Goal: Task Accomplishment & Management: Complete application form

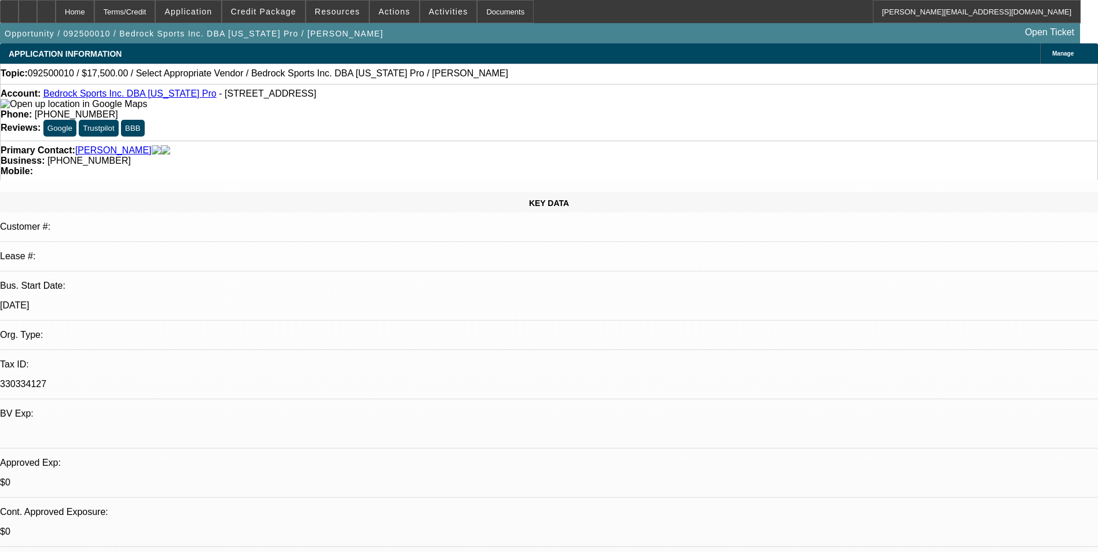
select select "0"
select select "2"
select select "0.1"
select select "4"
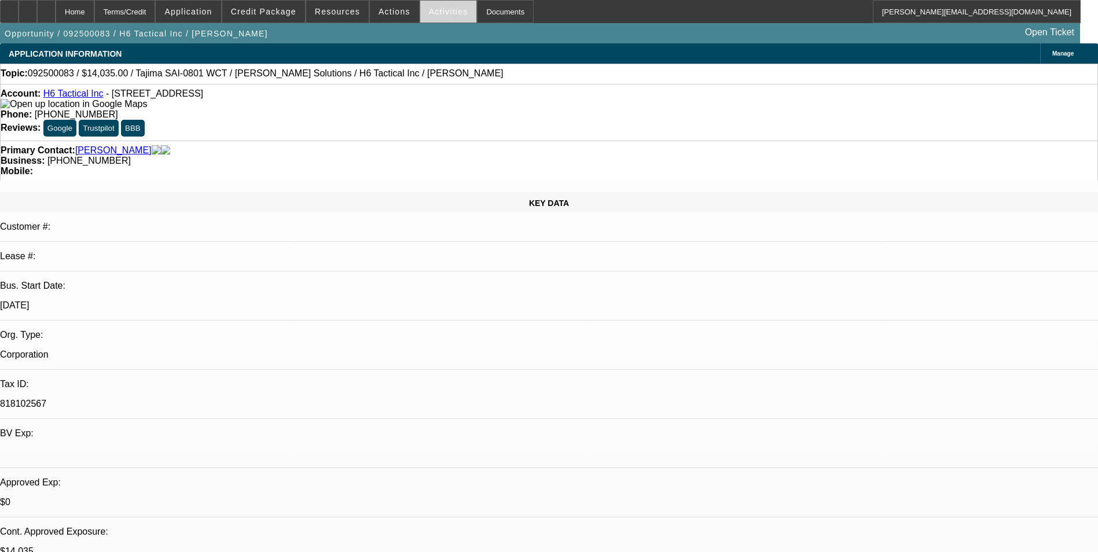
select select "0"
select select "2"
select select "0"
select select "2"
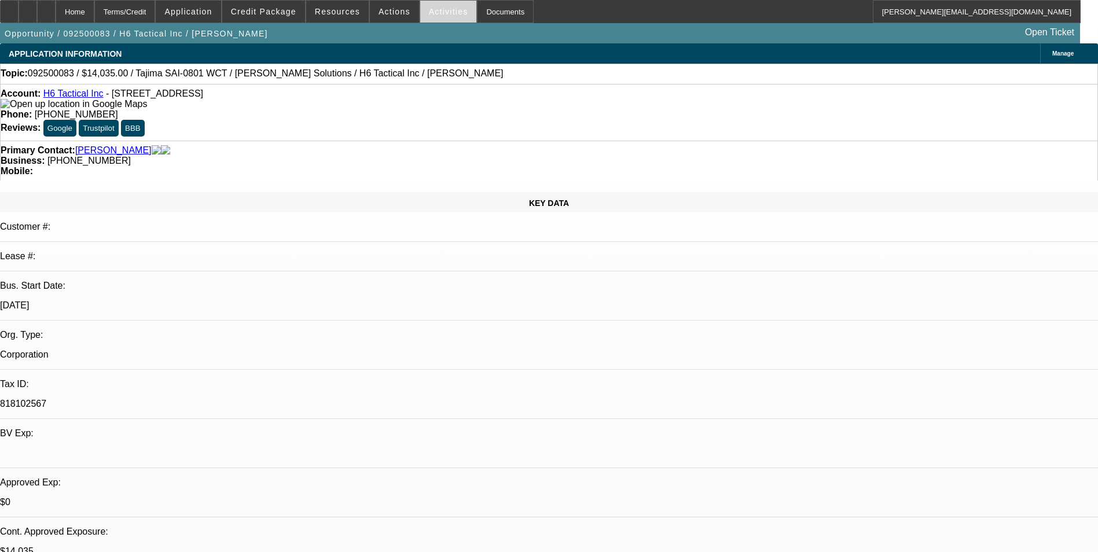
select select "0"
select select "2"
select select "0"
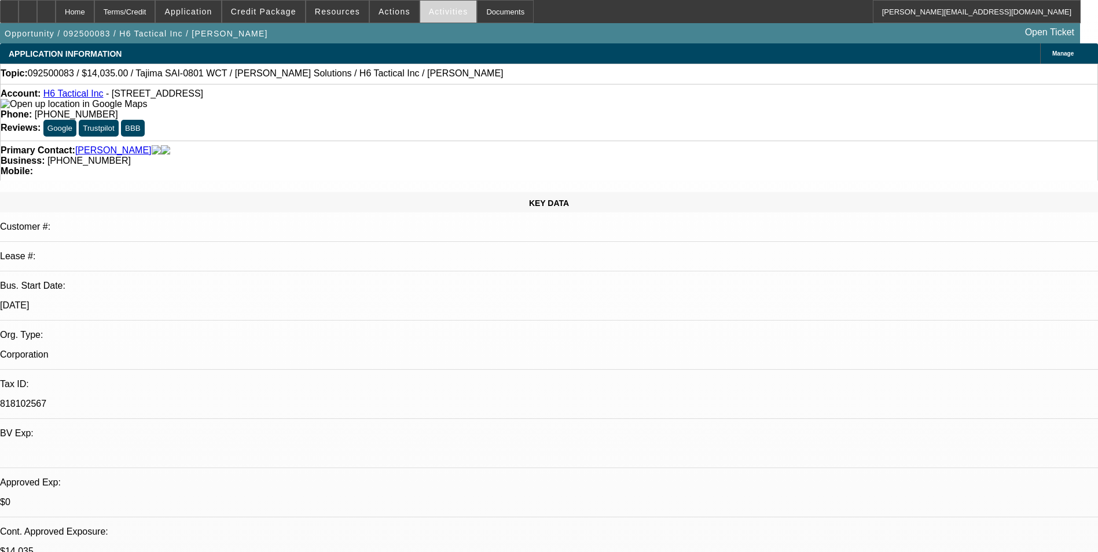
select select "2"
select select "0"
select select "1"
select select "2"
select select "6"
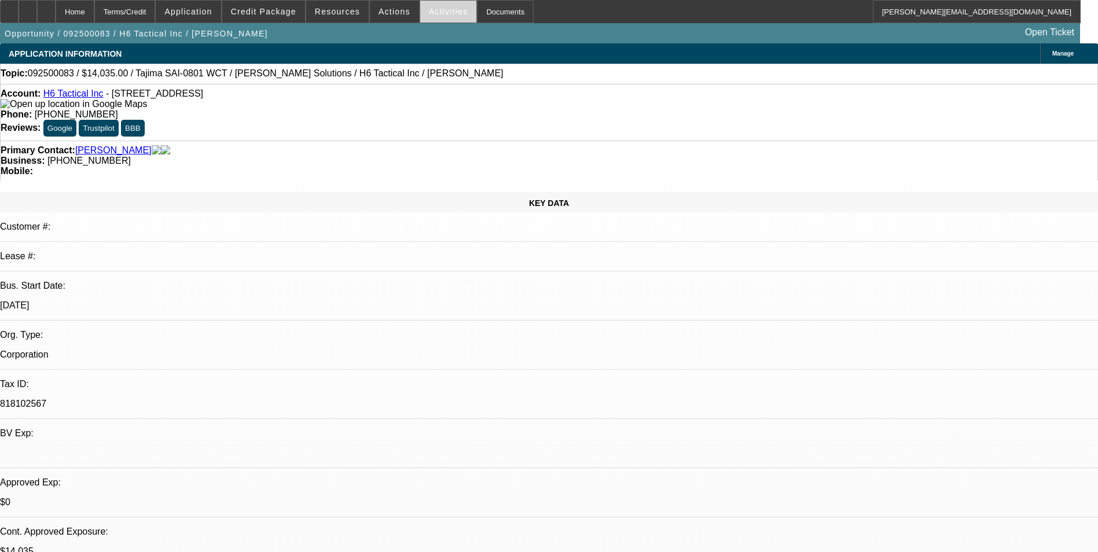
select select "1"
select select "2"
select select "6"
select select "1"
select select "2"
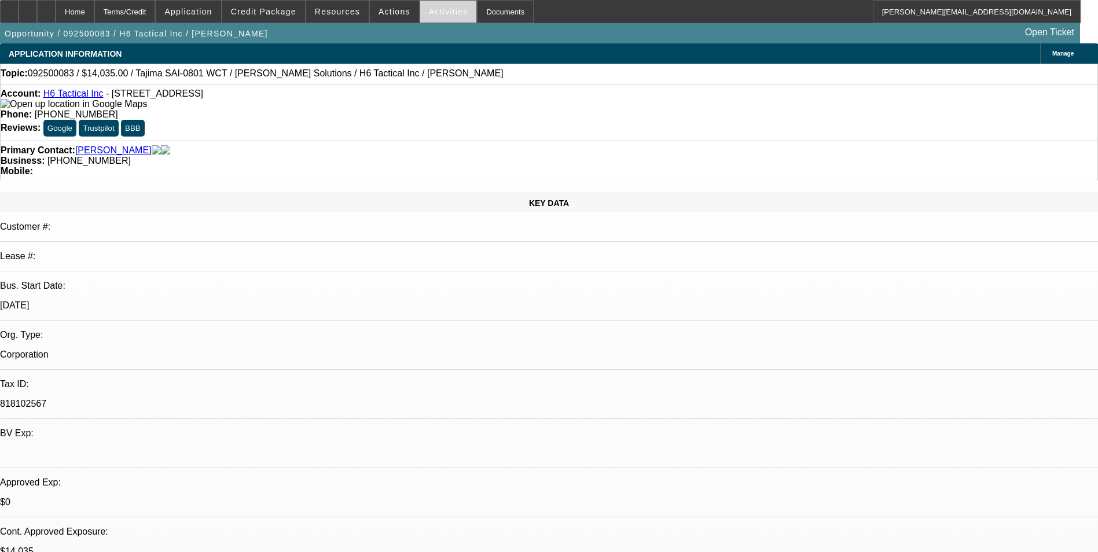
select select "6"
select select "1"
select select "2"
select select "6"
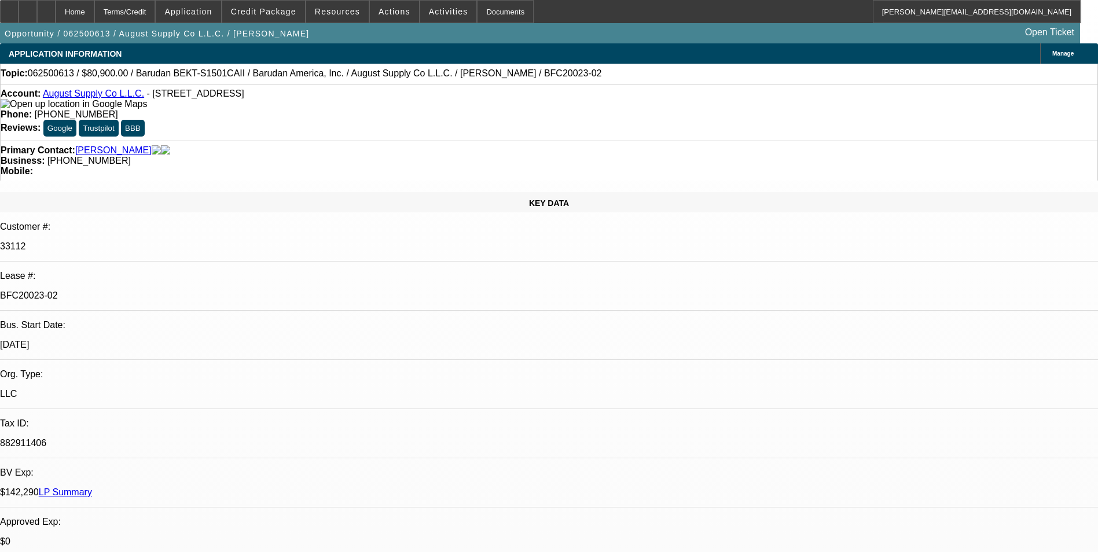
select select "0"
select select "2"
select select "0.1"
select select "4"
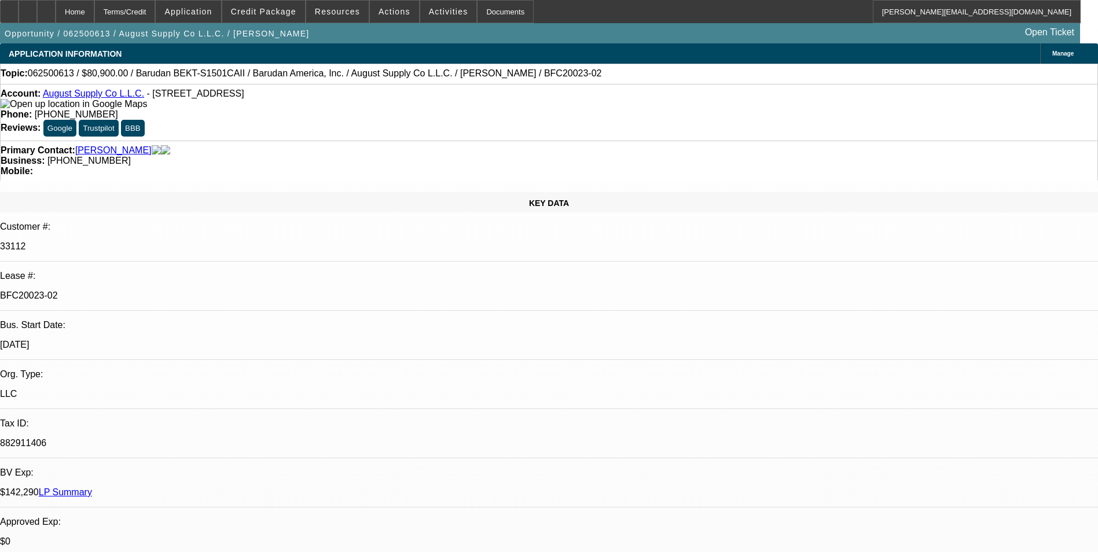
select select "0"
select select "2"
select select "0.1"
select select "4"
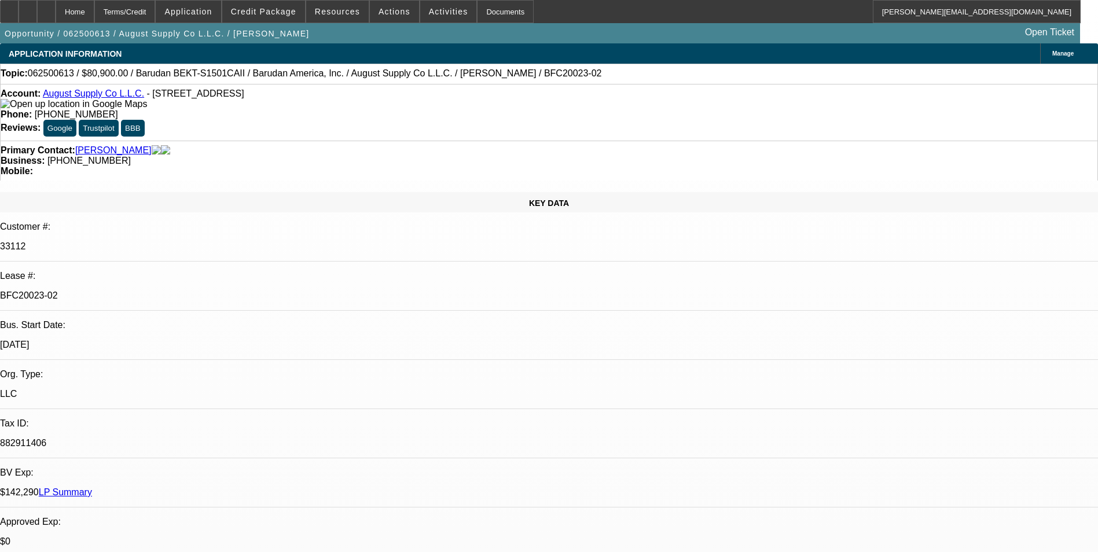
select select "0"
select select "2"
select select "0.1"
select select "4"
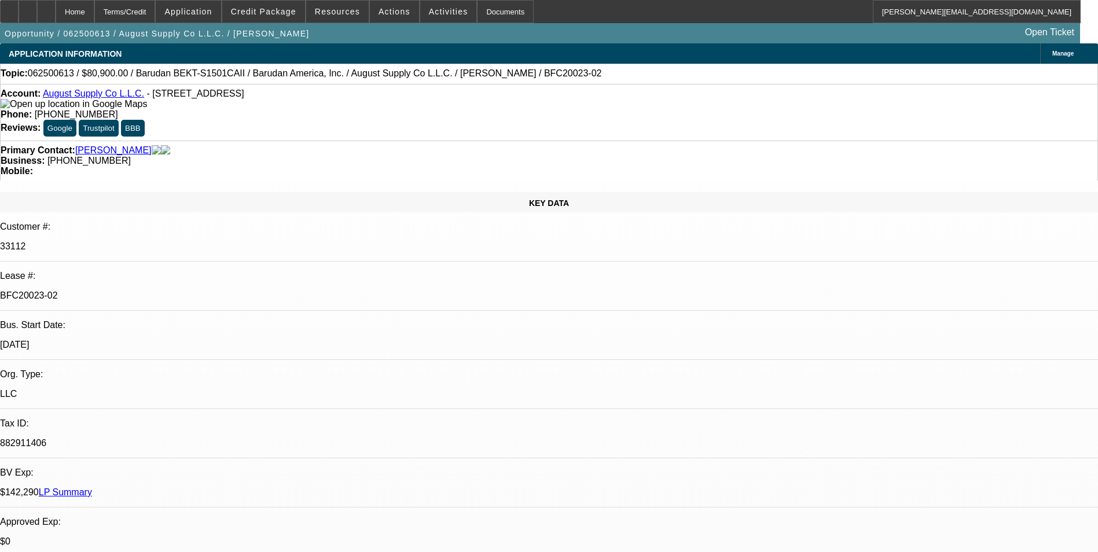
select select "0"
select select "2"
select select "0.1"
select select "4"
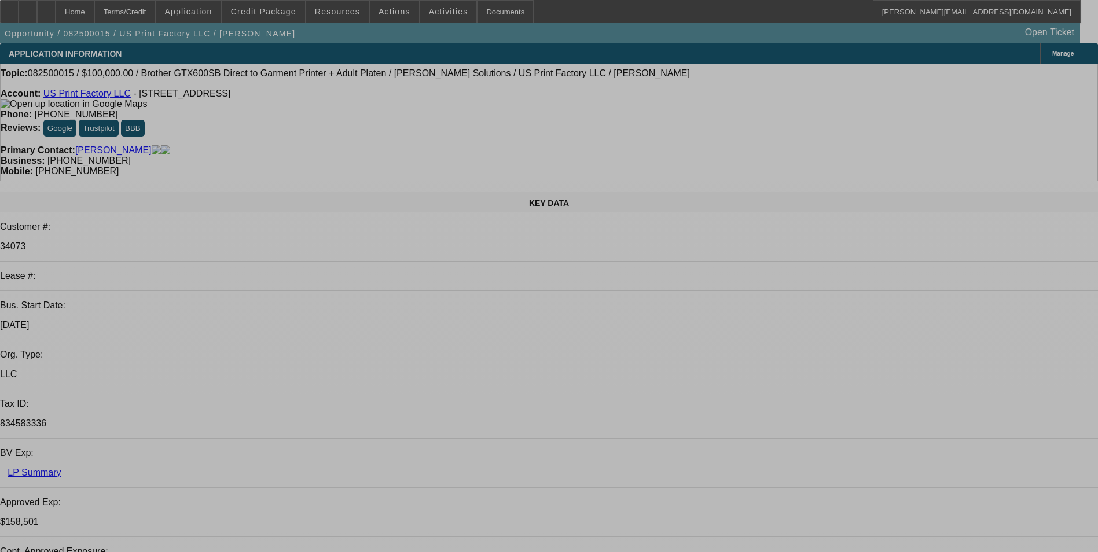
select select "0"
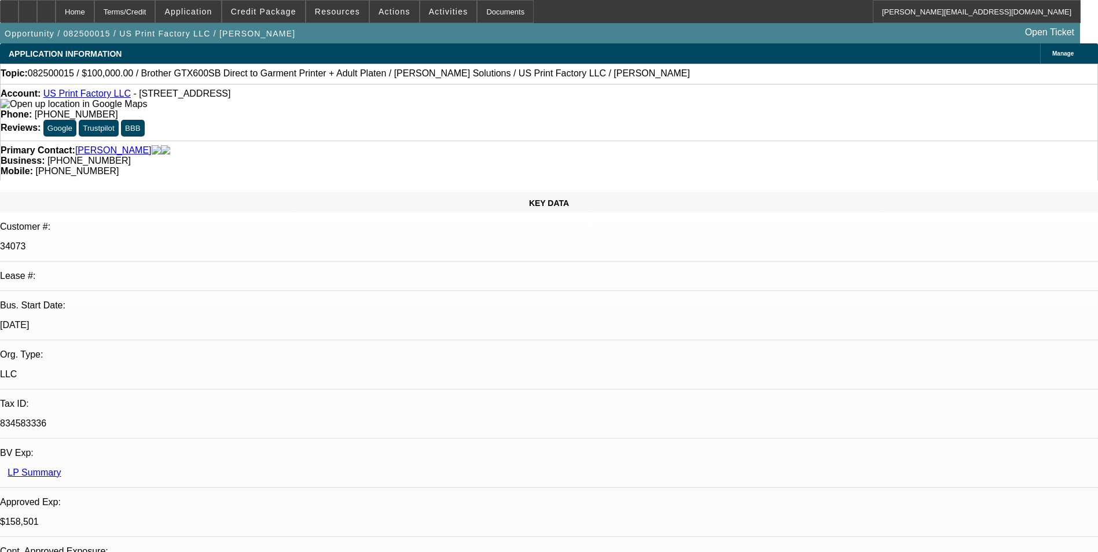
select select "0"
select select "2"
select select "0"
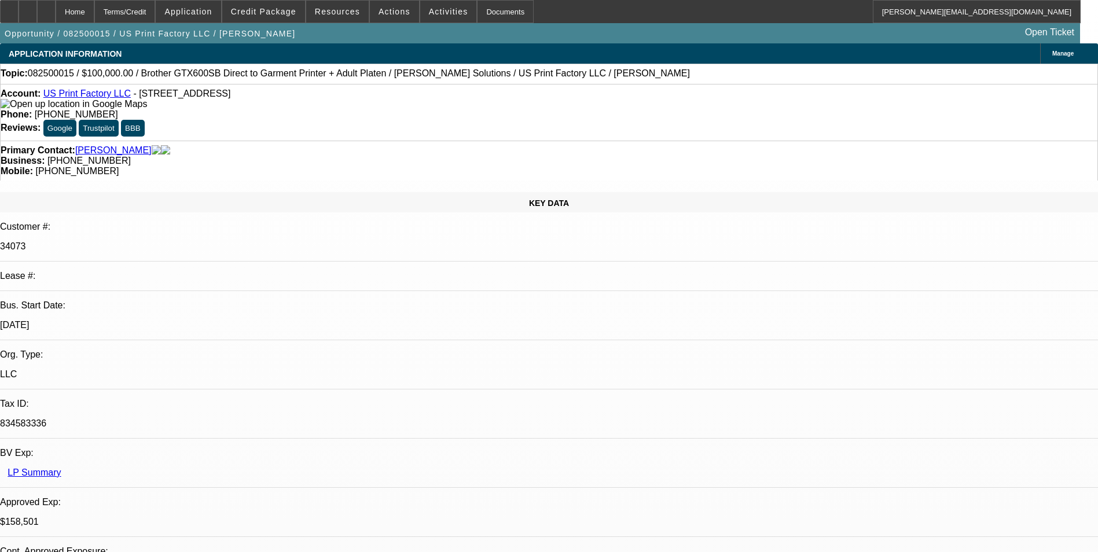
select select "2"
select select "0"
select select "2"
select select "0"
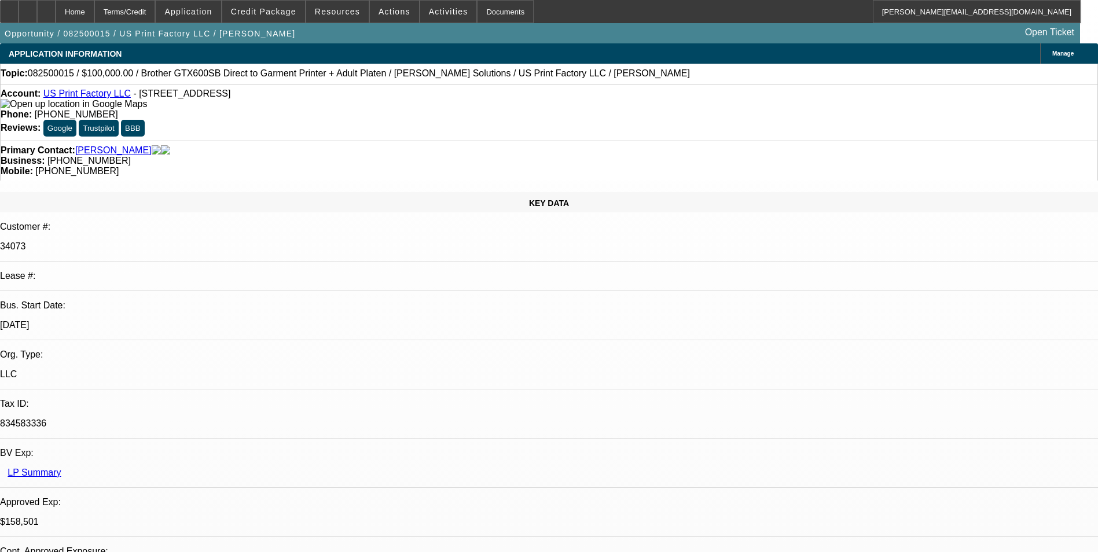
select select "1"
select select "2"
select select "6"
select select "1"
select select "2"
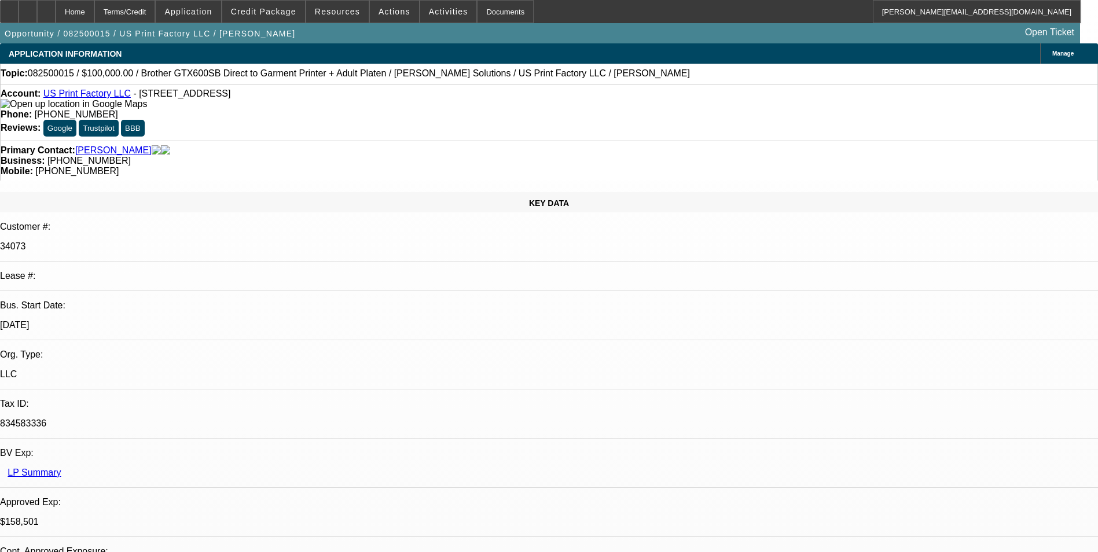
select select "6"
select select "1"
select select "2"
select select "6"
select select "1"
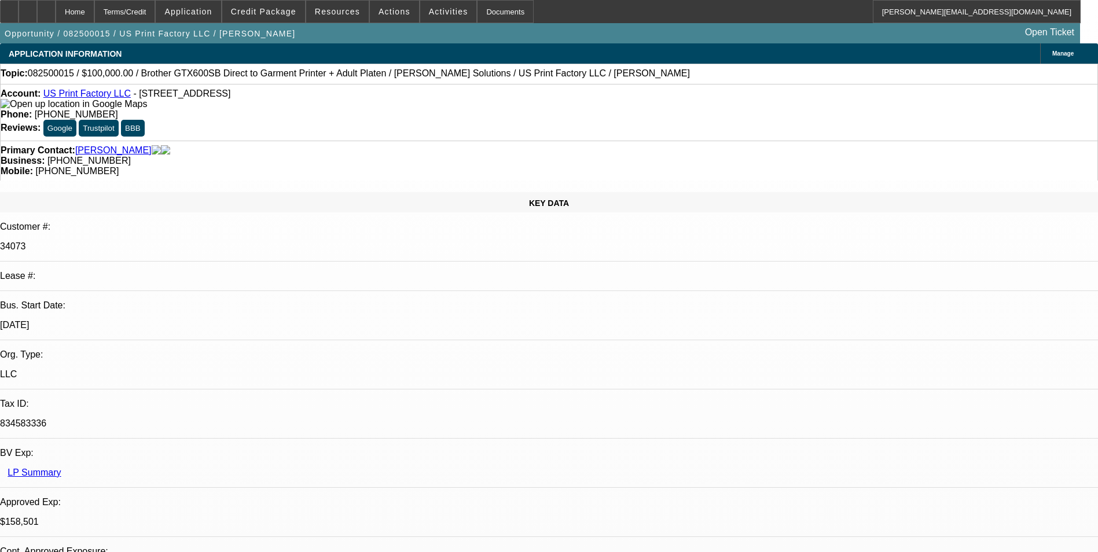
select select "2"
select select "6"
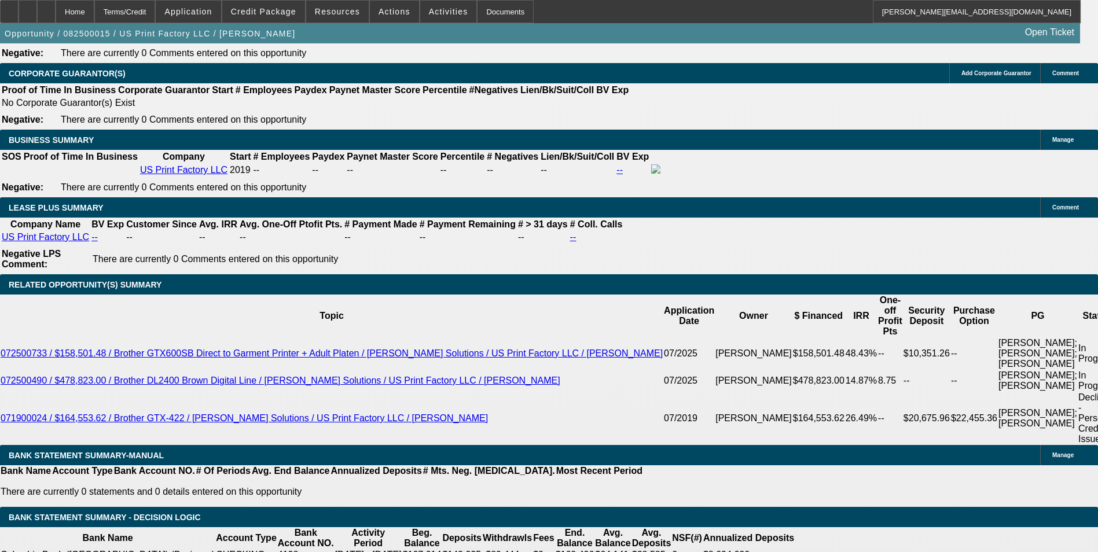
scroll to position [1911, 0]
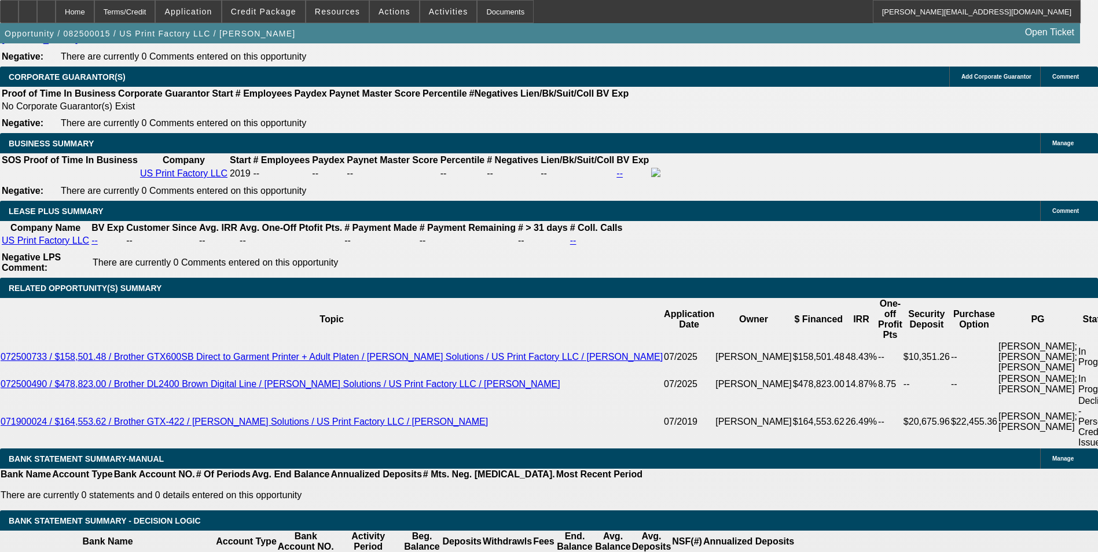
select select "0"
select select "2"
select select "0"
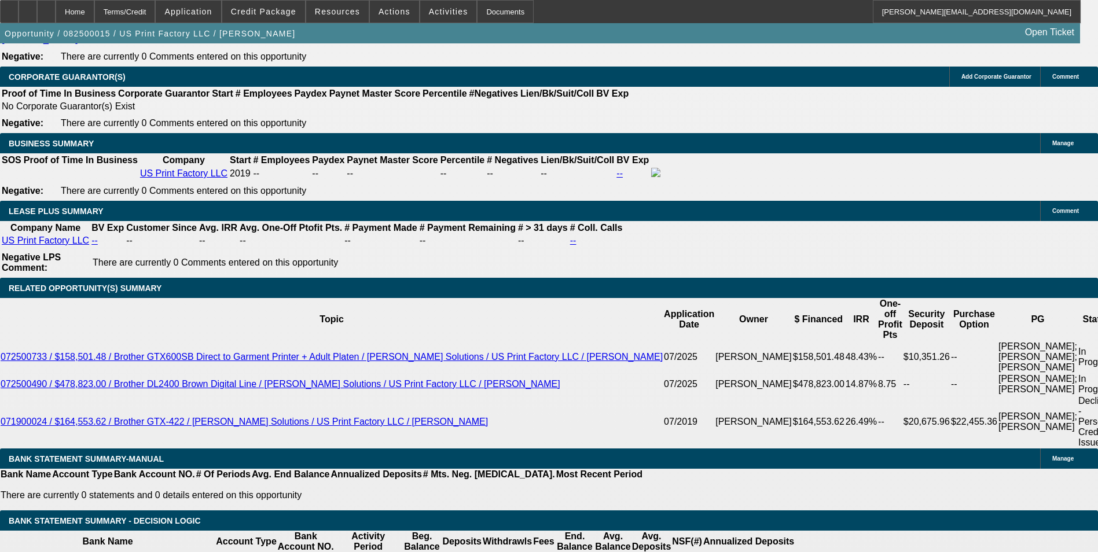
select select "6"
select select "0"
select select "2"
select select "0"
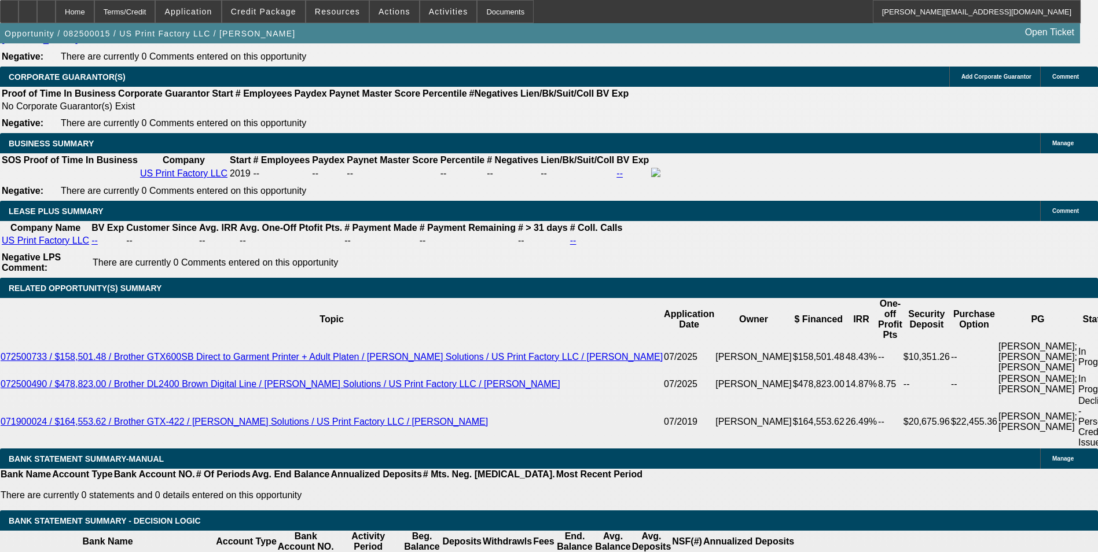
select select "6"
select select "0"
select select "2"
select select "0"
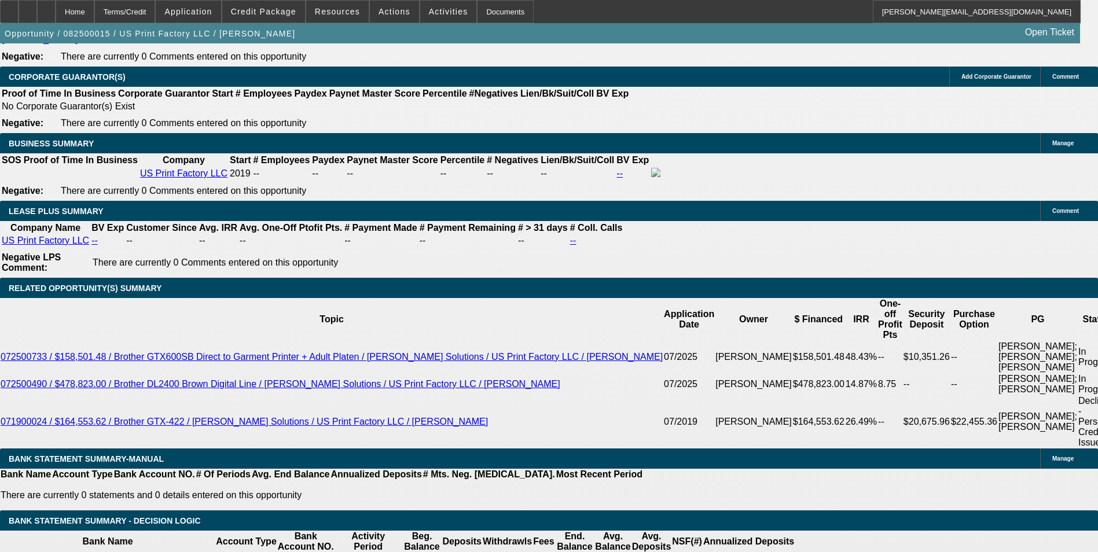
select select "6"
select select "0"
select select "2"
select select "0"
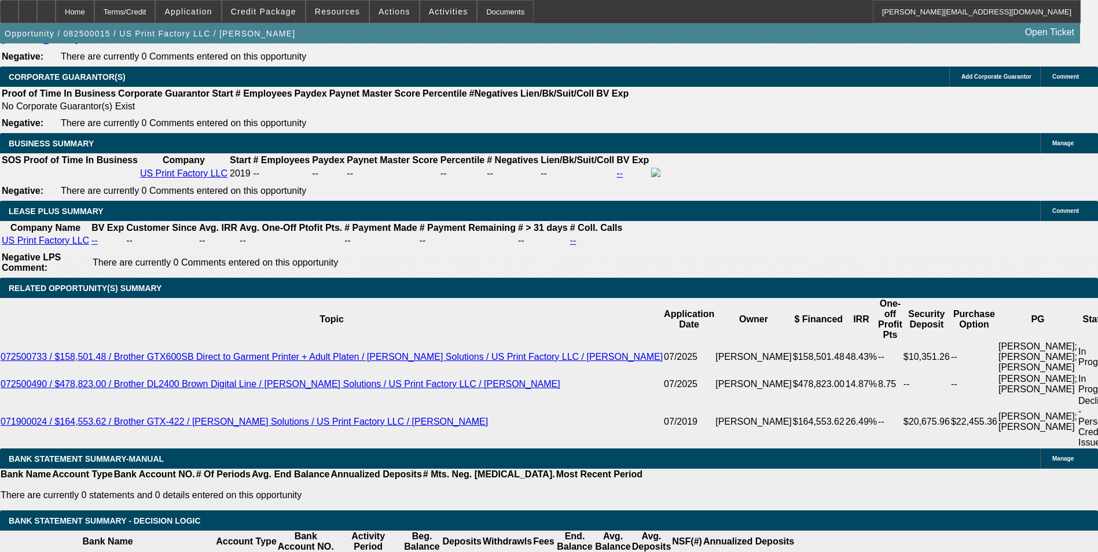
select select "6"
select select "0"
select select "2"
select select "0"
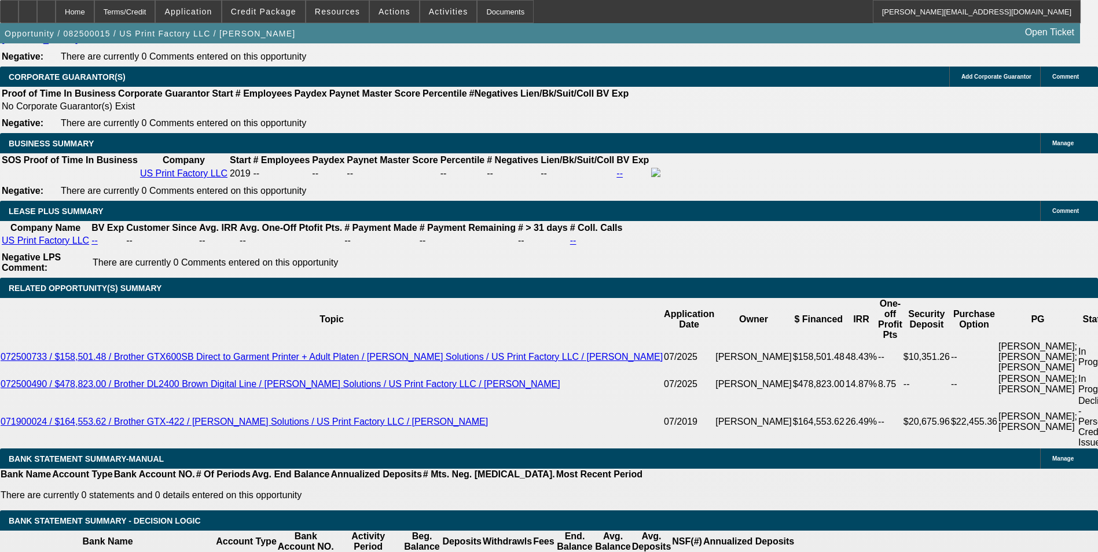
select select "6"
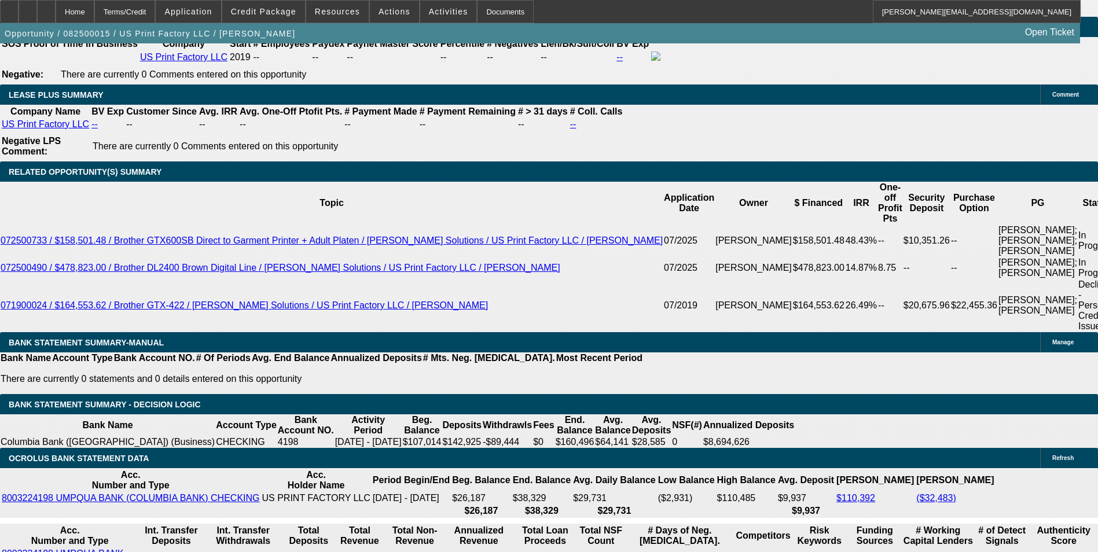
scroll to position [2027, 0]
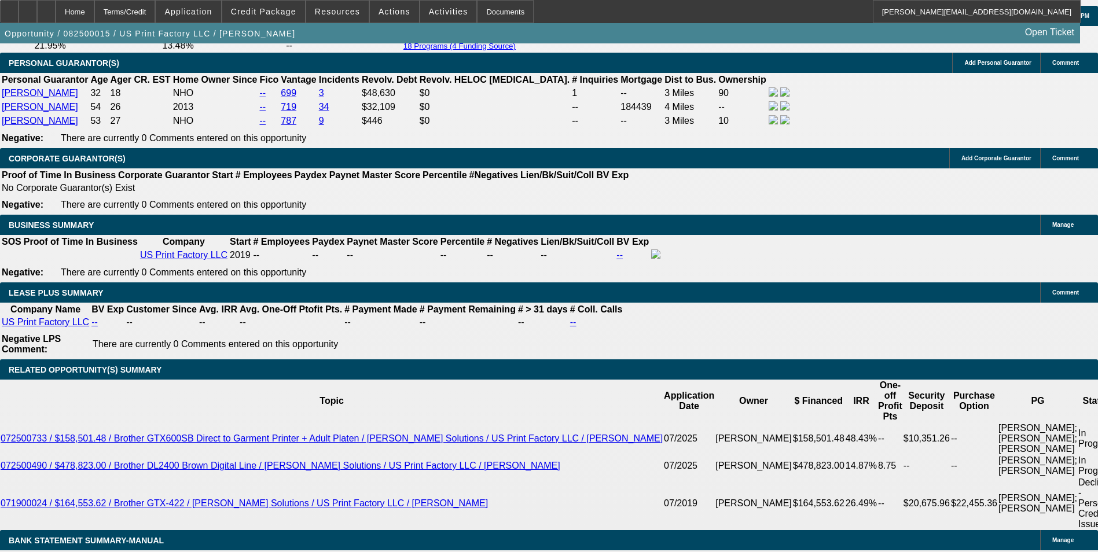
scroll to position [1771, 0]
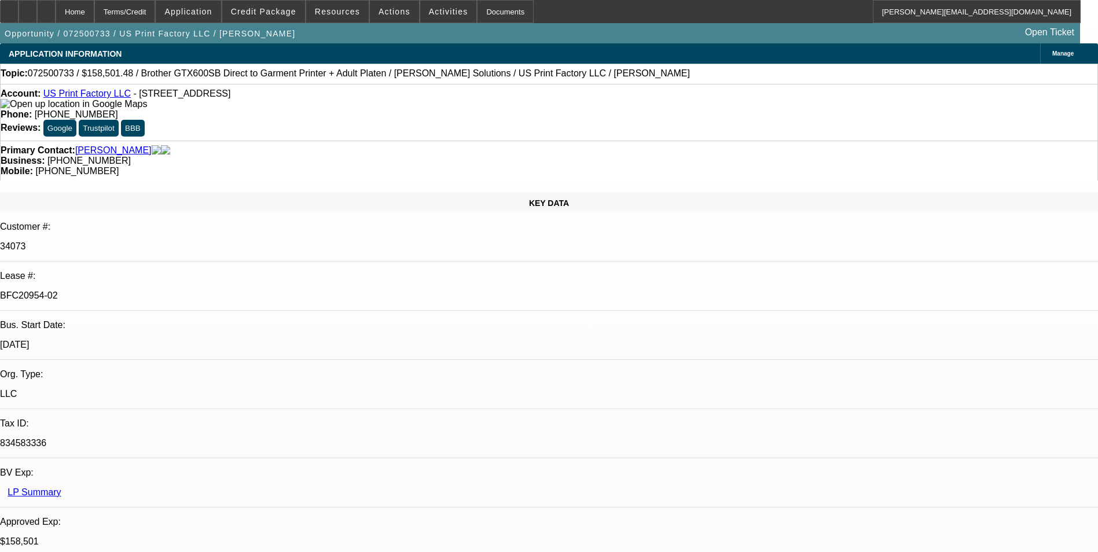
select select "0"
select select "2"
select select "0"
select select "2"
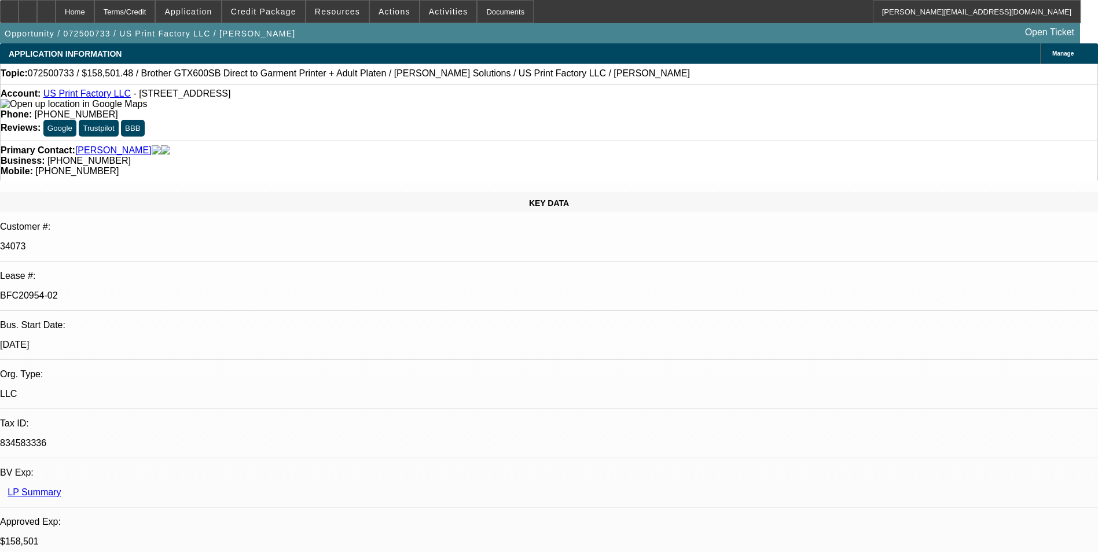
select select "0"
select select "2"
select select "0"
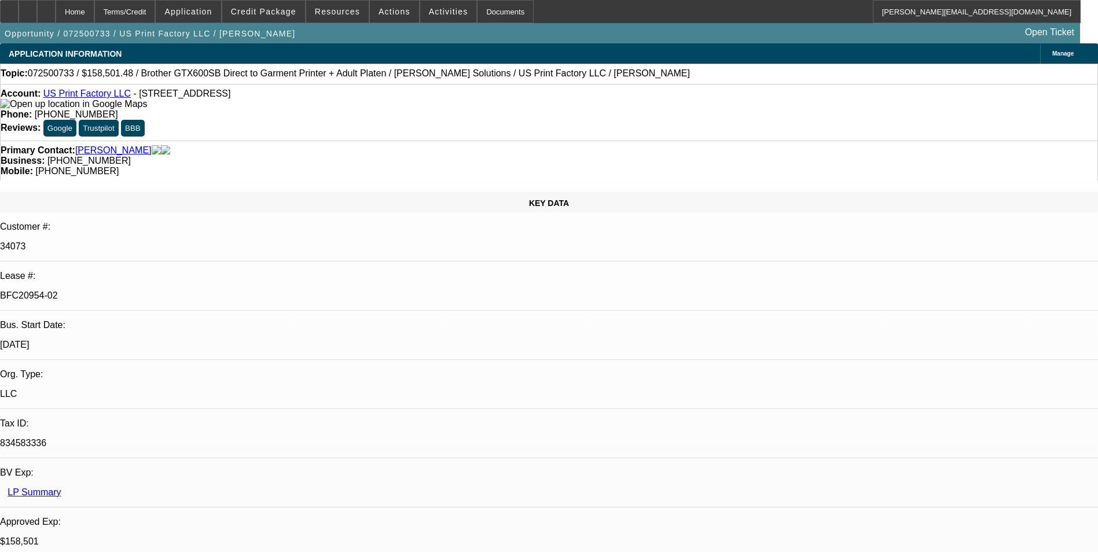
select select "2"
select select "0"
select select "1"
select select "2"
select select "6"
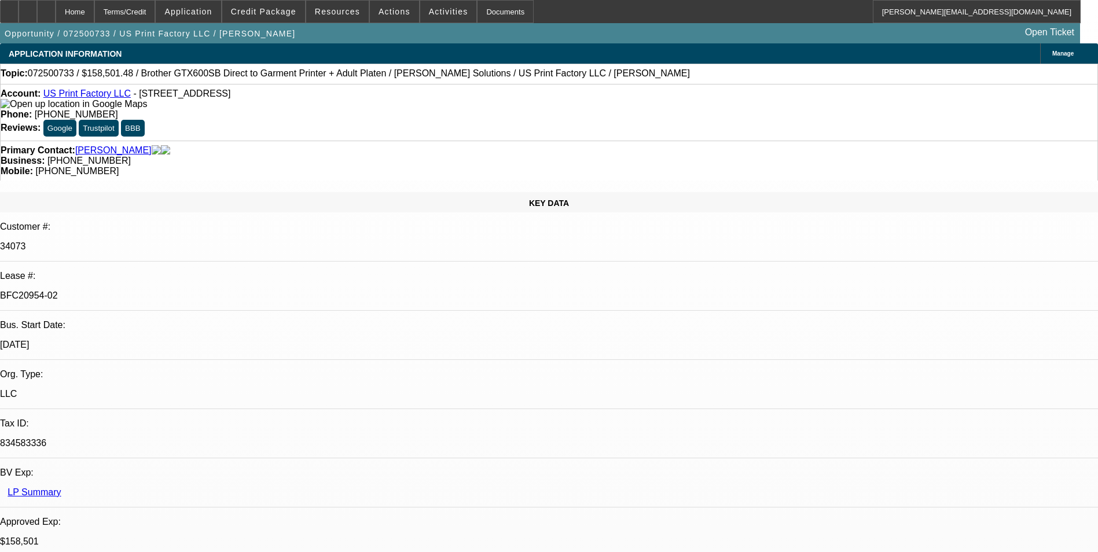
select select "1"
select select "2"
select select "6"
select select "1"
select select "2"
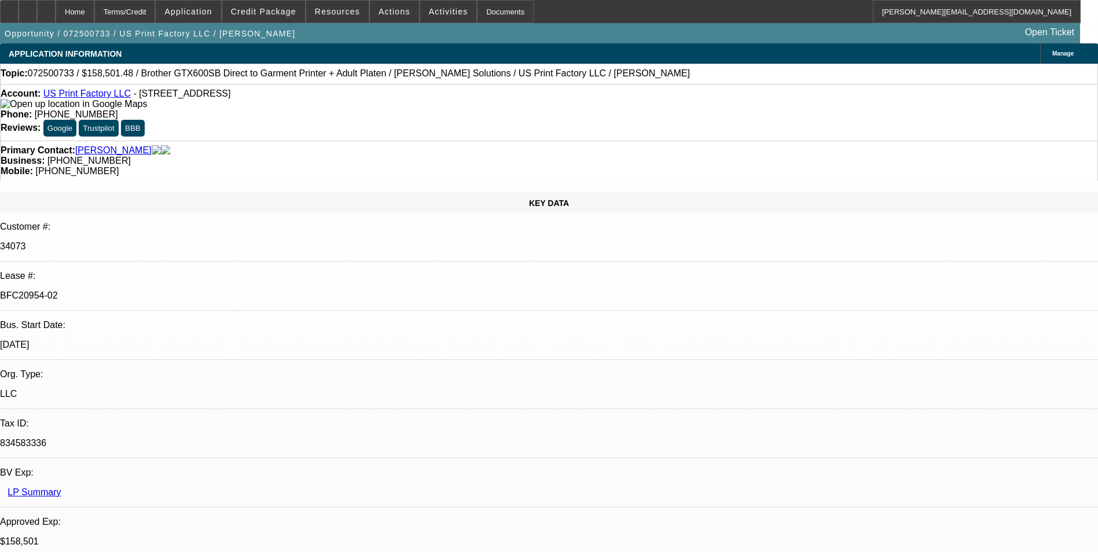
select select "6"
select select "1"
select select "2"
select select "6"
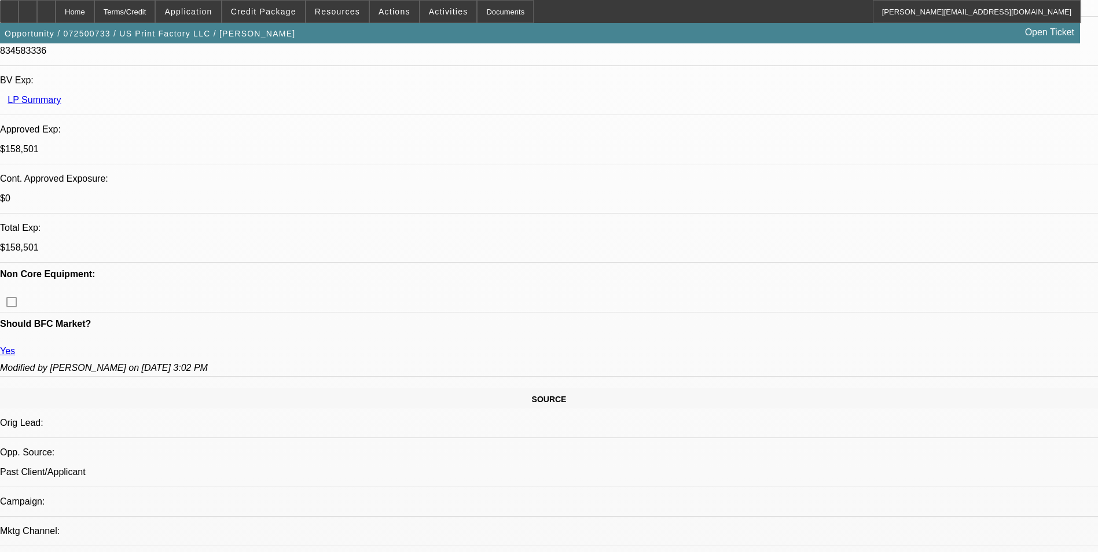
scroll to position [58, 0]
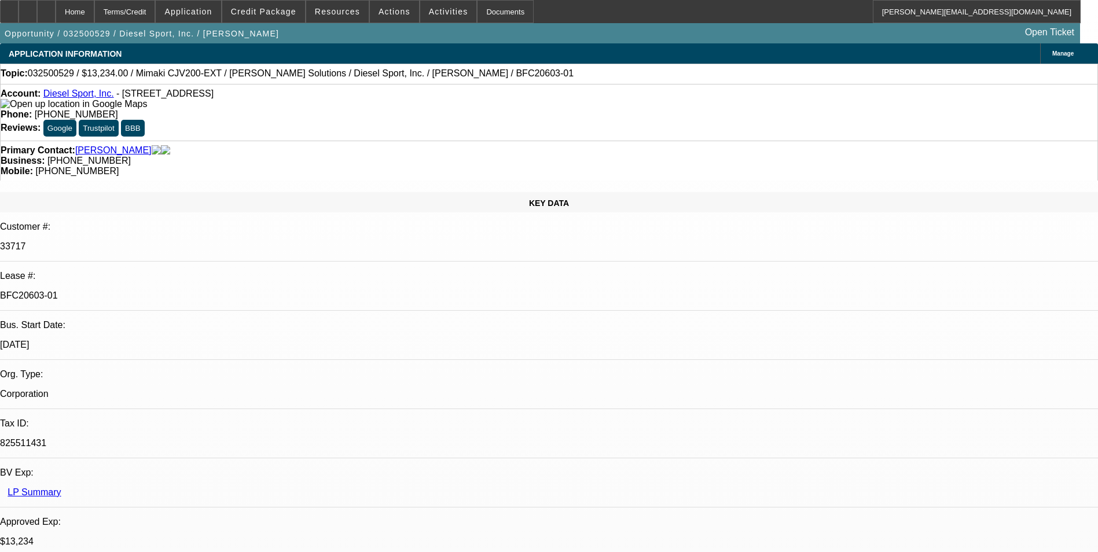
select select "0"
select select "0.1"
select select "0"
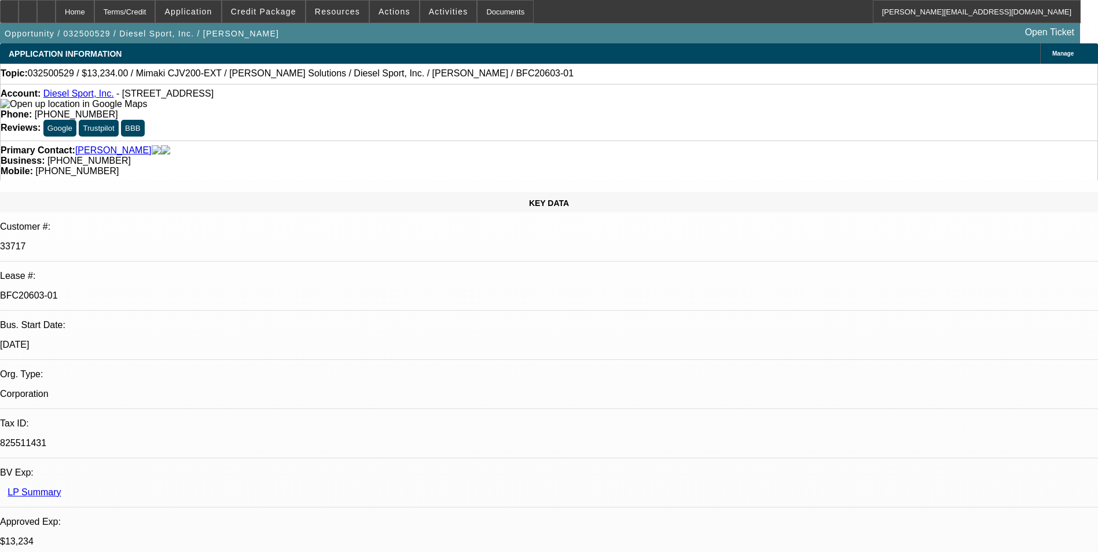
select select "0"
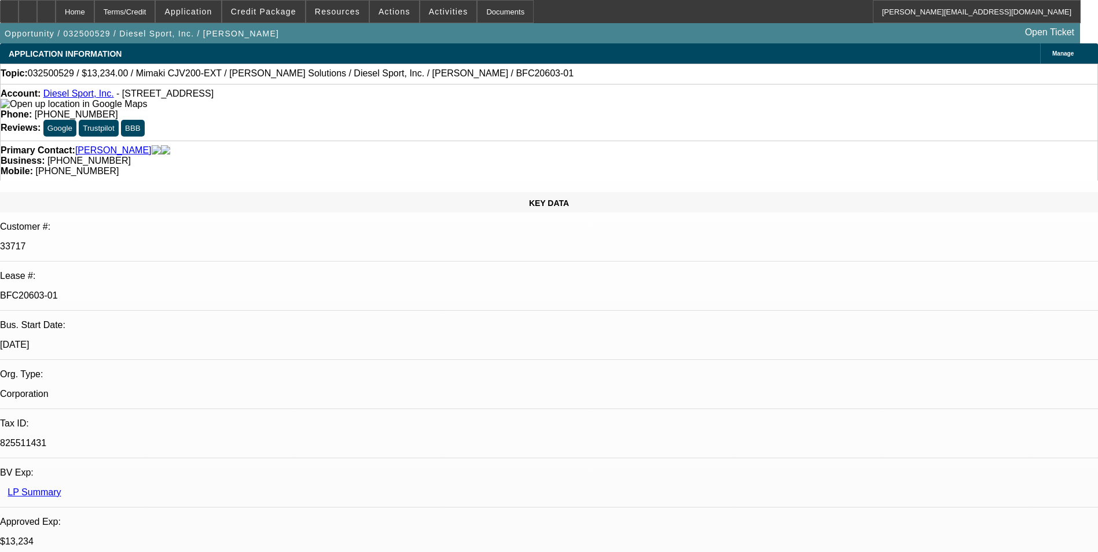
select select "0"
select select "1"
select select "4"
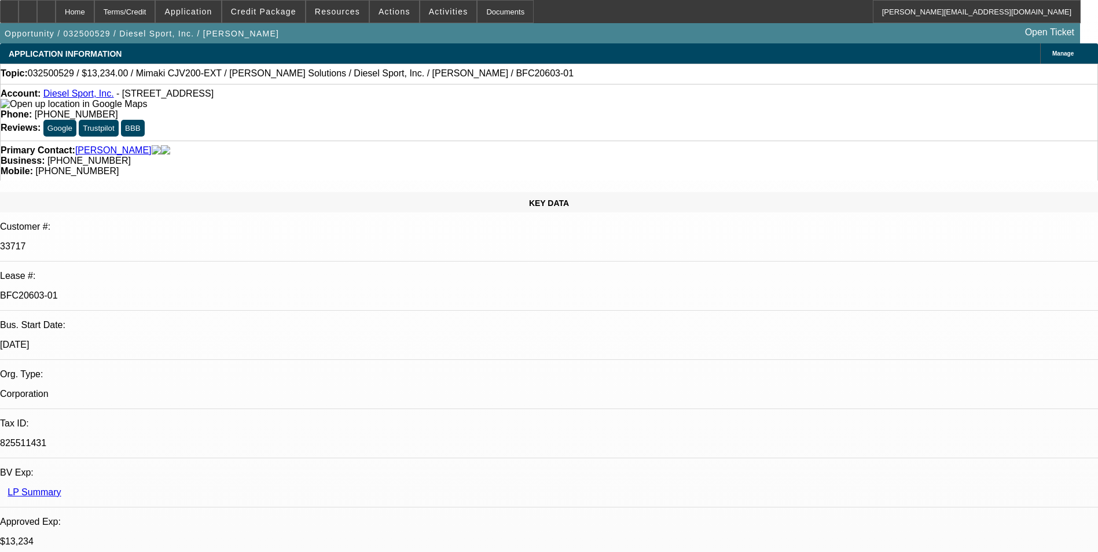
select select "1"
select select "6"
select select "1"
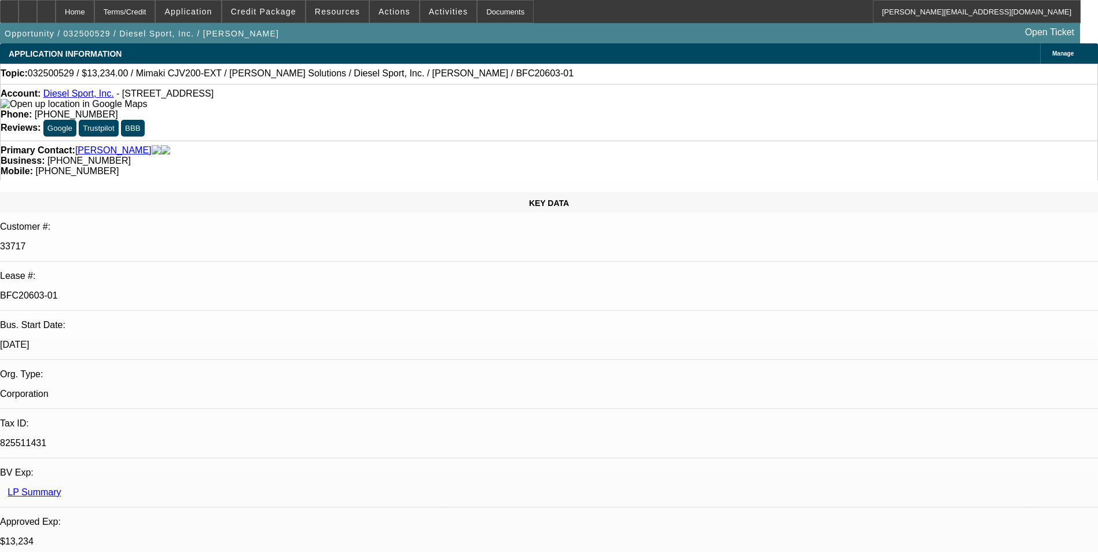
select select "6"
select select "1"
select select "6"
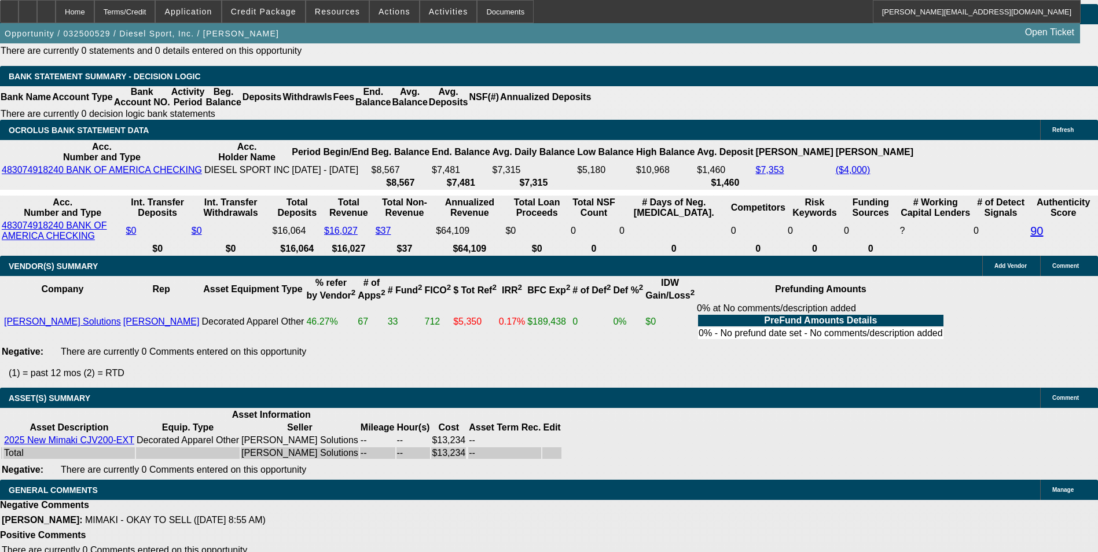
scroll to position [2374, 0]
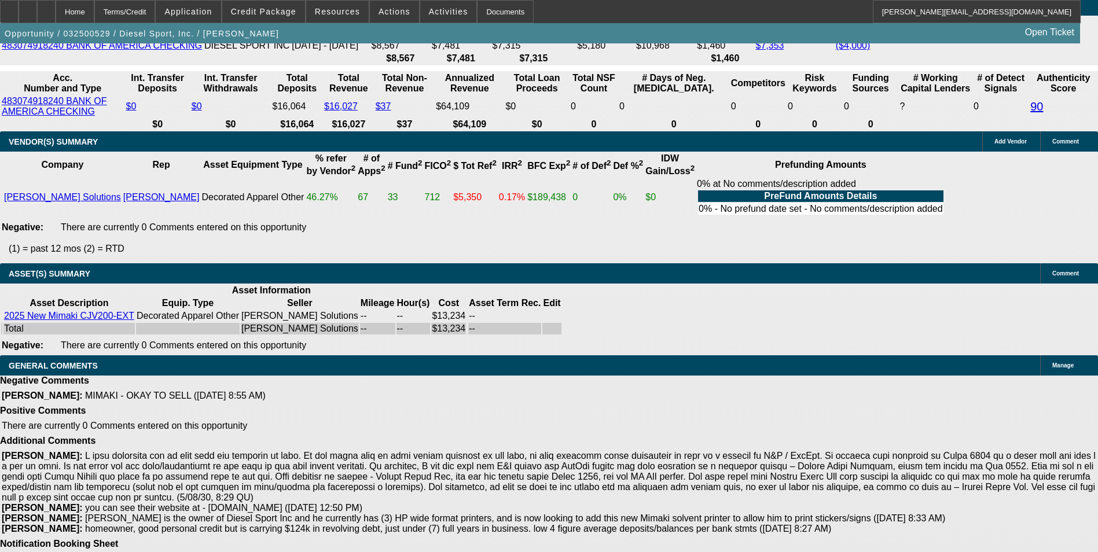
drag, startPoint x: 999, startPoint y: 404, endPoint x: 878, endPoint y: 391, distance: 121.7
drag, startPoint x: 878, startPoint y: 391, endPoint x: 884, endPoint y: 397, distance: 8.2
copy p "Since FP only funds us back on the 15th and I don't think we will make it to ge…"
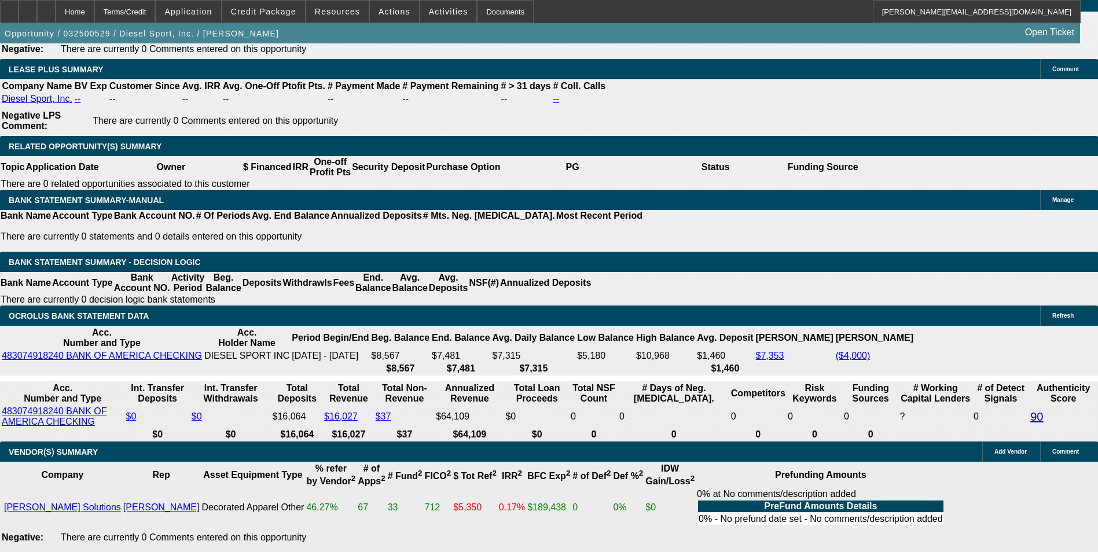
scroll to position [1795, 0]
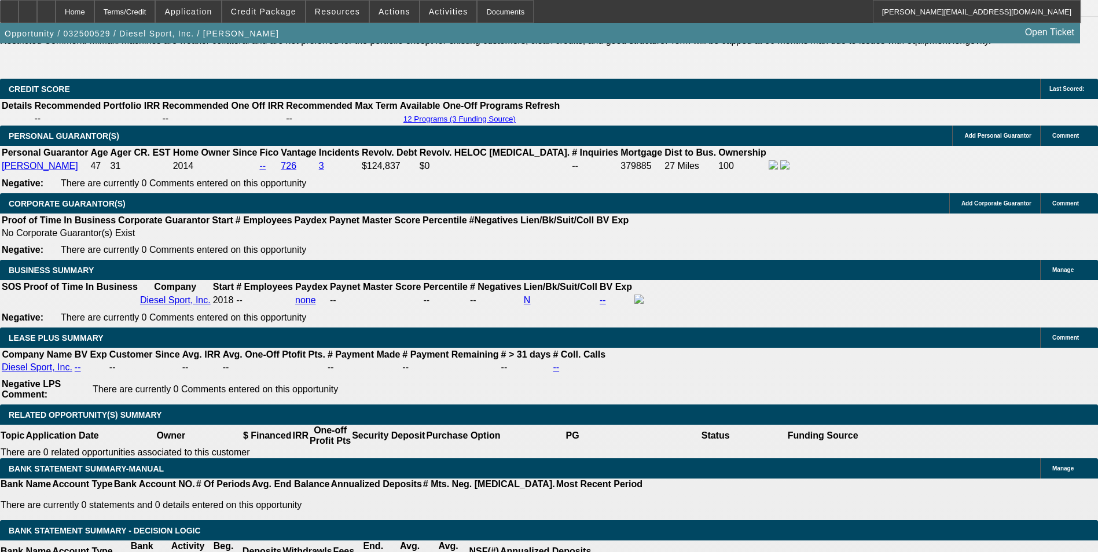
copy p "Since FP only funds us back on the 15th and I don't think we will make it to ge…"
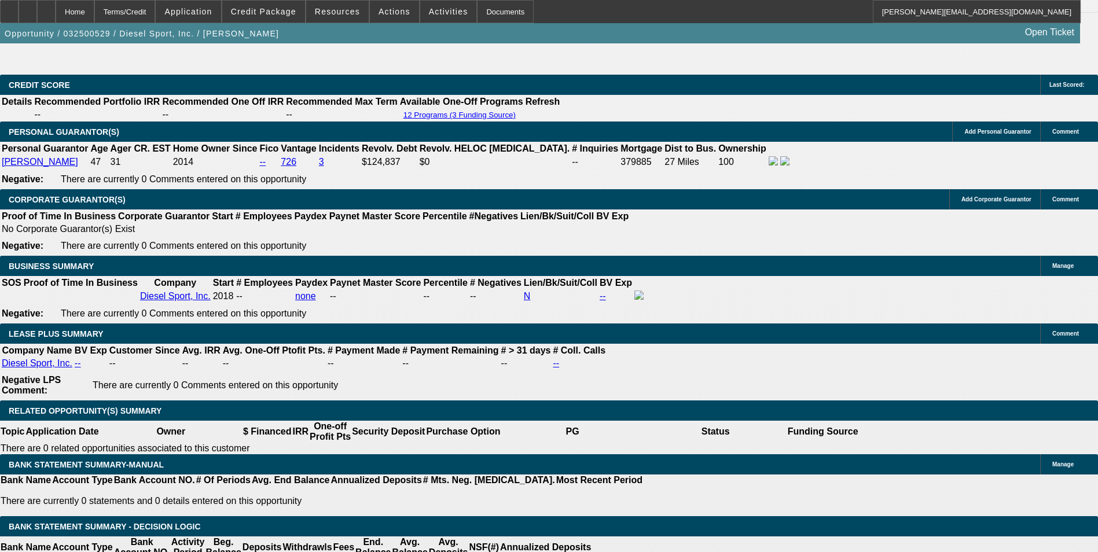
scroll to position [1783, 0]
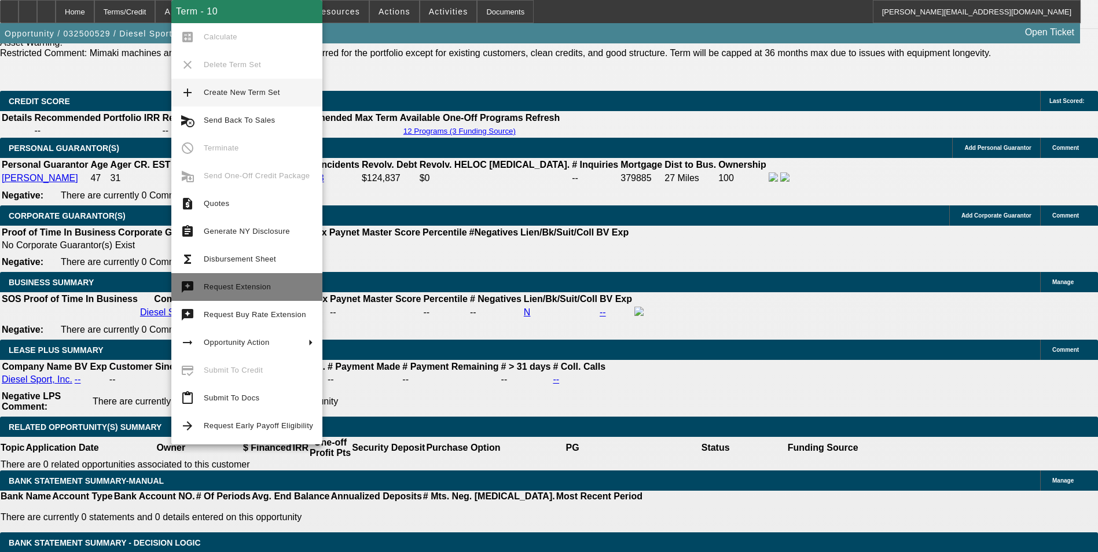
click at [271, 286] on span "Request Extension" at bounding box center [258, 287] width 109 height 14
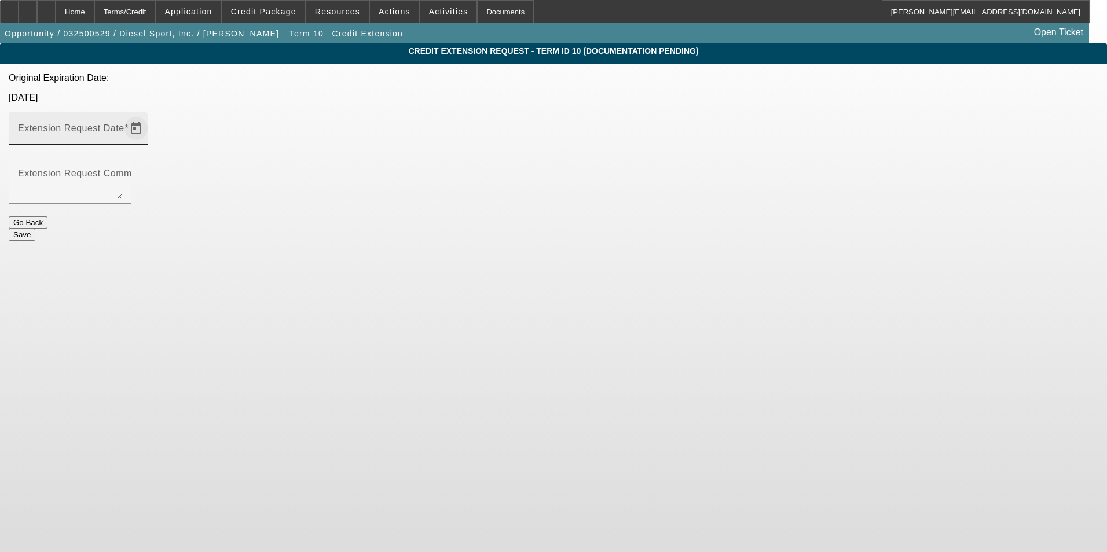
click at [150, 115] on span "Open calendar" at bounding box center [136, 129] width 28 height 28
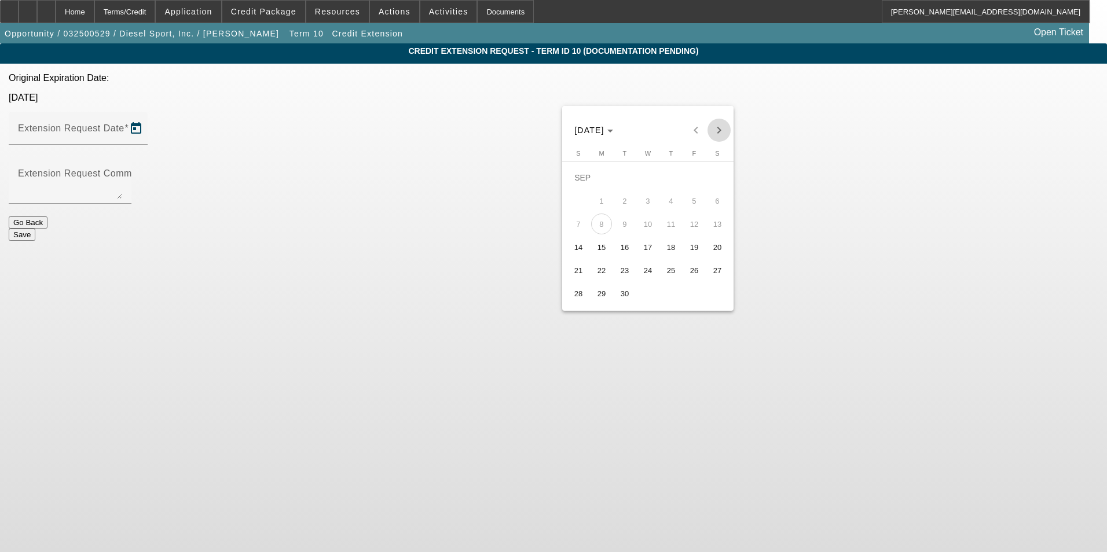
click at [721, 127] on span "Next month" at bounding box center [719, 130] width 23 height 23
click at [649, 228] on span "15" at bounding box center [648, 224] width 21 height 21
type input "10/15/2025"
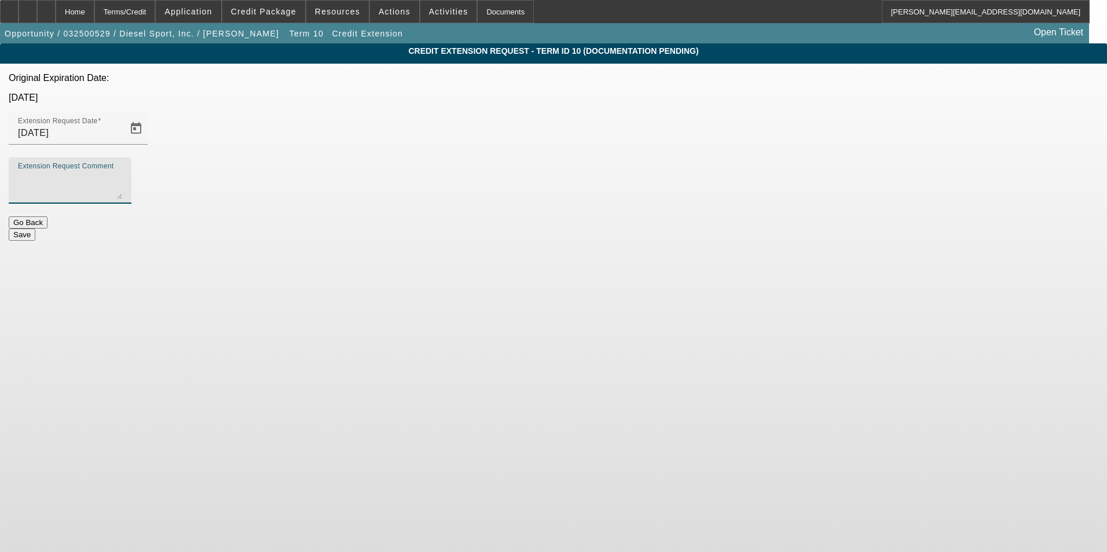
click at [122, 171] on textarea "Extension Request Comment" at bounding box center [70, 185] width 104 height 28
paste textarea "Since FP only funds us back on the 15th and I don't think we will make it to ge…"
click at [131, 158] on div "Extension Request Comment Since FP only funds us back on the 15th and I don't t…" at bounding box center [70, 181] width 123 height 46
click at [122, 171] on textarea "Since FP only funds us back on the 15th and I don't think we will make it to ge…" at bounding box center [70, 185] width 104 height 28
click at [122, 171] on textarea "Equipment has been delivered, but the customer is still waiting on a couple of …" at bounding box center [70, 185] width 104 height 28
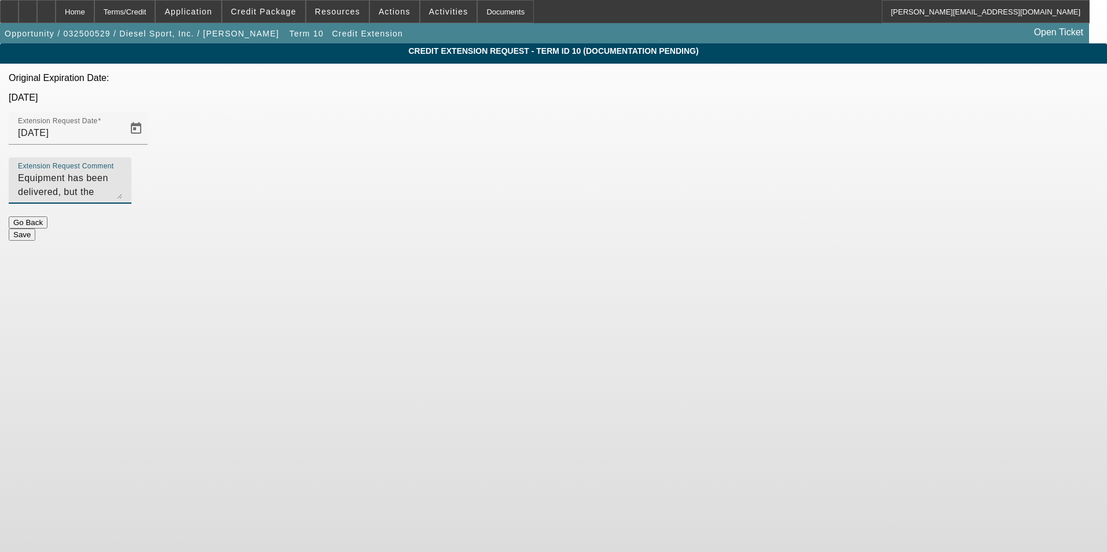
scroll to position [11, 0]
click at [122, 171] on textarea "Equipment has been delivered, but the customer is still waiting on a couple of …" at bounding box center [70, 185] width 104 height 28
drag, startPoint x: 473, startPoint y: 155, endPoint x: 402, endPoint y: 127, distance: 75.4
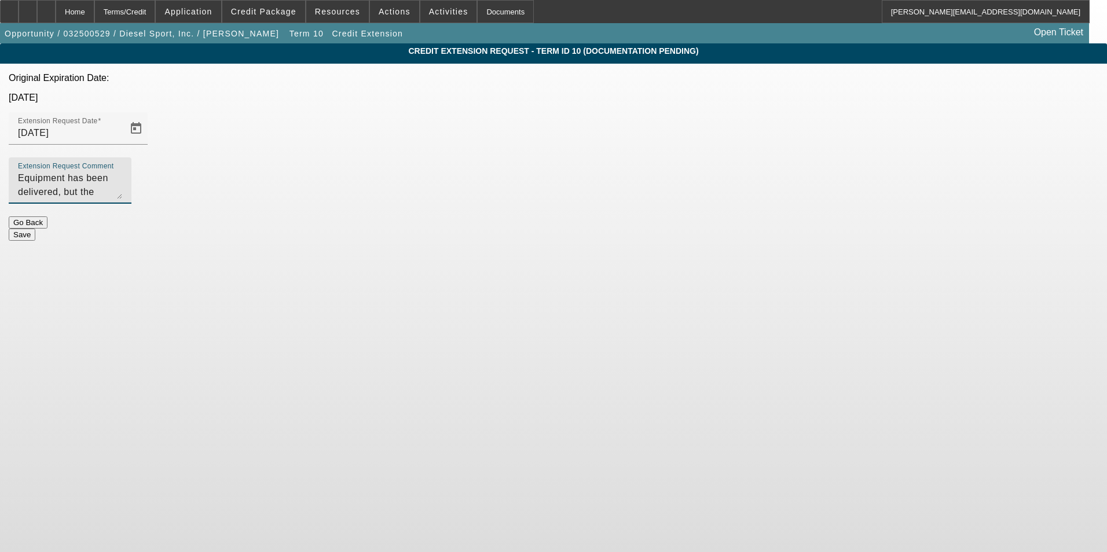
click at [131, 158] on div "Extension Request Comment Equipment has been delivered, but the customer is sti…" at bounding box center [70, 181] width 123 height 46
click at [122, 171] on textarea "Equipment has been delivered, but the customer is still waiting on a couple of …" at bounding box center [70, 185] width 104 height 28
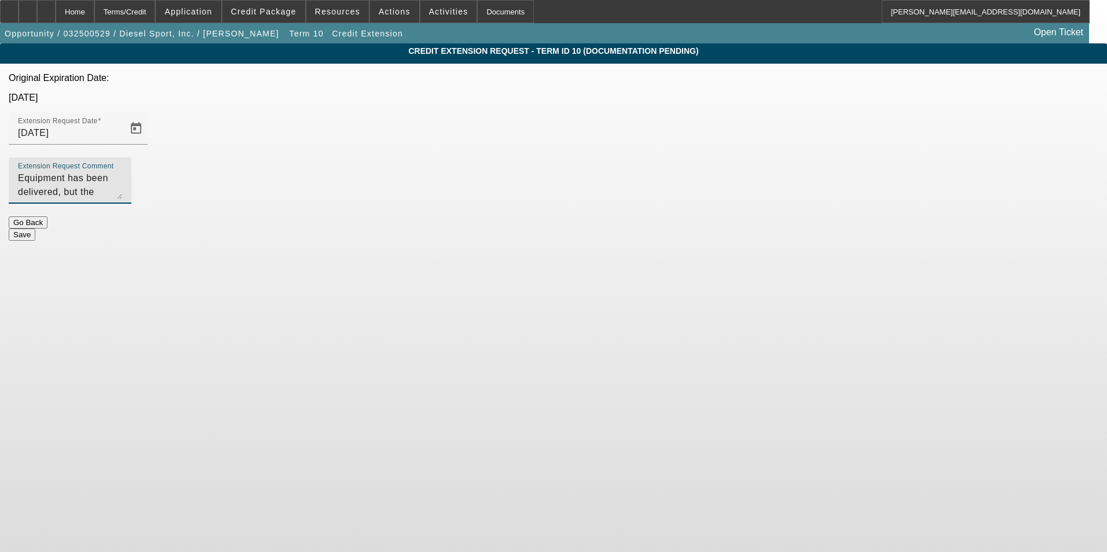
drag, startPoint x: 560, startPoint y: 159, endPoint x: 383, endPoint y: 112, distance: 183.3
click at [383, 112] on div "Credit Extension Request - Term ID 10 (Documentation Pending) Original Expirati…" at bounding box center [553, 141] width 1107 height 197
click at [122, 171] on textarea "Equipment has been delivered, but the customer is still waiting on a couple of …" at bounding box center [70, 185] width 104 height 28
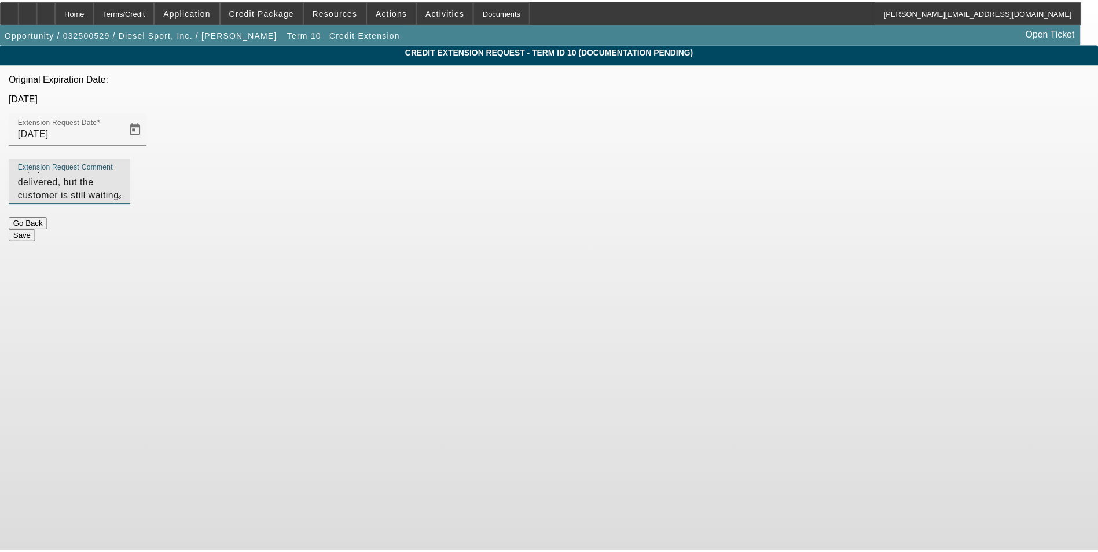
scroll to position [25, 0]
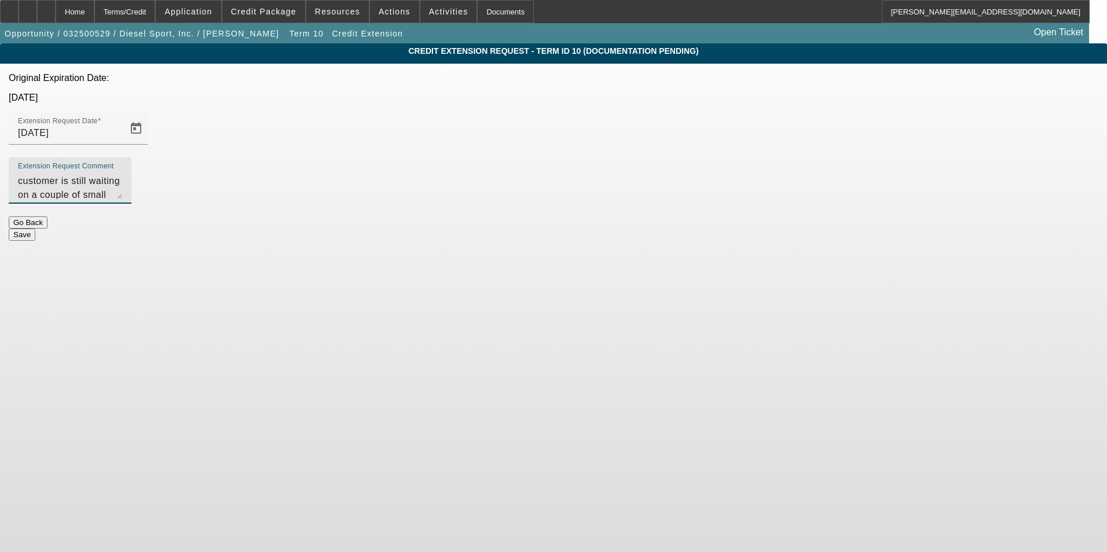
type textarea "Equipment has been delivered, but the customer is still waiting on a couple of …"
click at [35, 229] on button "Save" at bounding box center [22, 235] width 27 height 12
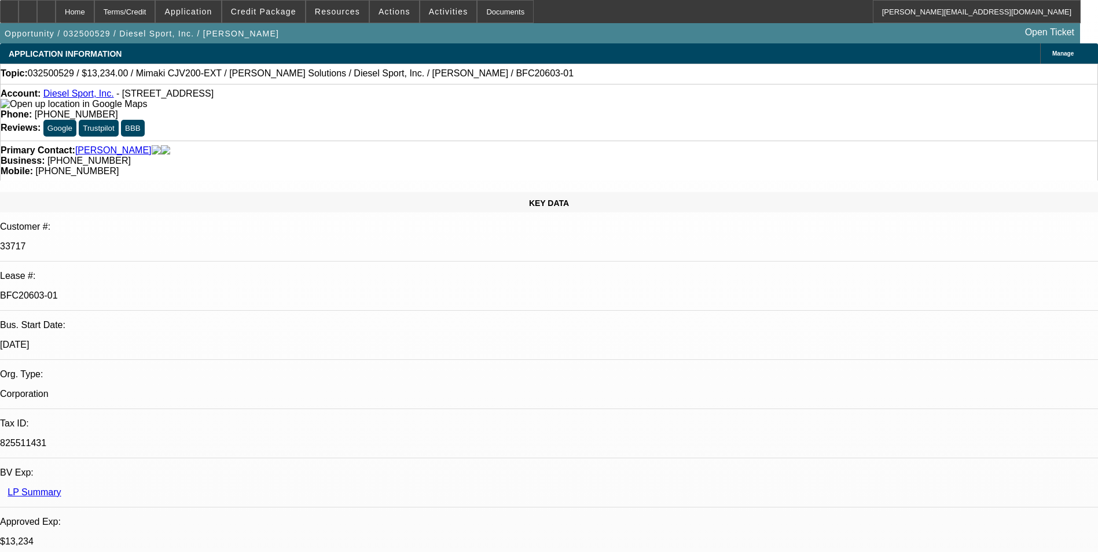
select select "0"
select select "0.1"
select select "4"
select select "0"
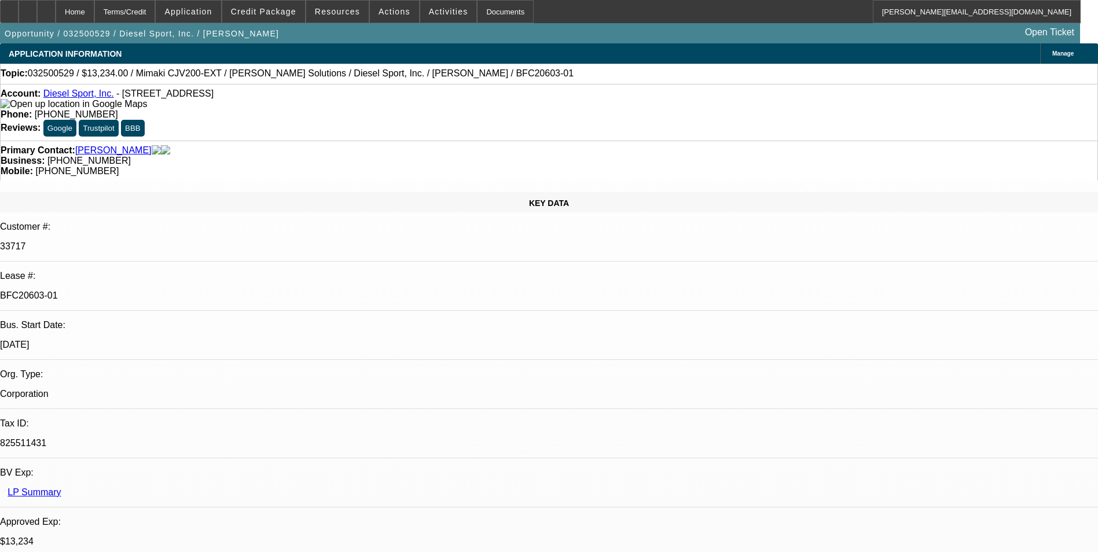
select select "0"
select select "6"
select select "0"
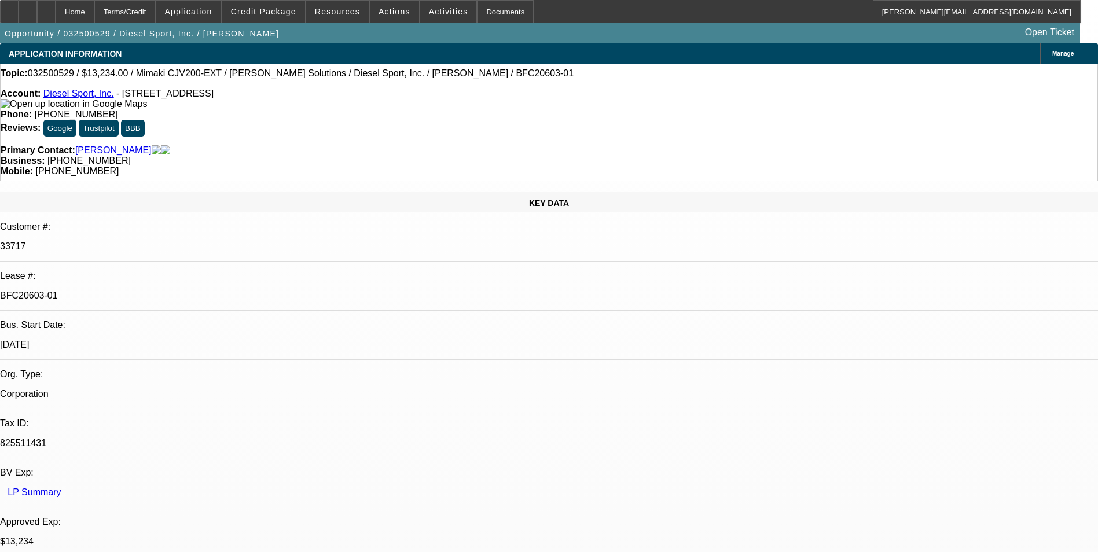
select select "0"
select select "6"
select select "0"
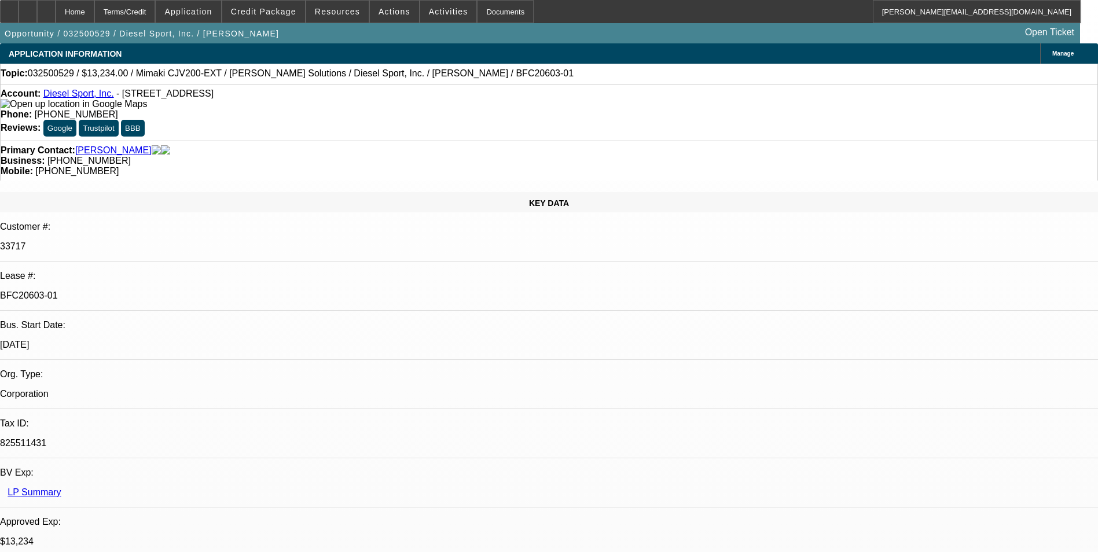
select select "6"
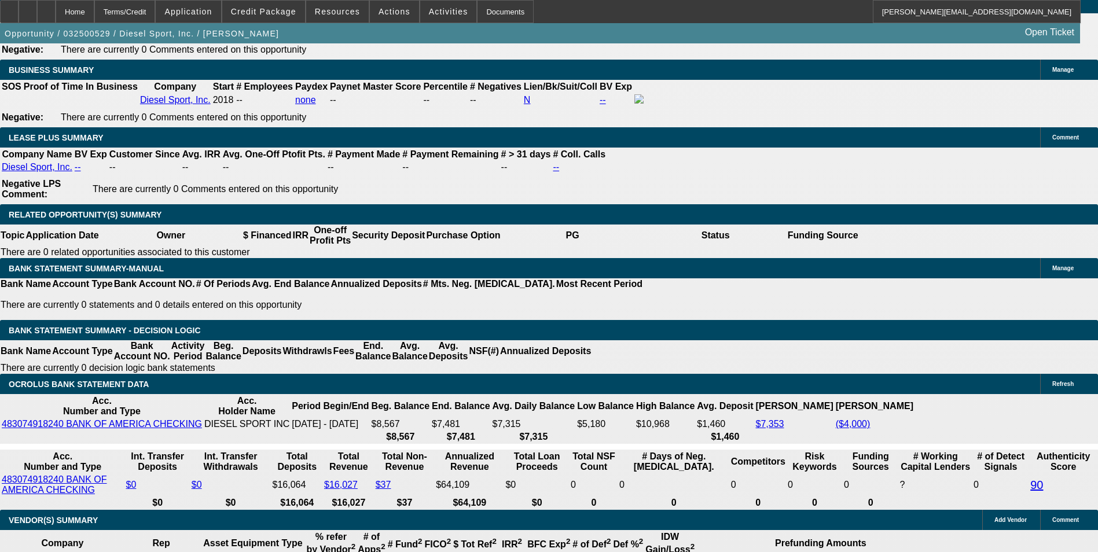
scroll to position [1853, 0]
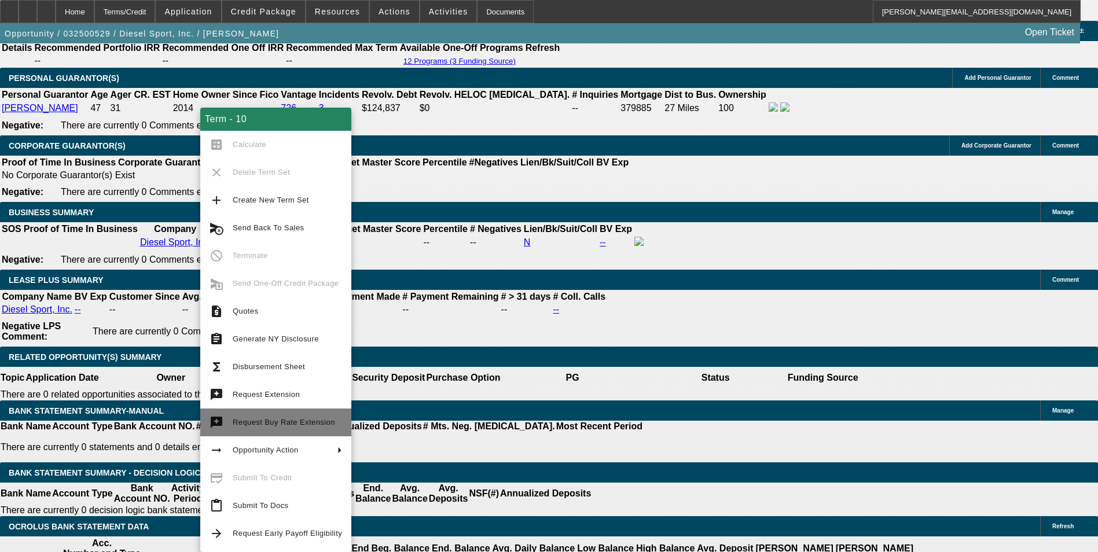
click at [307, 424] on span "Request Buy Rate Extension" at bounding box center [284, 422] width 102 height 9
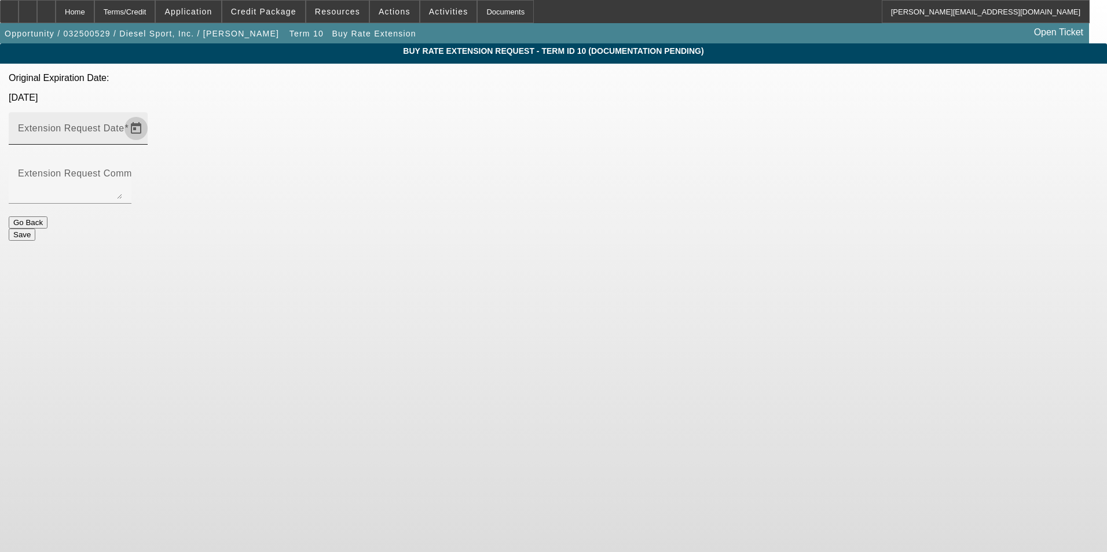
click at [150, 115] on span "Open calendar" at bounding box center [136, 129] width 28 height 28
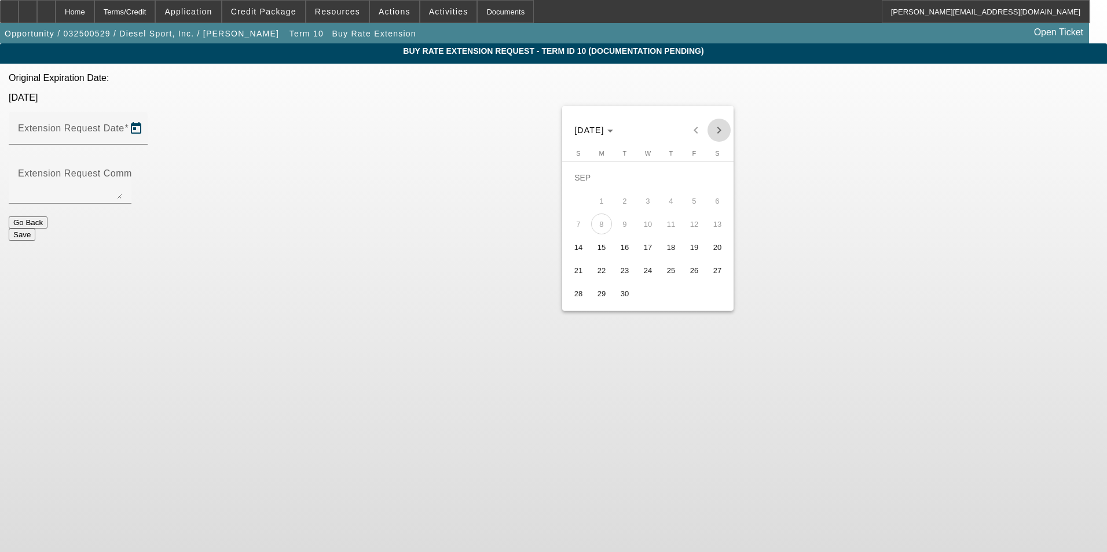
click at [718, 129] on span "Next month" at bounding box center [719, 130] width 23 height 23
click at [651, 227] on span "15" at bounding box center [648, 224] width 21 height 21
type input "10/15/2025"
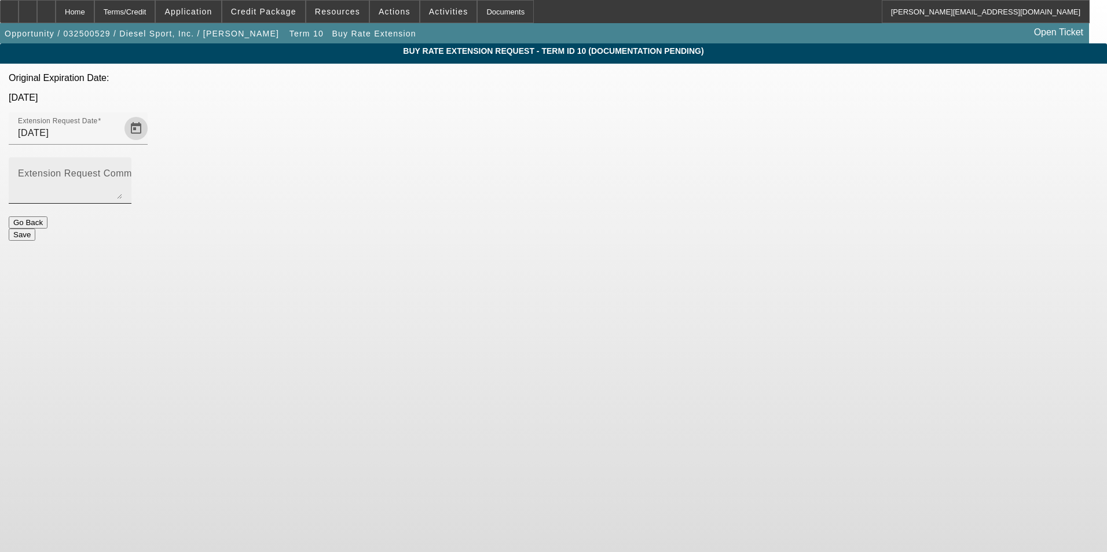
click at [122, 171] on textarea "Extension Request Comment" at bounding box center [70, 185] width 104 height 28
paste textarea "Equipment has been delivered, but the customer is still waiting on a couple of …"
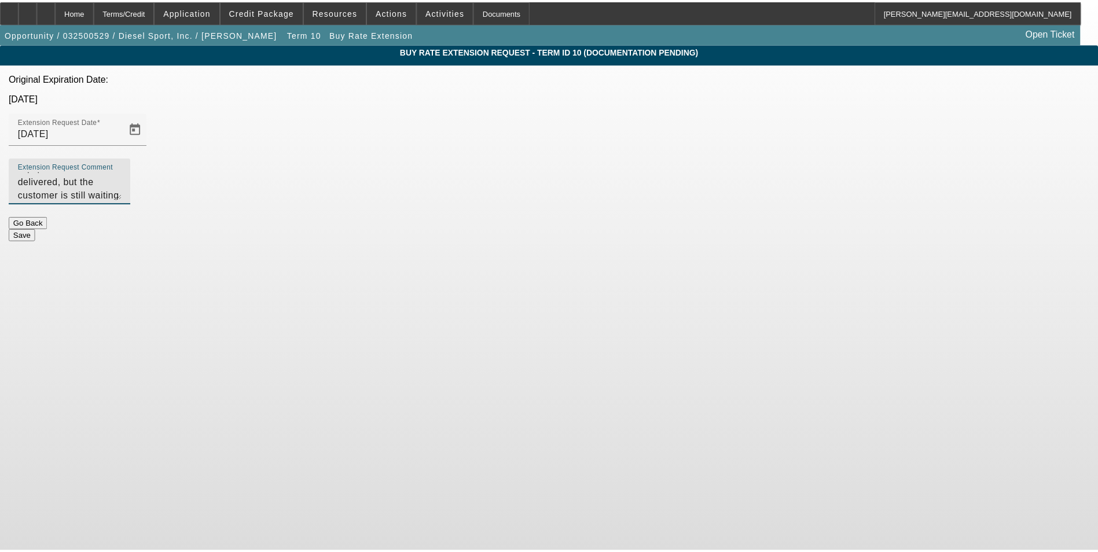
scroll to position [25, 0]
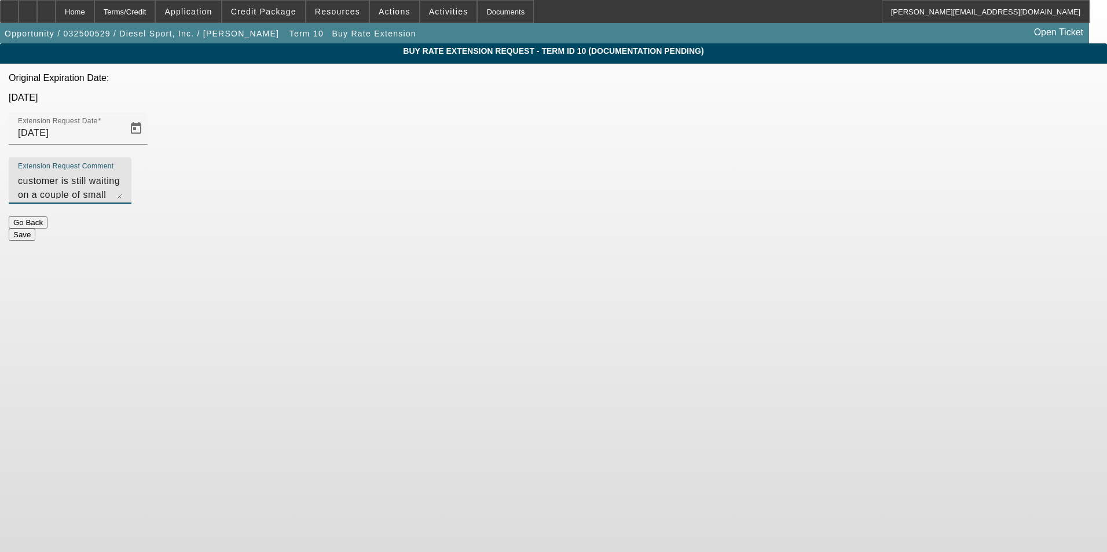
type textarea "Equipment has been delivered, but the customer is still waiting on a couple of …"
click at [35, 229] on button "Save" at bounding box center [22, 235] width 27 height 12
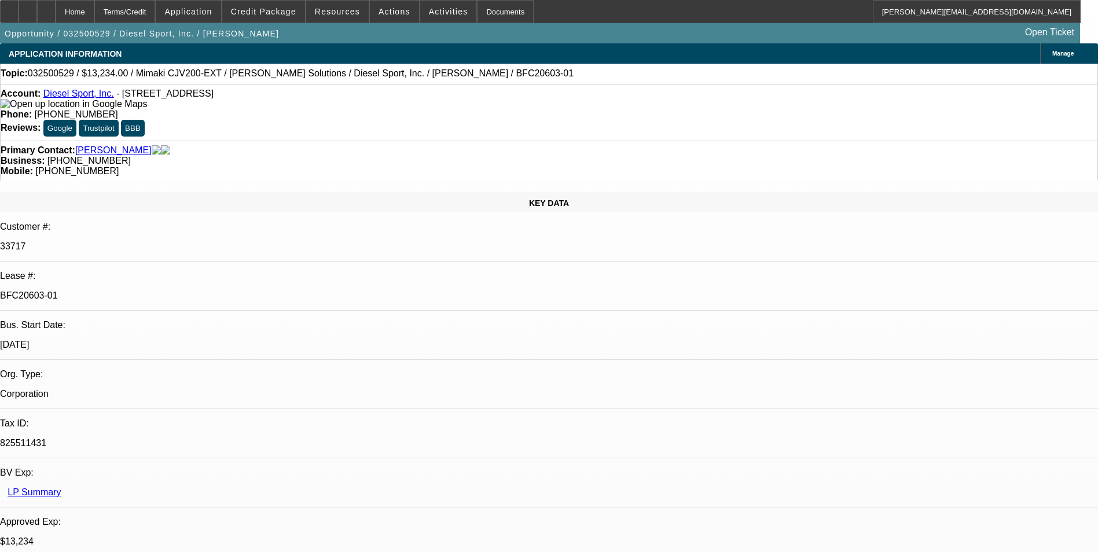
select select "0"
select select "0.1"
select select "4"
select select "0"
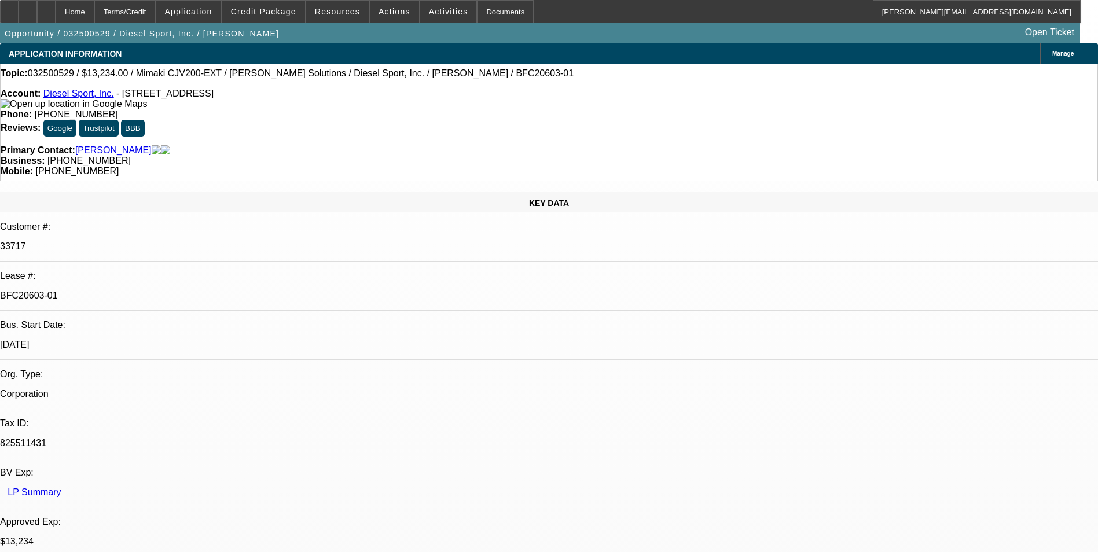
select select "0"
select select "6"
select select "0"
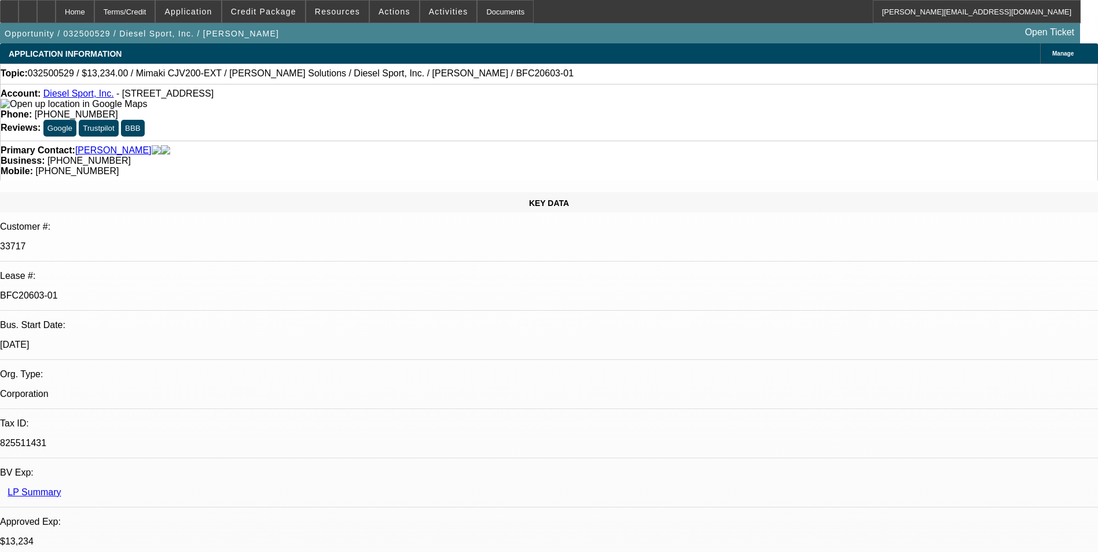
select select "0"
select select "6"
select select "0"
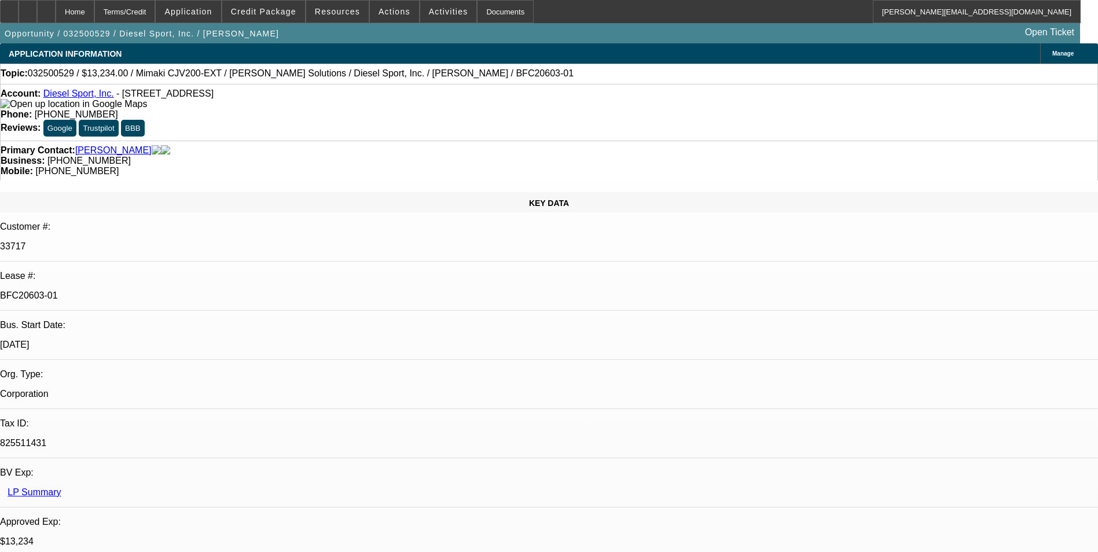
select select "6"
click at [46, 8] on icon at bounding box center [46, 8] width 0 height 0
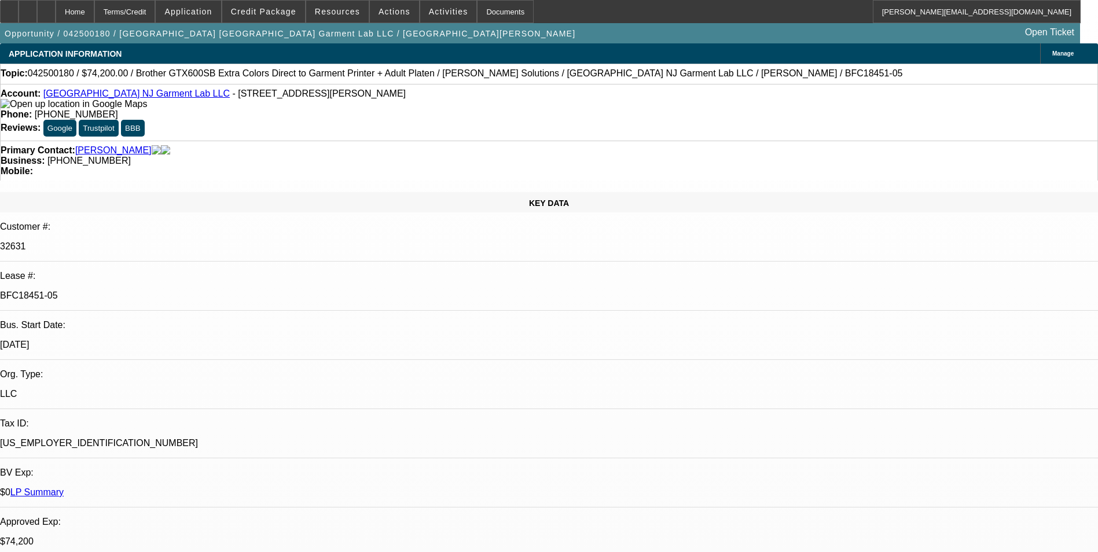
select select "0"
select select "6"
select select "0"
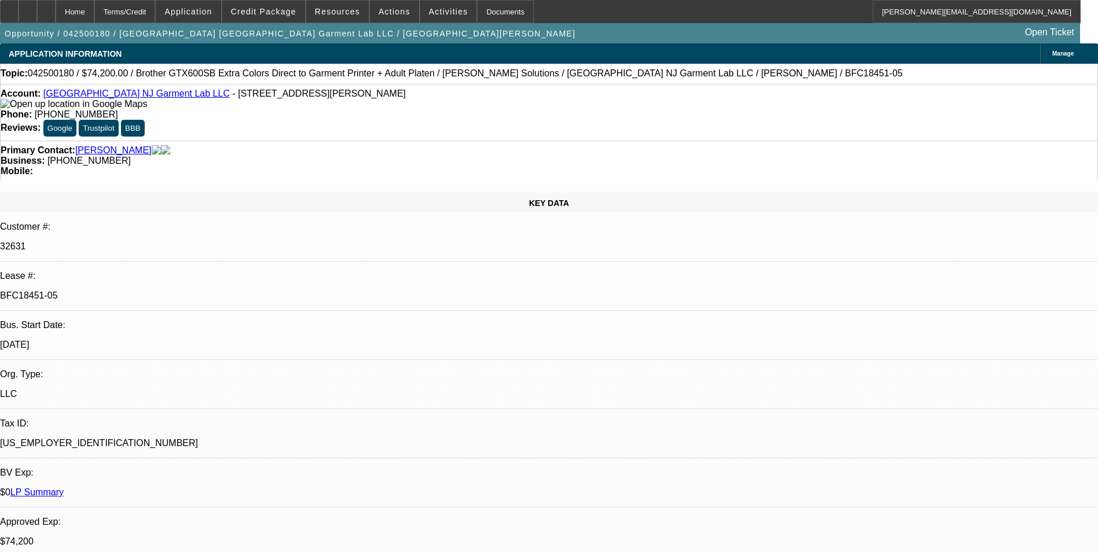
select select "0"
select select "6"
select select "0"
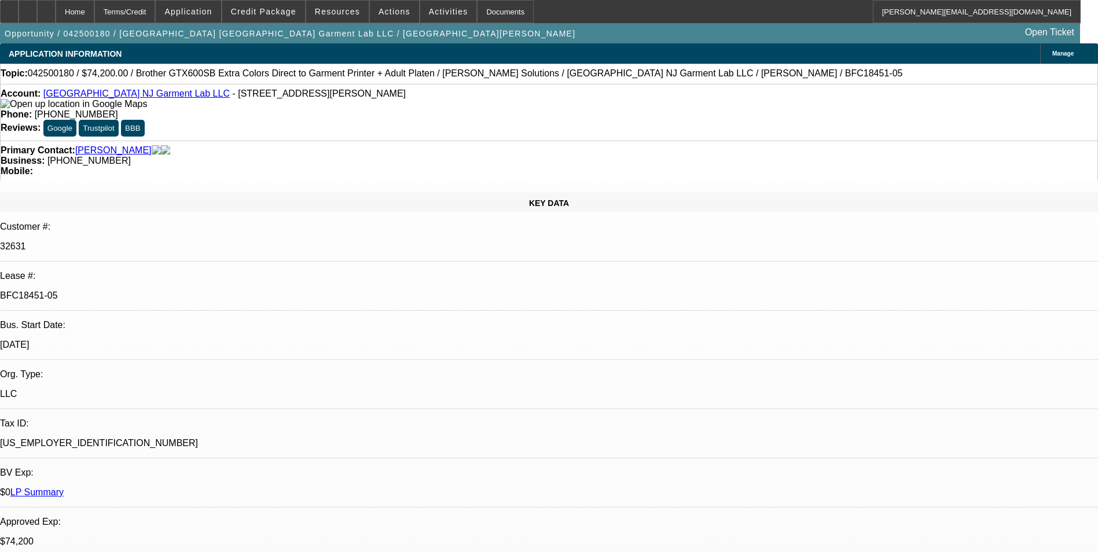
select select "0"
select select "6"
select select "0"
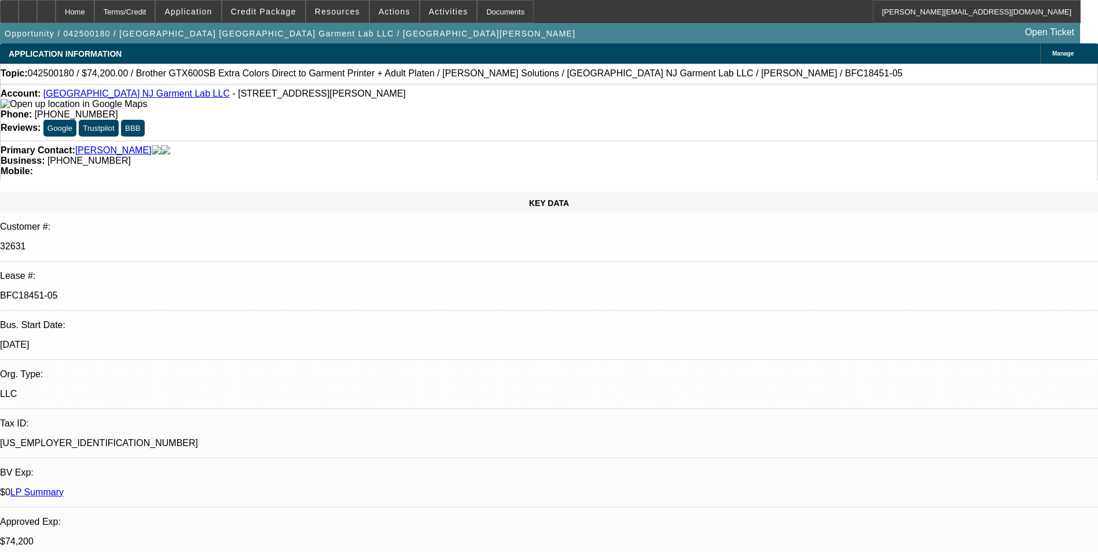
select select "6"
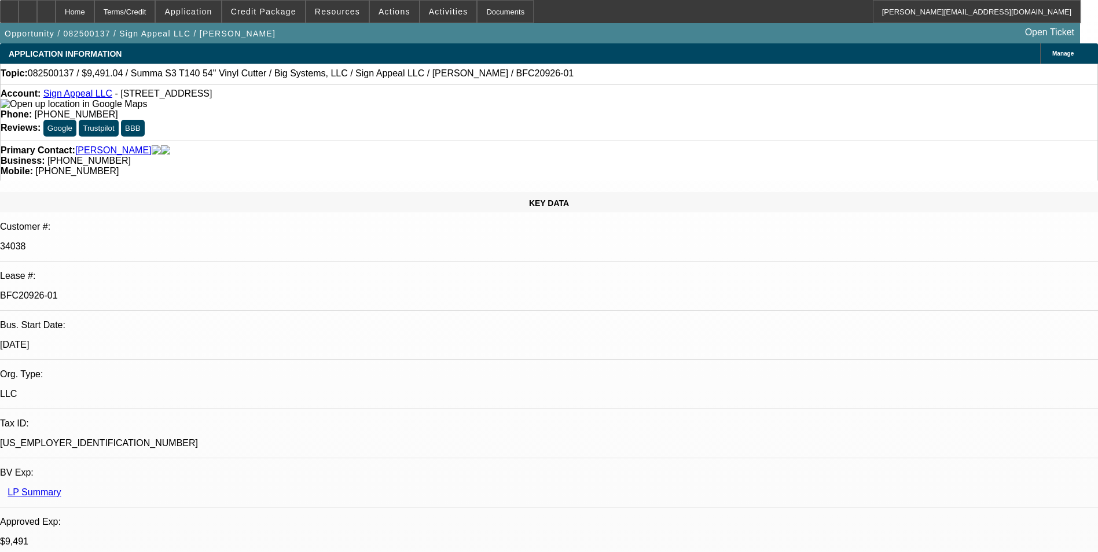
select select "0"
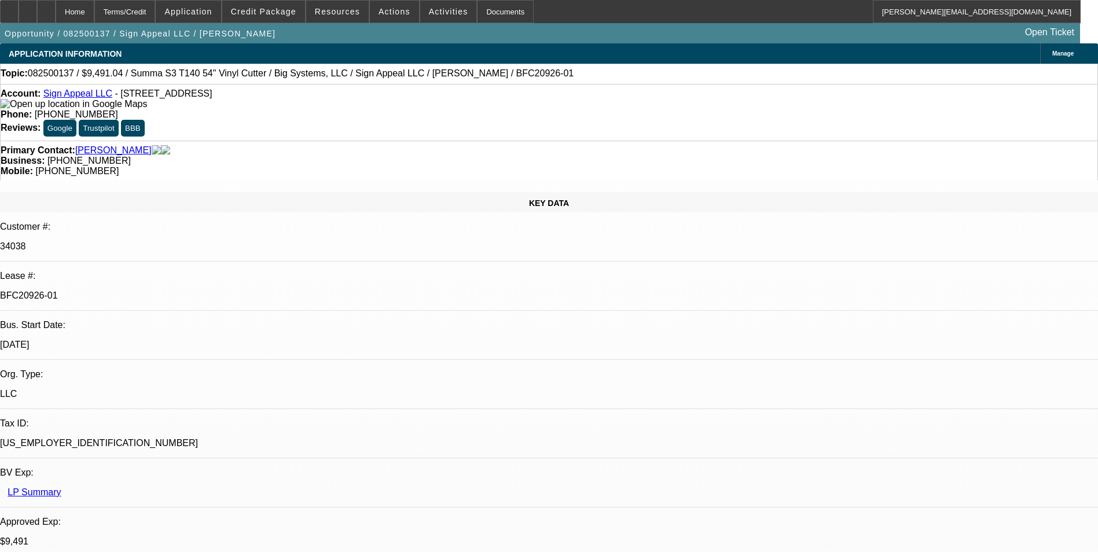
select select "0"
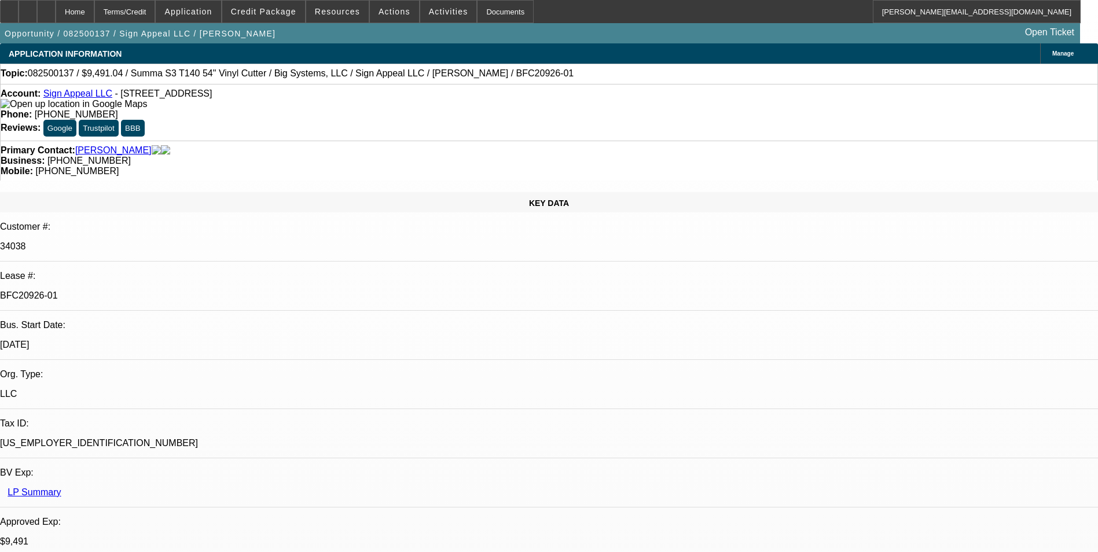
select select "2"
select select "0"
select select "1"
select select "6"
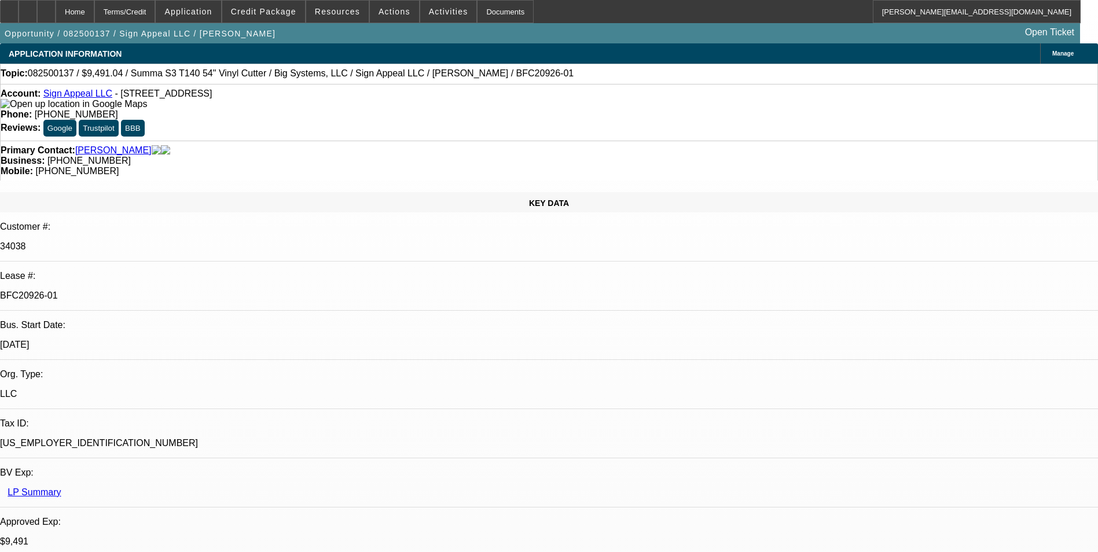
select select "1"
select select "6"
select select "1"
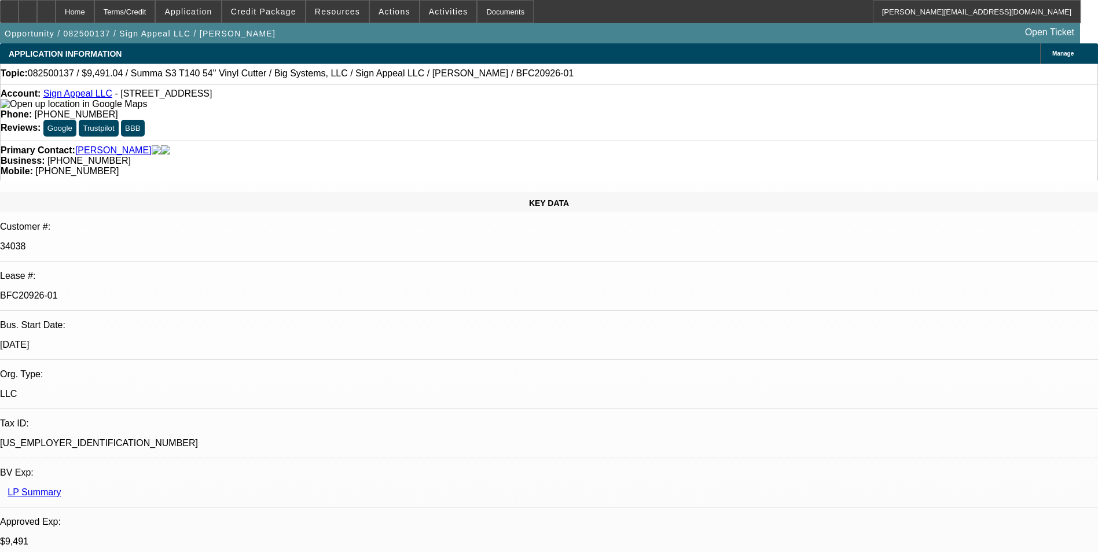
select select "6"
select select "1"
select select "2"
select select "6"
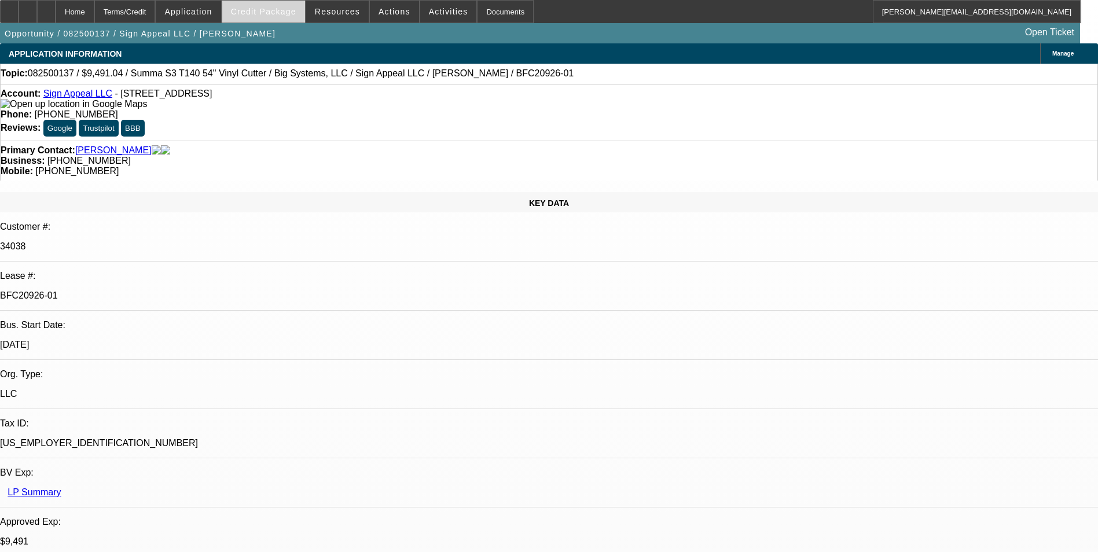
click at [280, 7] on span "Credit Package" at bounding box center [263, 11] width 65 height 9
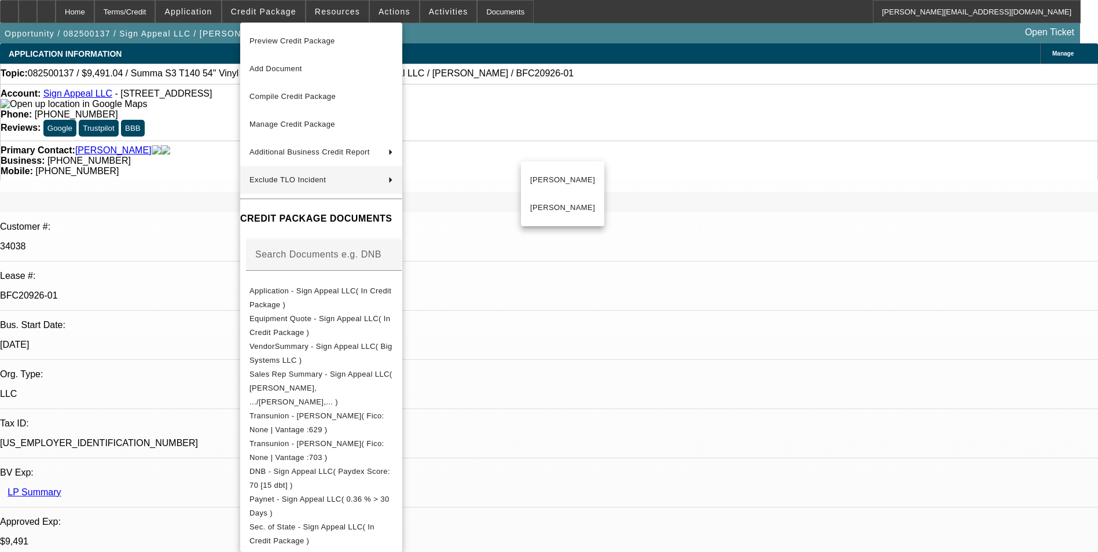
click at [620, 331] on div at bounding box center [549, 276] width 1098 height 552
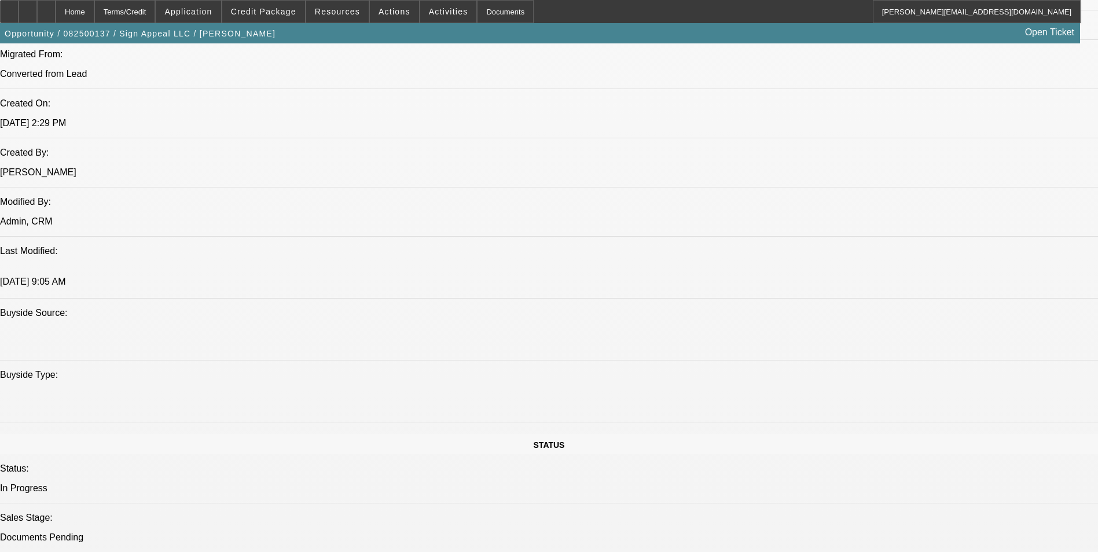
scroll to position [1042, 0]
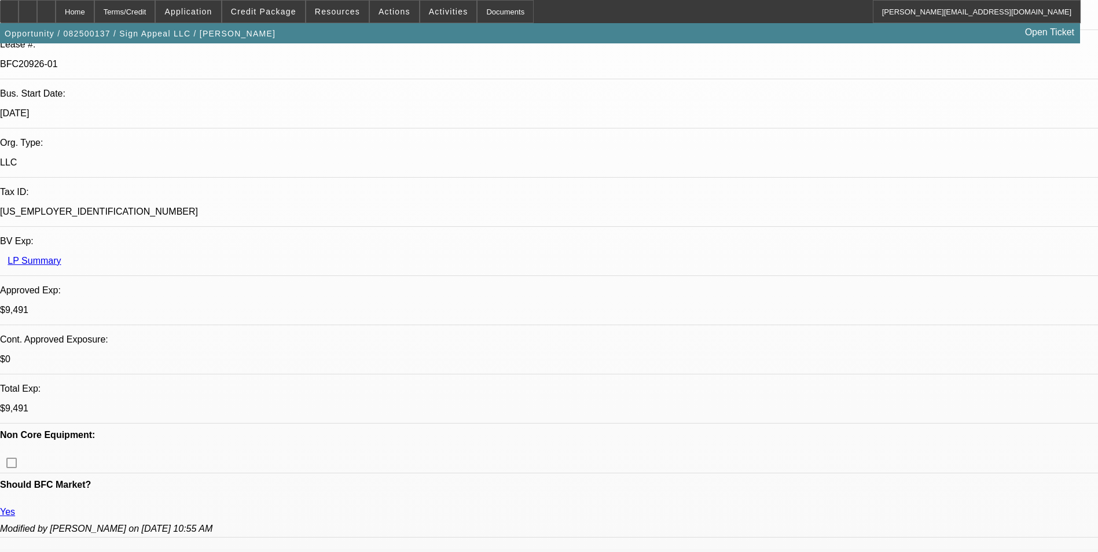
scroll to position [0, 0]
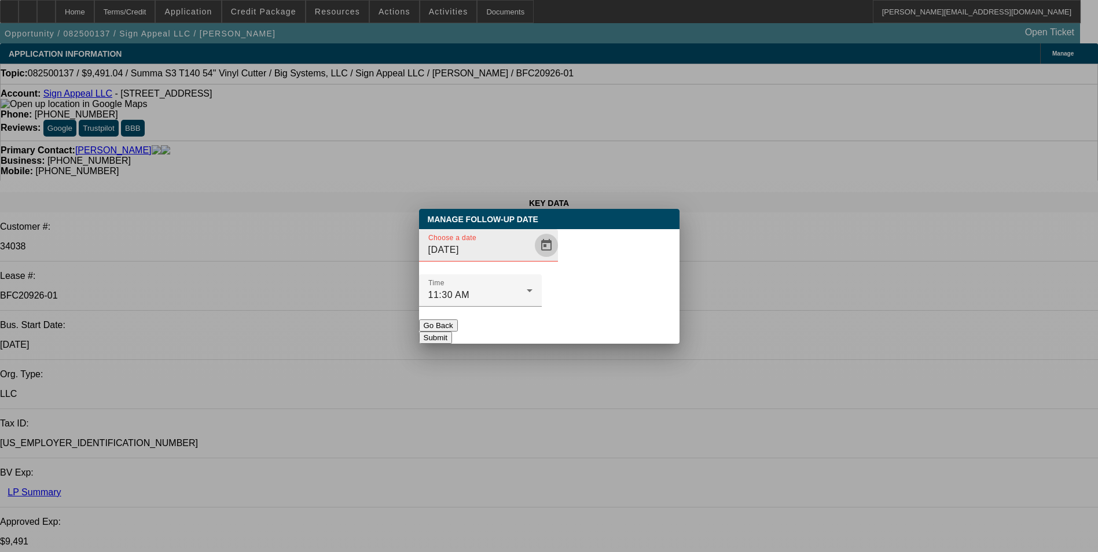
click at [533, 259] on span "Open calendar" at bounding box center [547, 246] width 28 height 28
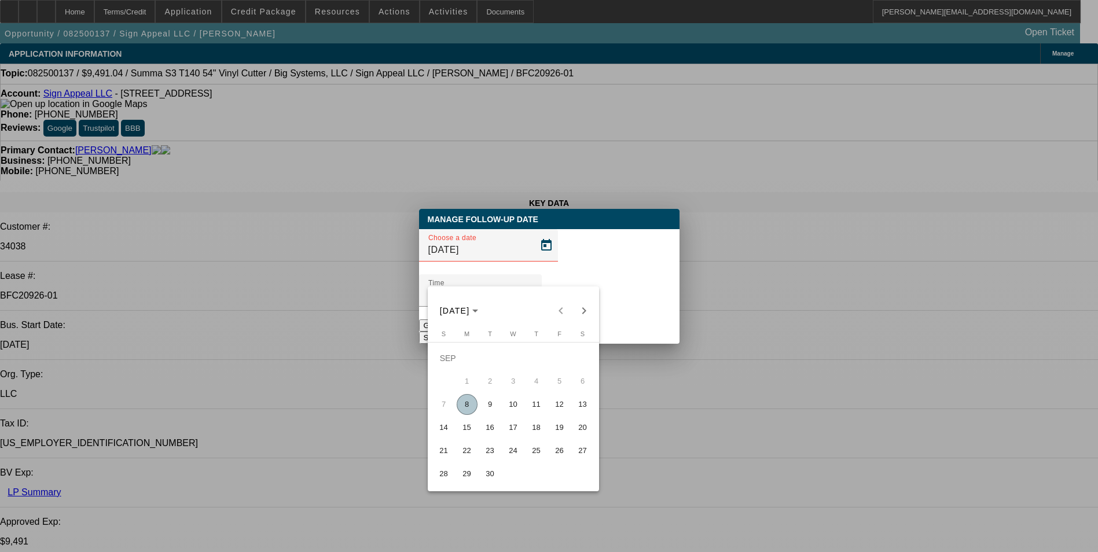
click at [517, 409] on span "10" at bounding box center [513, 404] width 21 height 21
type input "9/10/2025"
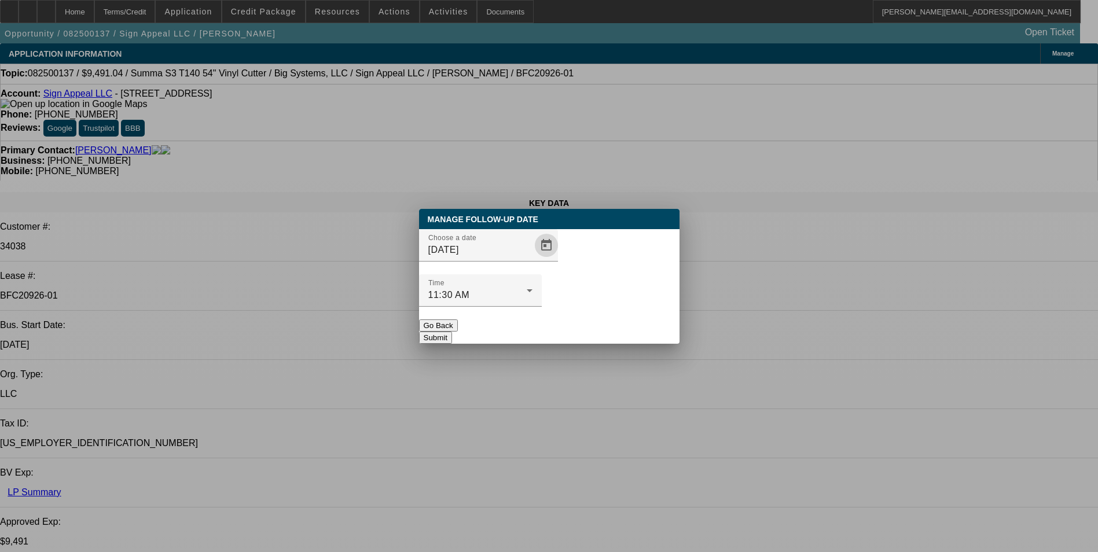
click at [452, 332] on button "Submit" at bounding box center [435, 338] width 33 height 12
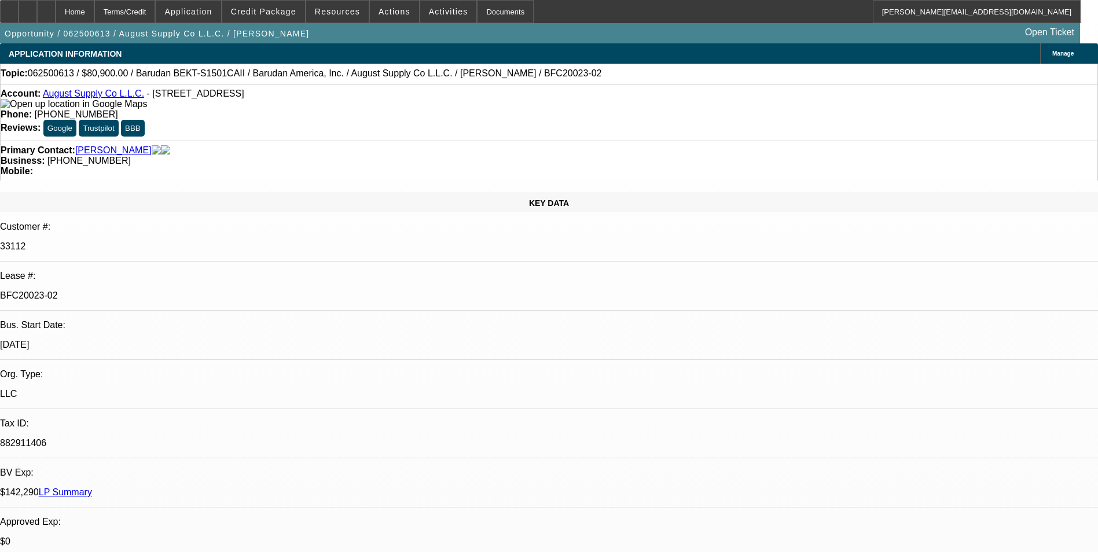
select select "0"
select select "2"
select select "0.1"
select select "4"
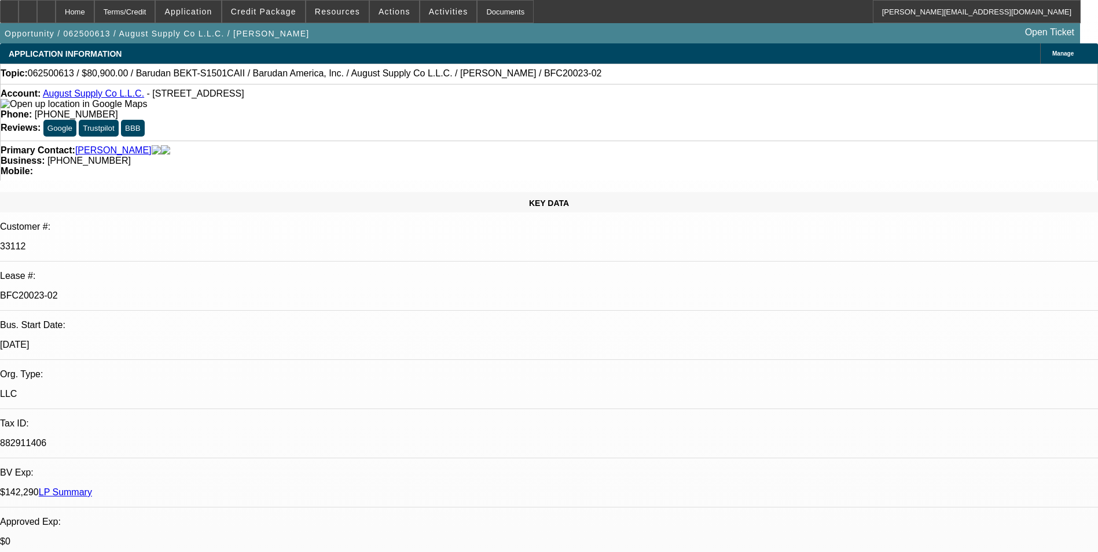
select select "0"
select select "2"
select select "0.1"
select select "4"
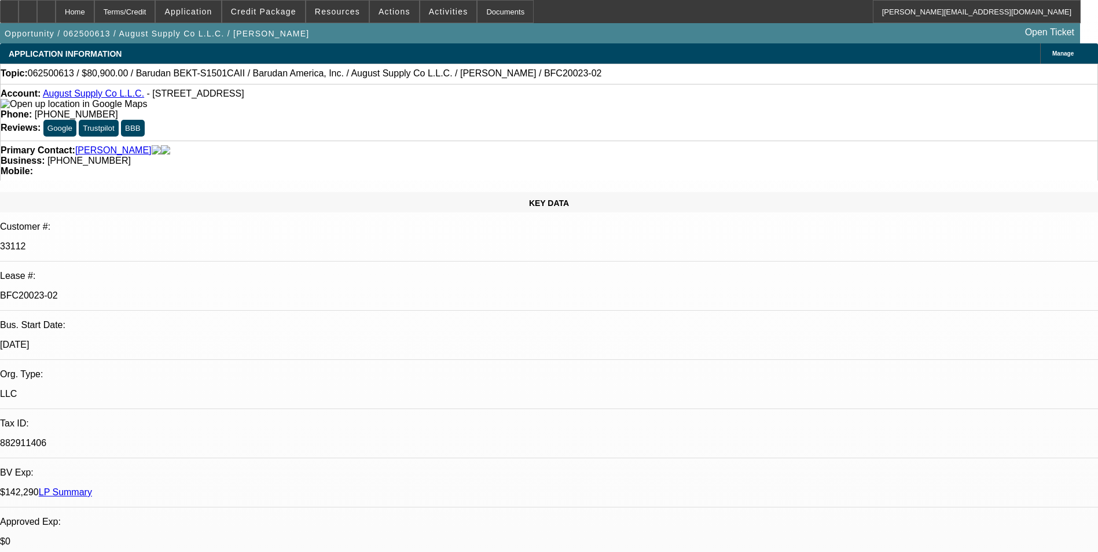
select select "0"
select select "2"
select select "0.1"
select select "4"
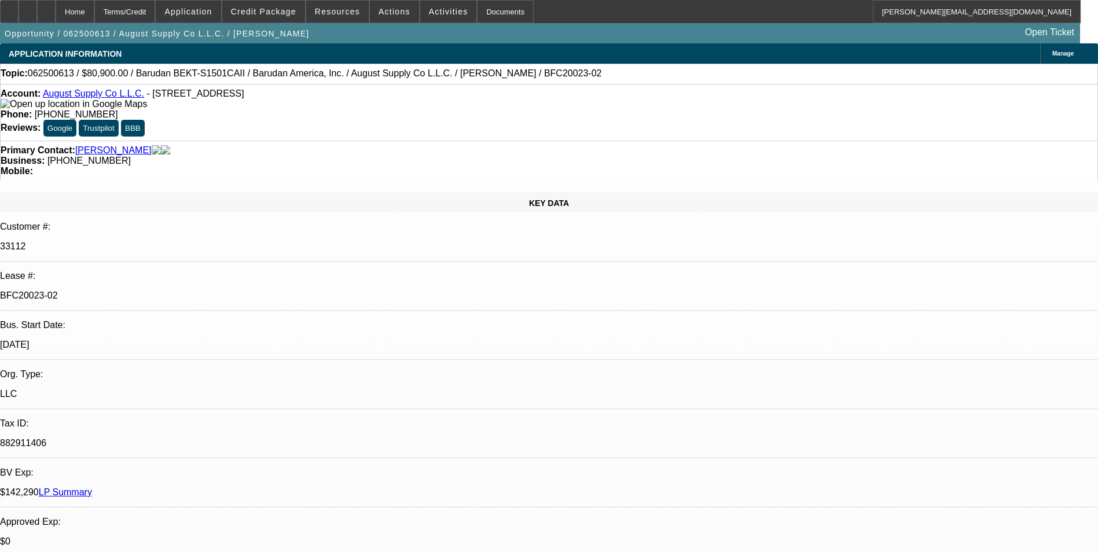
select select "0"
select select "2"
select select "0.1"
select select "4"
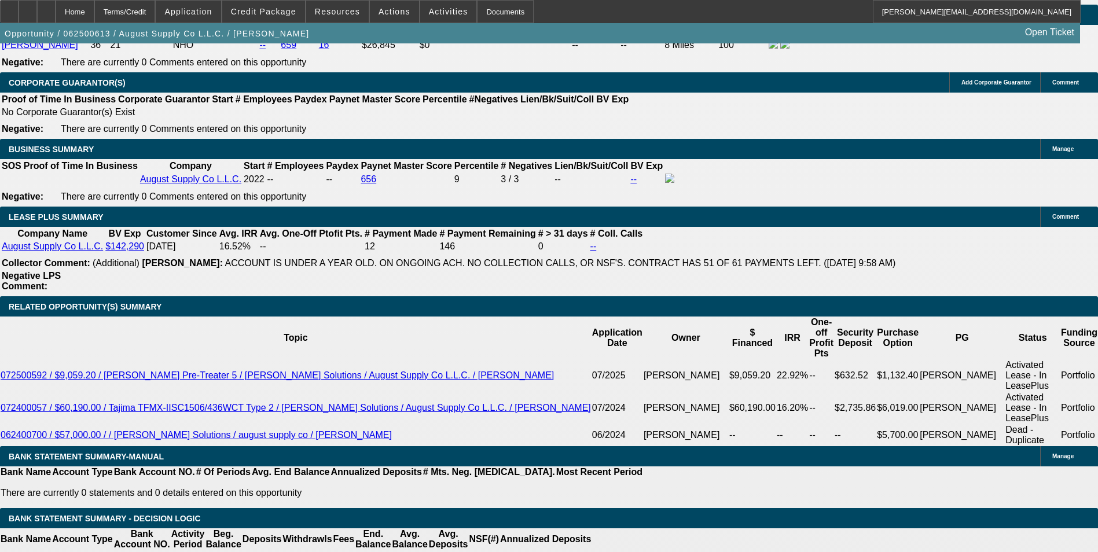
scroll to position [1911, 0]
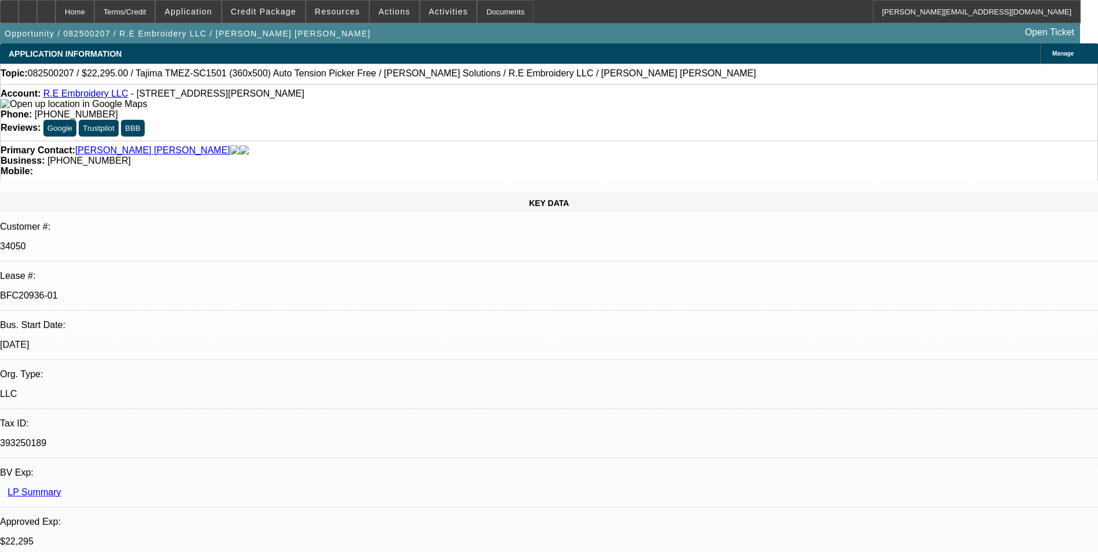
select select "0"
select select "2"
select select "0"
select select "2"
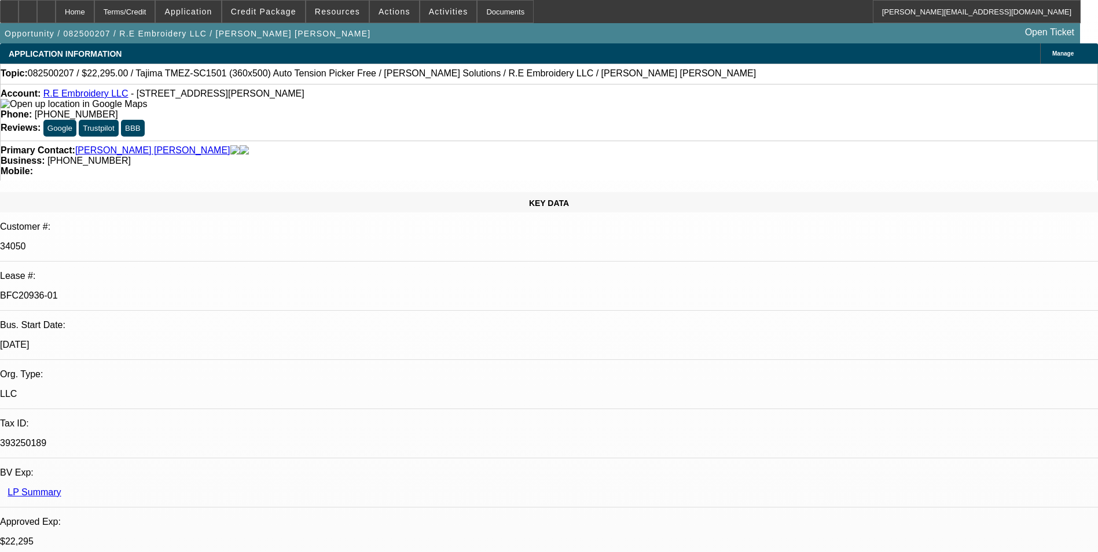
select select "0"
select select "2"
select select "0"
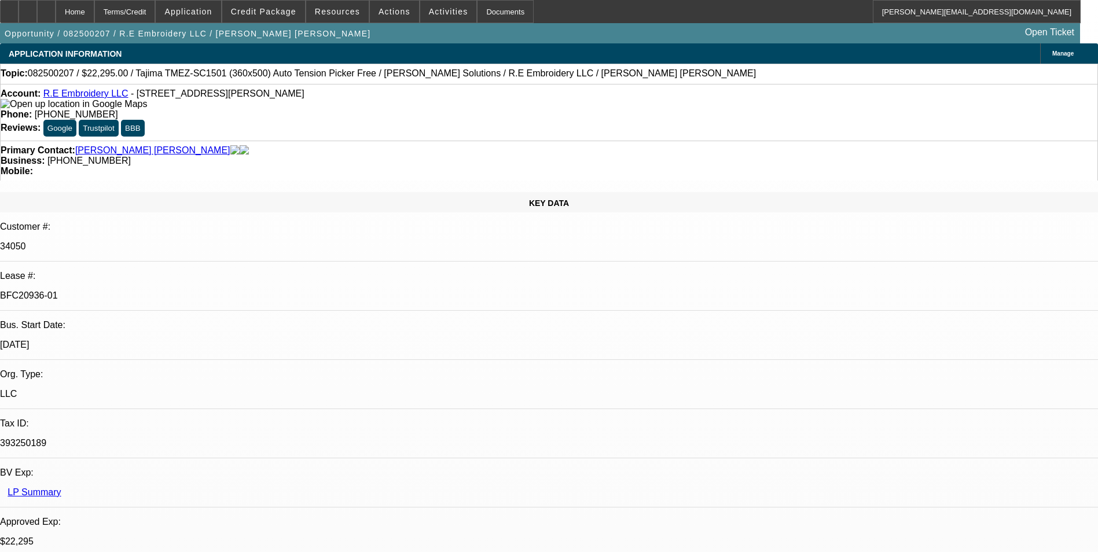
select select "2"
select select "0"
select select "1"
select select "2"
select select "6"
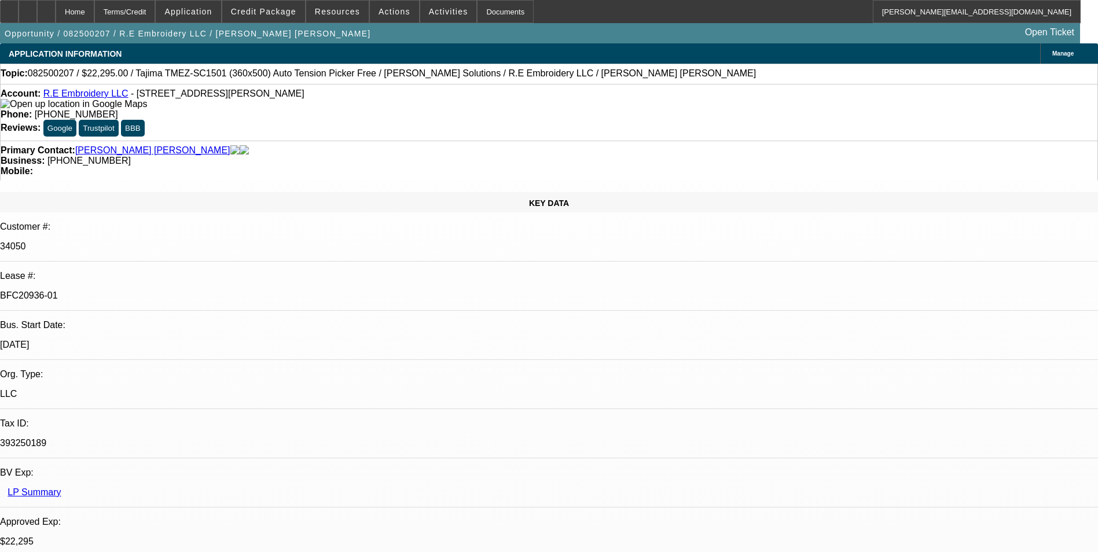
select select "1"
select select "2"
select select "6"
select select "1"
select select "2"
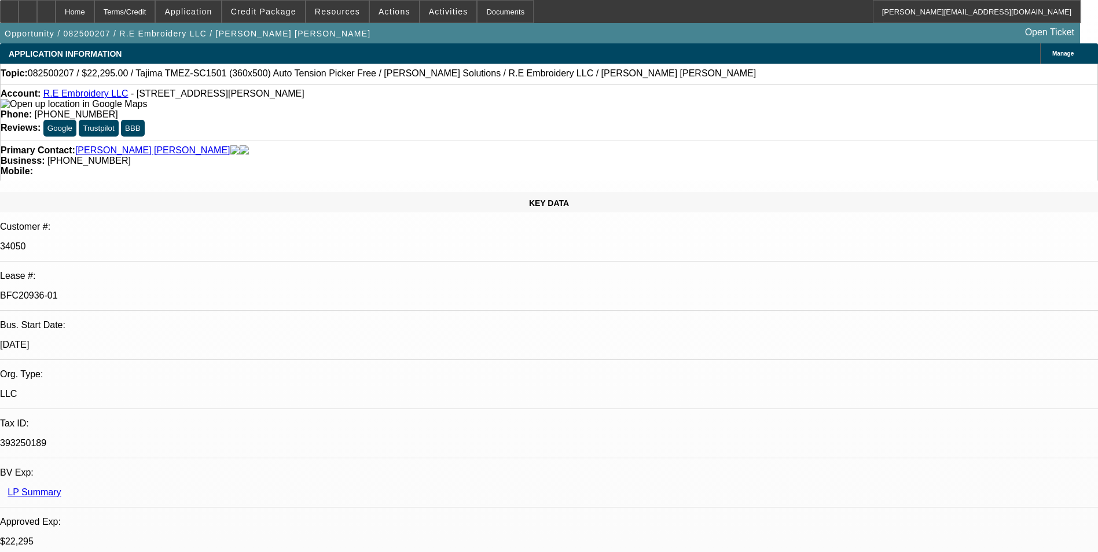
select select "6"
select select "1"
select select "2"
select select "6"
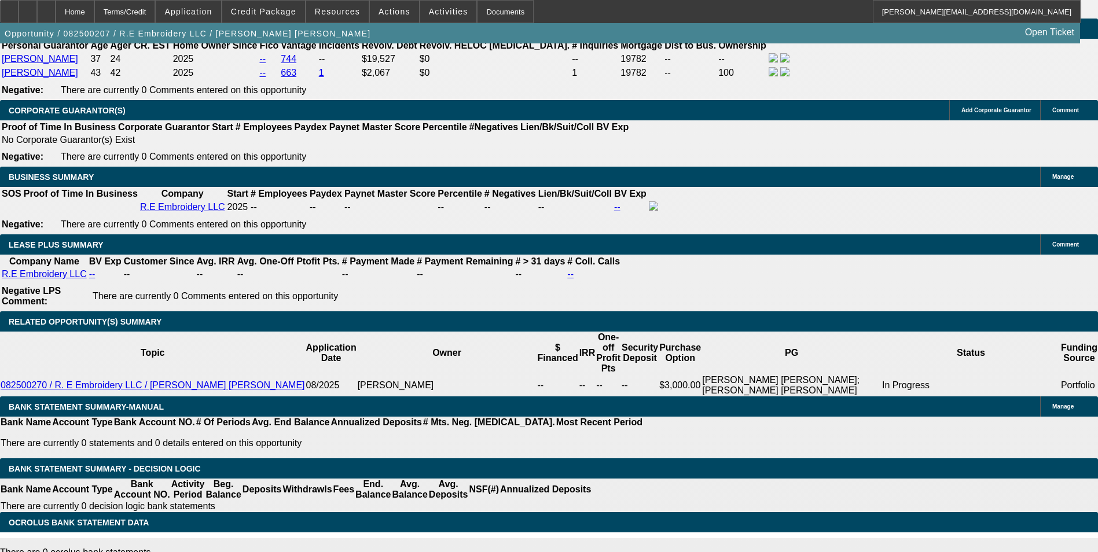
scroll to position [1969, 0]
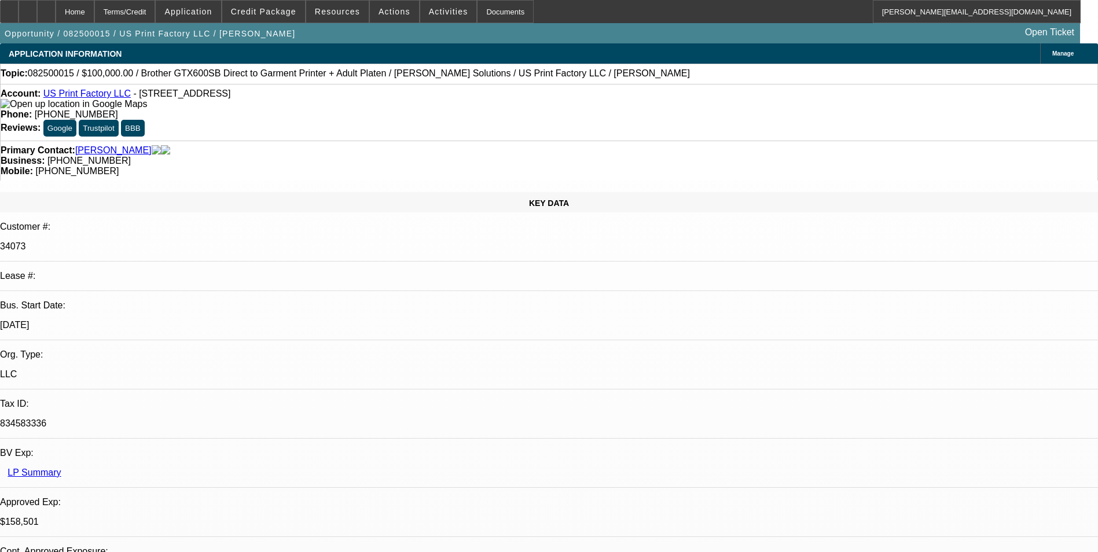
select select "0"
select select "2"
select select "0"
select select "6"
select select "0"
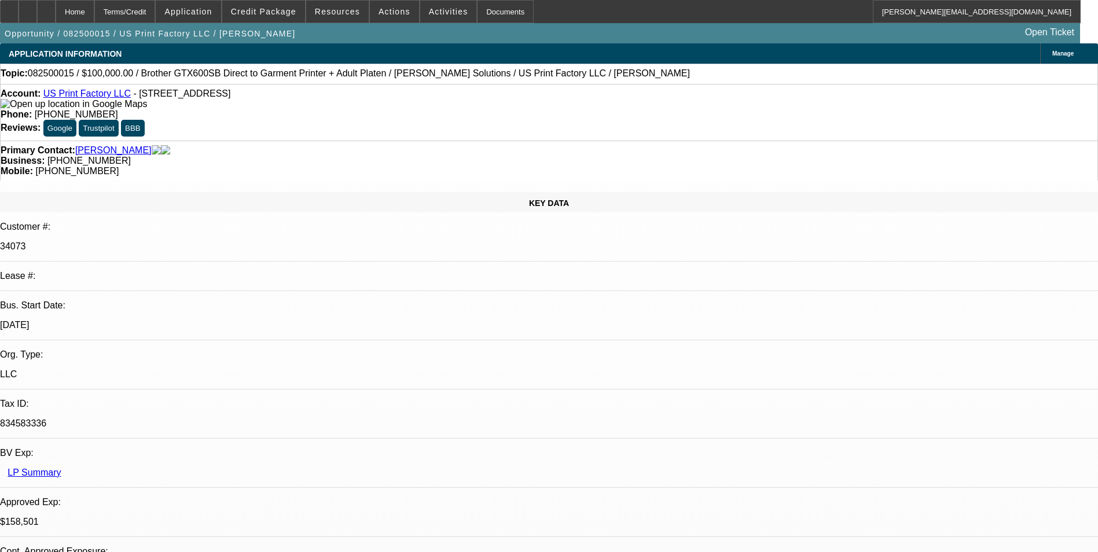
select select "2"
select select "0"
select select "6"
select select "0"
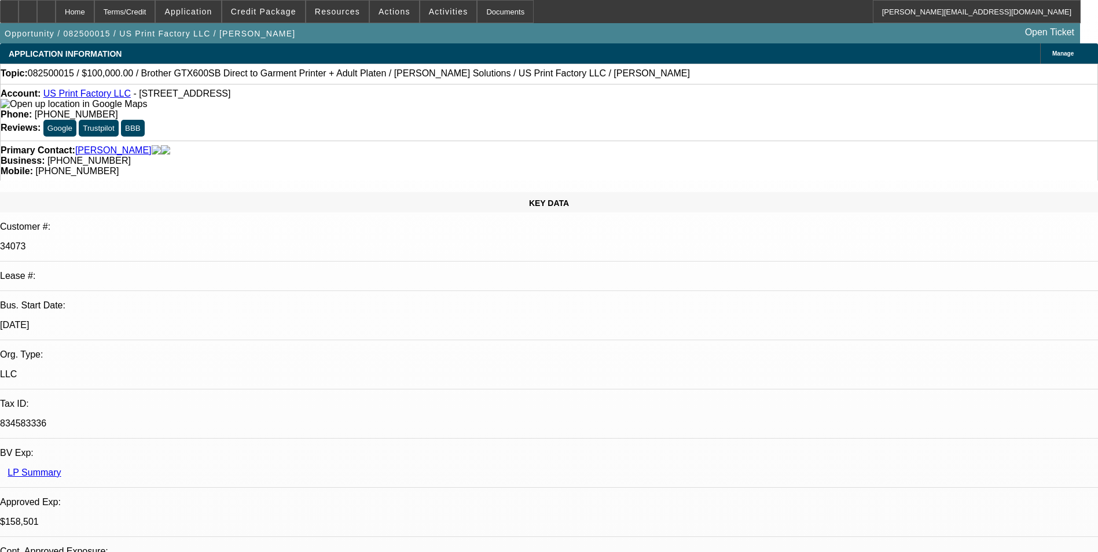
select select "2"
select select "0"
select select "6"
select select "0"
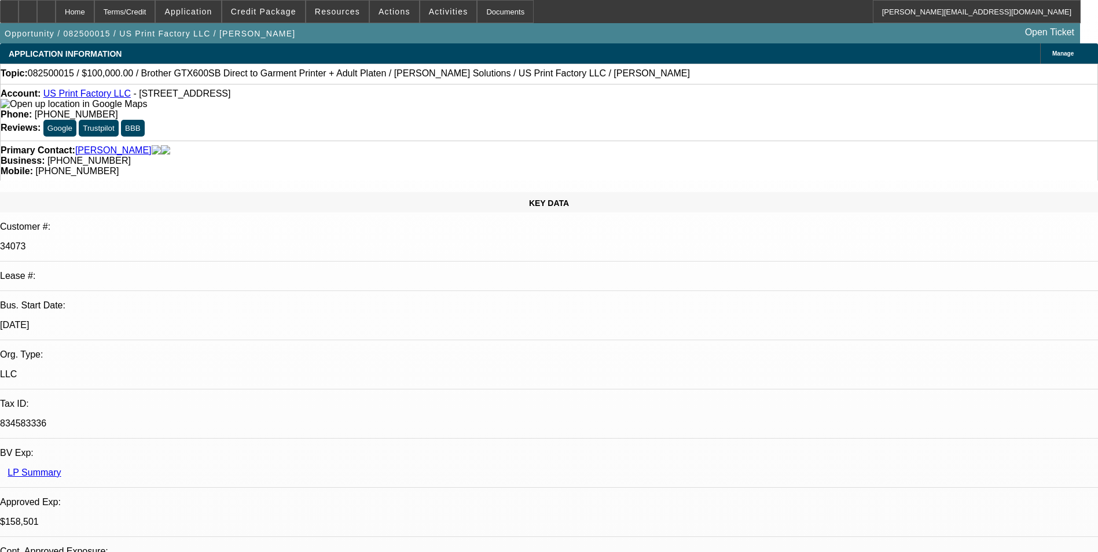
select select "2"
select select "0"
select select "6"
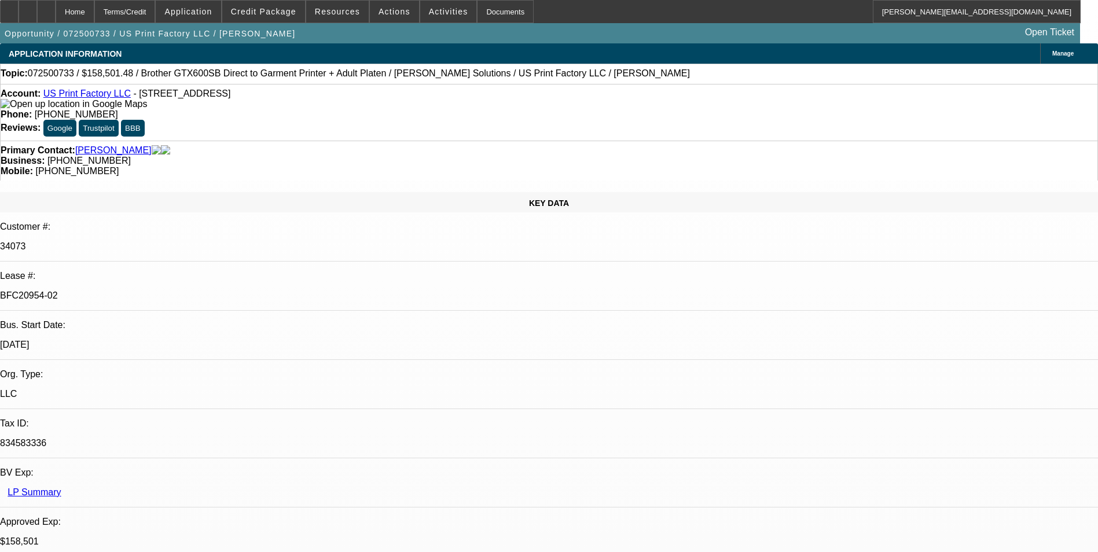
select select "0"
select select "2"
select select "0"
select select "2"
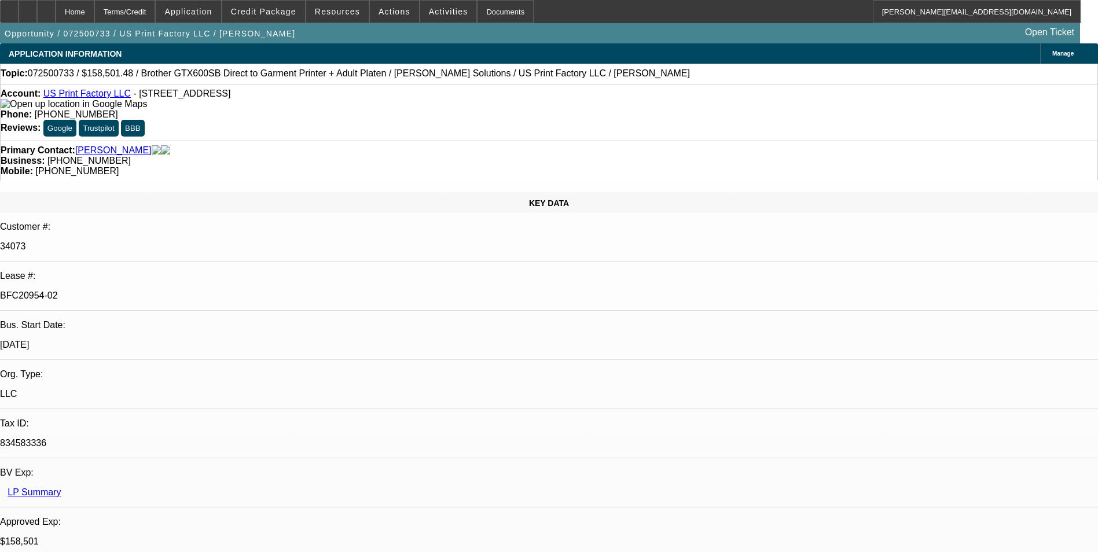
select select "0"
select select "2"
select select "0"
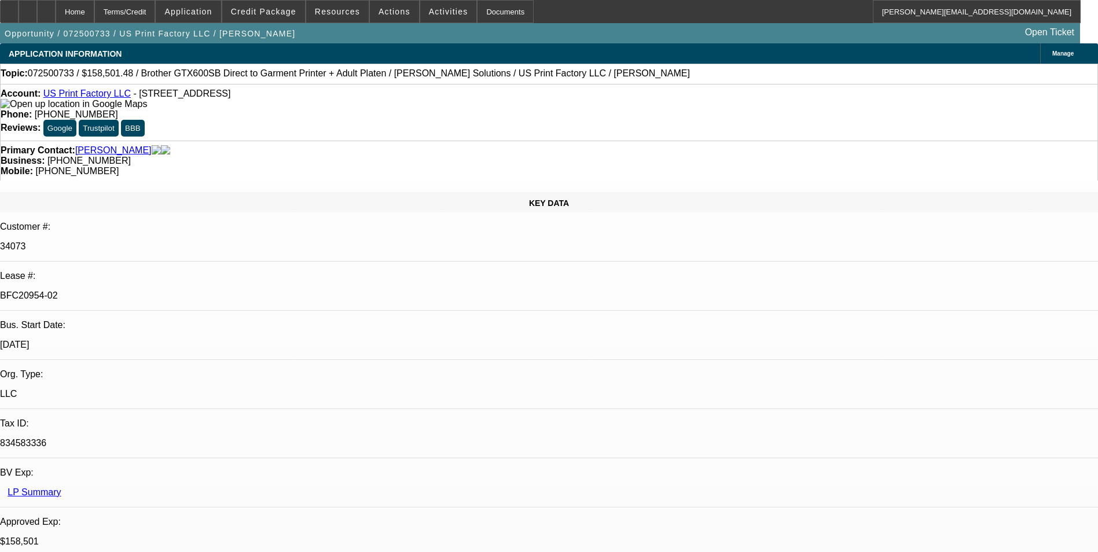
select select "2"
select select "0"
select select "1"
select select "2"
select select "6"
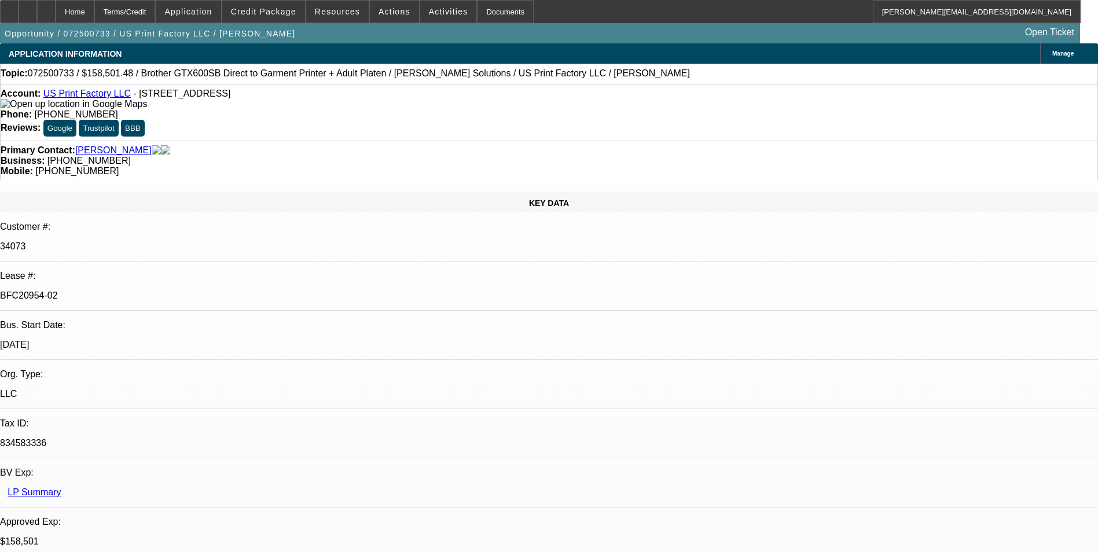
select select "1"
select select "2"
select select "6"
select select "1"
select select "2"
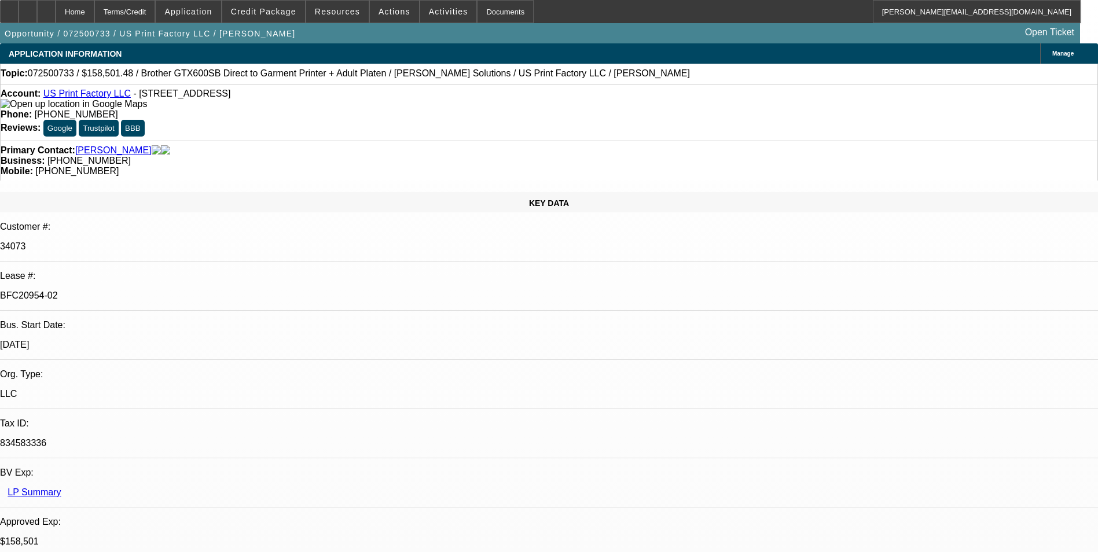
select select "6"
select select "1"
select select "2"
select select "6"
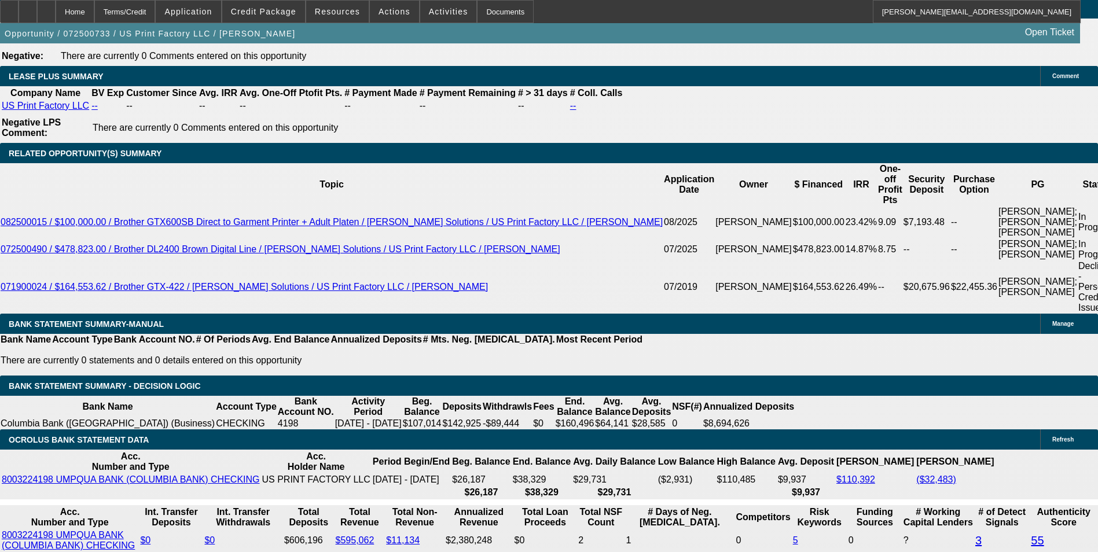
scroll to position [2143, 0]
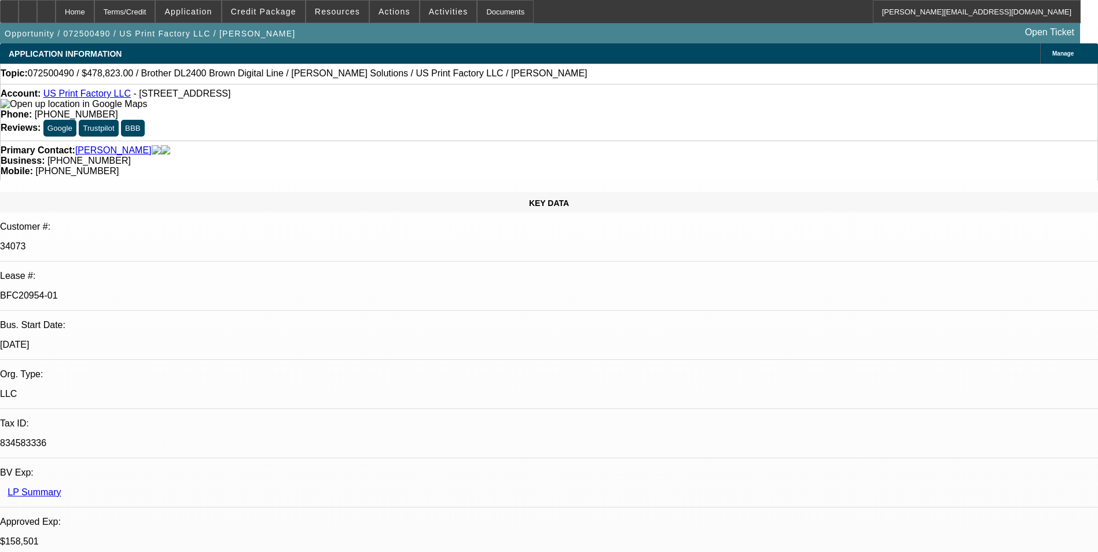
select select "0"
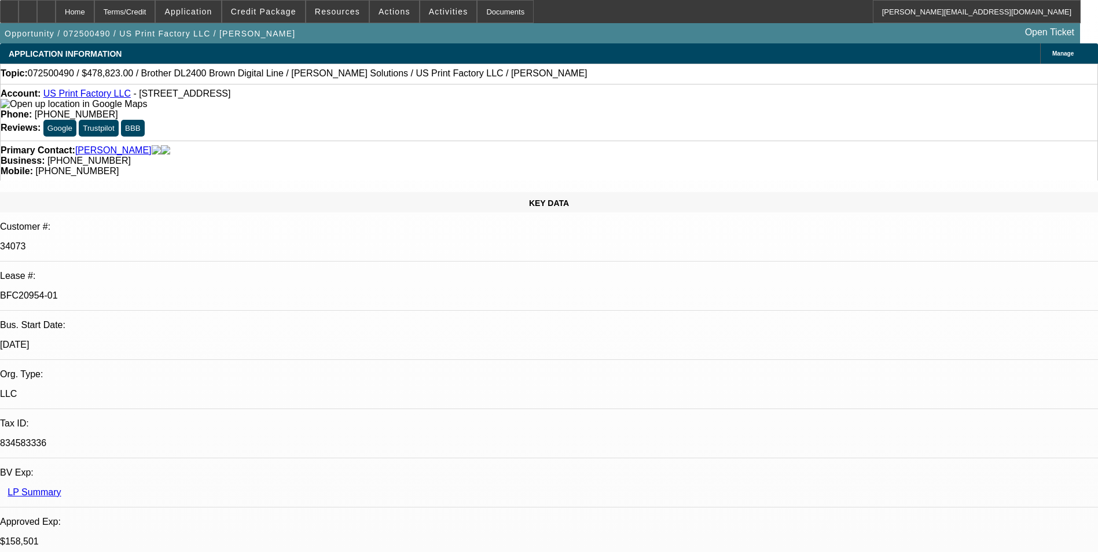
select select "0"
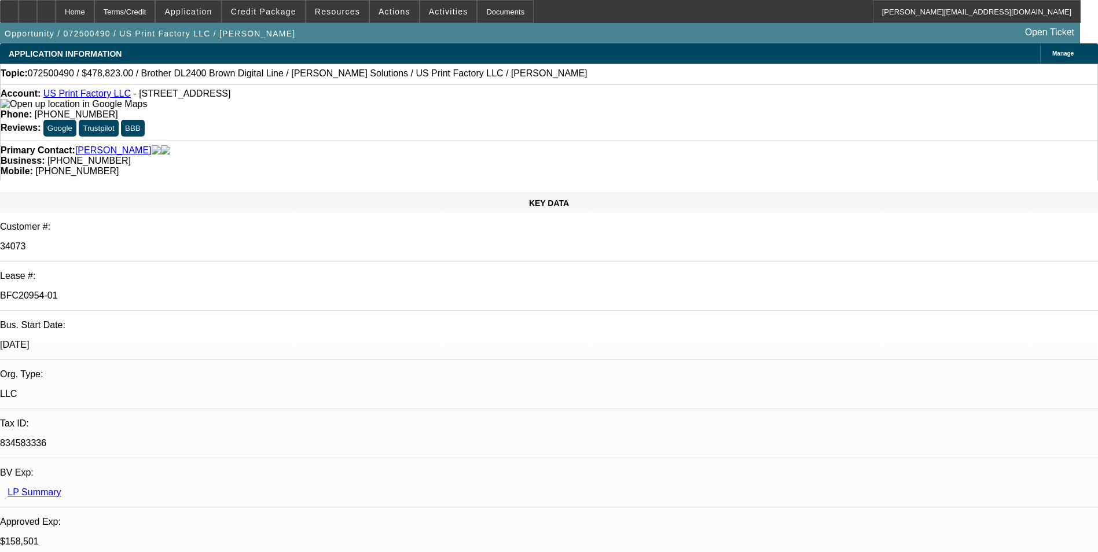
select select "0"
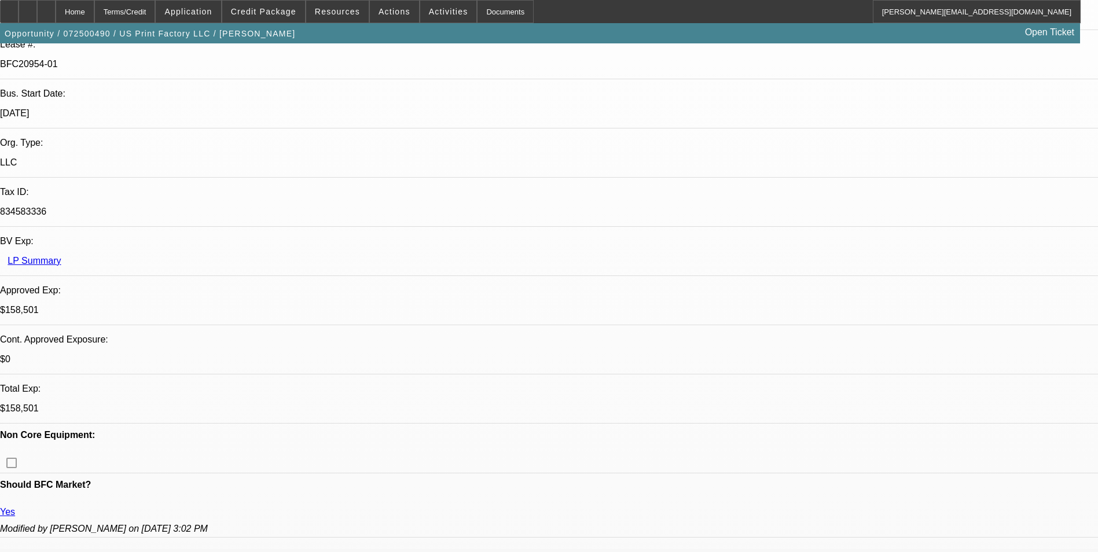
select select "1"
select select "6"
select select "1"
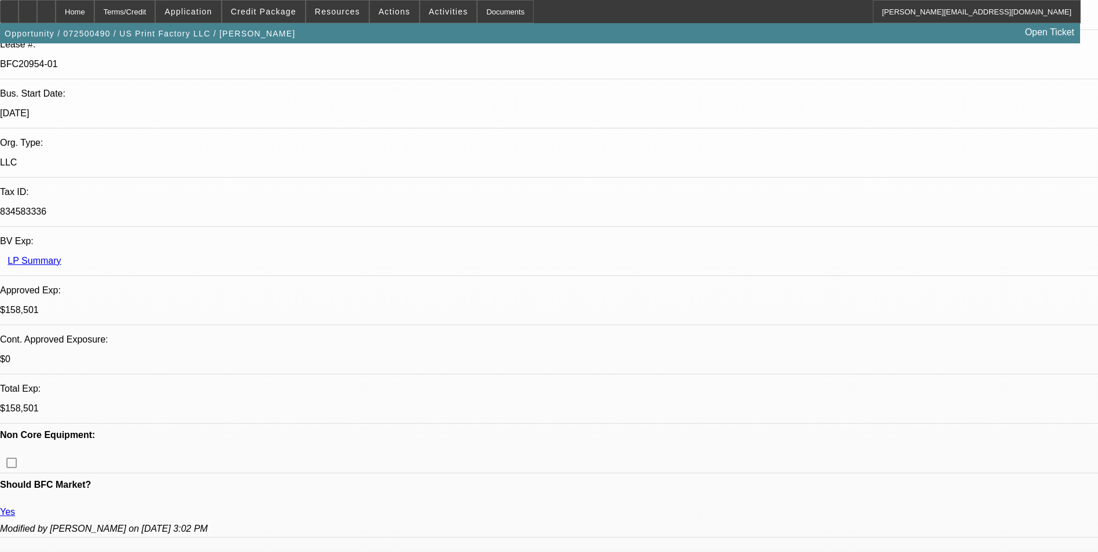
select select "6"
select select "1"
select select "6"
select select "1"
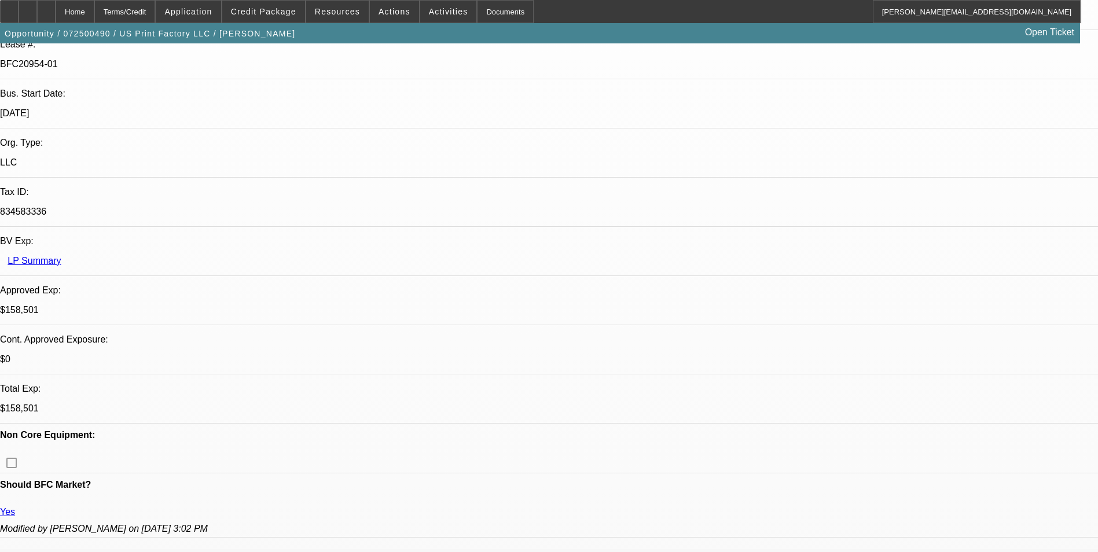
select select "1"
select select "6"
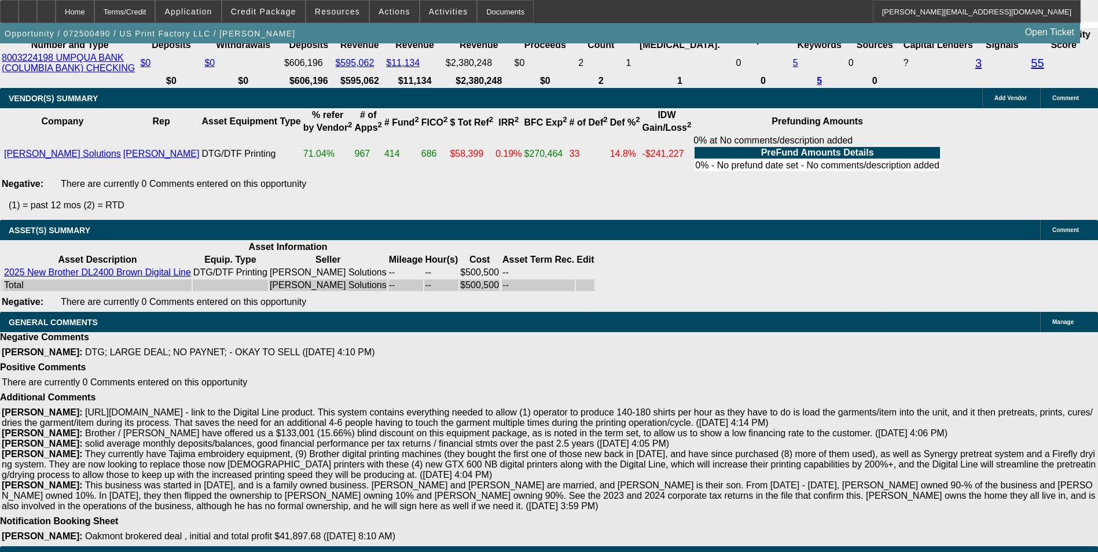
scroll to position [2643, 0]
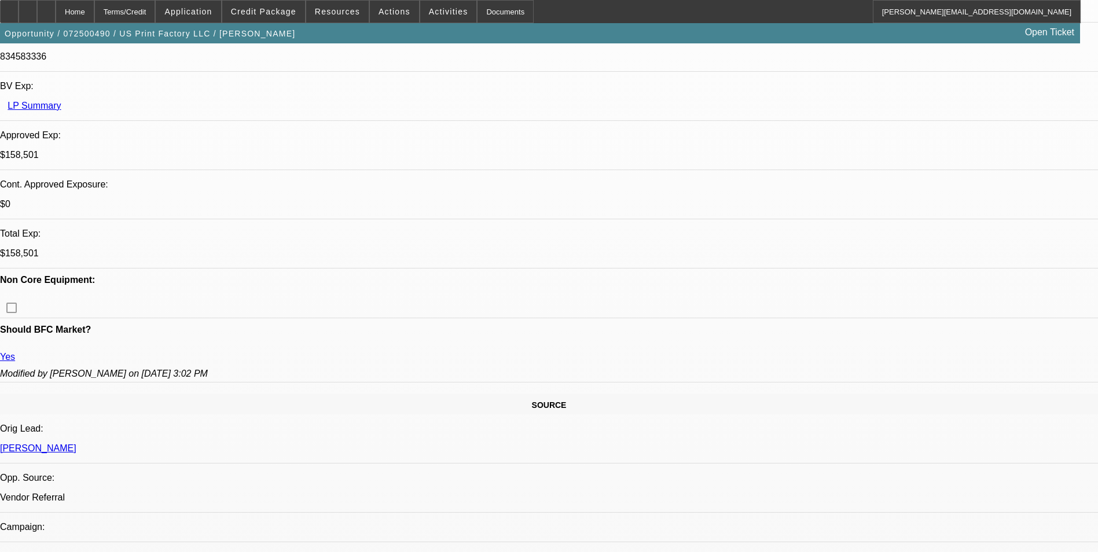
scroll to position [96, 0]
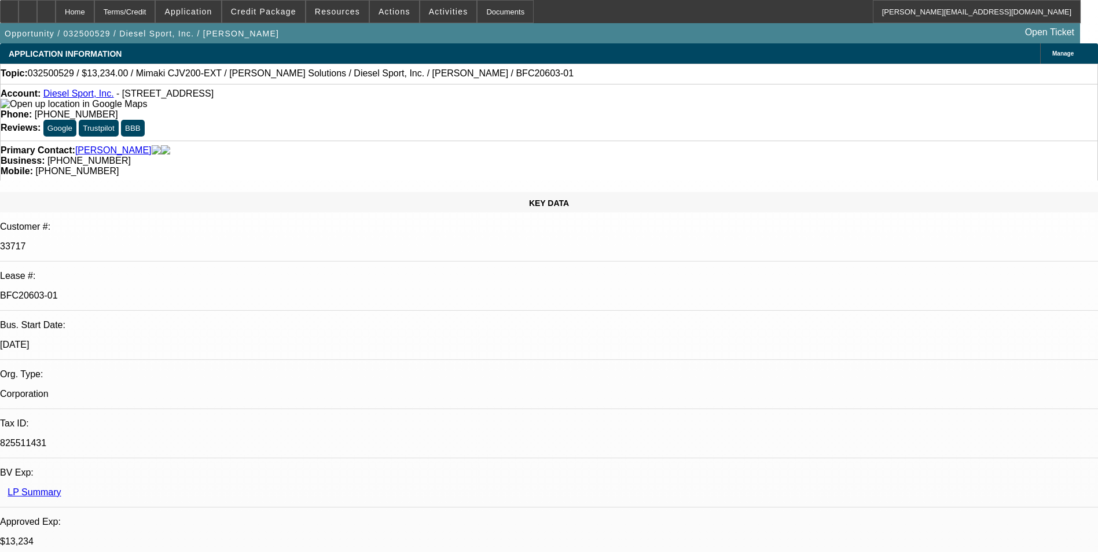
select select "0"
select select "0.1"
select select "0"
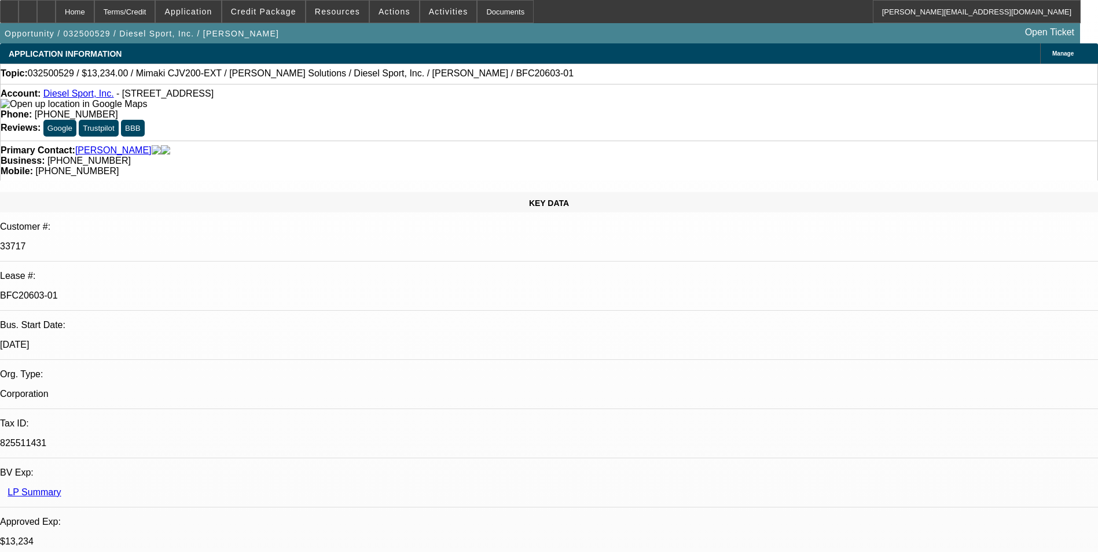
select select "0"
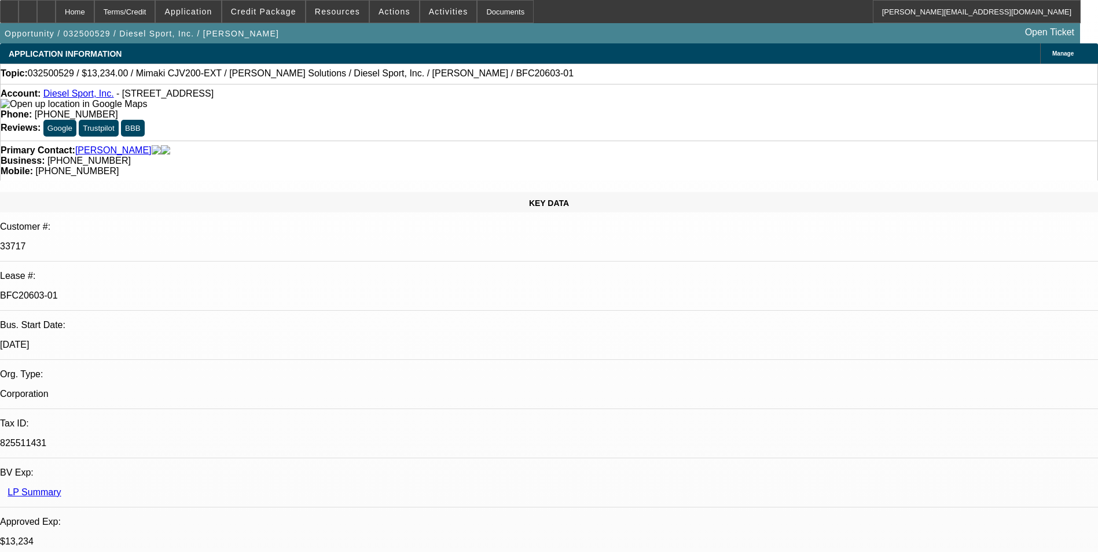
select select "0"
select select "1"
select select "4"
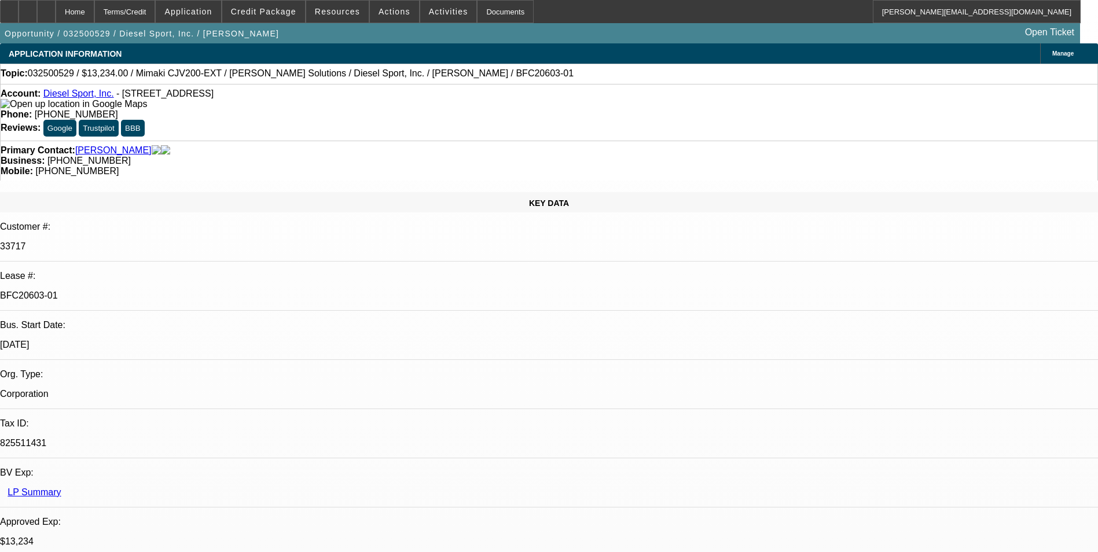
select select "1"
select select "6"
select select "1"
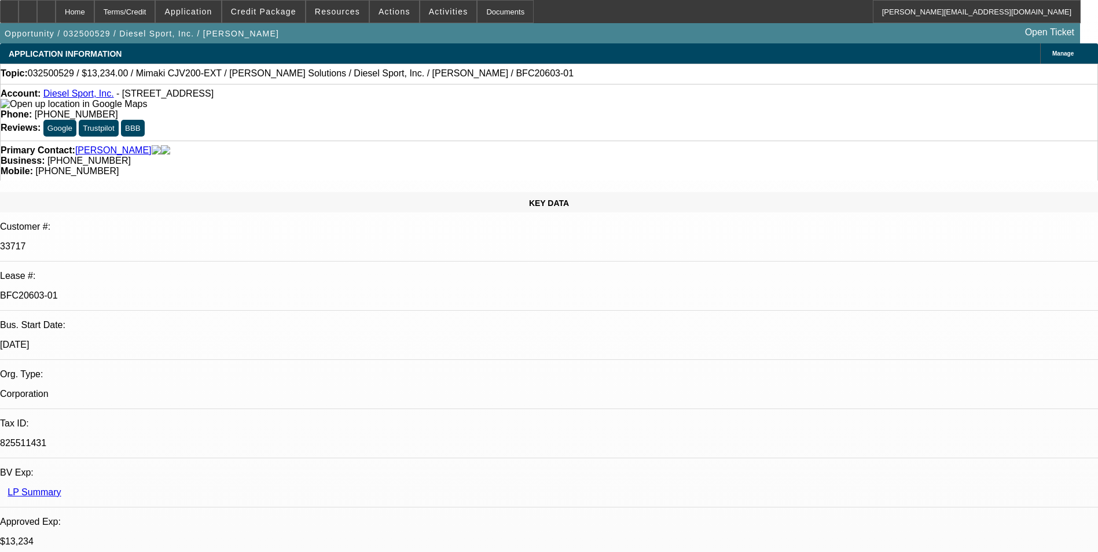
select select "6"
select select "1"
select select "6"
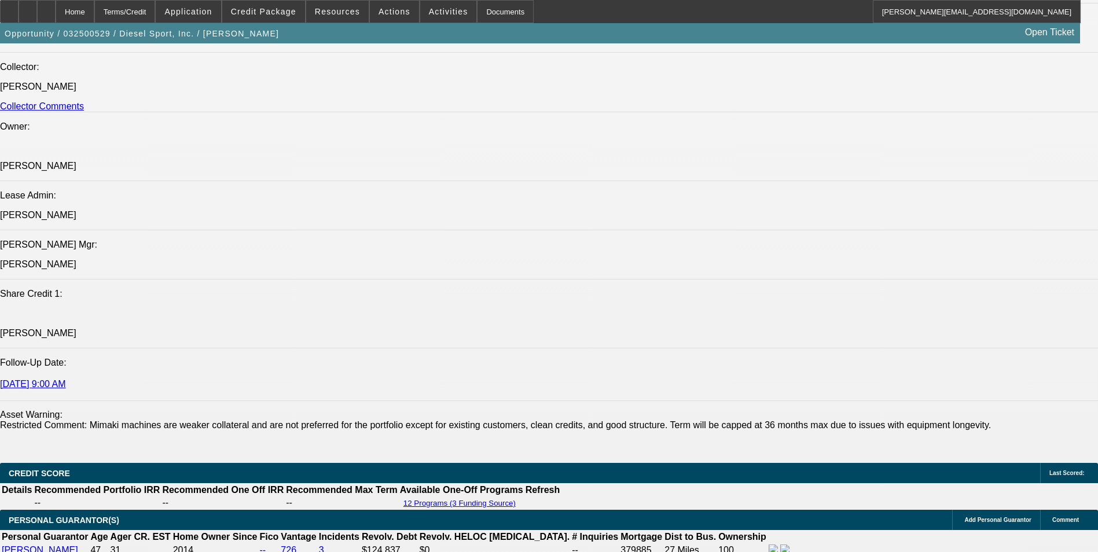
scroll to position [1390, 0]
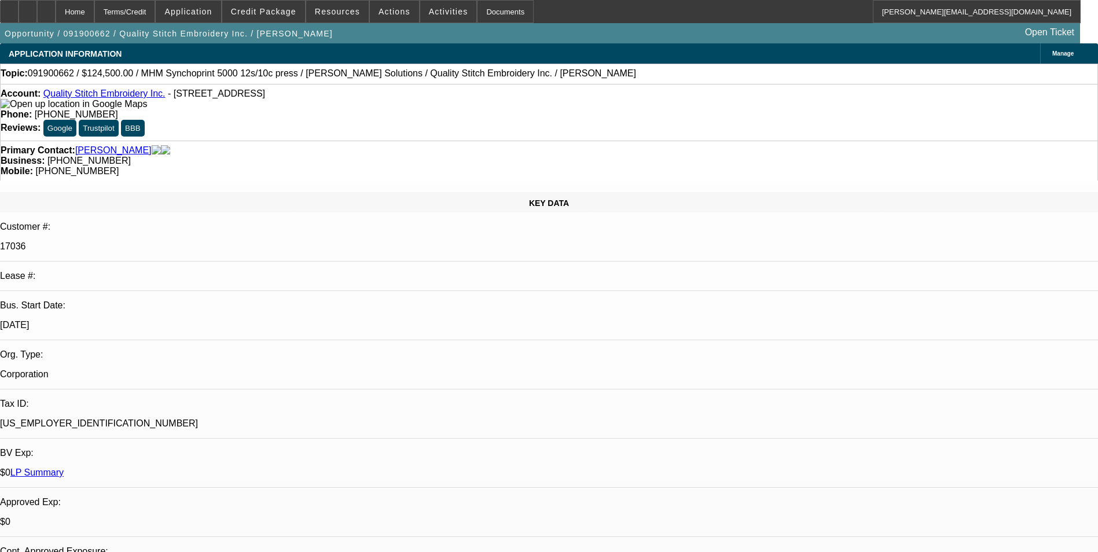
select select "0"
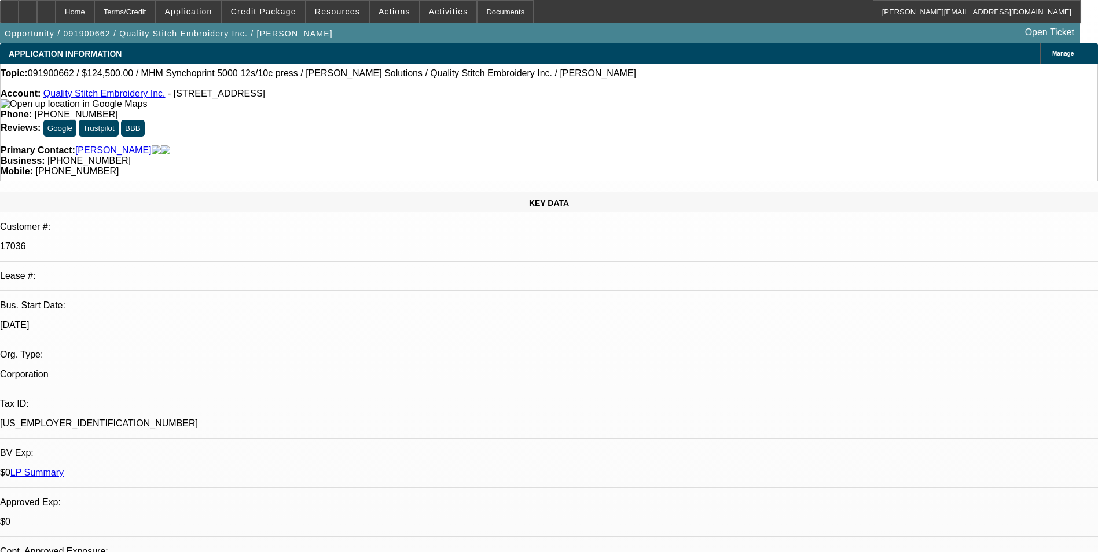
select select "0"
select select "2"
select select "0"
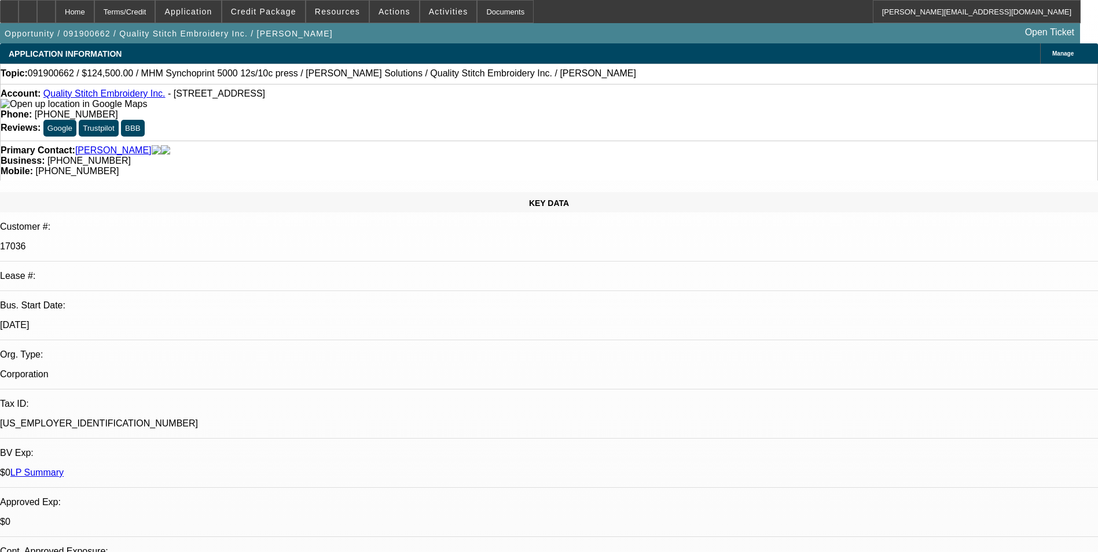
select select "0"
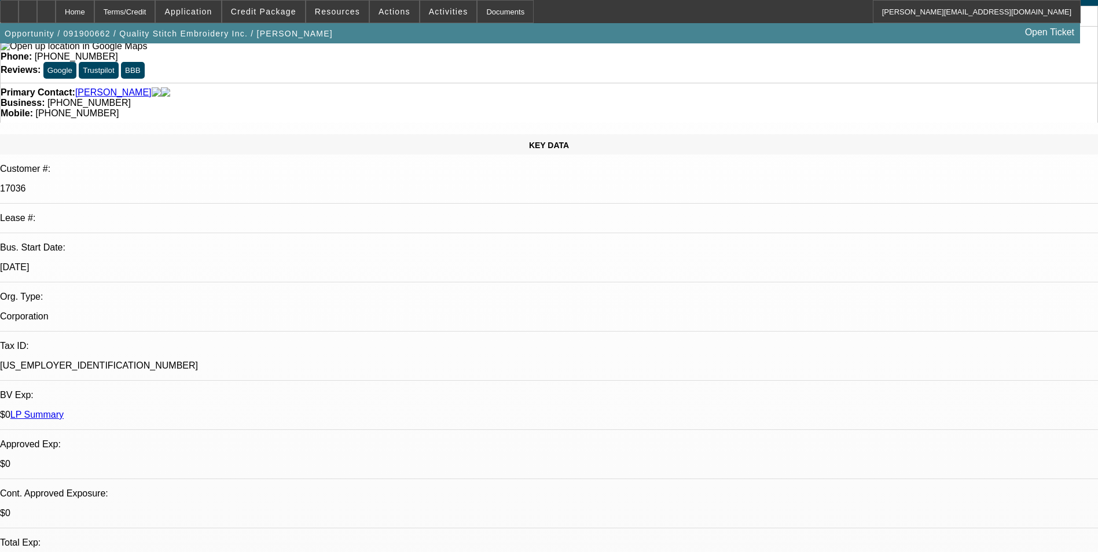
select select "1"
select select "2"
select select "1"
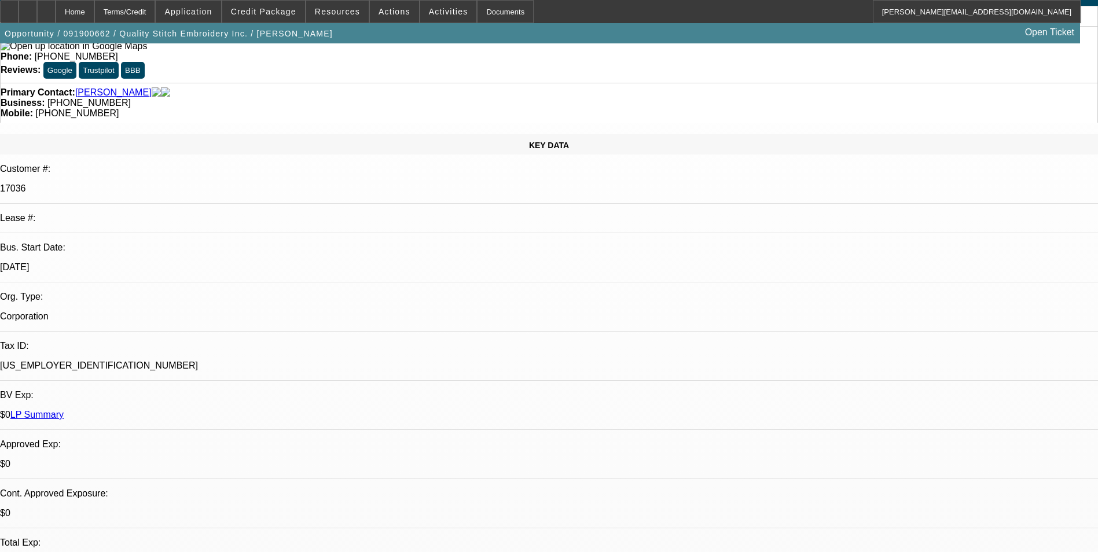
select select "2"
select select "1"
select select "2"
select select "1"
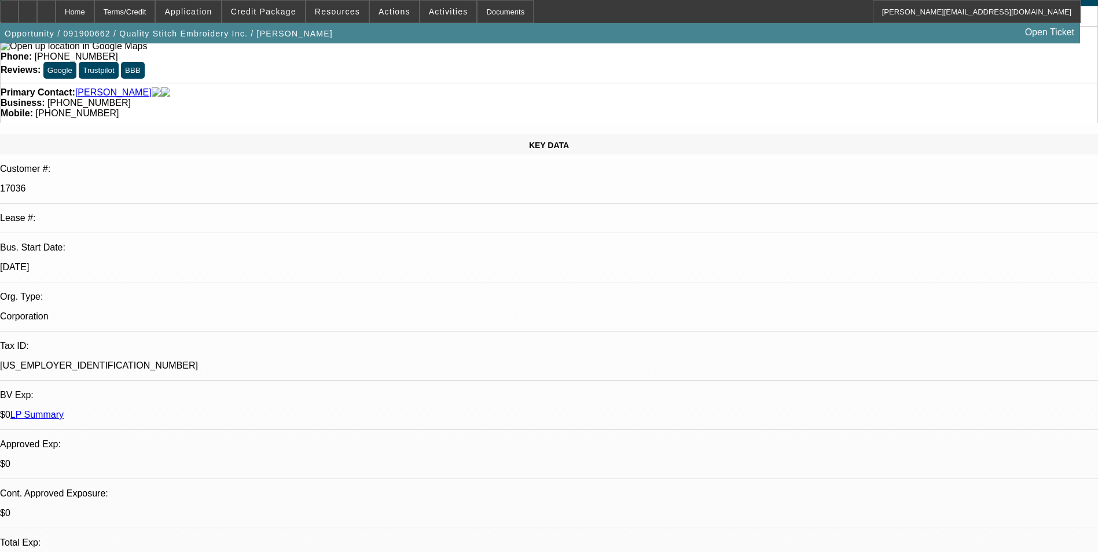
select select "1"
select select "2"
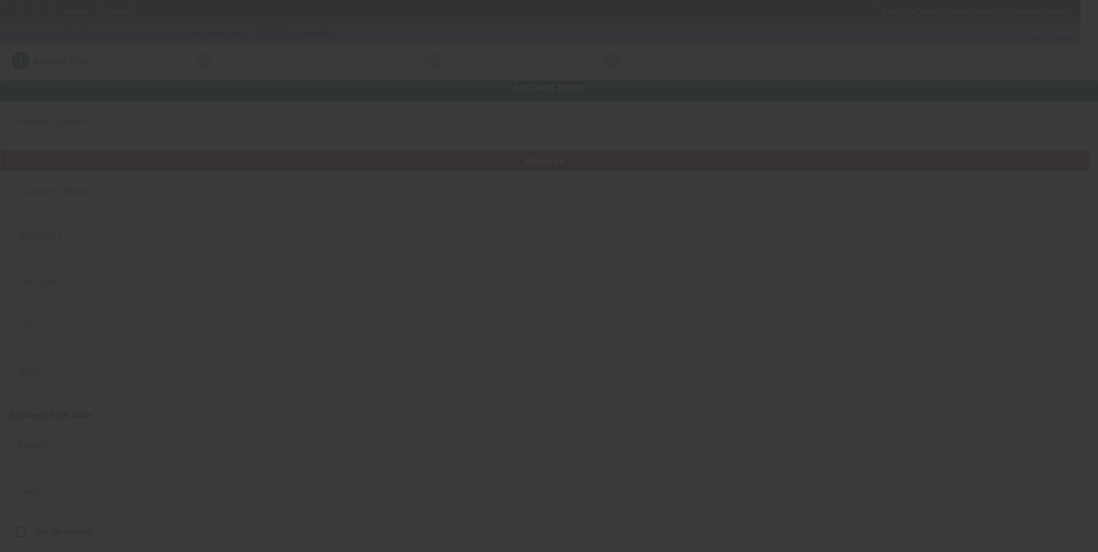
type input "Quality Stitch Embroidery Inc."
type input "[STREET_ADDRESS]"
type input "43213"
type input "Columbus"
type input "[PHONE_NUMBER]"
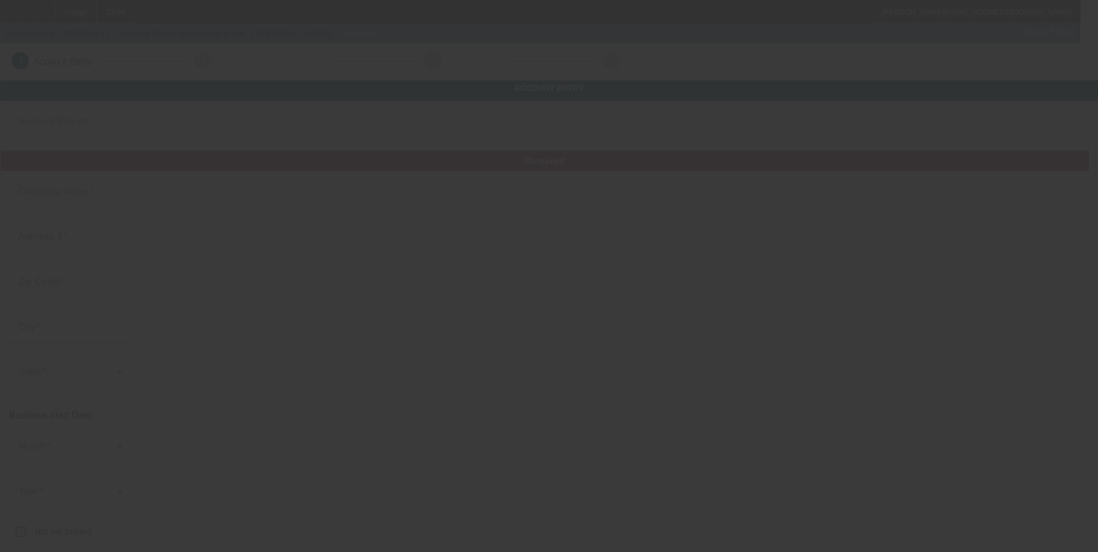
type input "[EMAIL_ADDRESS][DOMAIN_NAME]"
type input "Franklin"
type input "[PHONE_NUMBER]"
type input "[US_EMPLOYER_IDENTIFICATION_NUMBER]"
type input "embroidery"
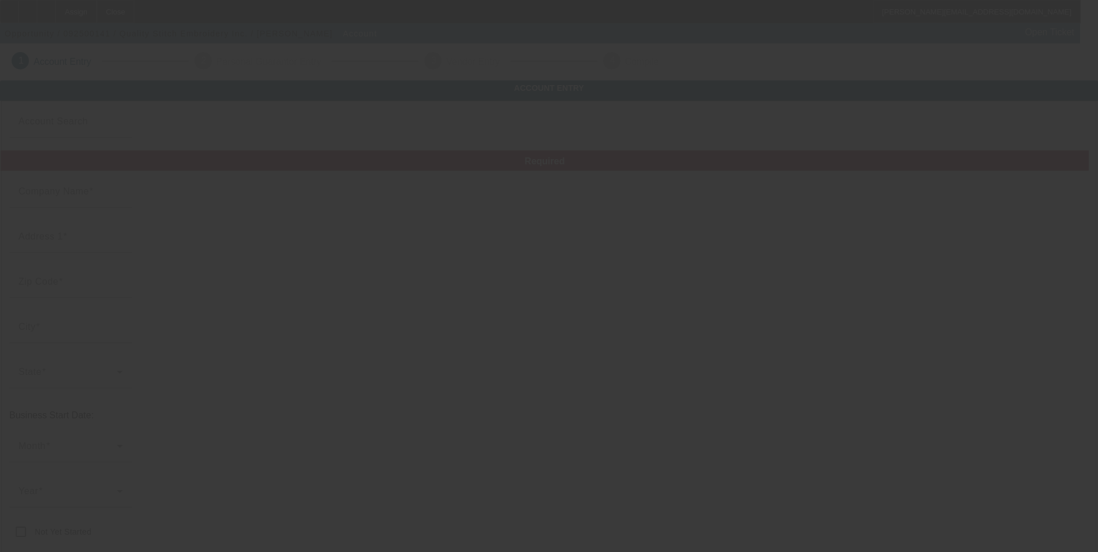
type input "[URL][DOMAIN_NAME]"
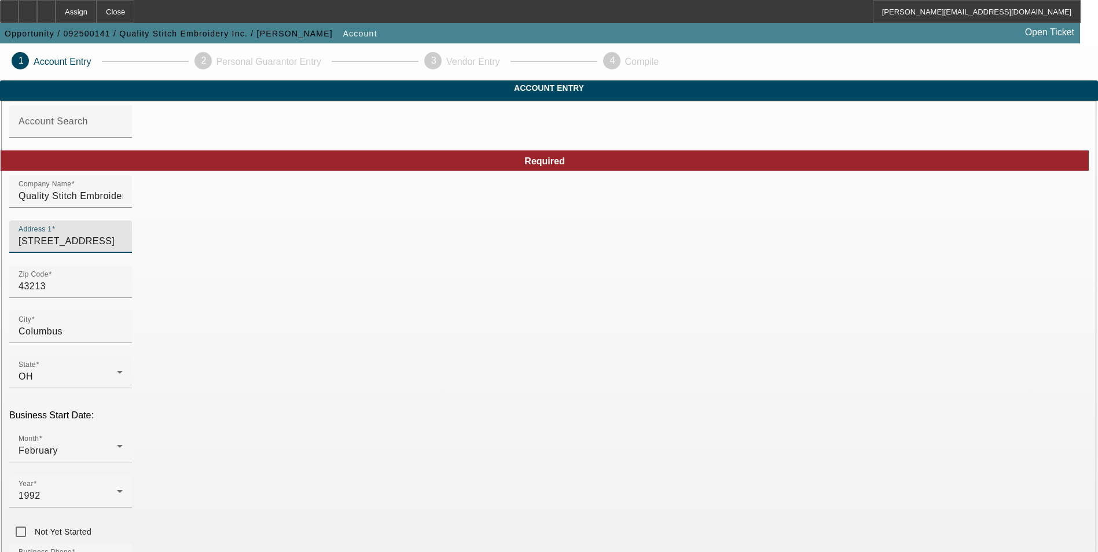
drag, startPoint x: 313, startPoint y: 260, endPoint x: 81, endPoint y: 268, distance: 231.8
type input "[STREET_ADDRESS]"
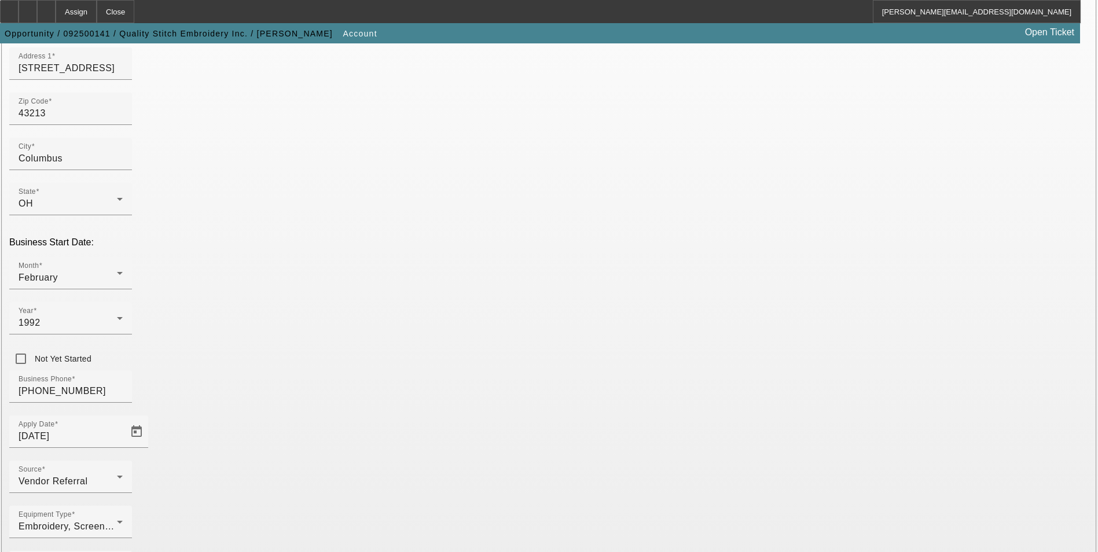
scroll to position [174, 0]
drag, startPoint x: 662, startPoint y: 291, endPoint x: 397, endPoint y: 290, distance: 265.2
click at [456, 506] on div "Equipment Type Embroidery, Screen Printing" at bounding box center [549, 528] width 1080 height 45
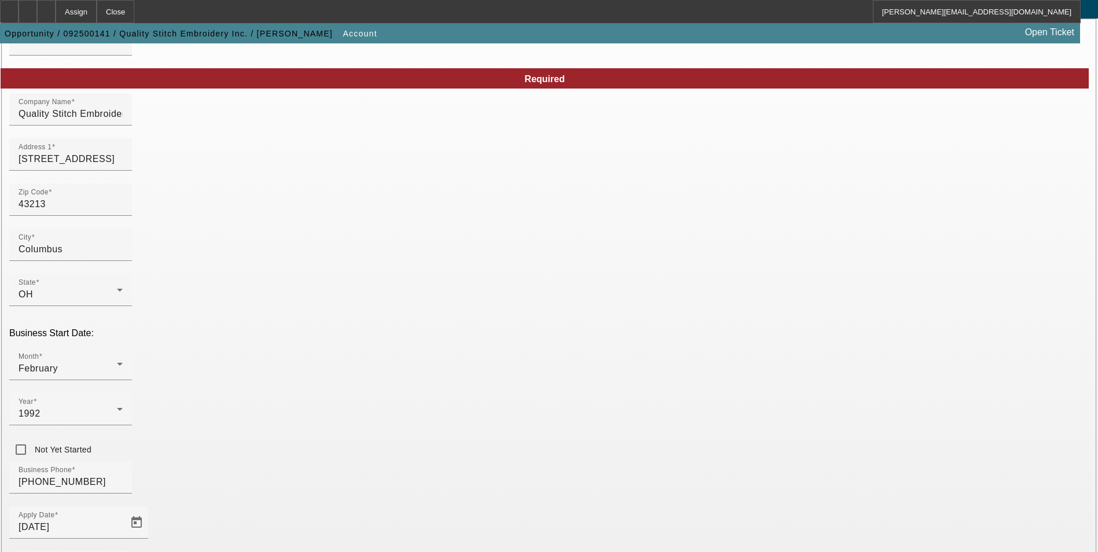
scroll to position [58, 0]
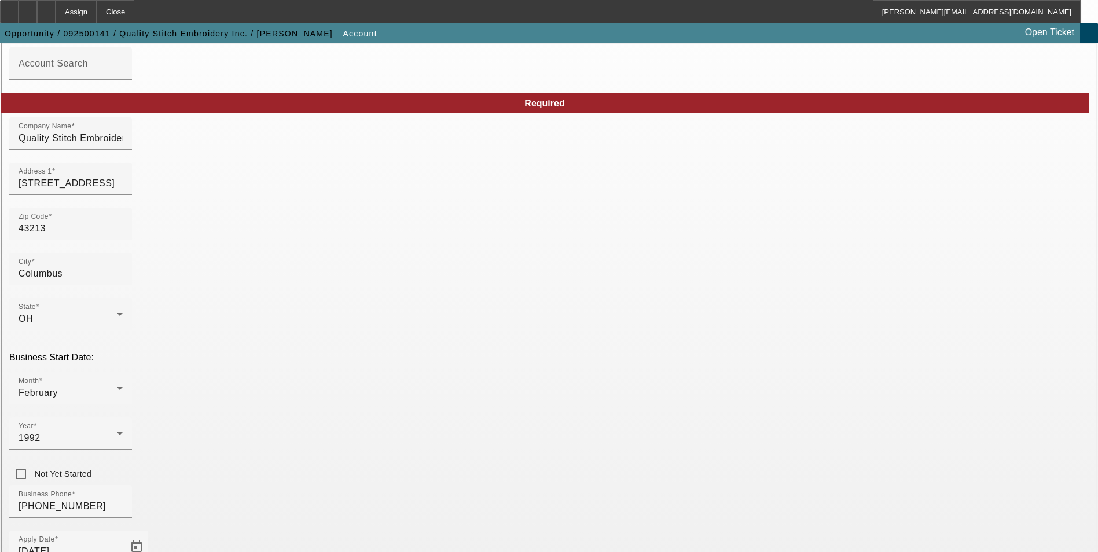
drag, startPoint x: 665, startPoint y: 252, endPoint x: 452, endPoint y: 255, distance: 212.5
type input "quality@qsecolumbus.com"
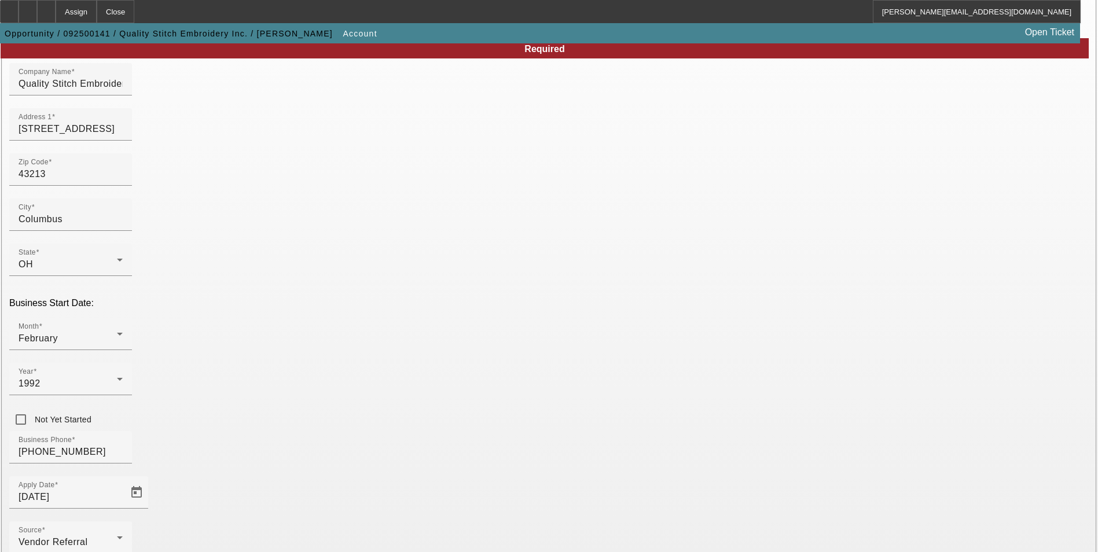
scroll to position [178, 0]
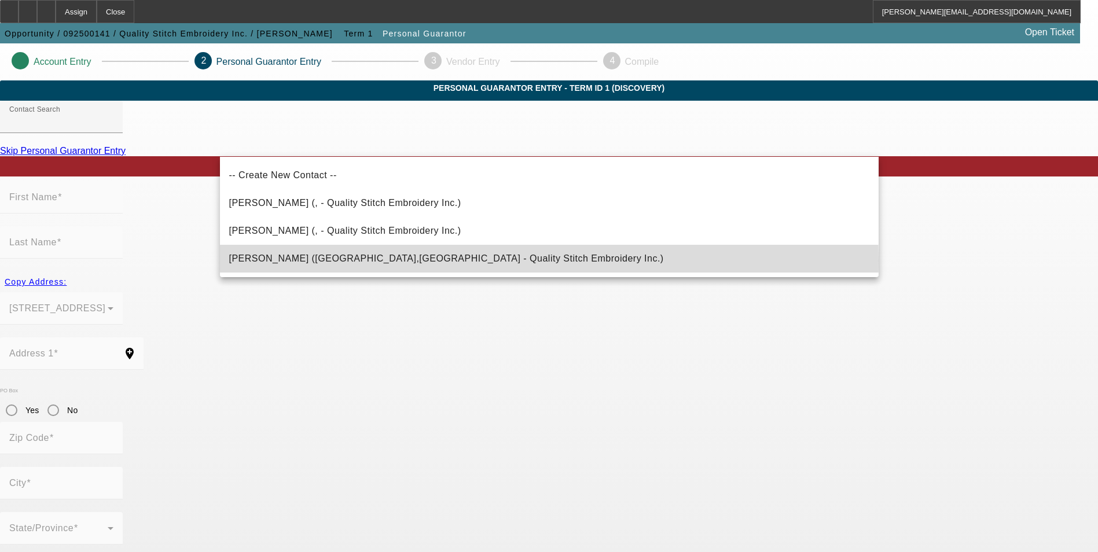
click at [464, 261] on mat-option "Fowler, Stephen (Columbus,OH - Quality Stitch Embroidery Inc.)" at bounding box center [549, 259] width 659 height 28
type input "Fowler, Stephen (Columbus,OH - Quality Stitch Embroidery Inc.)"
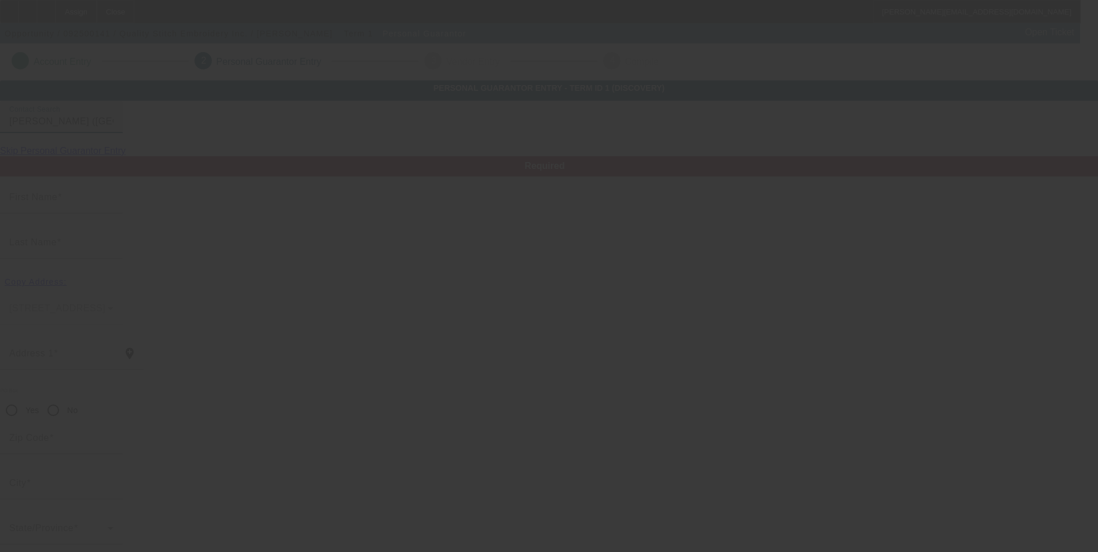
type input "Stephen"
type input "Fowler"
type input "4024 N Anthony Court"
radio input "true"
type input "43213"
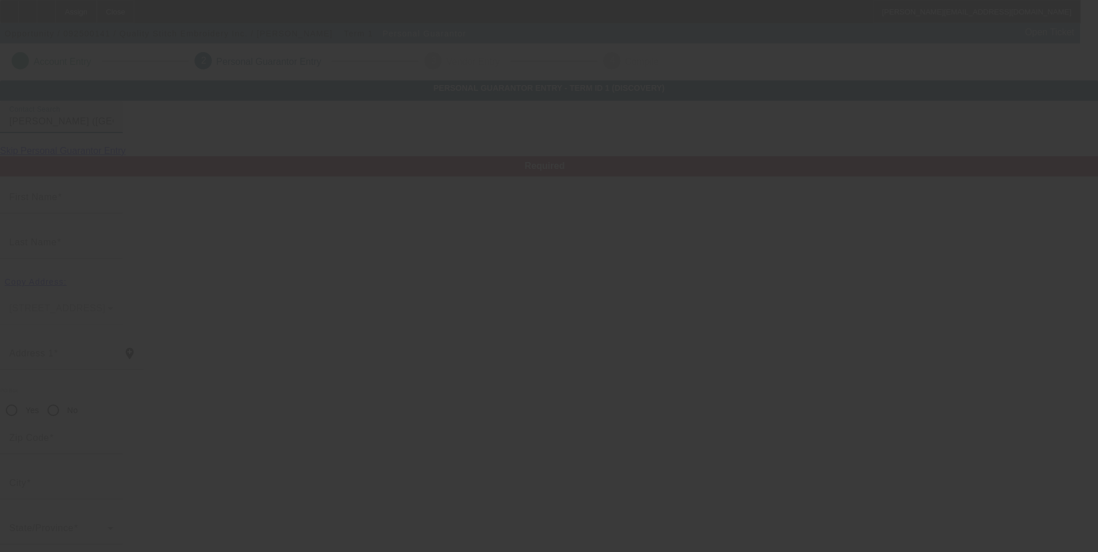
type input "Columbus"
type input "(614) 237-0480"
type input "100"
type input "271-44-3384"
type input "steve@qsecolumbus.com"
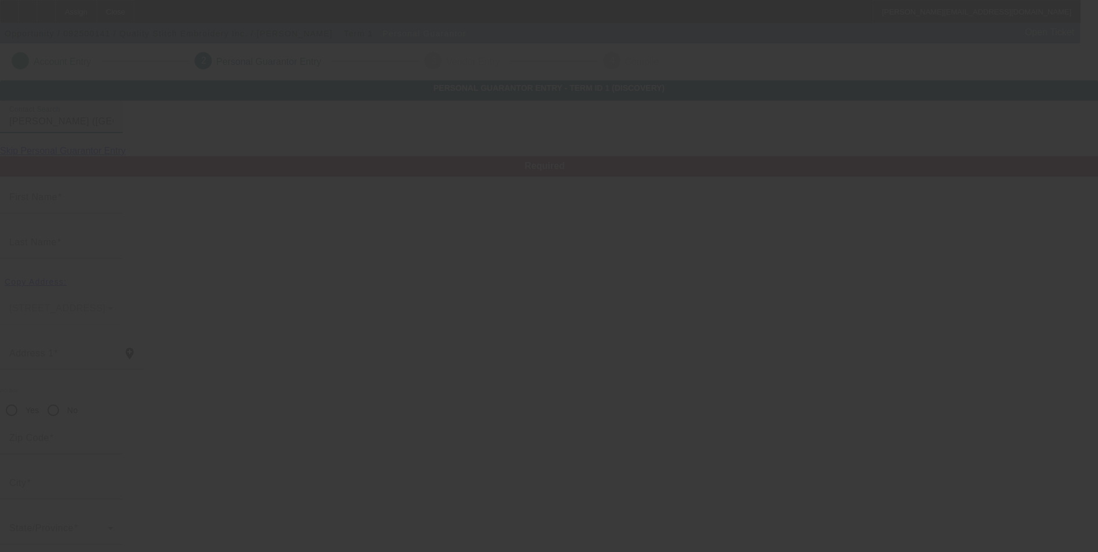
type input "D"
type input "(614) 237-7258"
type input "[PHONE_NUMBER]"
type input "$135,000.00"
type input "$50,000.00"
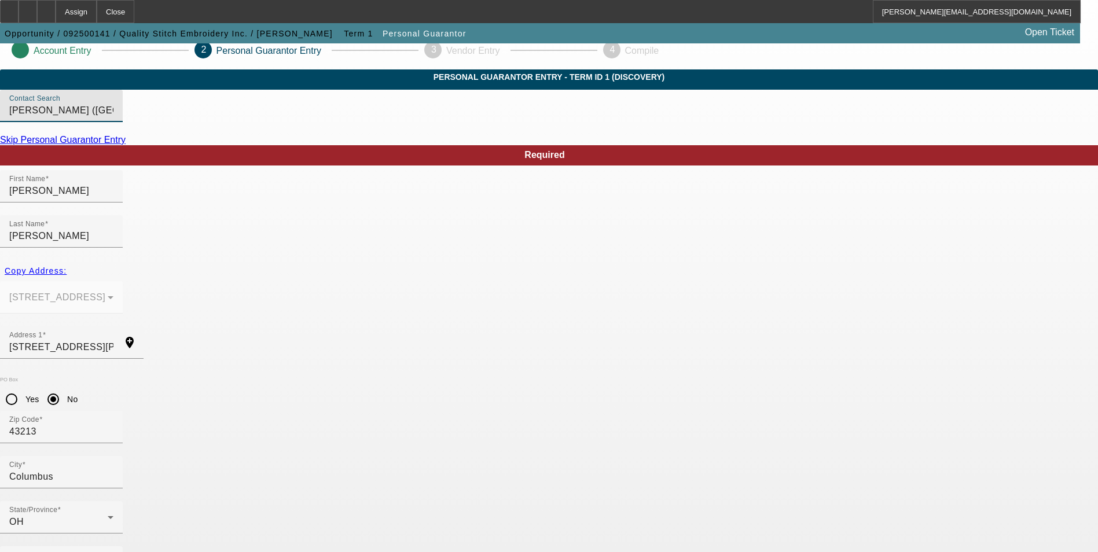
scroll to position [14, 0]
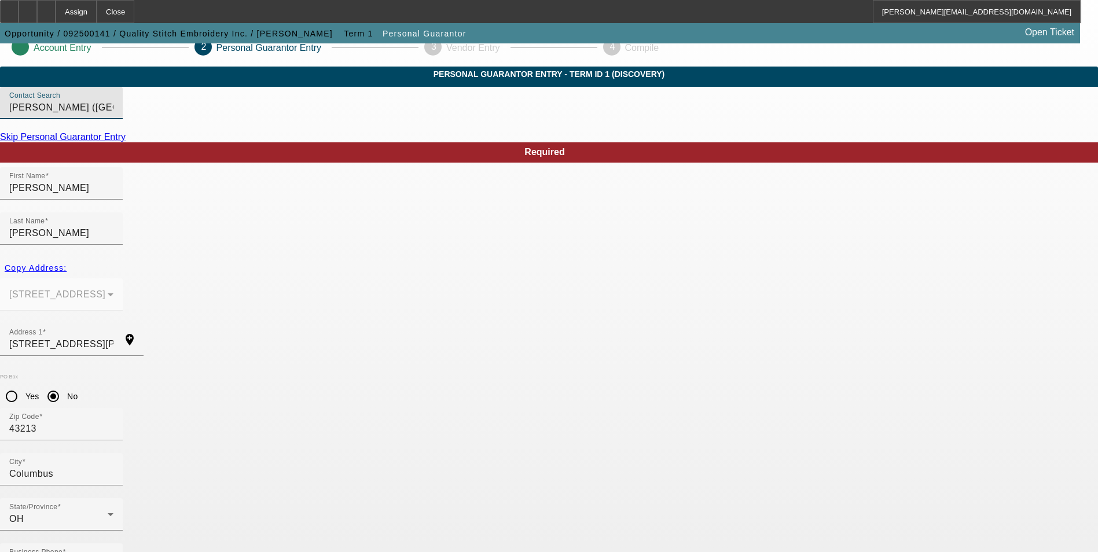
type input "135000"
drag, startPoint x: 707, startPoint y: 357, endPoint x: 888, endPoint y: 339, distance: 182.2
type input "50000"
drag, startPoint x: 638, startPoint y: 403, endPoint x: 802, endPoint y: 386, distance: 165.4
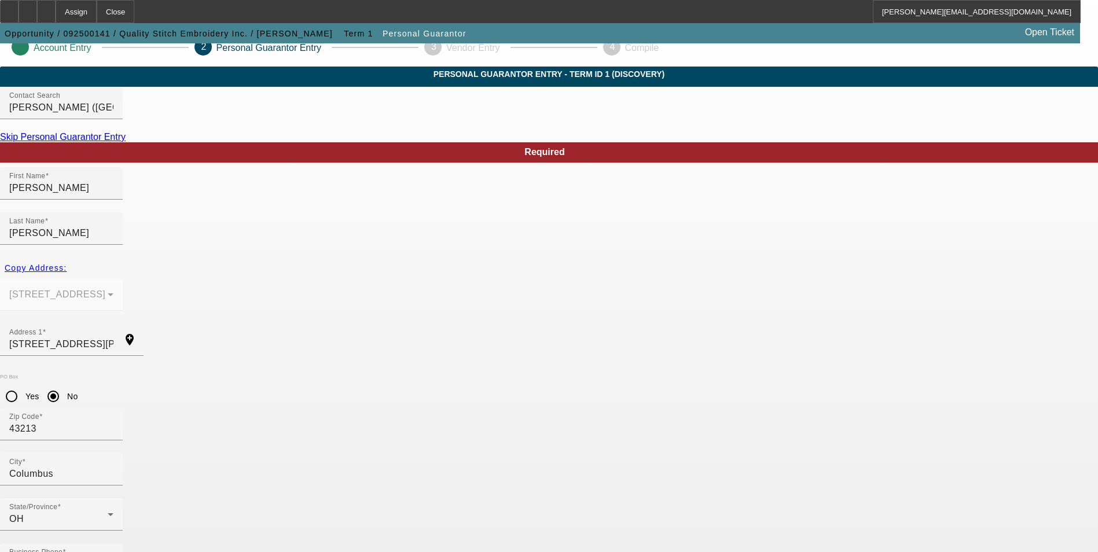
type input "quality@qsecolumbus.com"
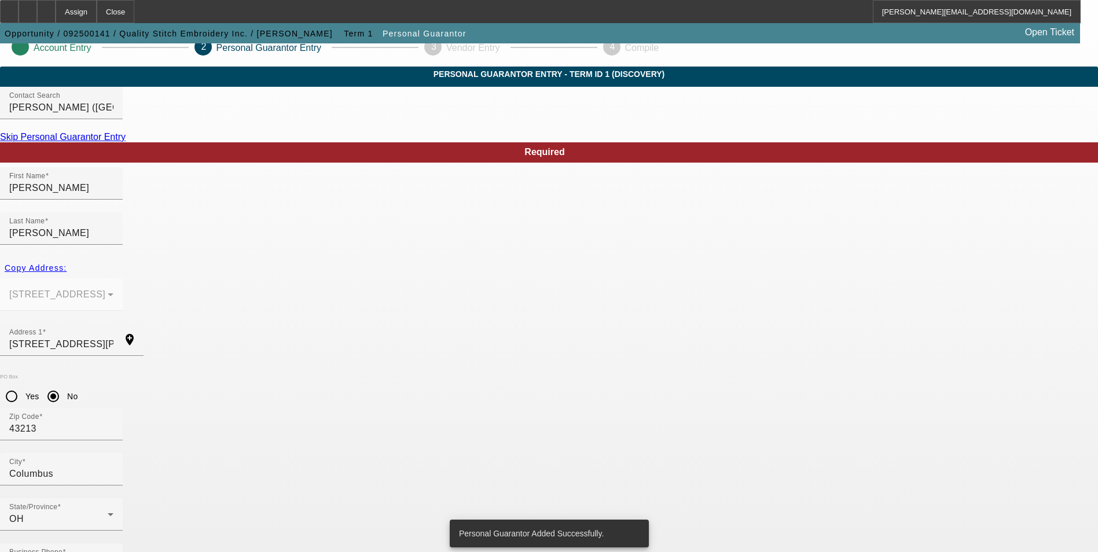
scroll to position [0, 0]
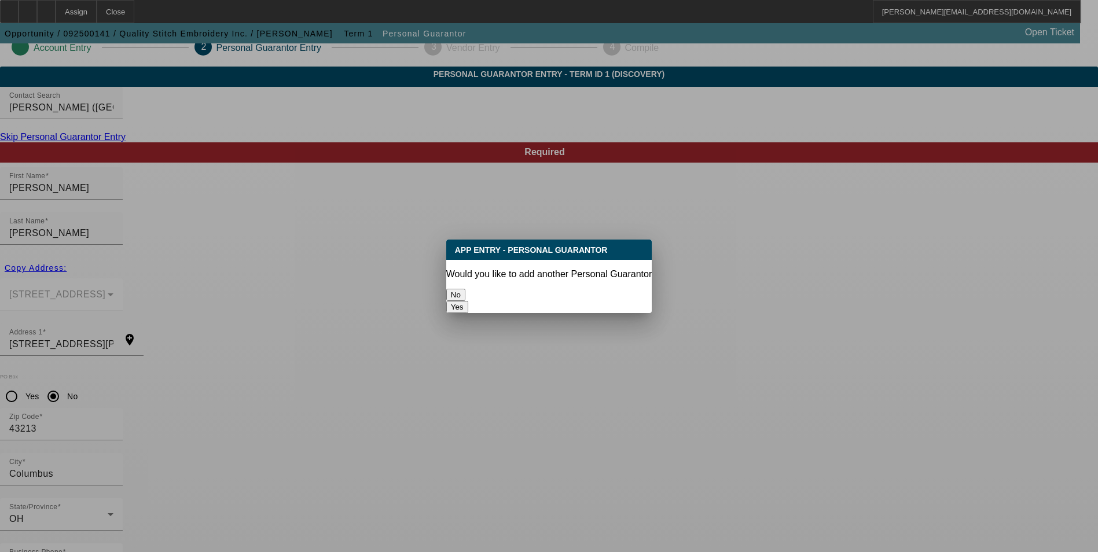
click at [466, 296] on button "No" at bounding box center [455, 295] width 19 height 12
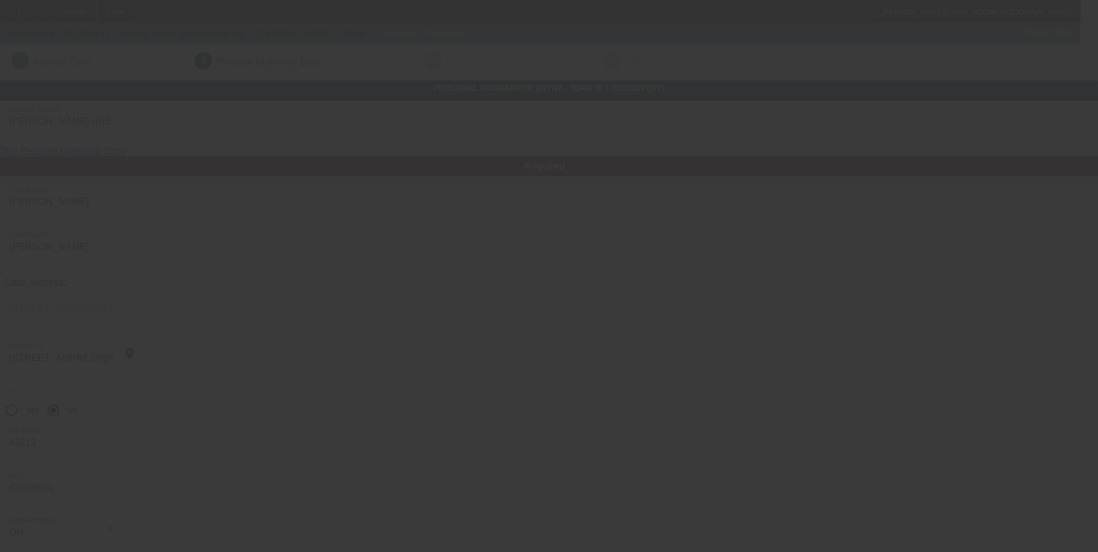
scroll to position [14, 0]
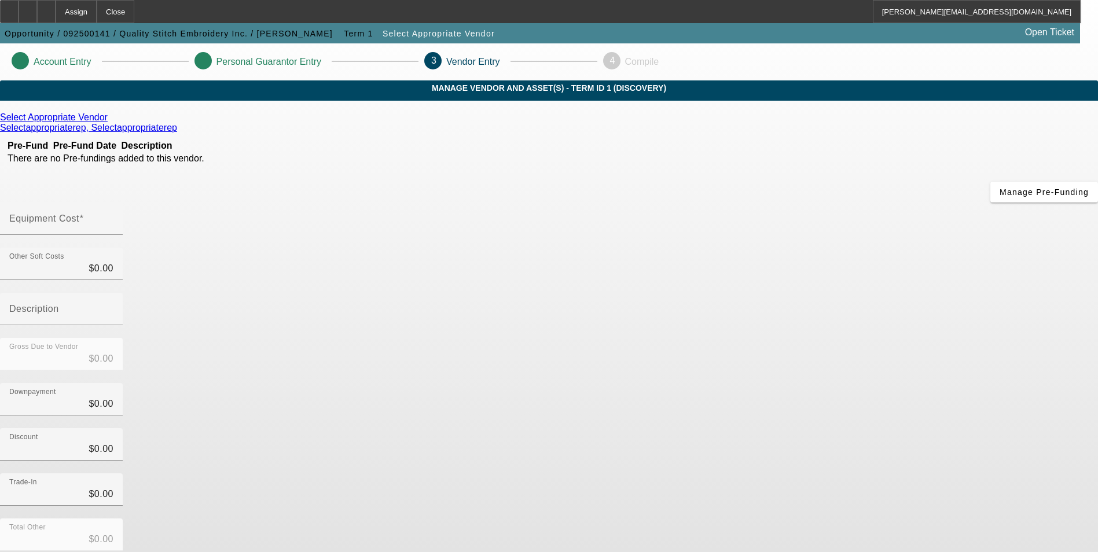
click at [111, 122] on icon at bounding box center [111, 117] width 0 height 10
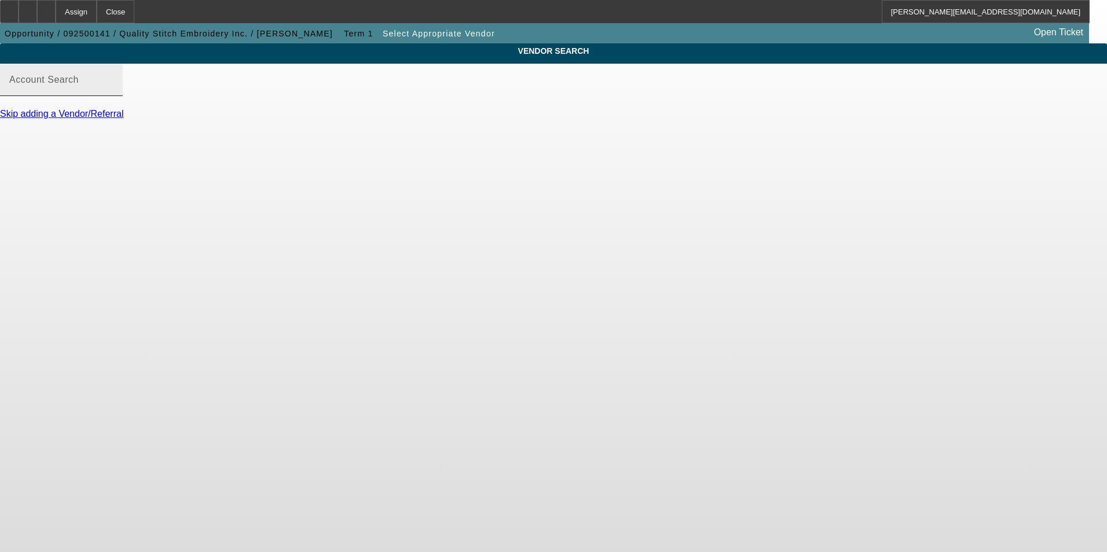
click at [113, 91] on input "Account Search" at bounding box center [61, 85] width 104 height 14
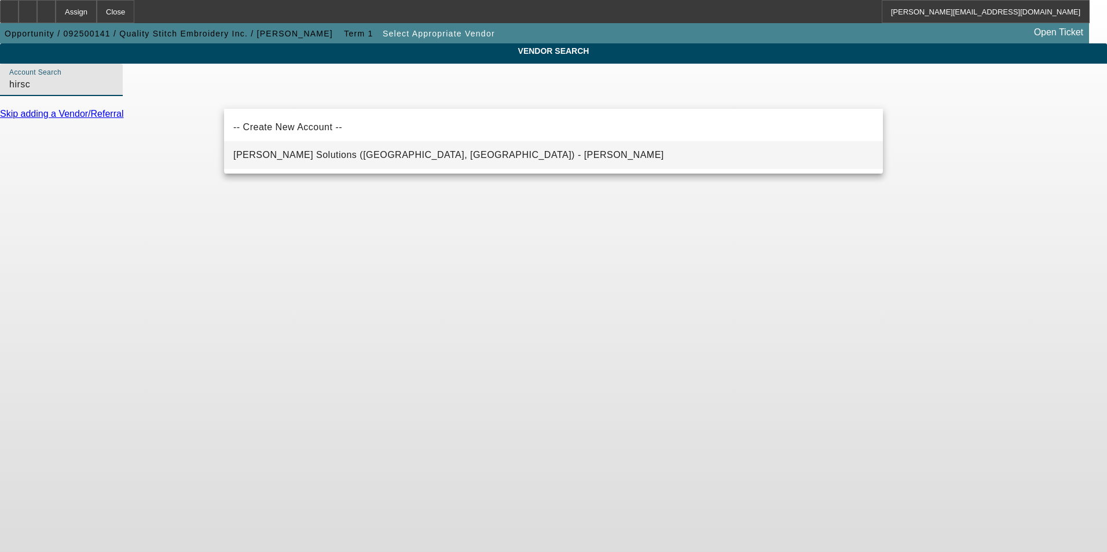
click at [342, 151] on span "Hirsch Solutions (Huntersville, NC) - Janowski, Kristof" at bounding box center [448, 155] width 431 height 14
type input "Hirsch Solutions (Huntersville, NC) - Janowski, Kristof"
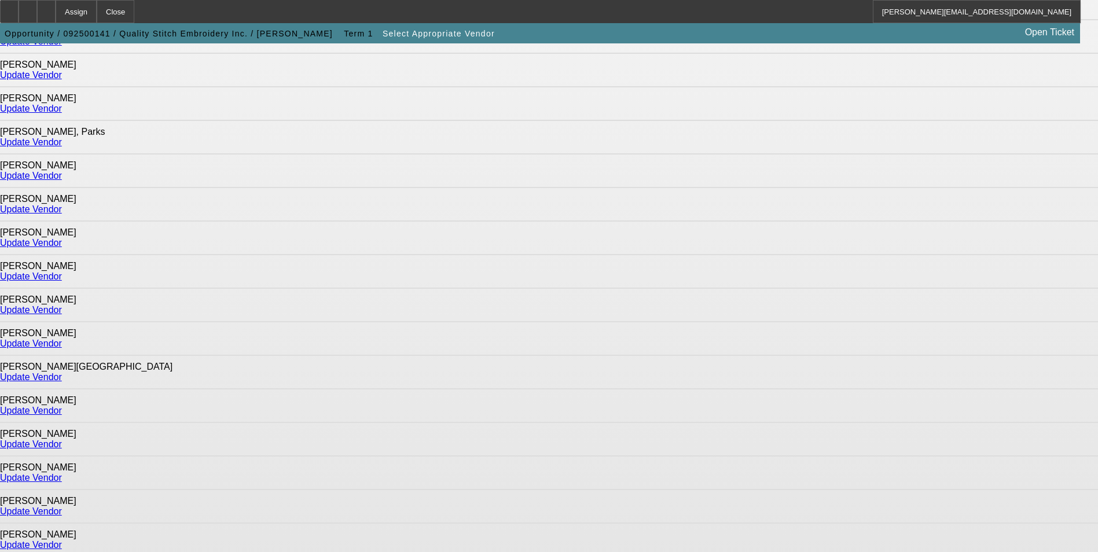
scroll to position [695, 0]
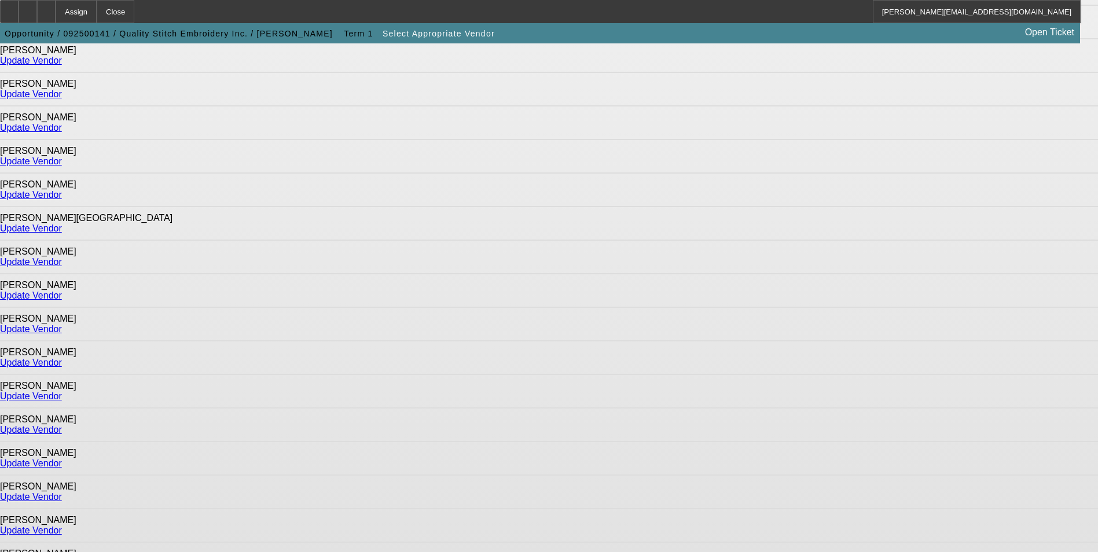
click at [62, 425] on link "Update Vendor" at bounding box center [31, 430] width 62 height 10
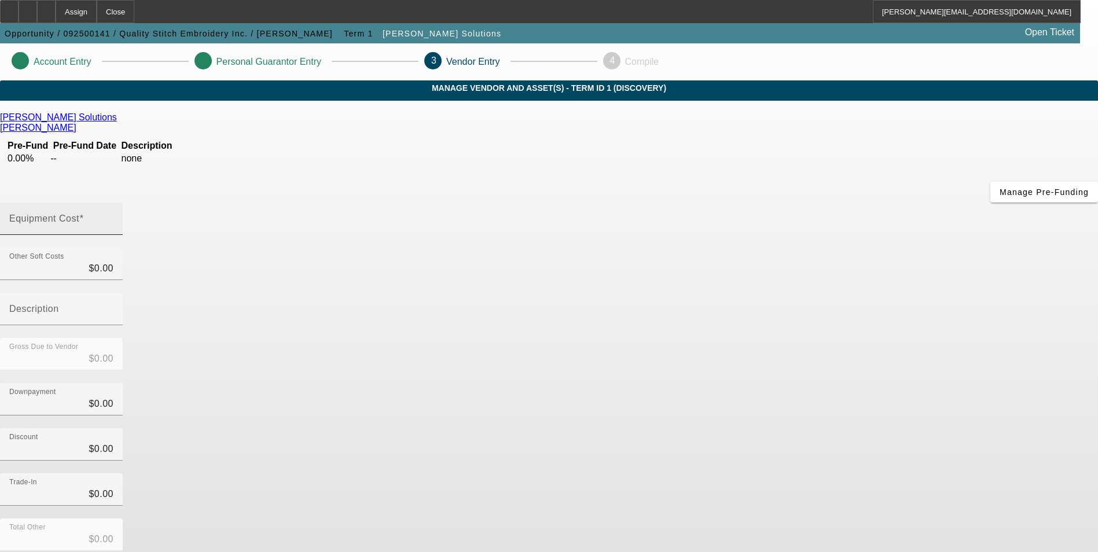
drag, startPoint x: 632, startPoint y: 141, endPoint x: 1075, endPoint y: 173, distance: 444.2
click at [84, 214] on label "Equipment Cost" at bounding box center [46, 219] width 75 height 10
click at [113, 217] on input "Equipment Cost" at bounding box center [61, 224] width 104 height 14
type input "8"
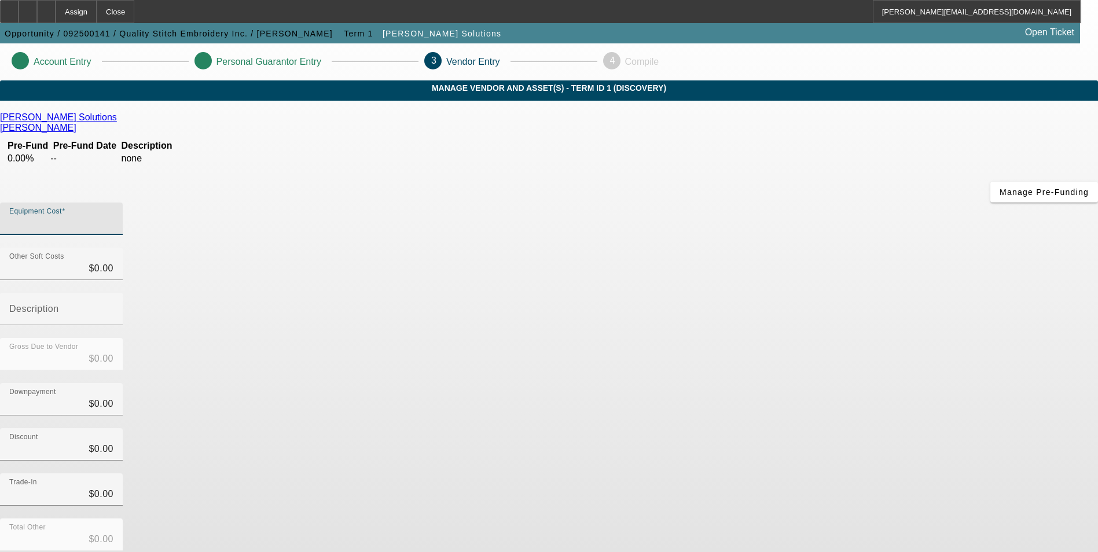
type input "$8.00"
type input "89"
type input "$89.00"
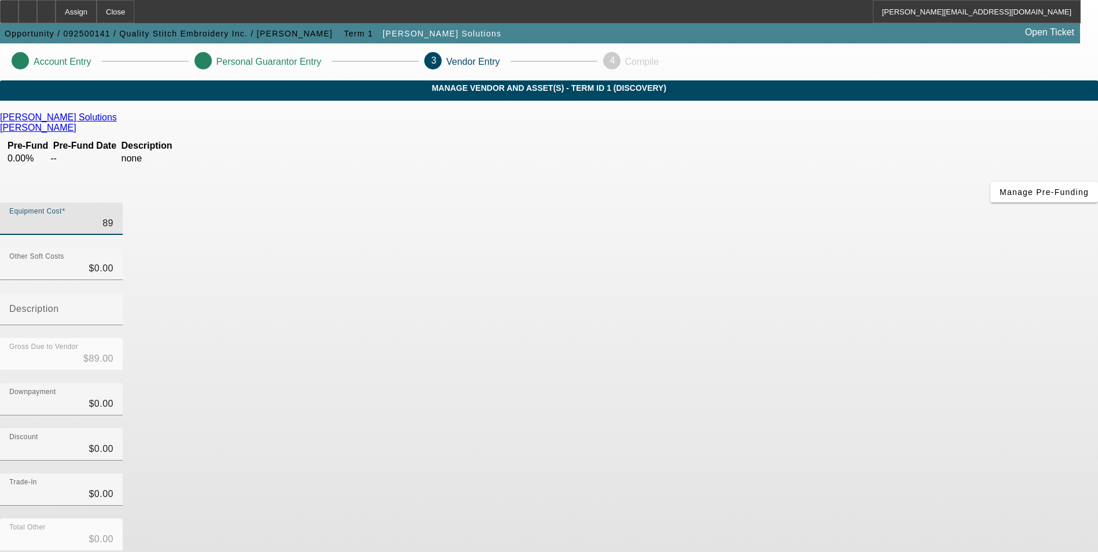
type input "891"
type input "$891.00"
type input "8919"
type input "$8,919.00"
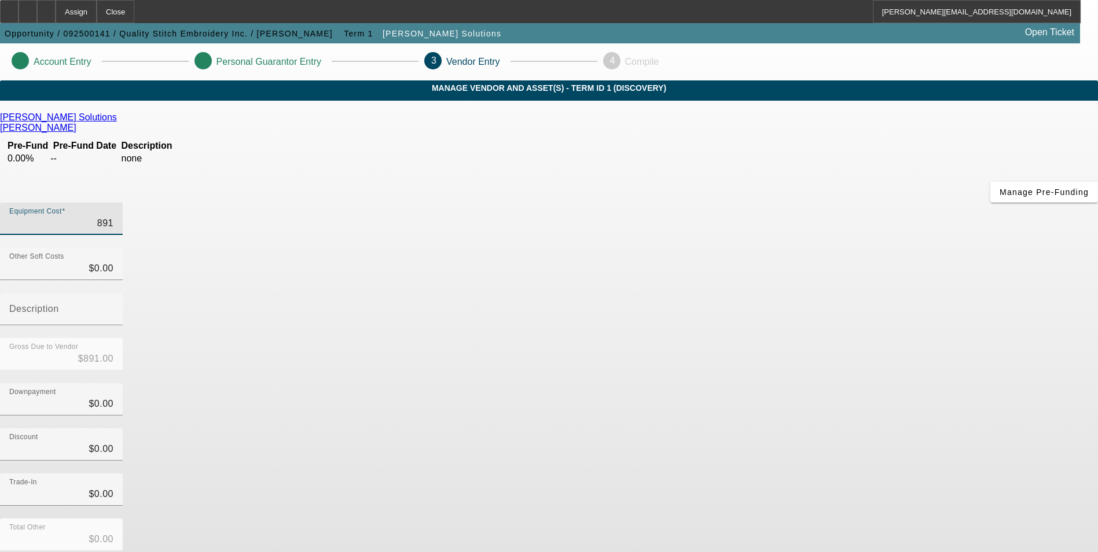
type input "$8,919.00"
type input "89190"
type input "$89,190.00"
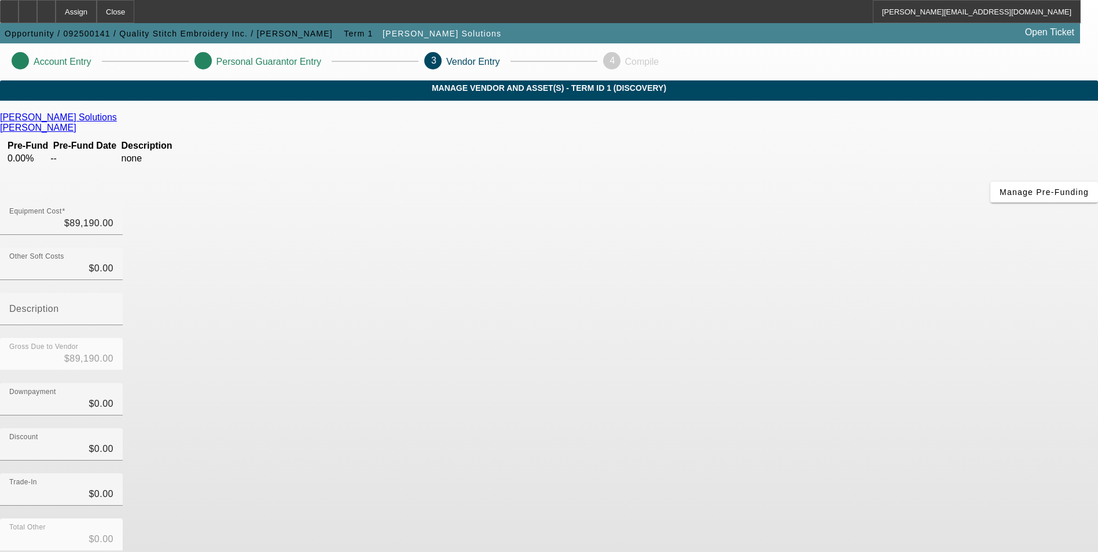
drag, startPoint x: 781, startPoint y: 350, endPoint x: 786, endPoint y: 349, distance: 6.0
click at [781, 429] on div "Discount $0.00" at bounding box center [549, 451] width 1098 height 45
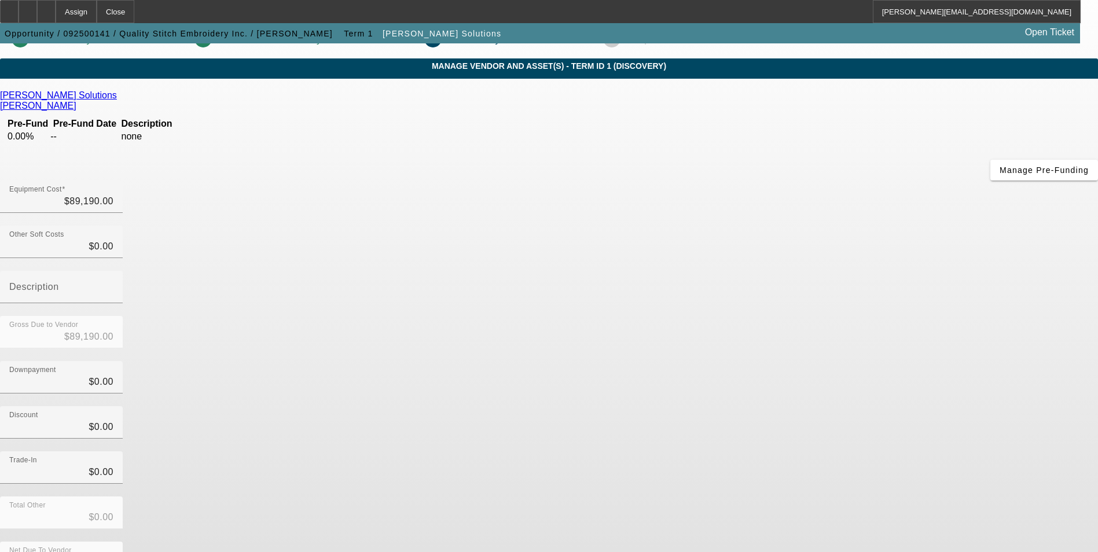
scroll to position [34, 0]
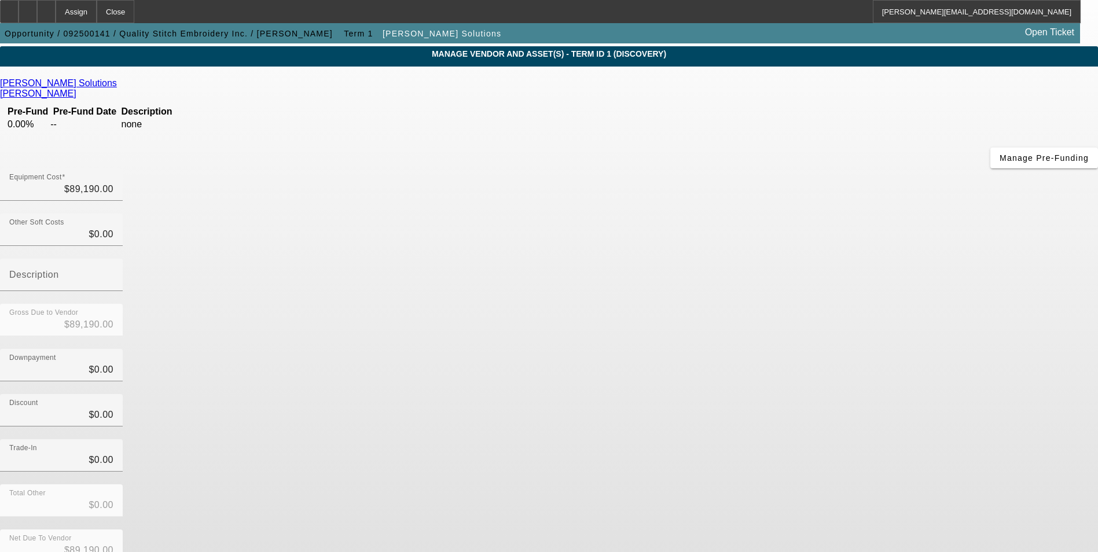
drag, startPoint x: 837, startPoint y: 495, endPoint x: 845, endPoint y: 492, distance: 8.8
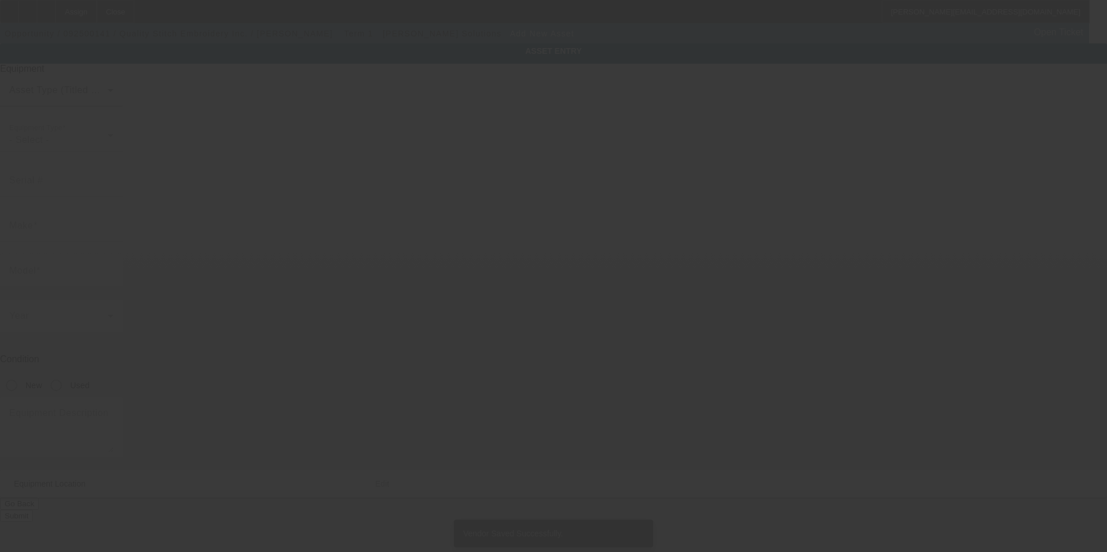
type input "4300 E Main St"
type input "Columbus"
type input "43213"
type input "Franklin"
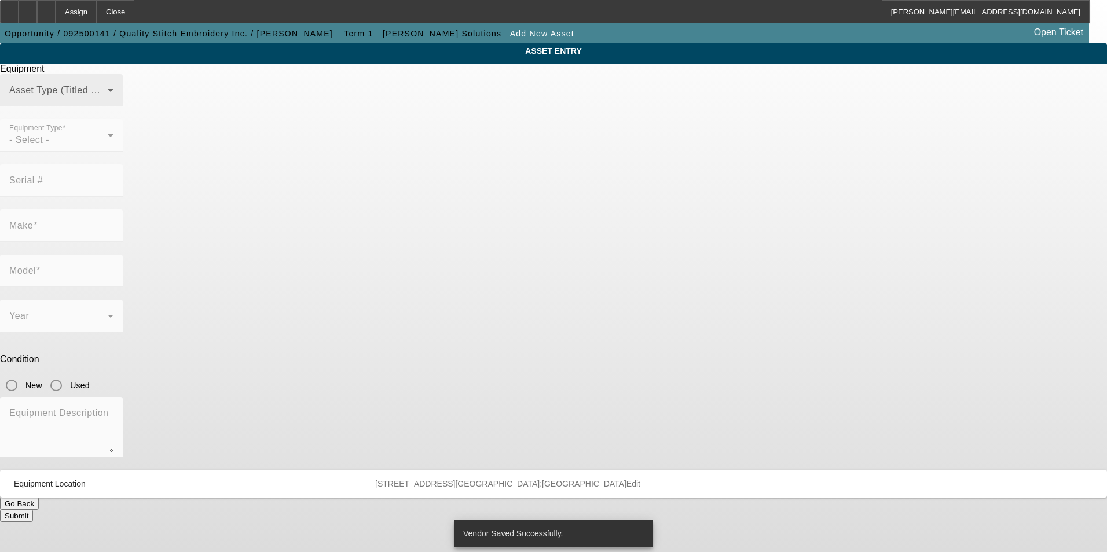
click at [113, 96] on div "Asset Type (Titled or Non-Titled)" at bounding box center [61, 90] width 104 height 32
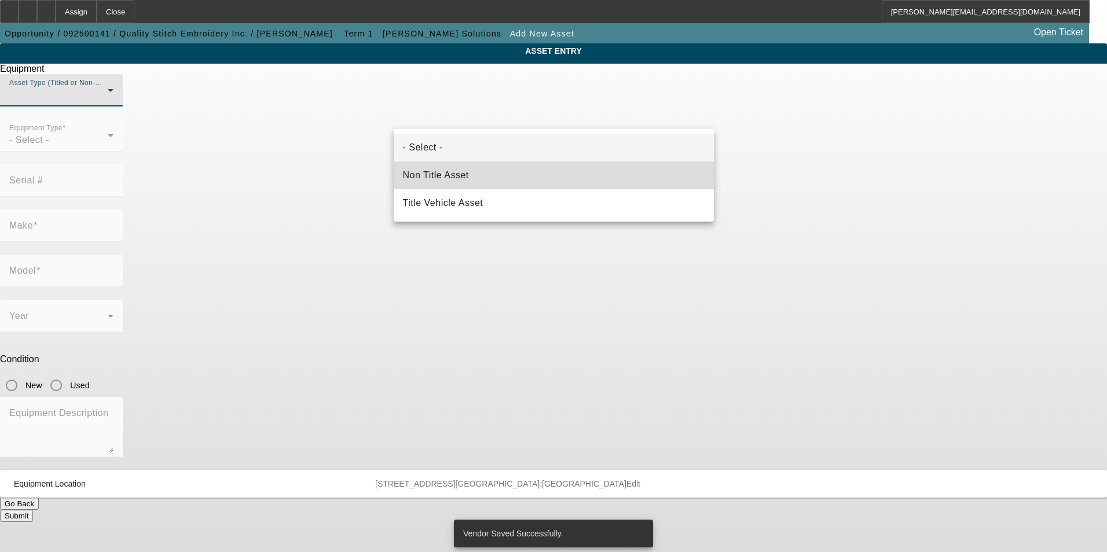
click at [499, 178] on mat-option "Non Title Asset" at bounding box center [554, 176] width 320 height 28
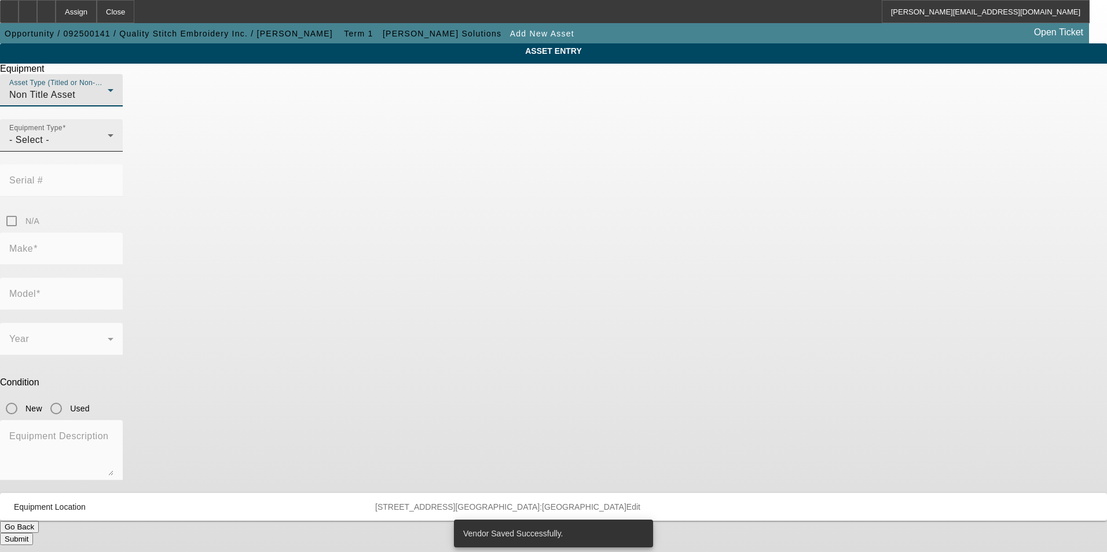
click at [108, 147] on div "- Select -" at bounding box center [58, 140] width 98 height 14
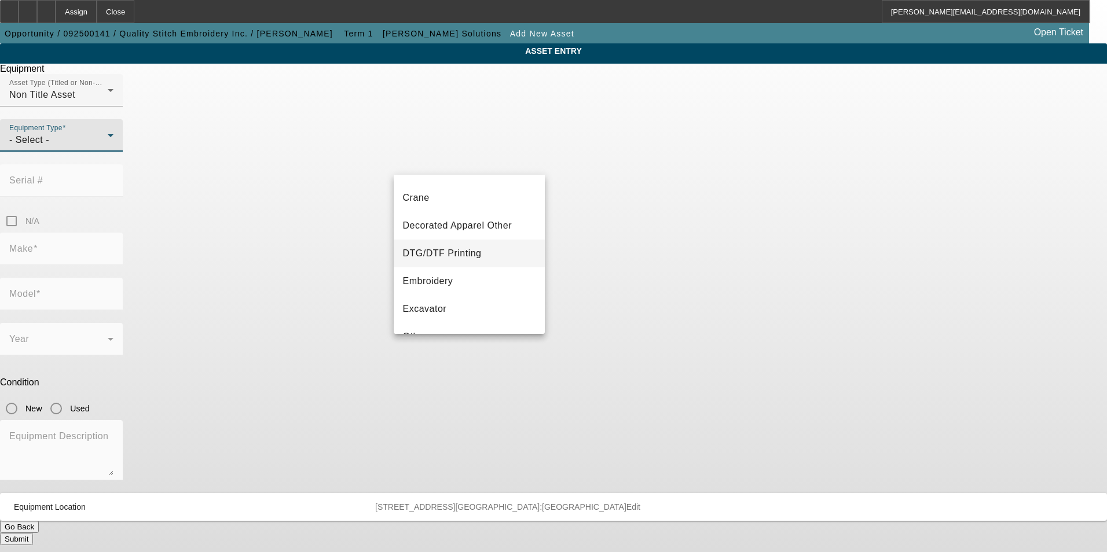
scroll to position [116, 0]
click at [456, 272] on mat-option "Embroidery" at bounding box center [470, 272] width 152 height 28
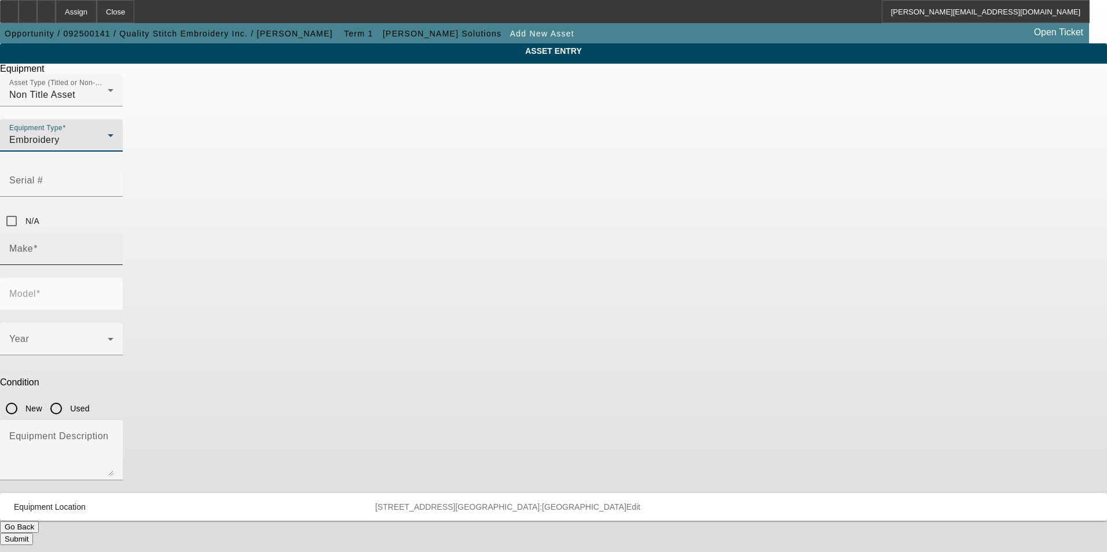
click at [113, 247] on input "Make" at bounding box center [61, 254] width 104 height 14
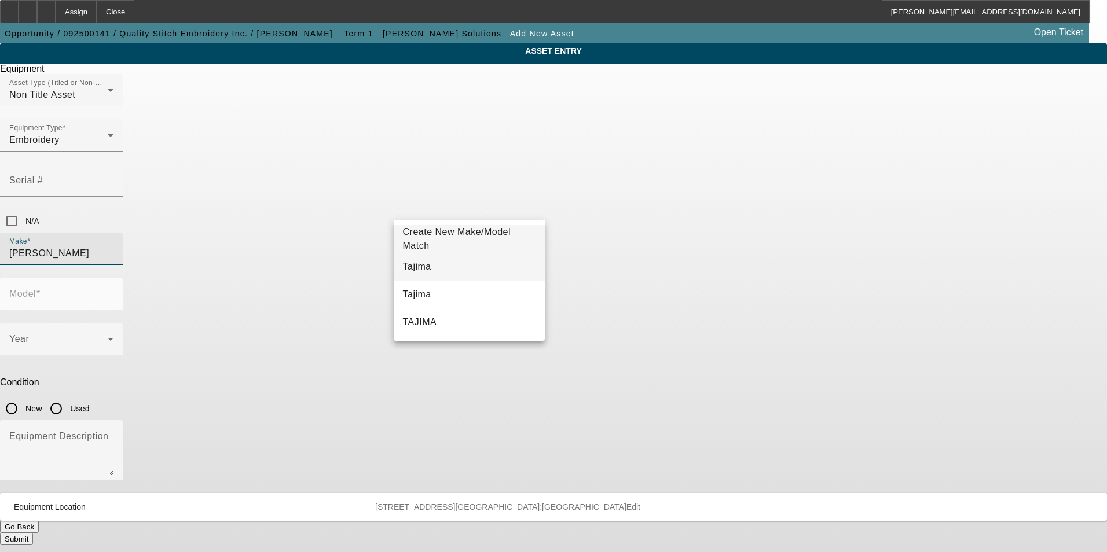
drag, startPoint x: 437, startPoint y: 268, endPoint x: 506, endPoint y: 243, distance: 73.8
click at [438, 268] on mat-option "Tajima" at bounding box center [470, 267] width 152 height 28
type input "Tajima"
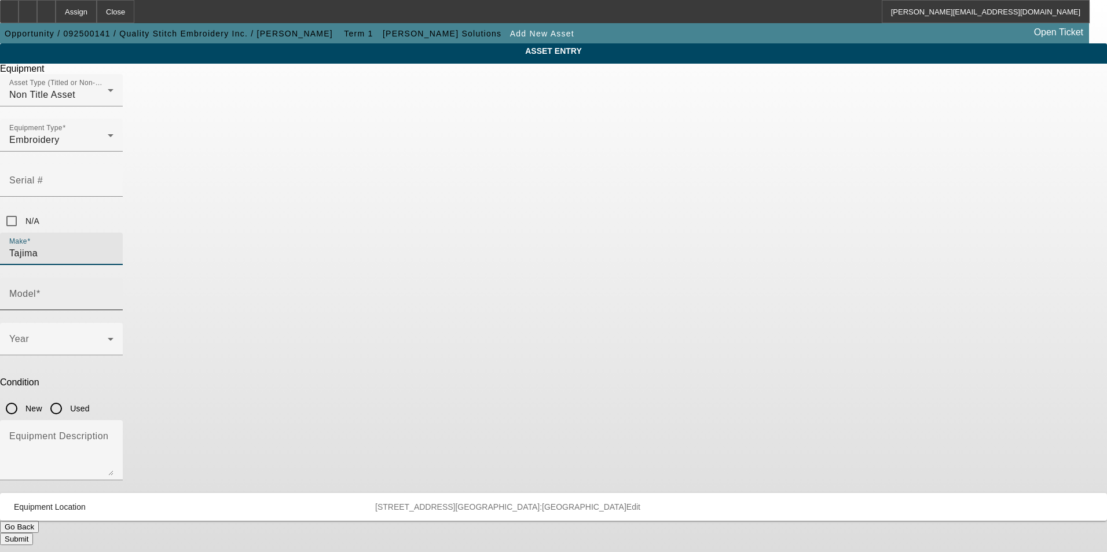
click at [113, 292] on input "Model" at bounding box center [61, 299] width 104 height 14
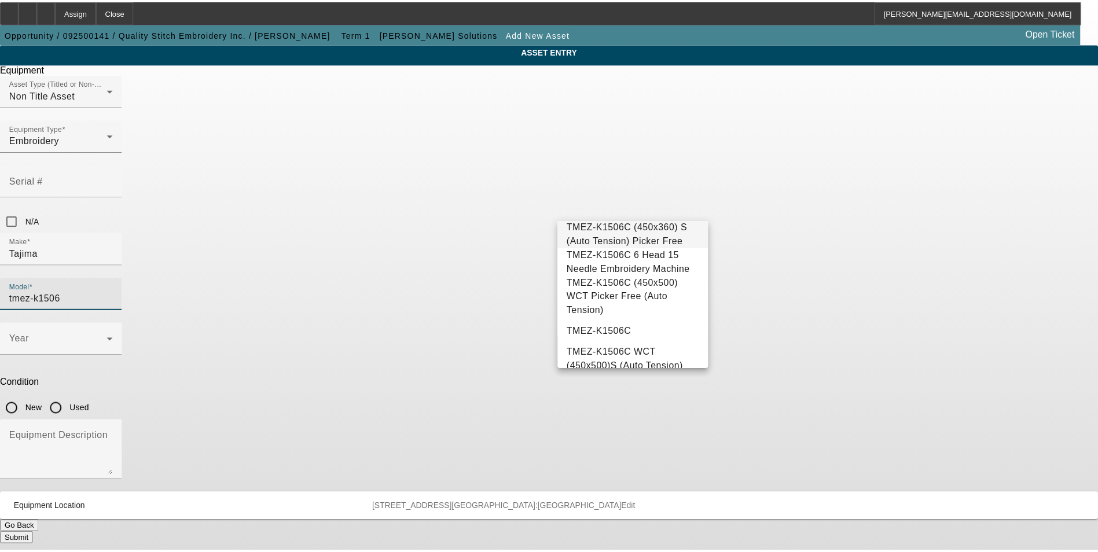
scroll to position [58, 0]
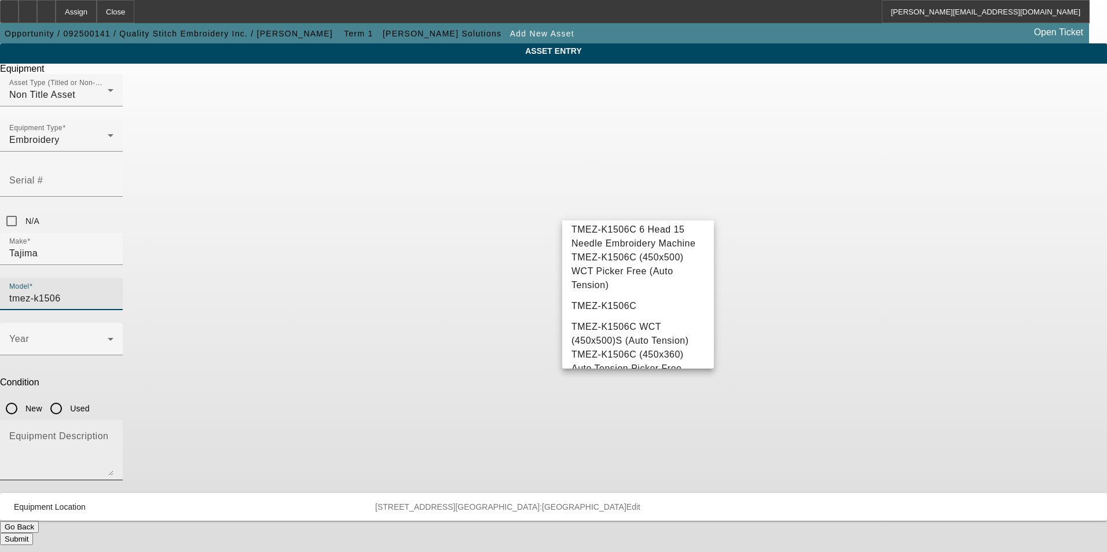
click at [628, 310] on mat-option "TMEZ-K1506C" at bounding box center [638, 306] width 152 height 28
type input "TMEZ-K1506C"
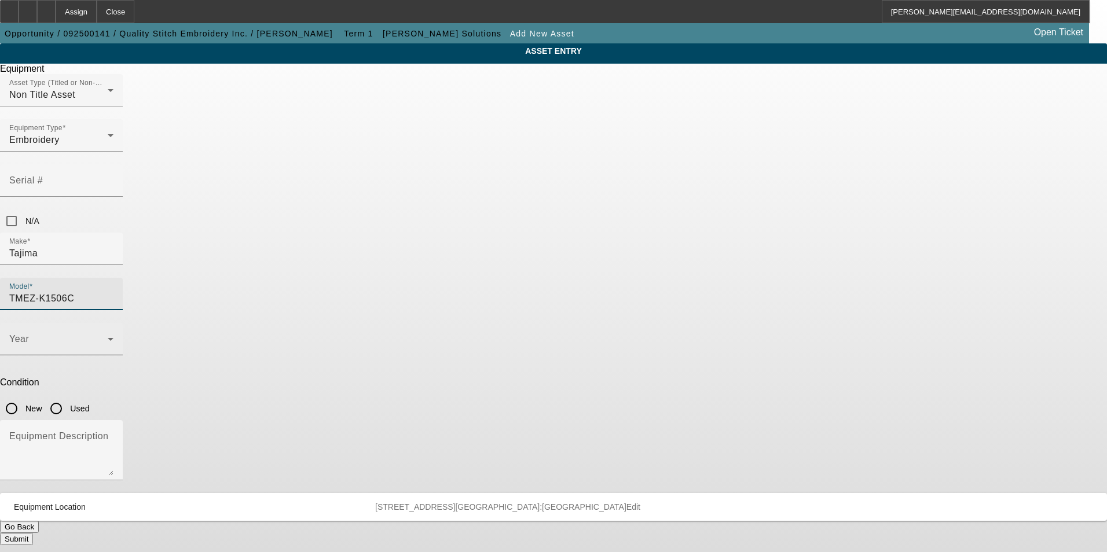
click at [108, 337] on span at bounding box center [58, 344] width 98 height 14
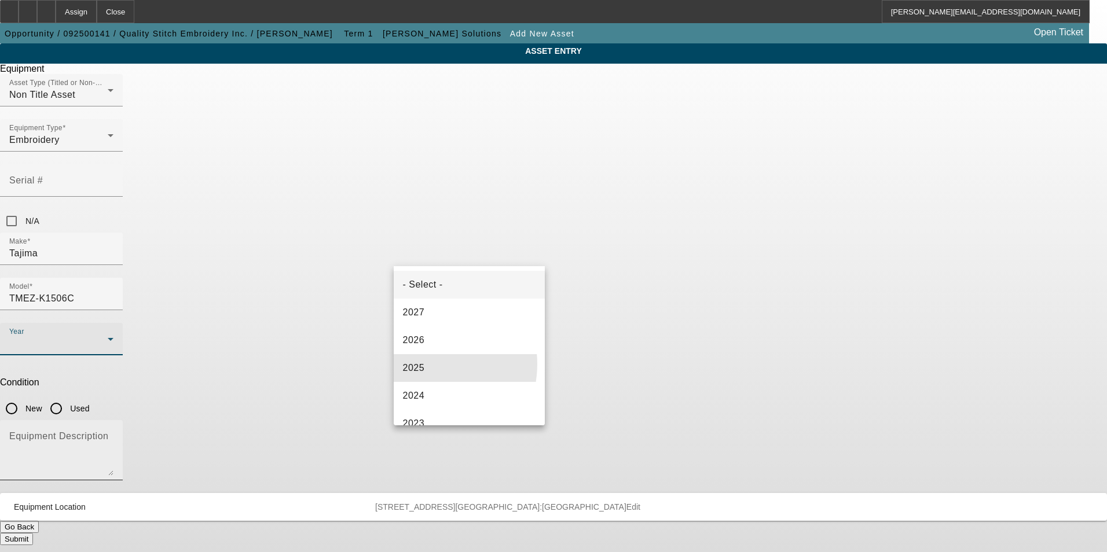
drag, startPoint x: 424, startPoint y: 364, endPoint x: 484, endPoint y: 327, distance: 70.5
click at [425, 362] on mat-option "2025" at bounding box center [470, 368] width 152 height 28
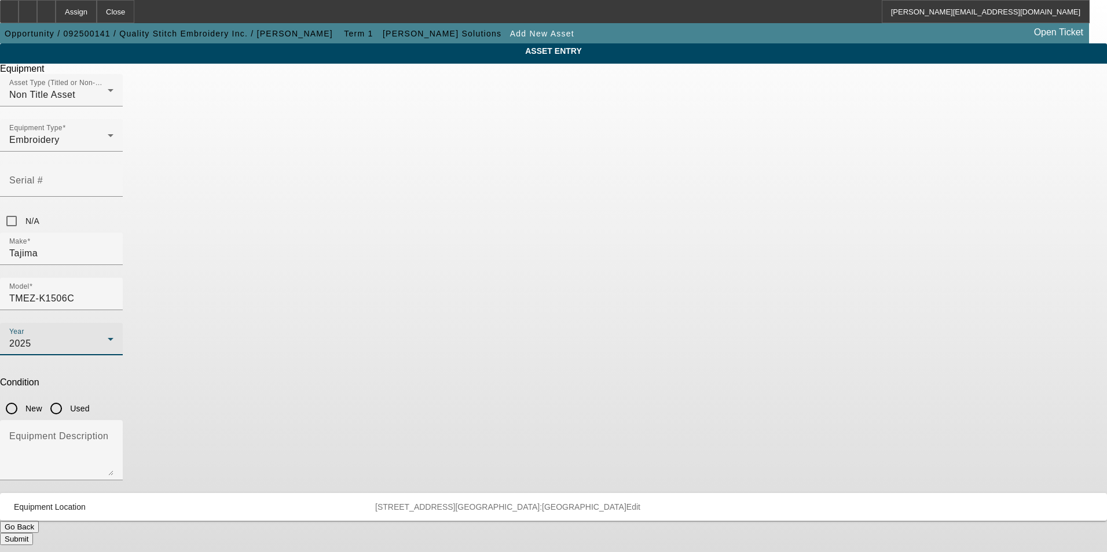
click at [23, 397] on input "New" at bounding box center [11, 408] width 23 height 23
radio input "true"
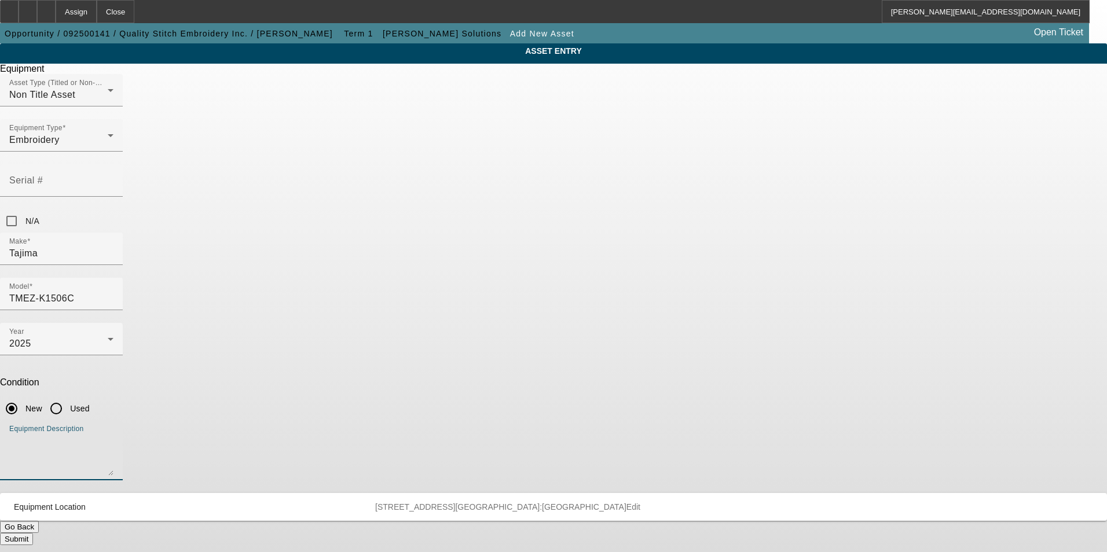
drag, startPoint x: 563, startPoint y: 299, endPoint x: 563, endPoint y: 292, distance: 7.6
click at [113, 434] on textarea "Equipment Description" at bounding box center [61, 455] width 104 height 42
type textarea "new six head embroidery machine"
click at [33, 533] on button "Submit" at bounding box center [16, 539] width 33 height 12
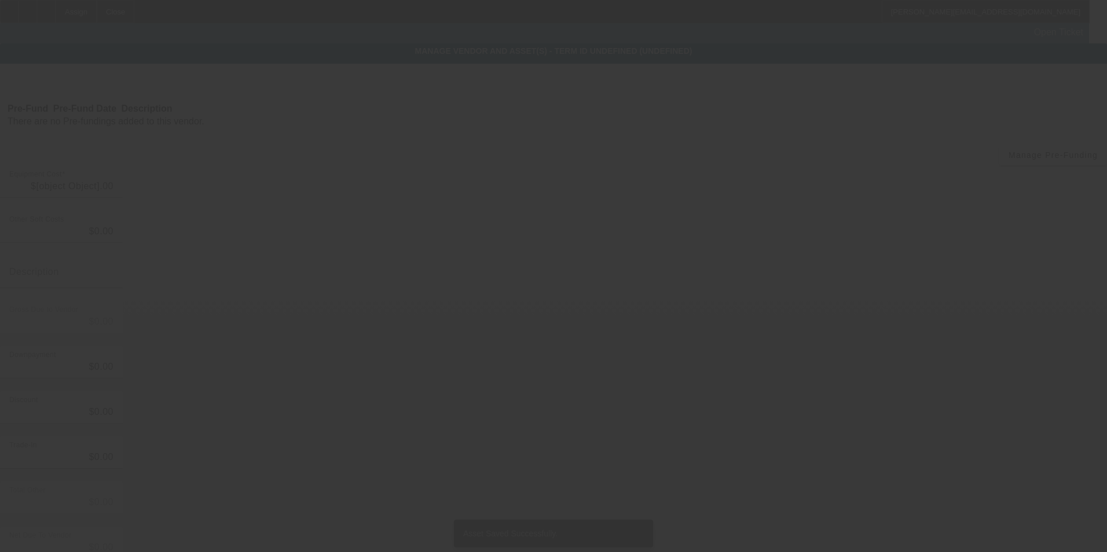
type input "$89,190.00"
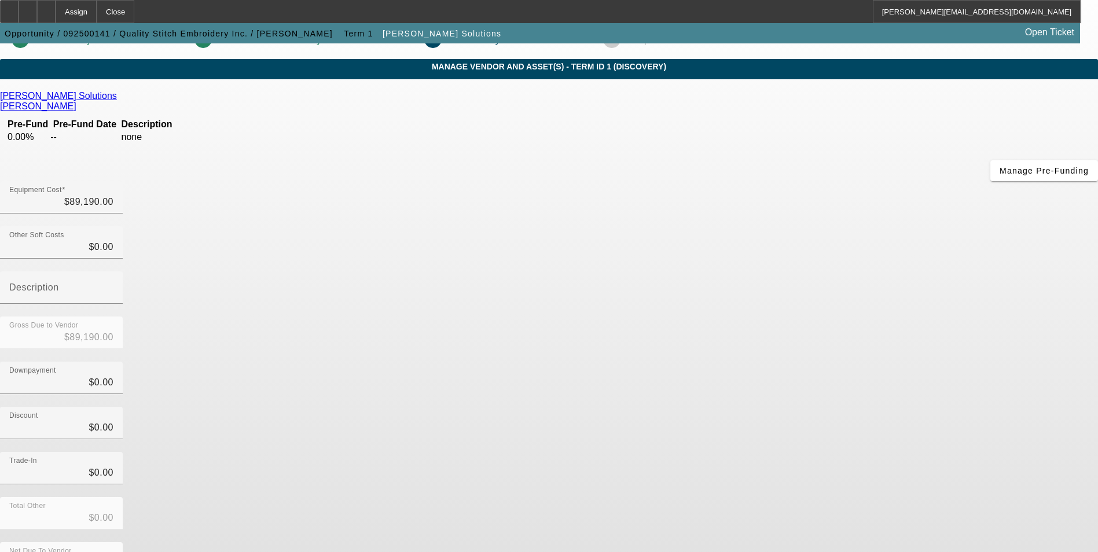
scroll to position [39, 0]
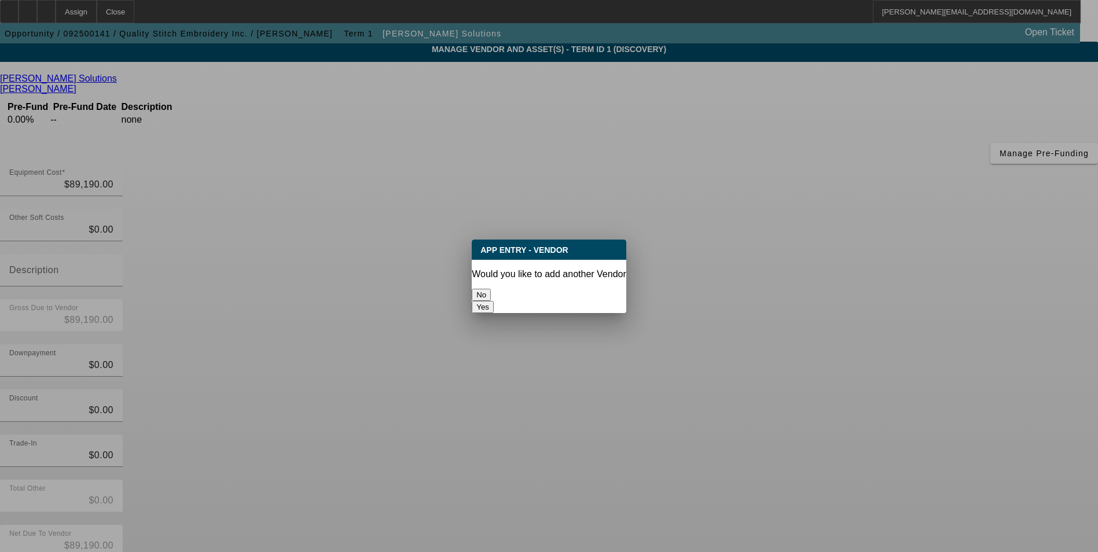
click at [491, 289] on button "No" at bounding box center [481, 295] width 19 height 12
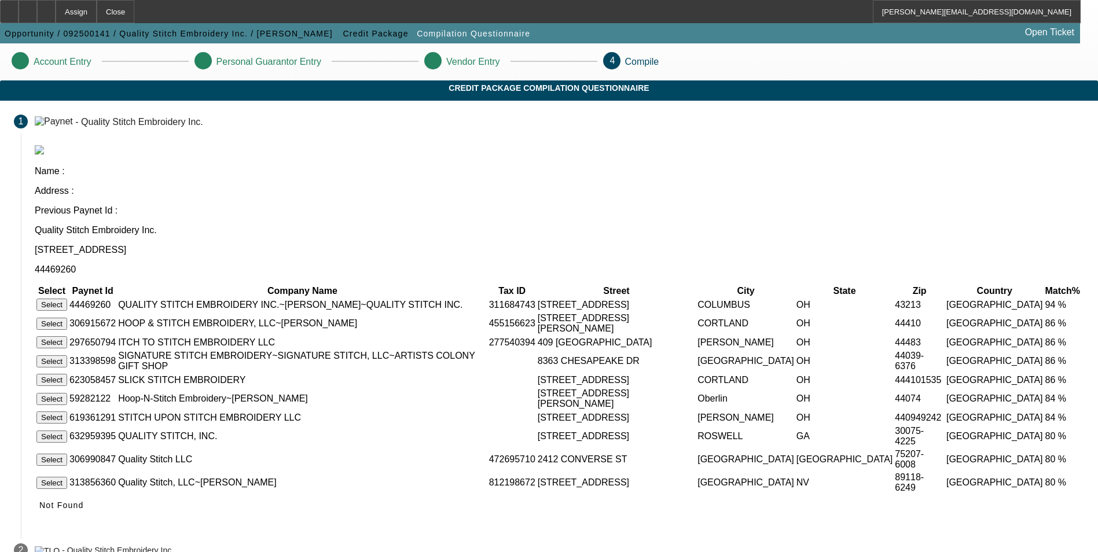
click at [67, 299] on button "Select" at bounding box center [51, 305] width 31 height 12
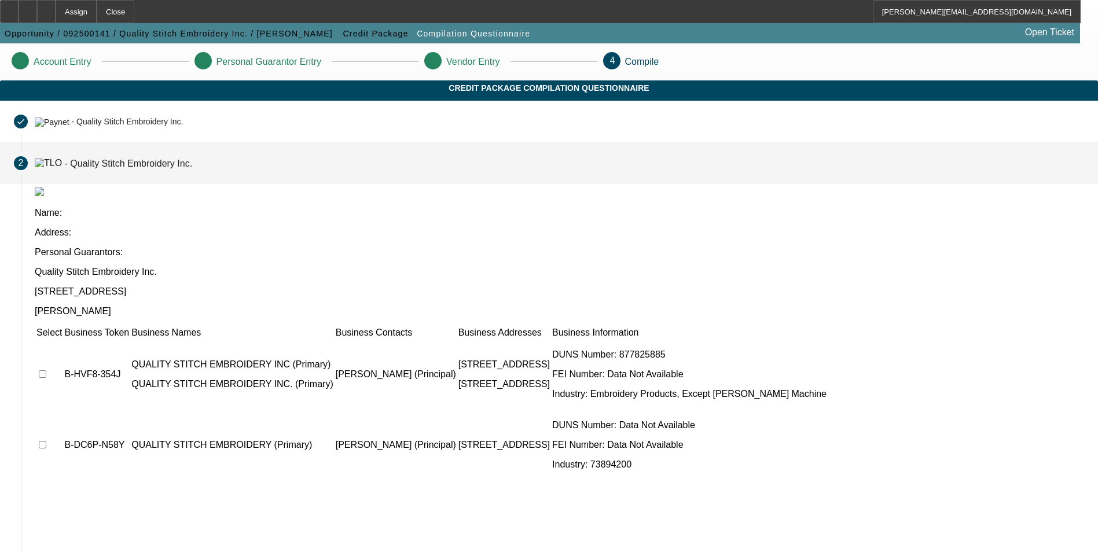
click at [46, 371] on input "checkbox" at bounding box center [43, 375] width 8 height 8
checkbox input "true"
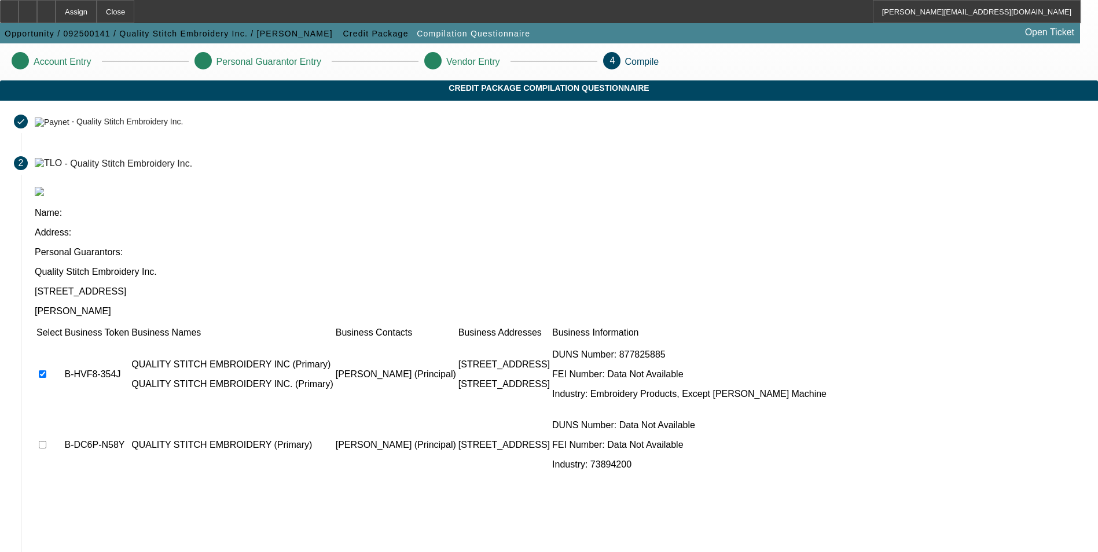
click at [46, 441] on input "checkbox" at bounding box center [43, 445] width 8 height 8
checkbox input "true"
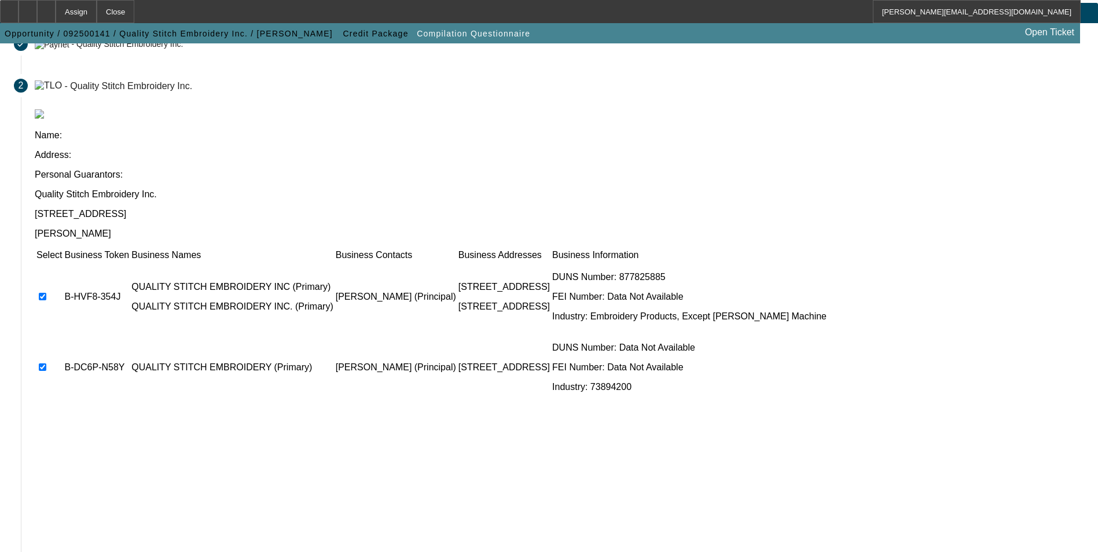
scroll to position [88, 0]
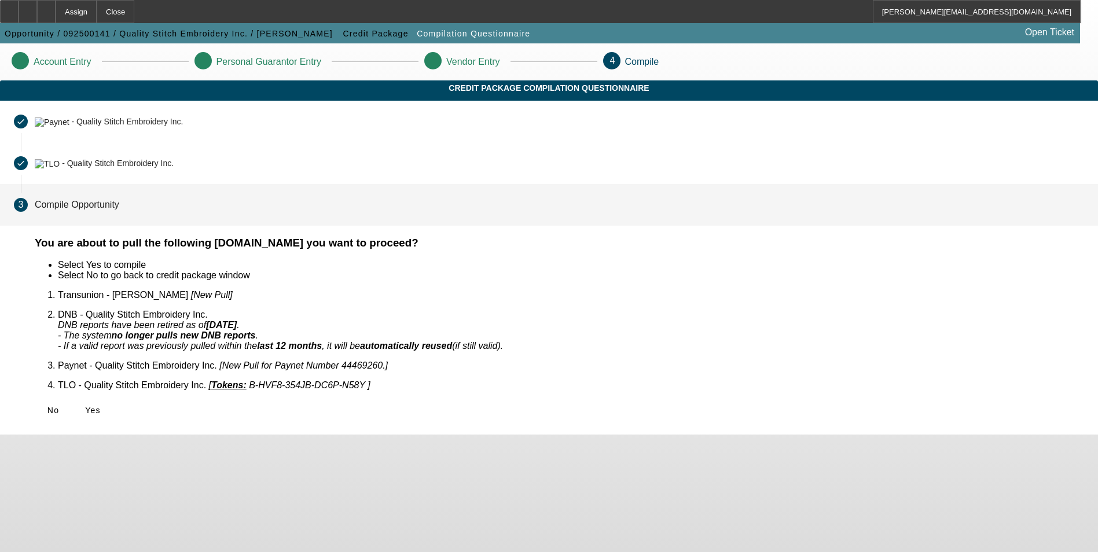
scroll to position [0, 0]
click at [101, 406] on span "Yes" at bounding box center [93, 410] width 16 height 9
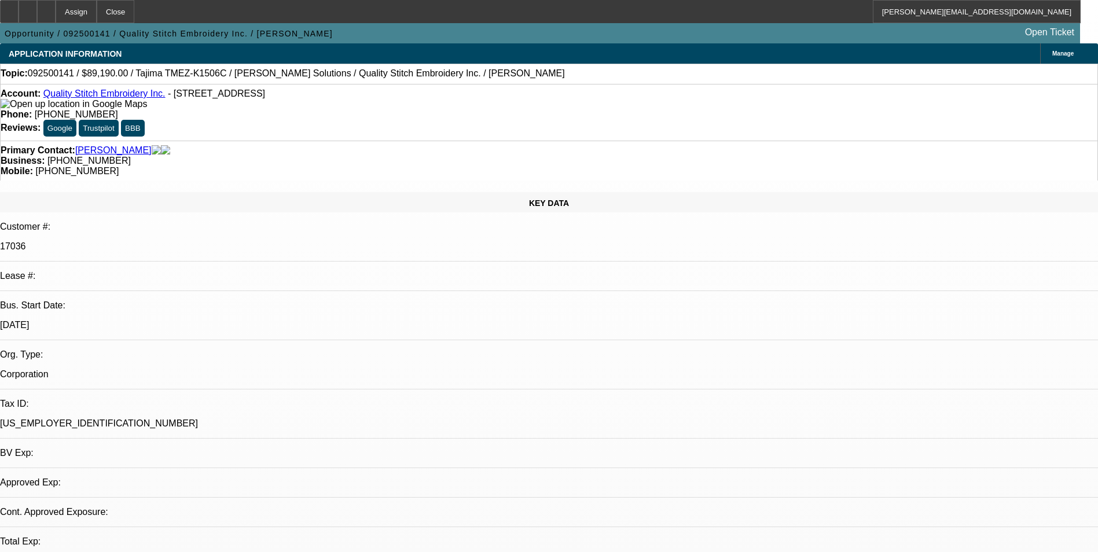
select select "0"
select select "2"
select select "0.1"
select select "4"
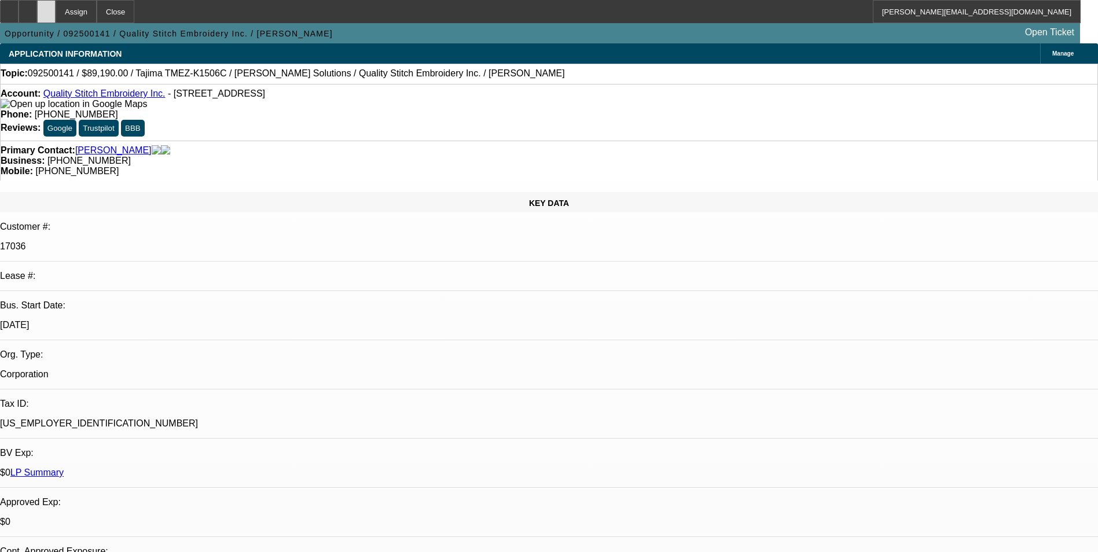
click at [56, 8] on div at bounding box center [46, 11] width 19 height 23
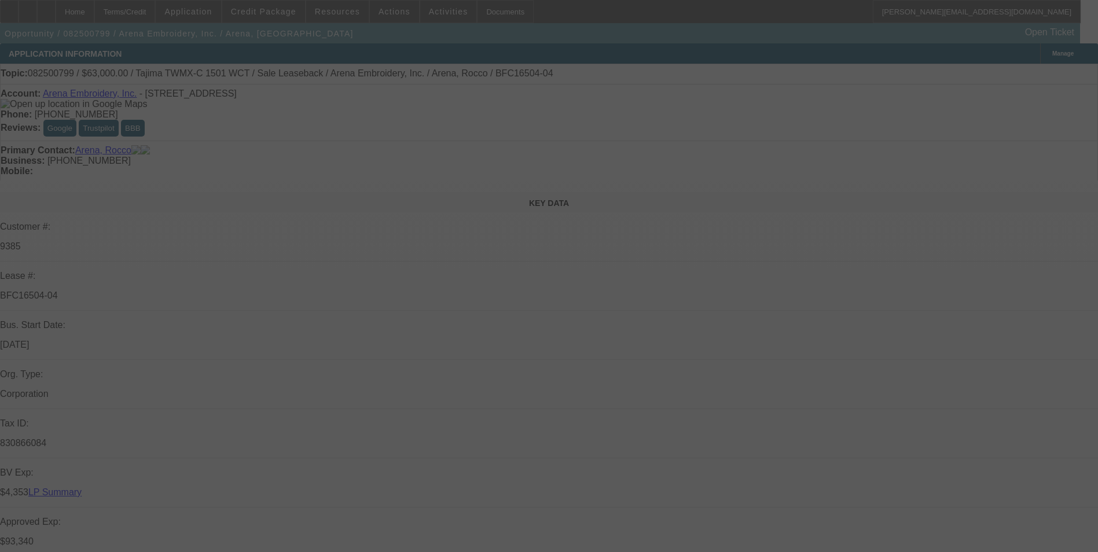
select select "0"
select select "2"
select select "0.1"
select select "0"
select select "2"
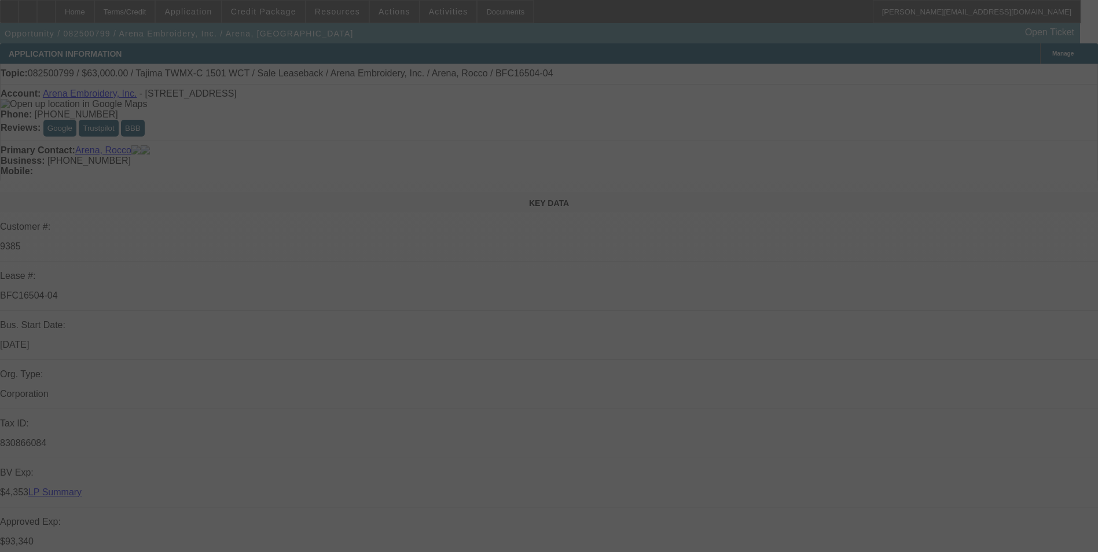
select select "0.1"
select select "0"
select select "2"
select select "0.1"
select select "0"
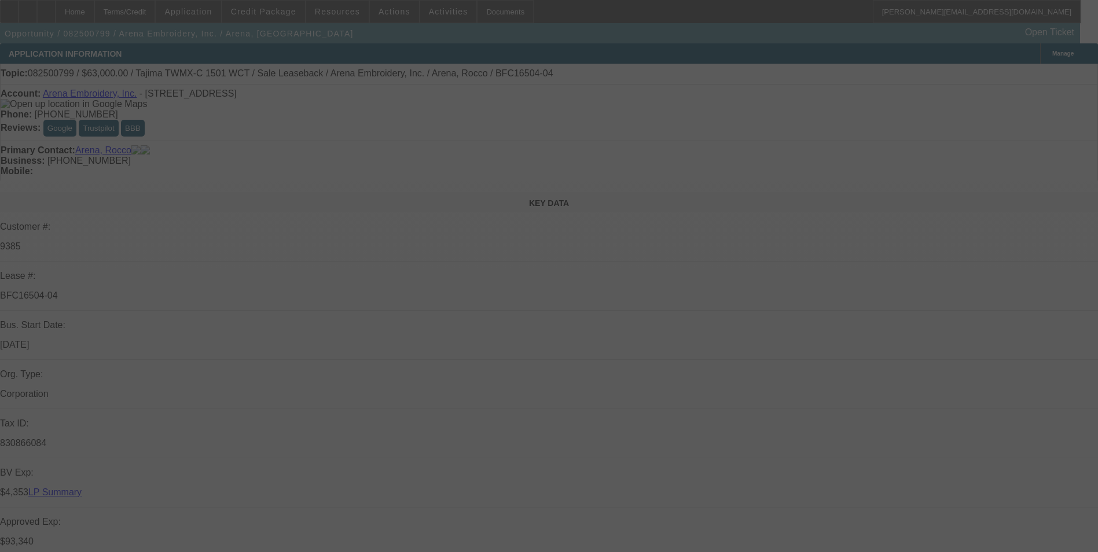
select select "2"
select select "0.1"
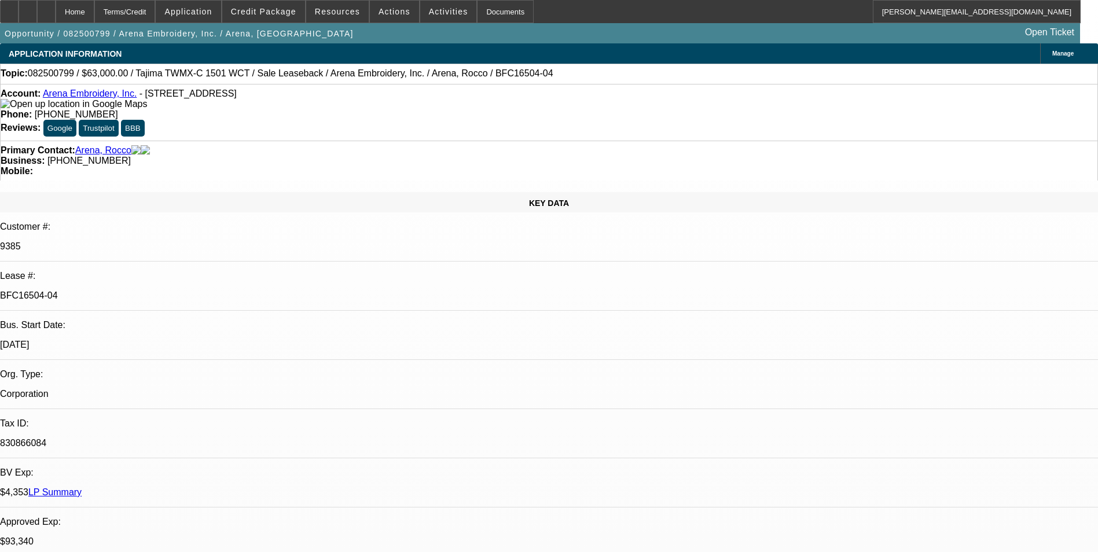
select select "1"
select select "2"
select select "4"
select select "1"
select select "2"
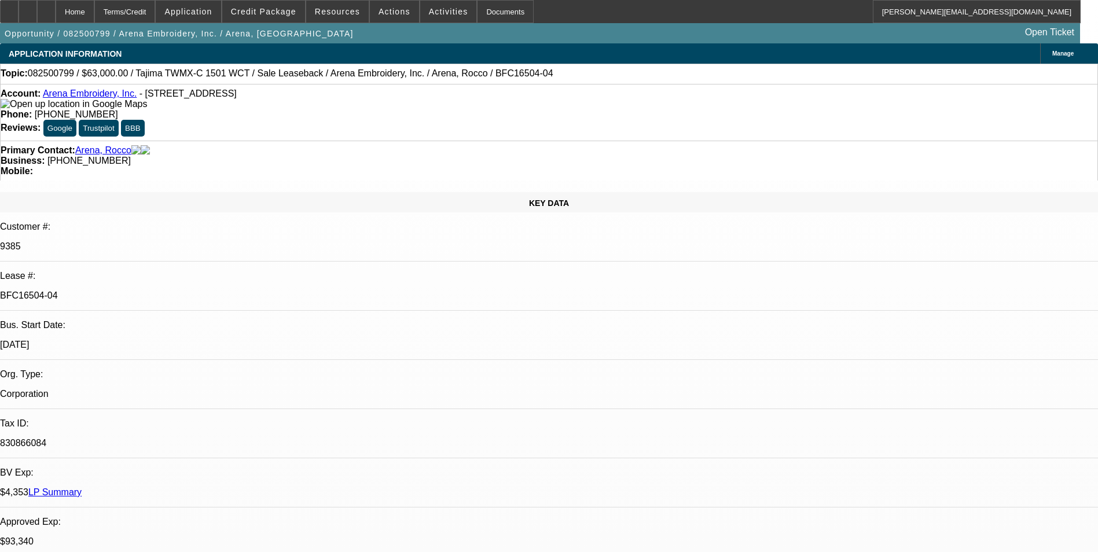
select select "4"
select select "1"
select select "2"
select select "4"
select select "1"
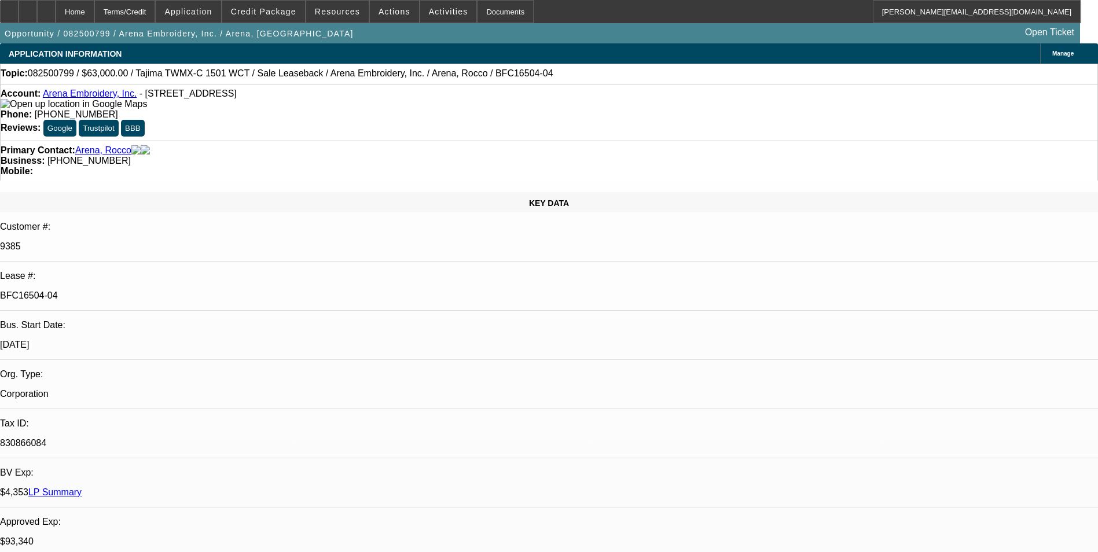
select select "2"
select select "4"
click at [935, 148] on span "Reply All" at bounding box center [937, 147] width 31 height 9
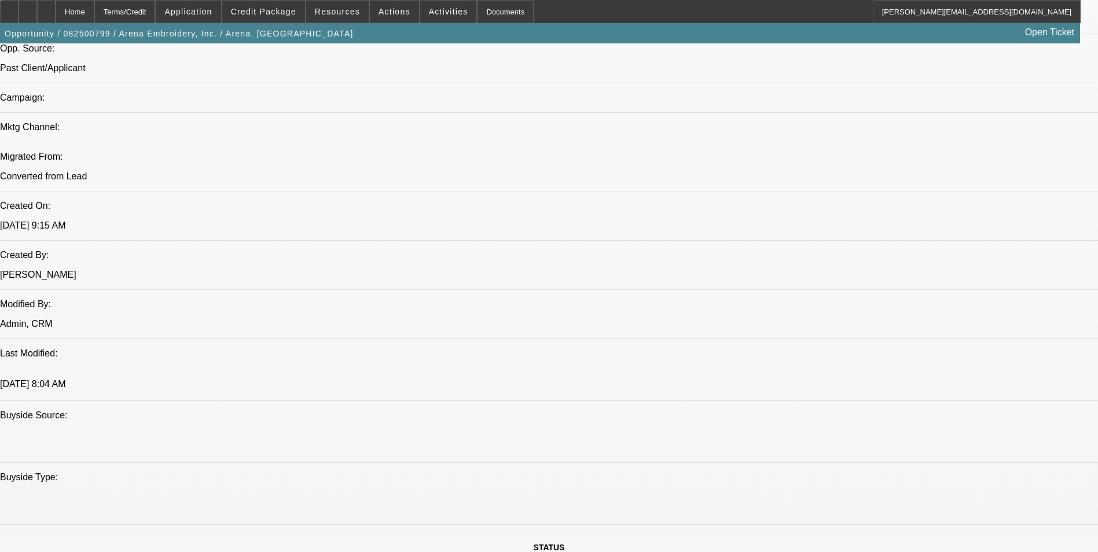
scroll to position [927, 0]
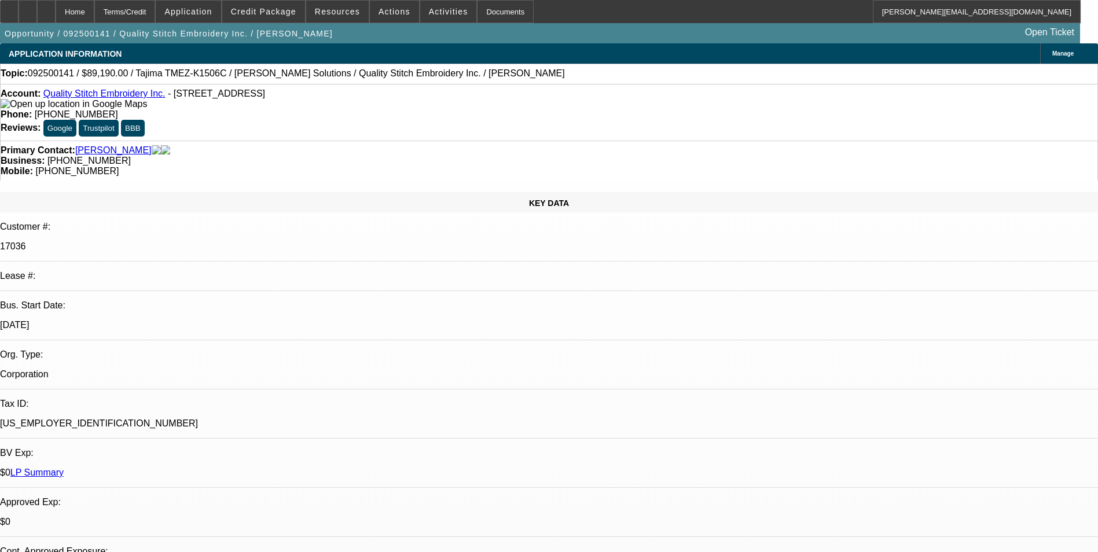
select select "0"
select select "2"
select select "0.1"
select select "4"
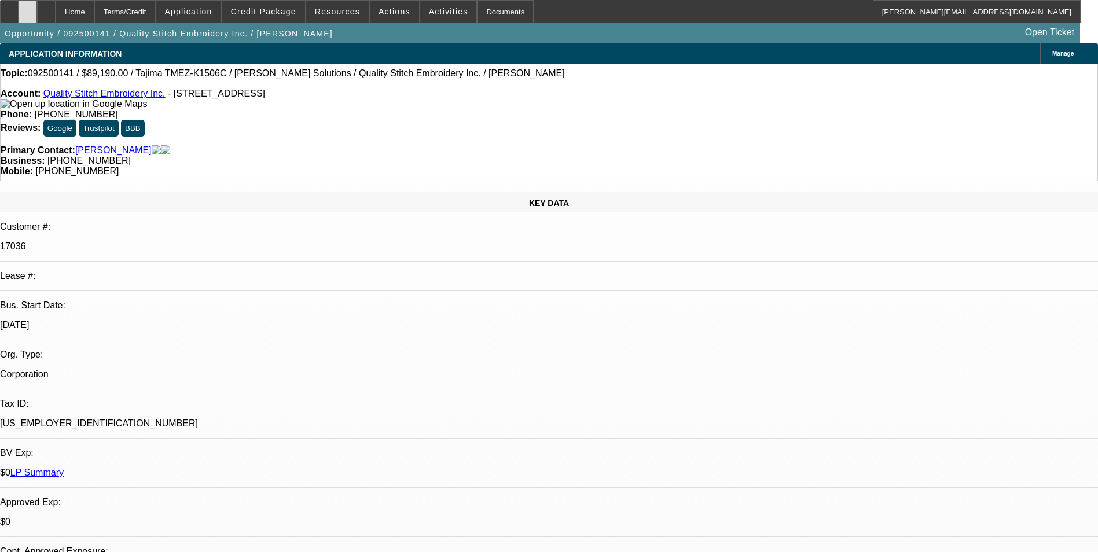
click at [28, 8] on icon at bounding box center [28, 8] width 0 height 0
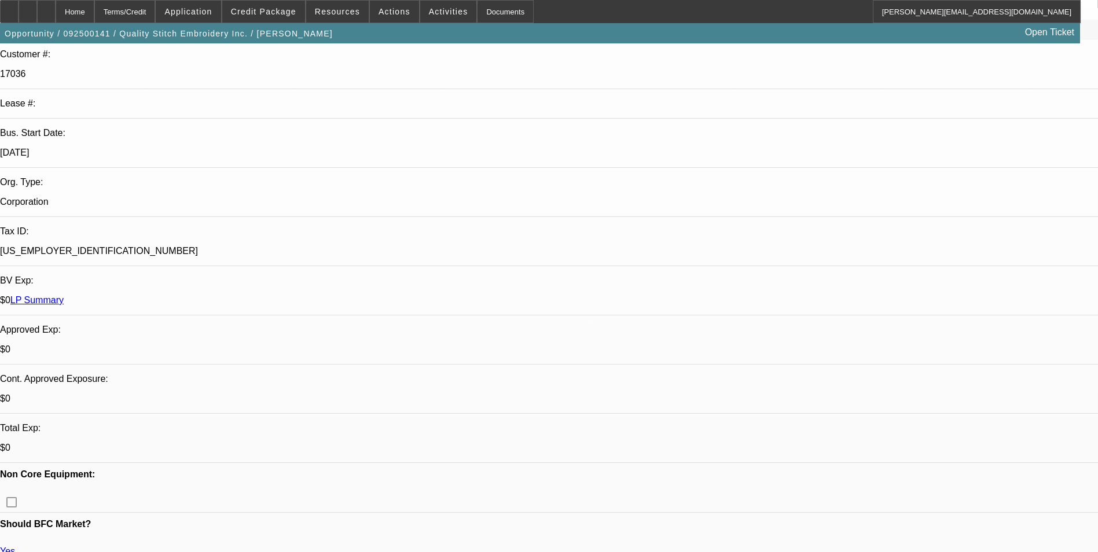
scroll to position [174, 0]
click at [291, 6] on span at bounding box center [263, 12] width 83 height 28
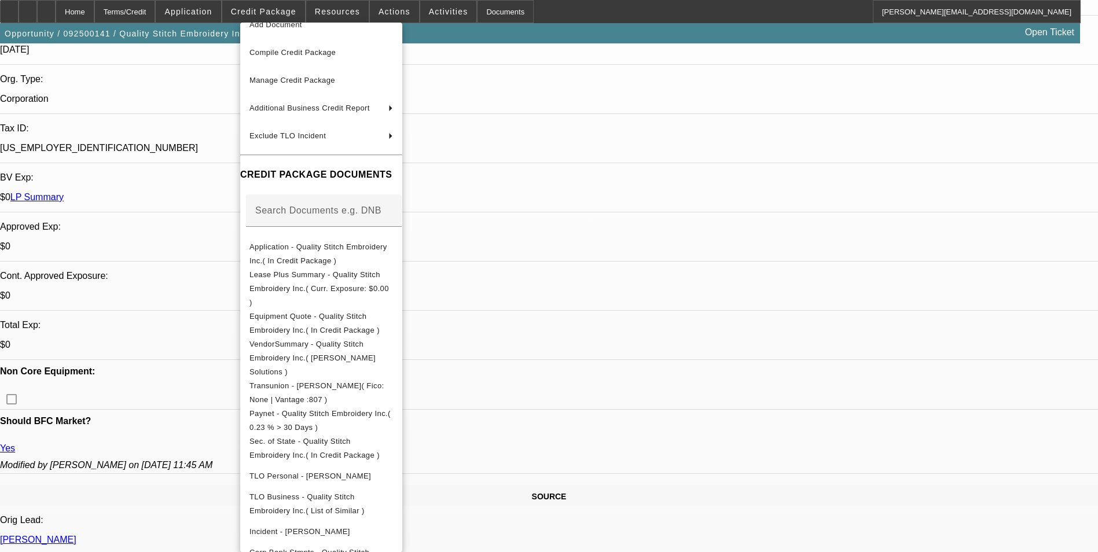
scroll to position [290, 0]
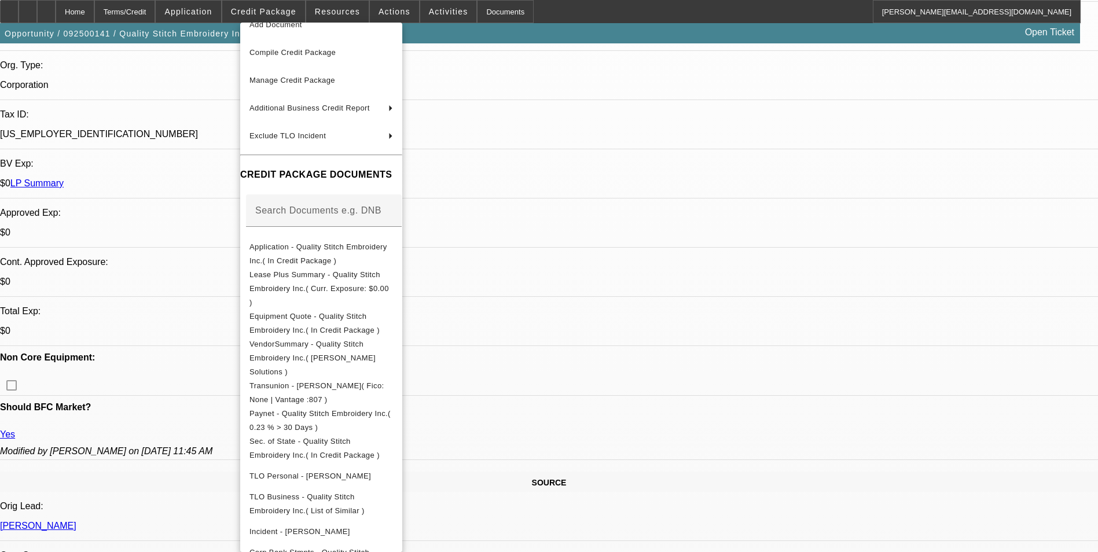
click at [662, 66] on div at bounding box center [549, 276] width 1098 height 552
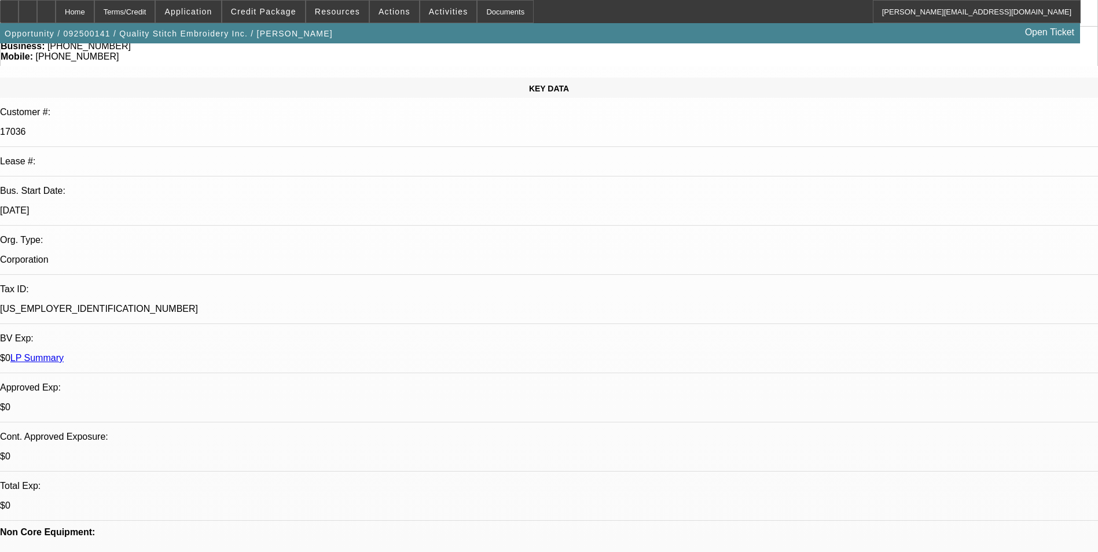
scroll to position [0, 0]
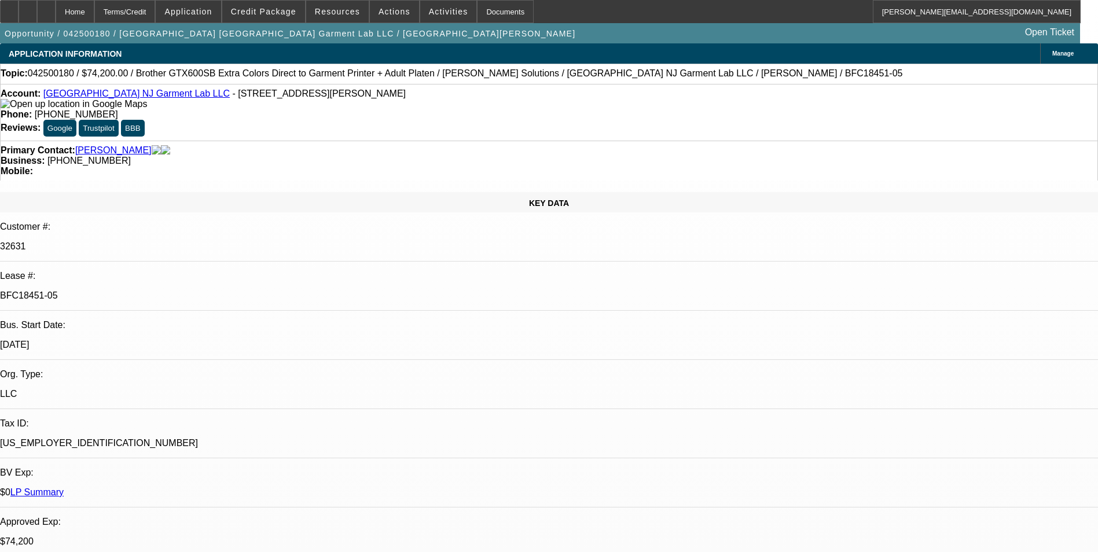
select select "0"
select select "6"
select select "0"
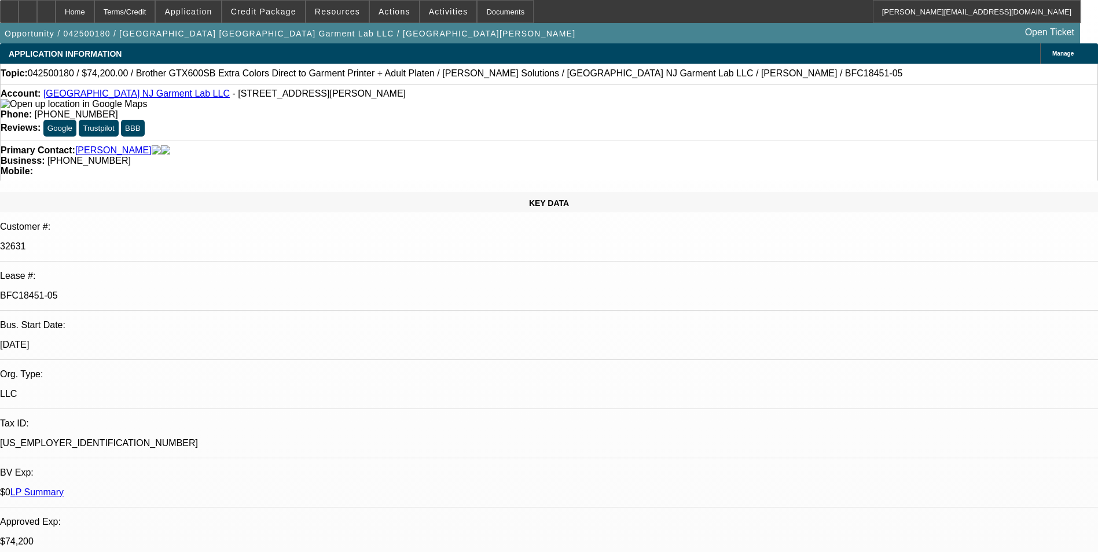
select select "0"
select select "6"
select select "0"
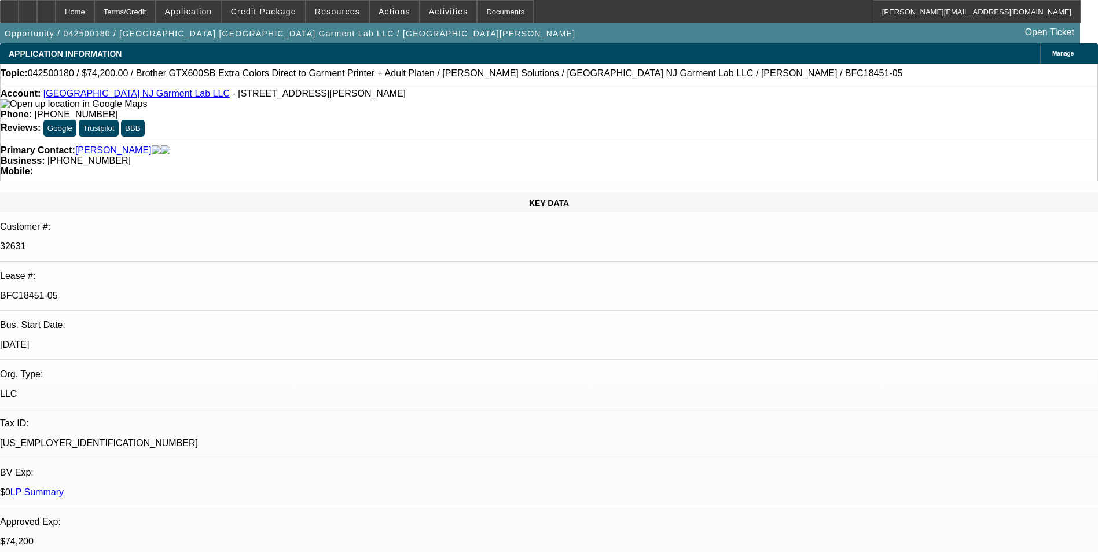
select select "0"
select select "6"
select select "0"
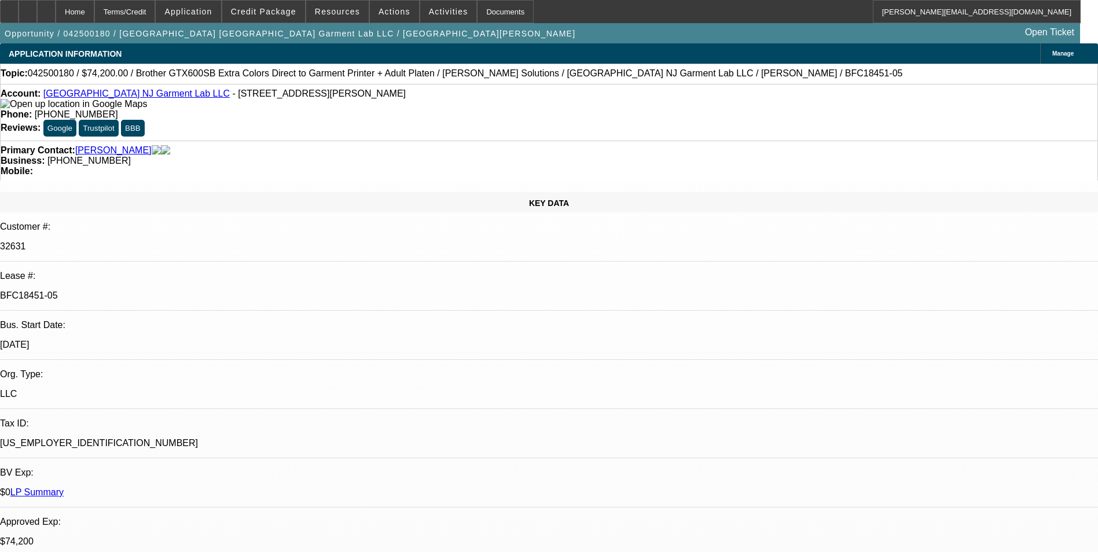
select select "6"
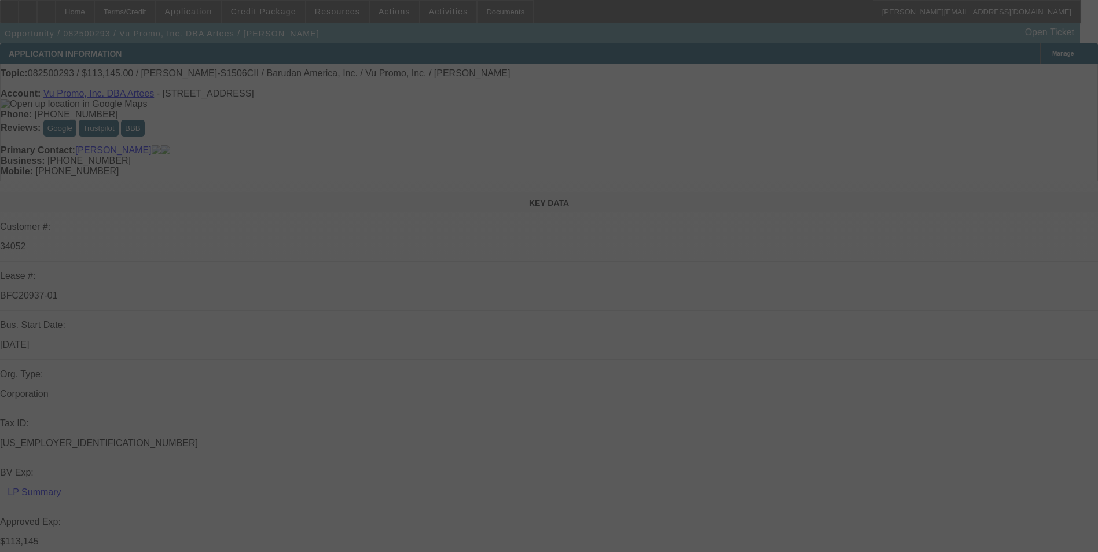
select select "0"
select select "2"
select select "0"
select select "2"
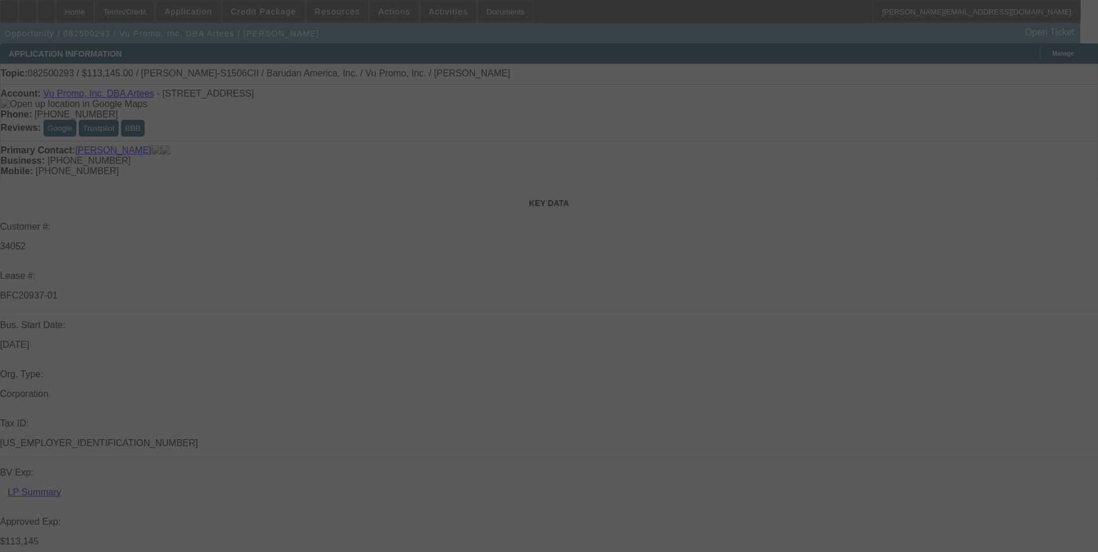
select select "0.1"
select select "0"
select select "2"
select select "0.1"
select select "0"
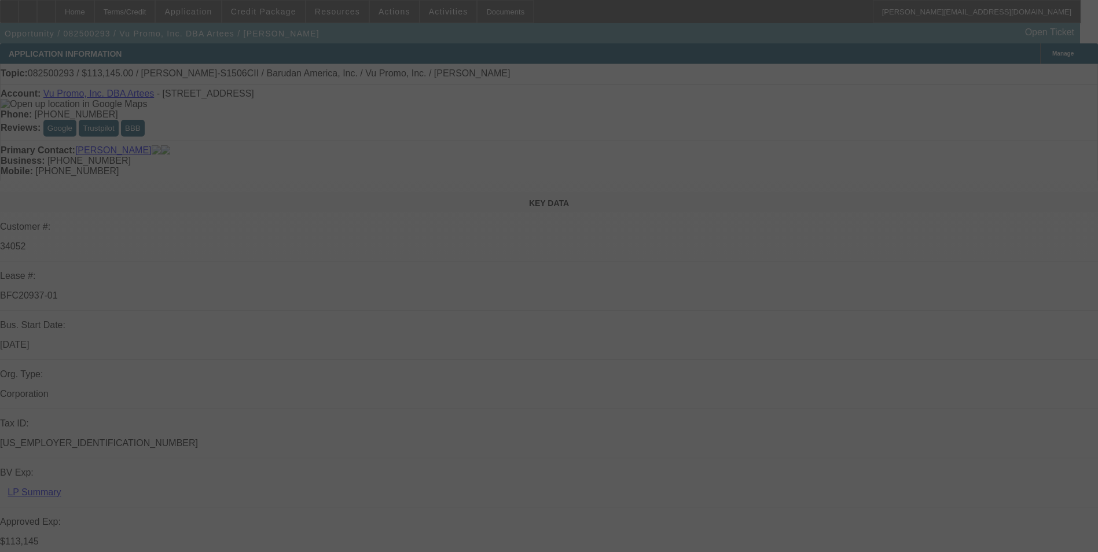
select select "2"
select select "0"
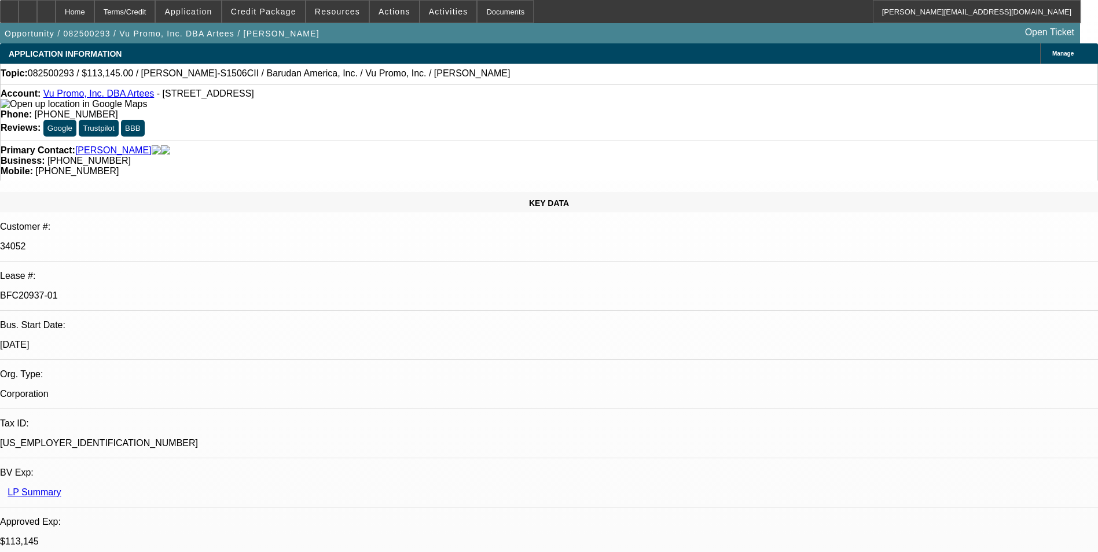
select select "1"
select select "2"
select select "6"
select select "1"
select select "2"
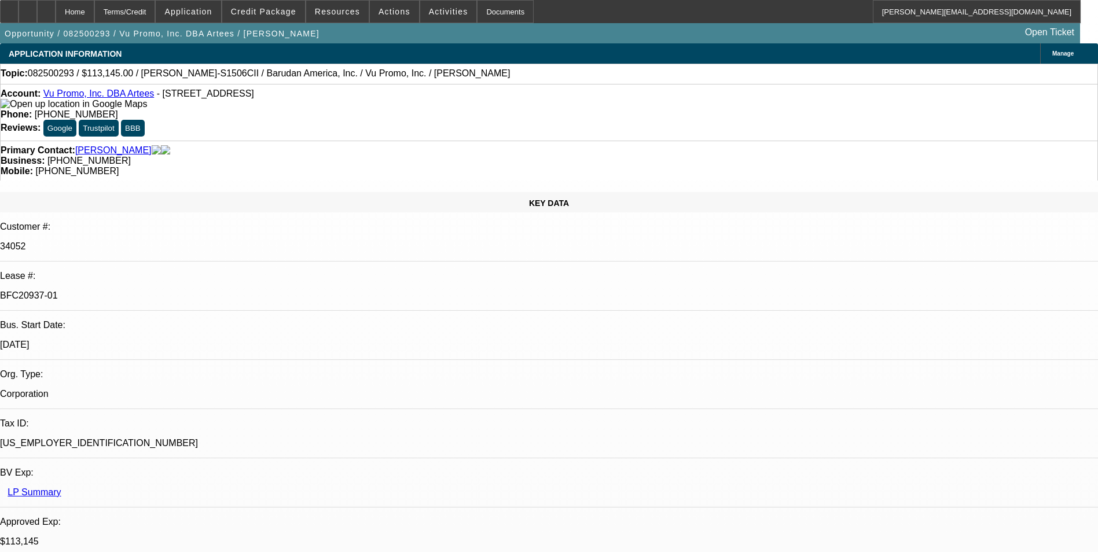
select select "4"
select select "1"
select select "2"
select select "4"
select select "1"
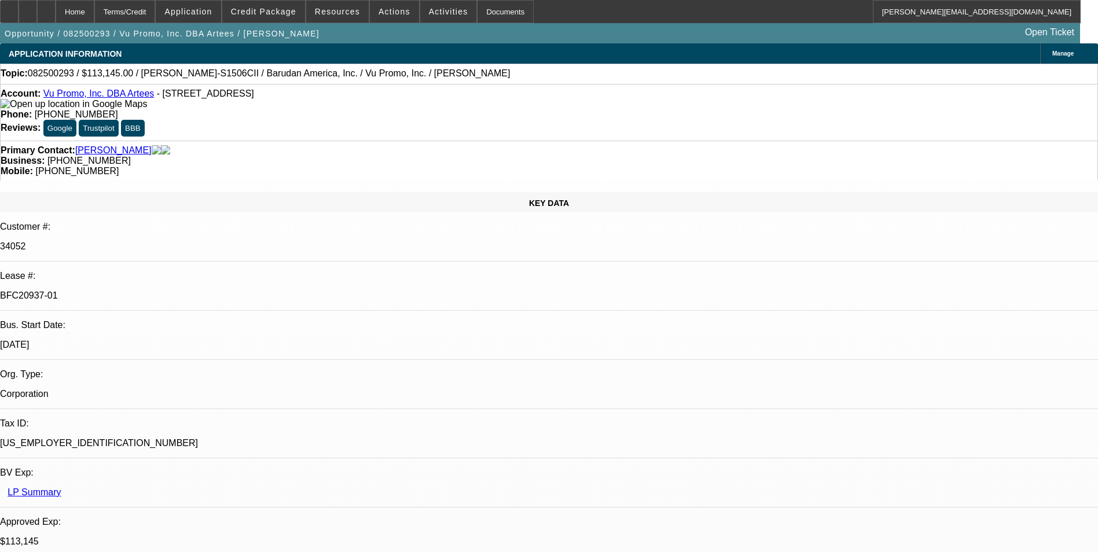
select select "2"
select select "6"
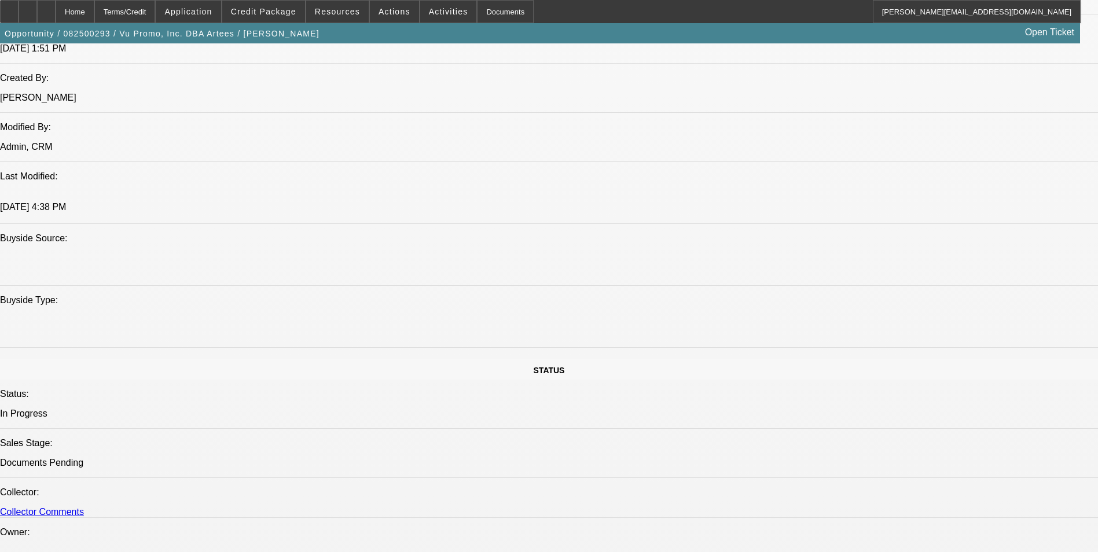
scroll to position [1158, 0]
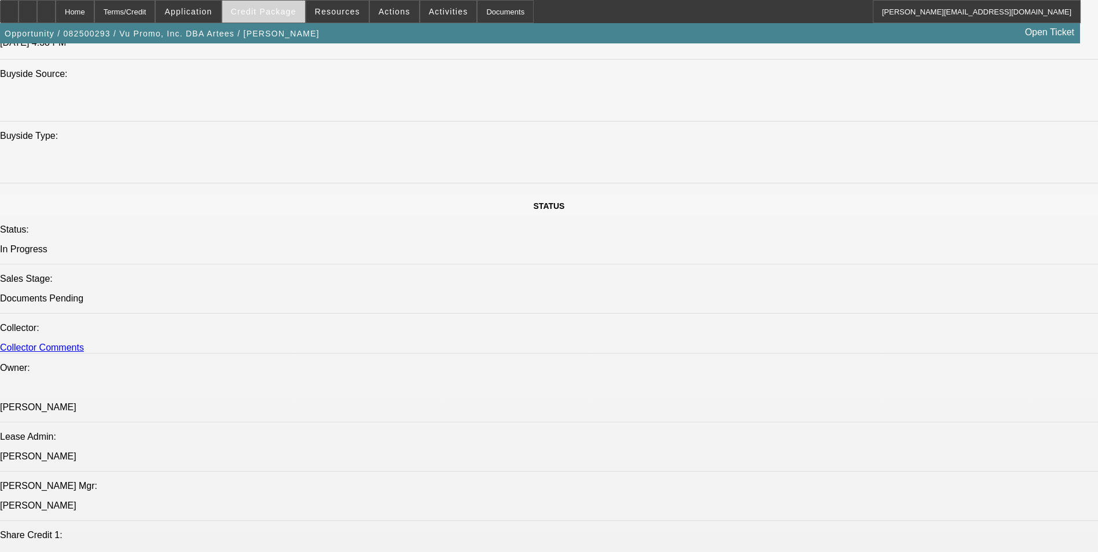
click at [278, 9] on span "Credit Package" at bounding box center [263, 11] width 65 height 9
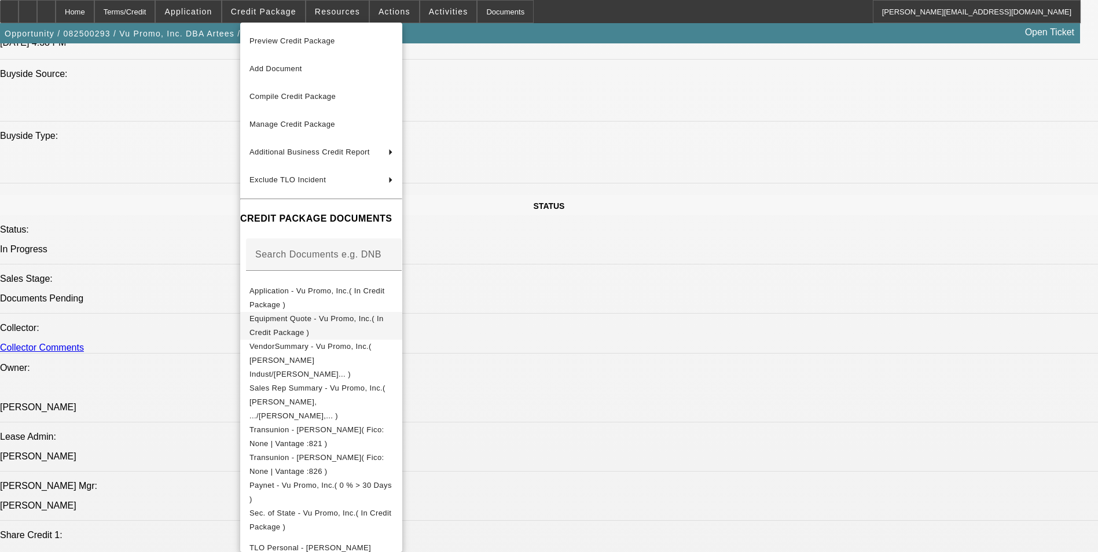
click at [375, 322] on span "Equipment Quote - Vu Promo, Inc.( In Credit Package )" at bounding box center [317, 325] width 134 height 23
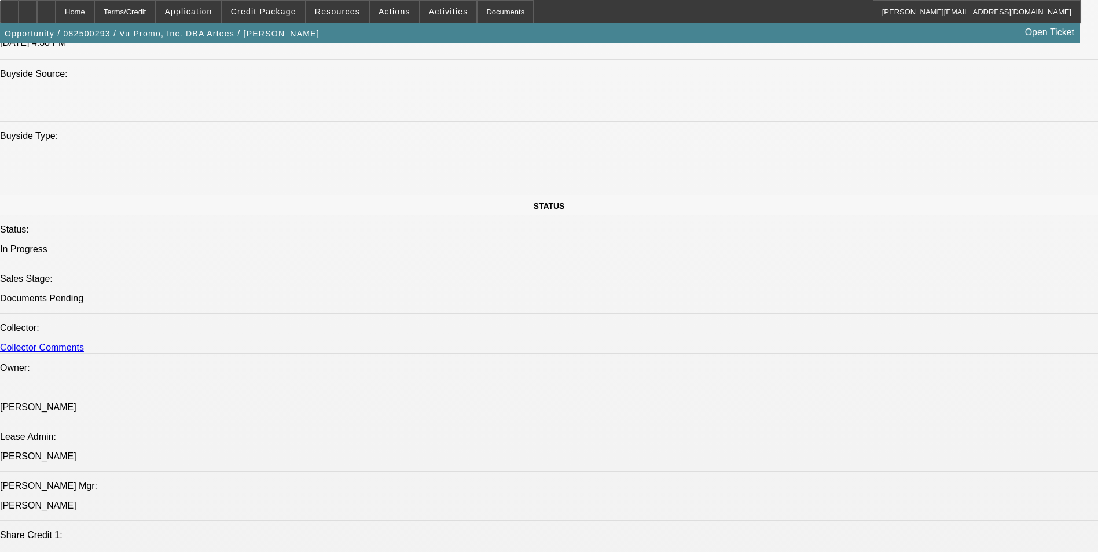
click at [281, 13] on span "Credit Package" at bounding box center [263, 11] width 65 height 9
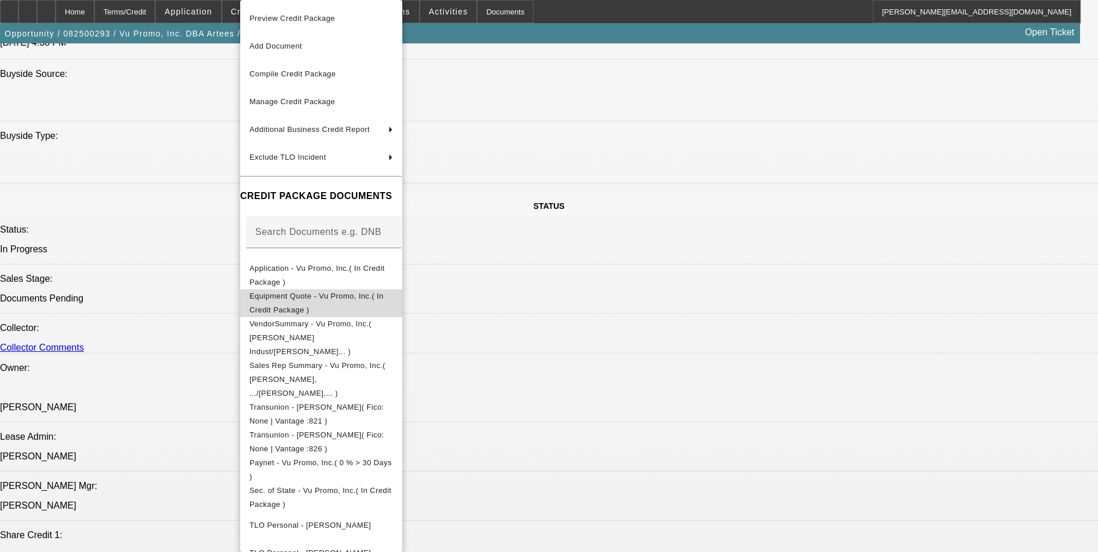
click at [384, 299] on span "Equipment Quote - Vu Promo, Inc.( In Credit Package )" at bounding box center [317, 303] width 134 height 23
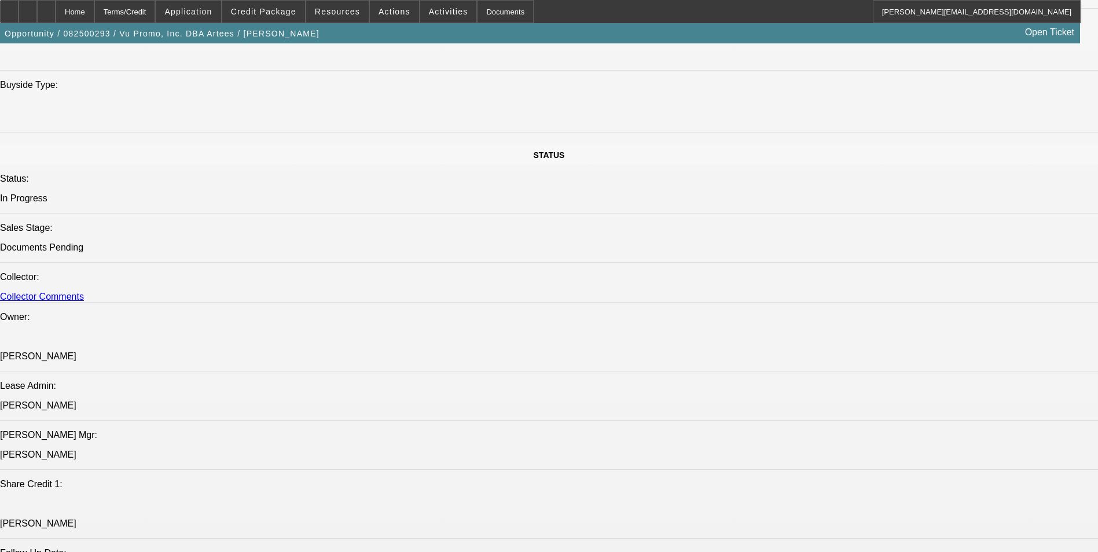
scroll to position [1100, 0]
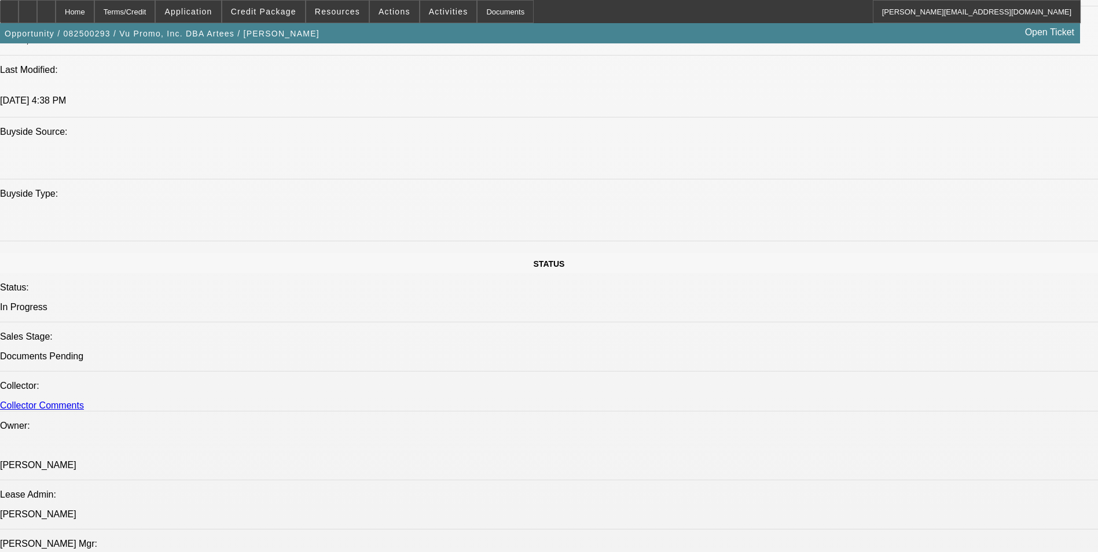
click at [292, 8] on span "Credit Package" at bounding box center [263, 11] width 65 height 9
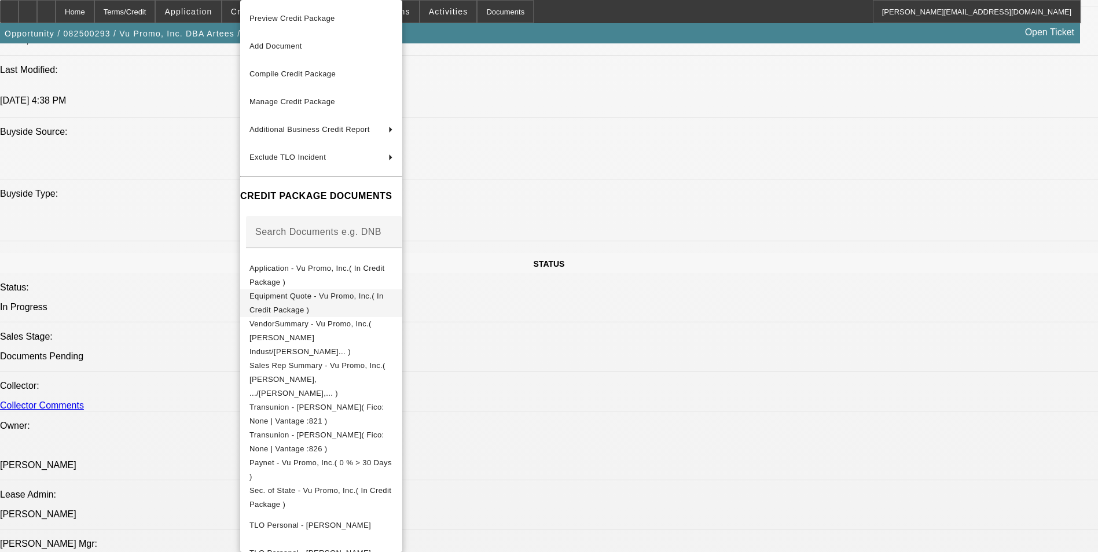
click at [390, 305] on span "Equipment Quote - Vu Promo, Inc.( In Credit Package )" at bounding box center [322, 304] width 144 height 28
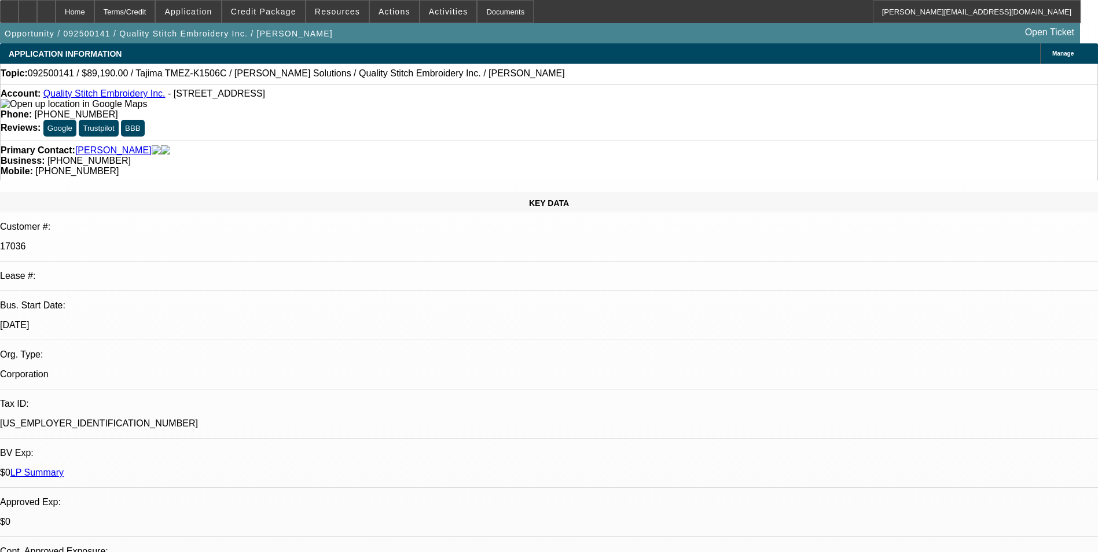
select select "0"
select select "2"
select select "0.1"
select select "4"
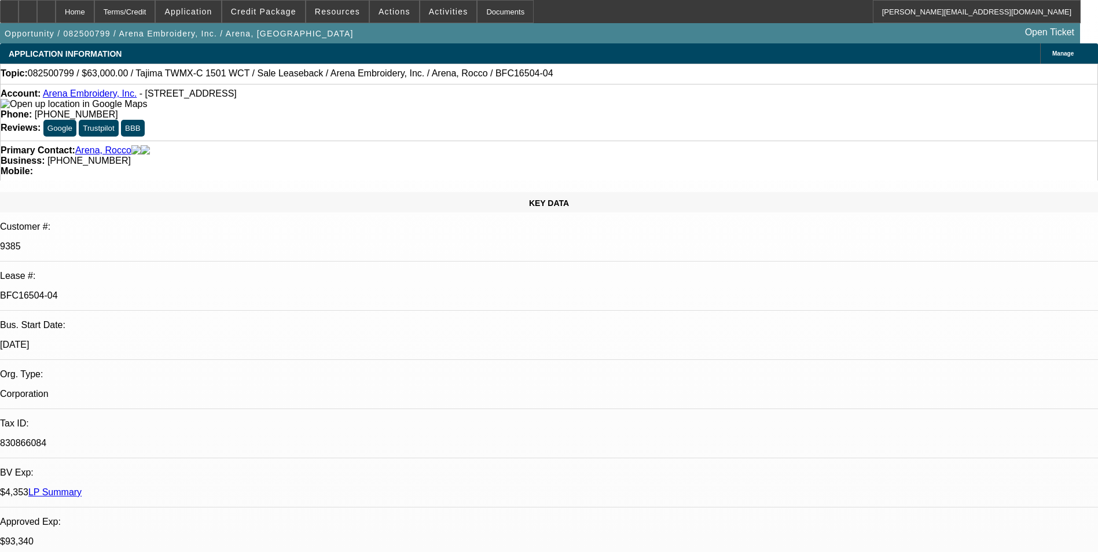
select select "0"
select select "2"
select select "0.1"
select select "4"
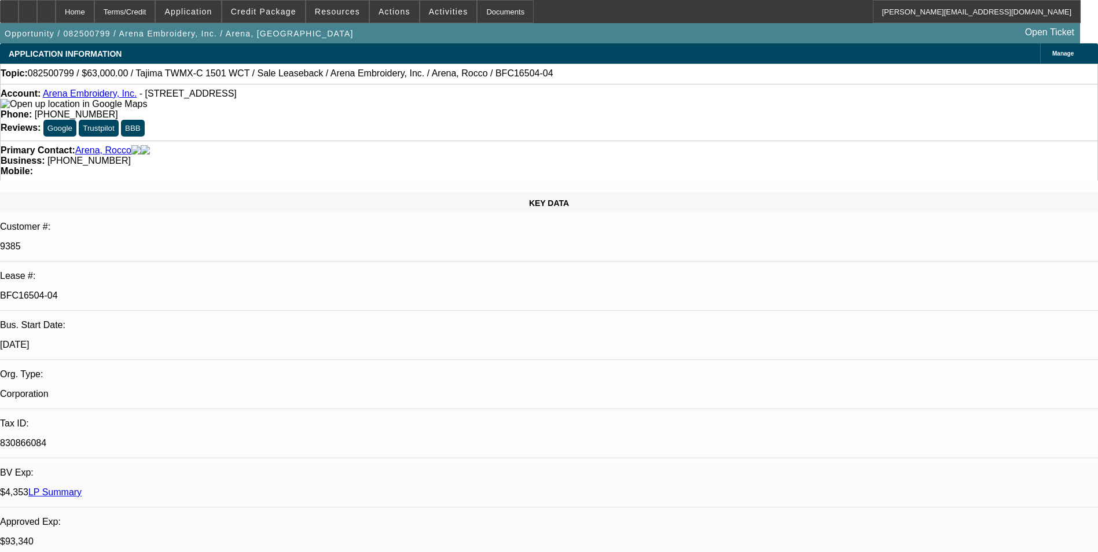
select select "0"
select select "2"
select select "0.1"
select select "4"
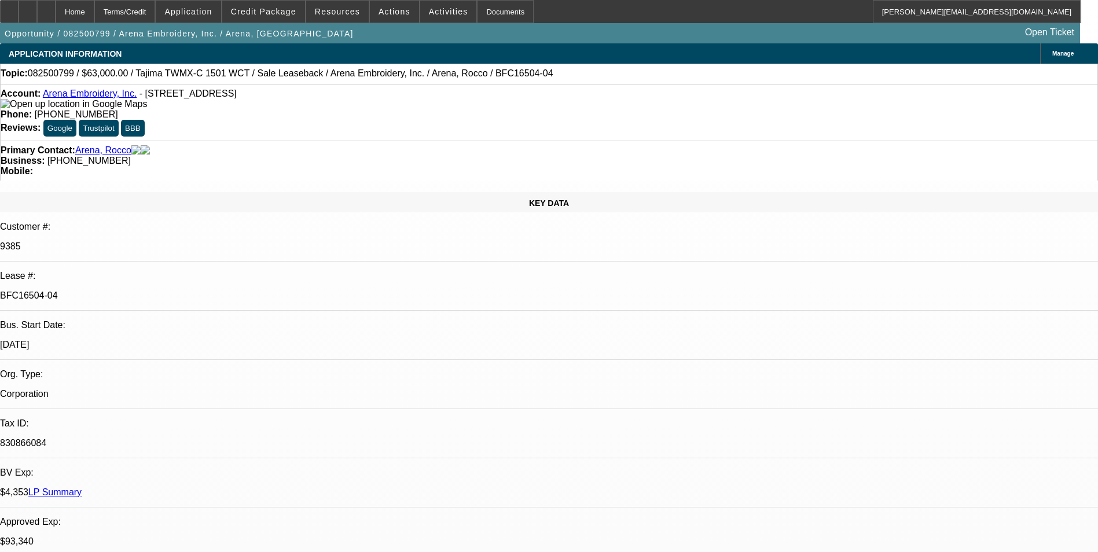
select select "0"
select select "2"
select select "0.1"
select select "4"
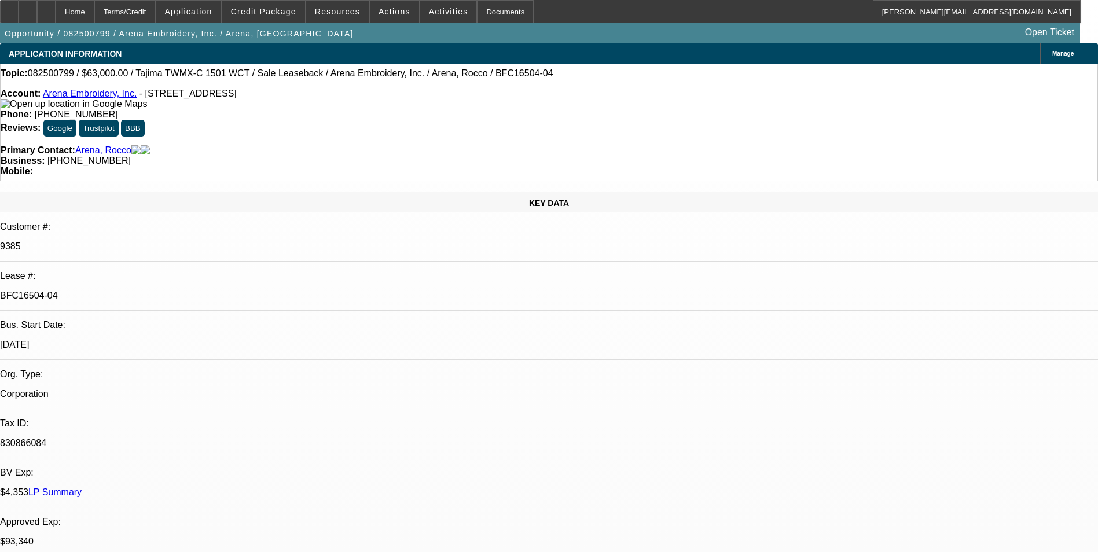
select select "0"
select select "2"
select select "0.1"
select select "4"
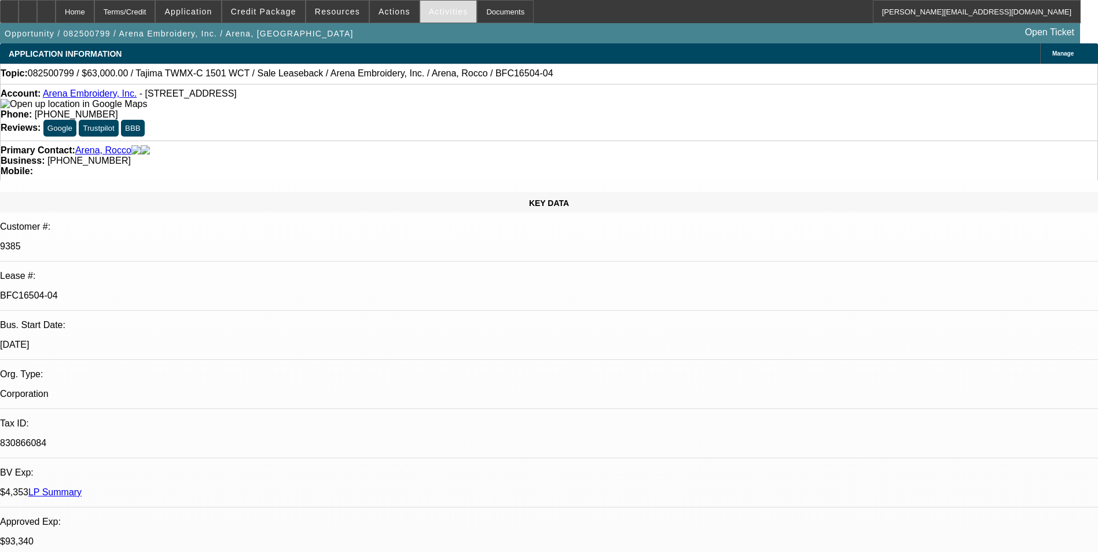
scroll to position [927, 0]
select select "0"
select select "2"
select select "0.1"
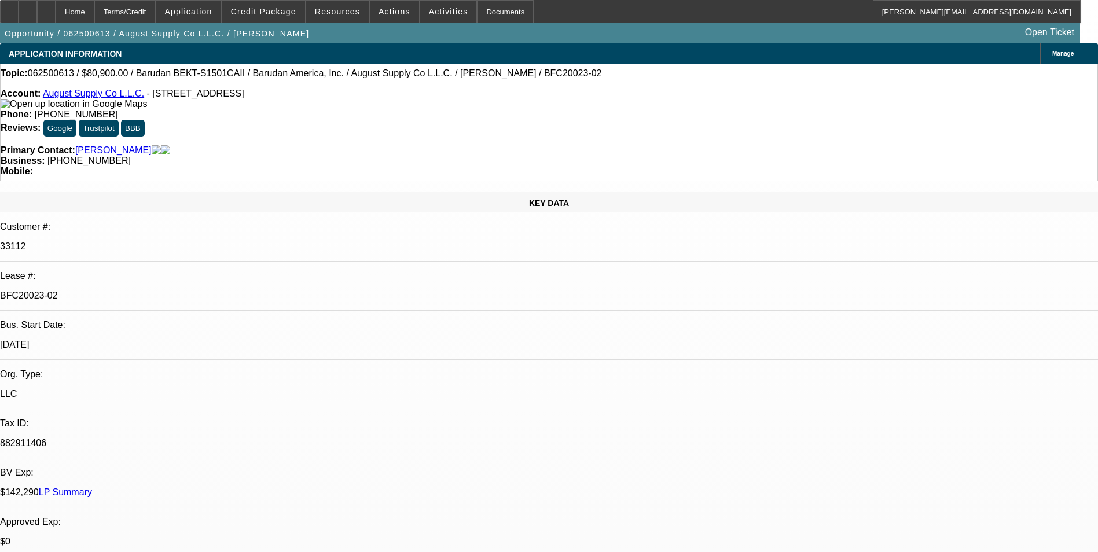
select select "4"
select select "0"
select select "2"
select select "0.1"
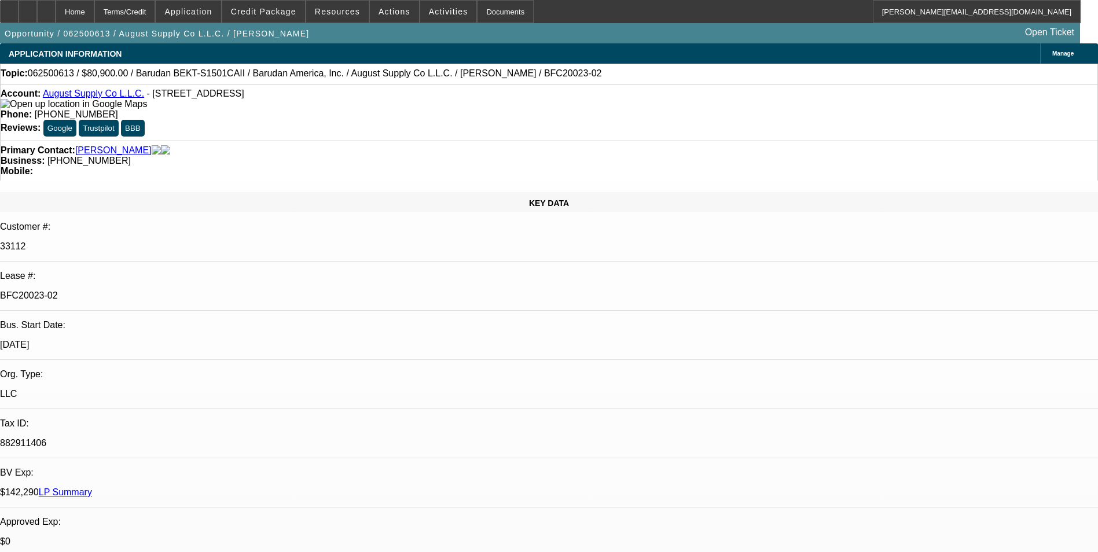
select select "4"
select select "0"
select select "2"
select select "0.1"
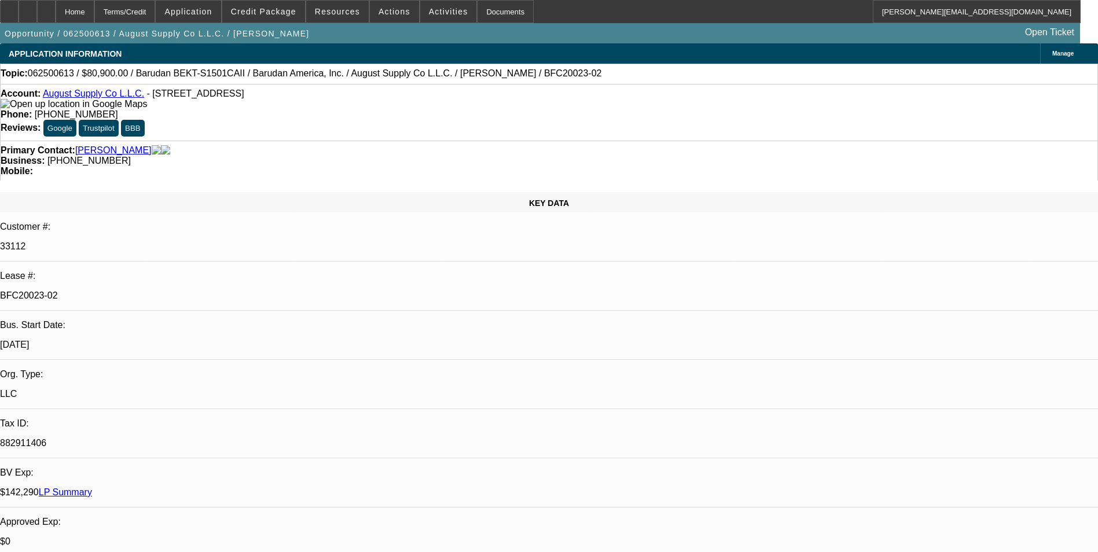
select select "4"
select select "0"
select select "2"
select select "0.1"
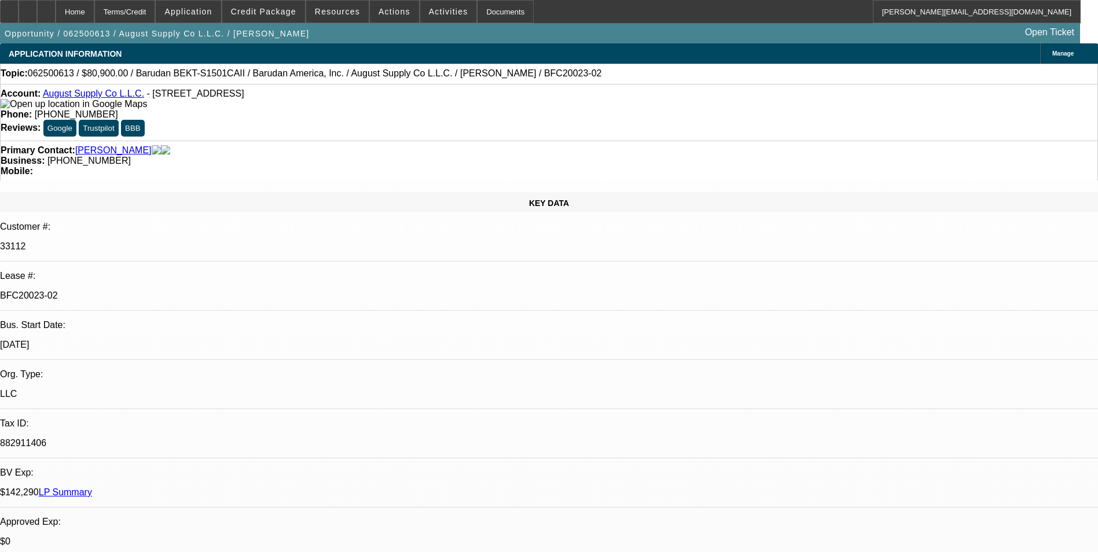
select select "4"
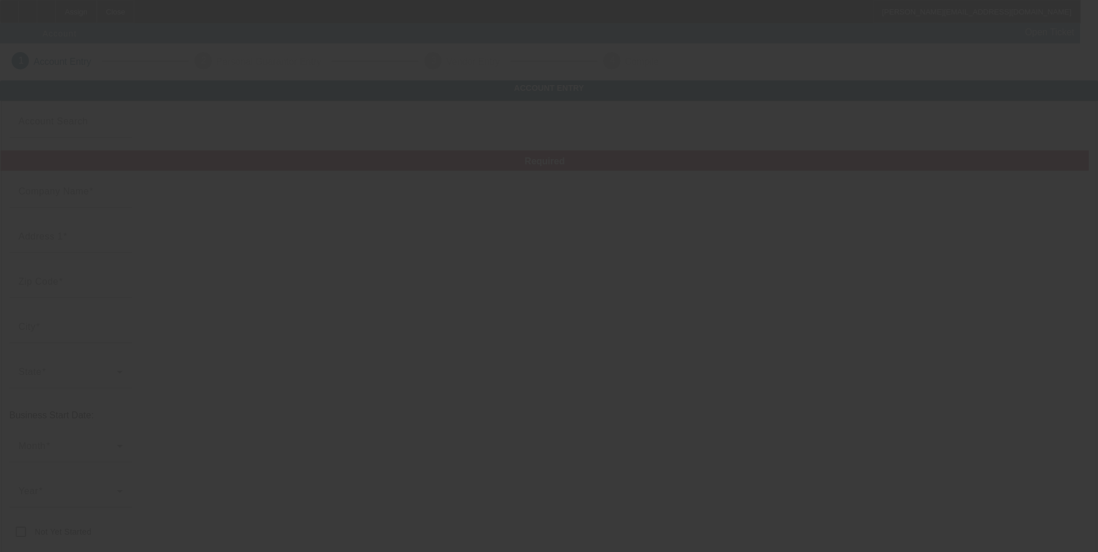
type input "The Southern Stitch LLC"
type input "8735 Horton Highway"
type input "37046"
type input "College Grove"
type input "(615) 416-1295"
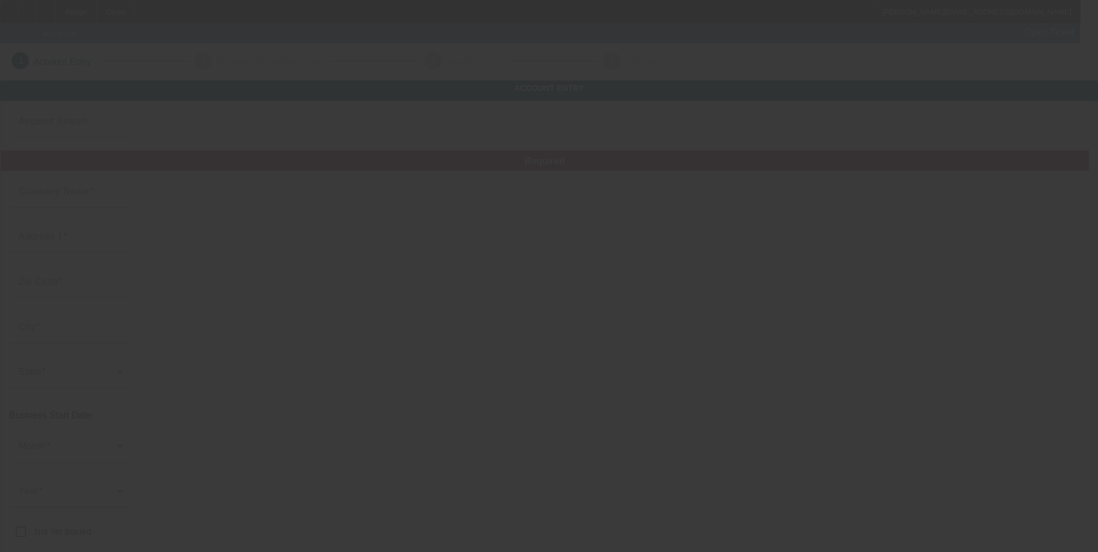
type input "serena@southernstitchtn.com"
type input "https://southernstitchandprint.com/"
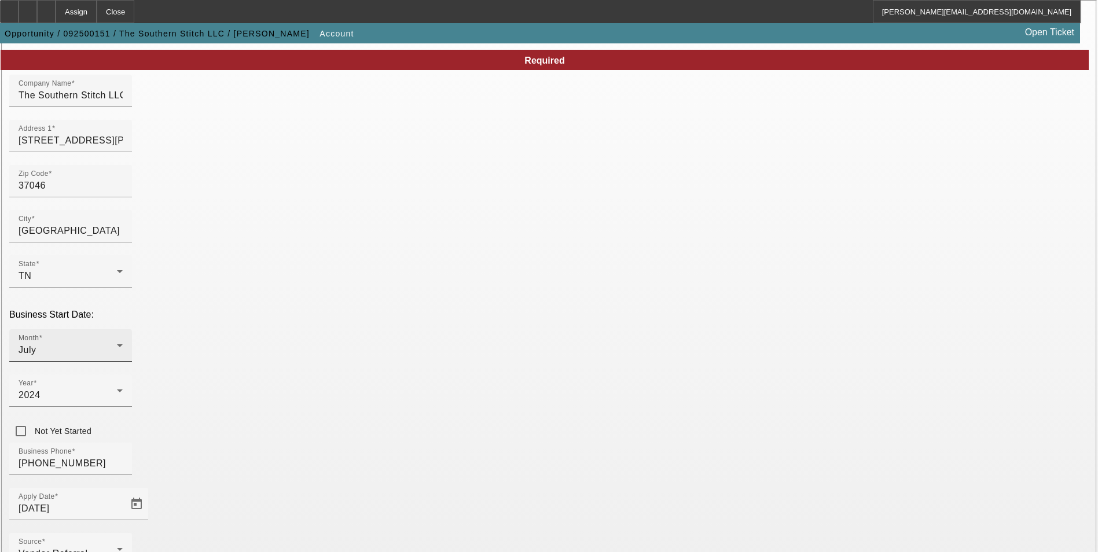
scroll to position [116, 0]
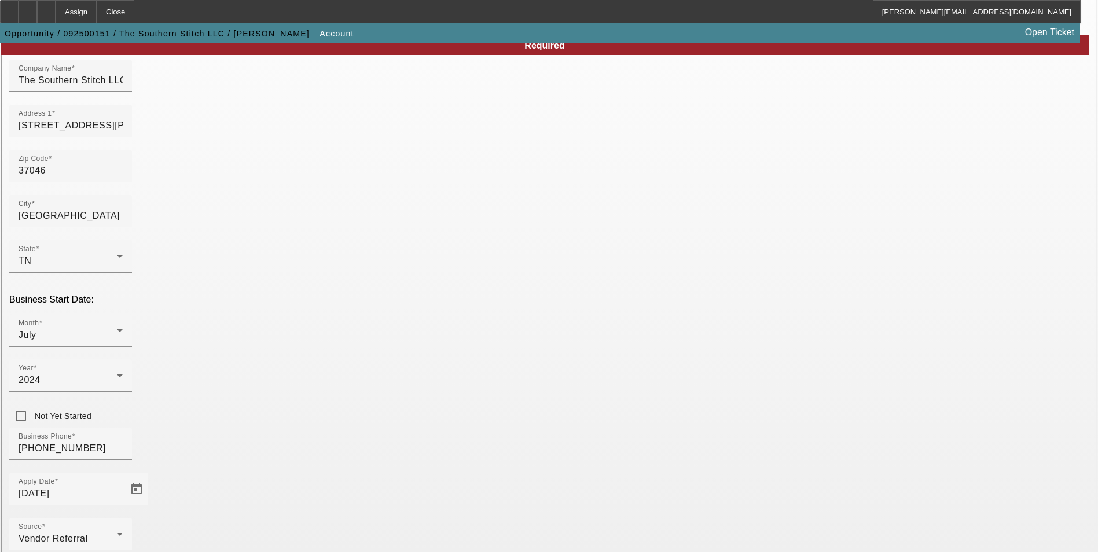
type input "994107778"
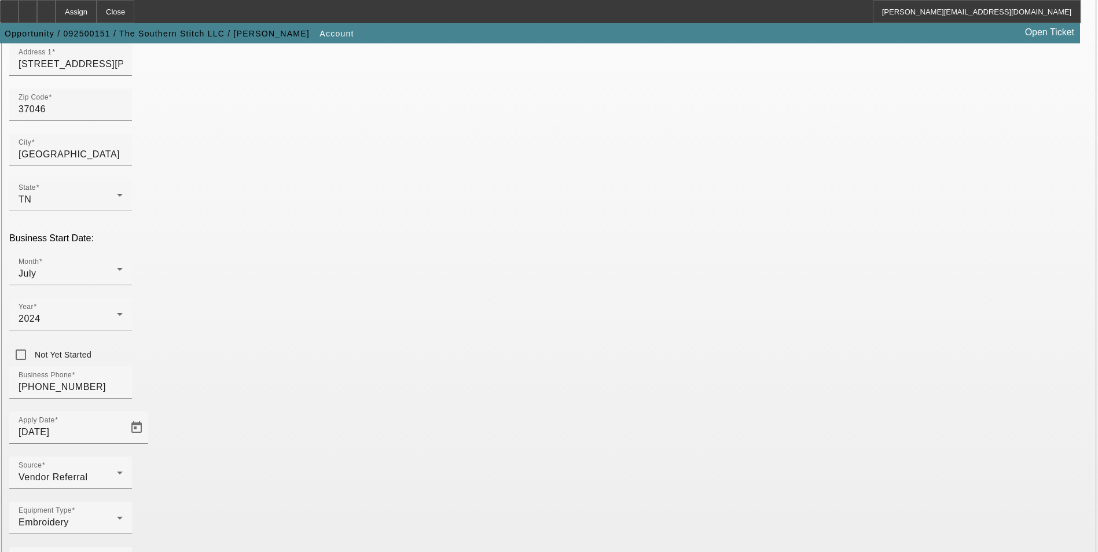
scroll to position [178, 0]
type input "Embroidery and printing"
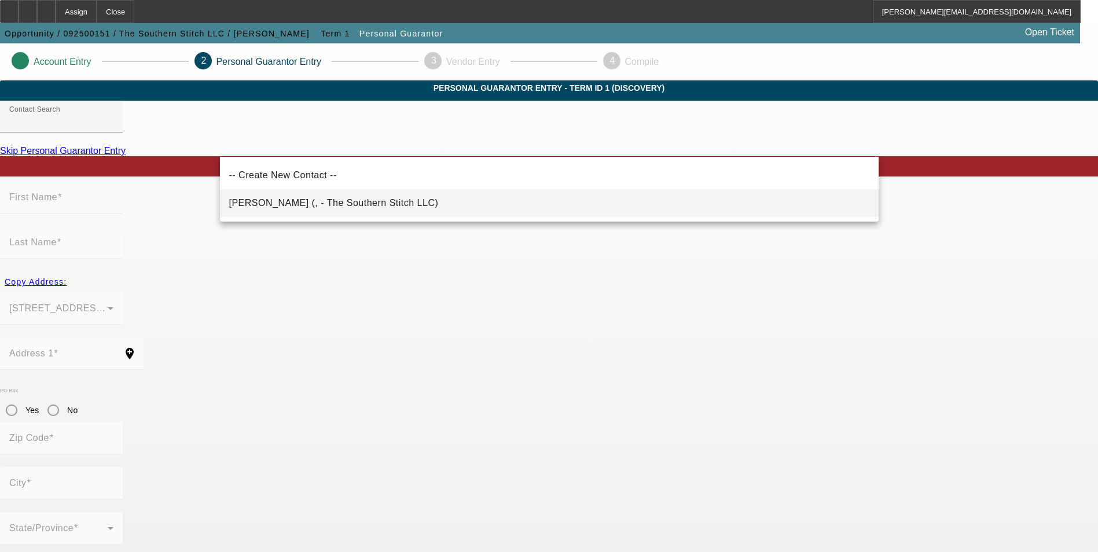
click at [290, 202] on span "Humerick, Serena (, - The Southern Stitch LLC)" at bounding box center [334, 203] width 210 height 10
type input "Humerick, Serena (, - The Southern Stitch LLC)"
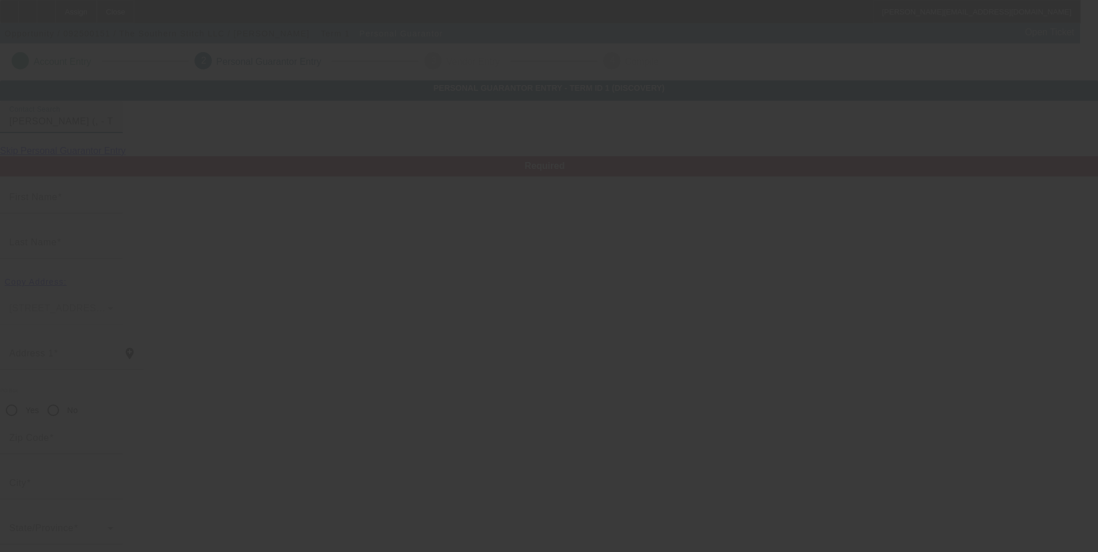
type input "Serena"
type input "Humerick"
radio input "true"
type input "[PHONE_NUMBER]"
type input "serena@southernstitchtn.com"
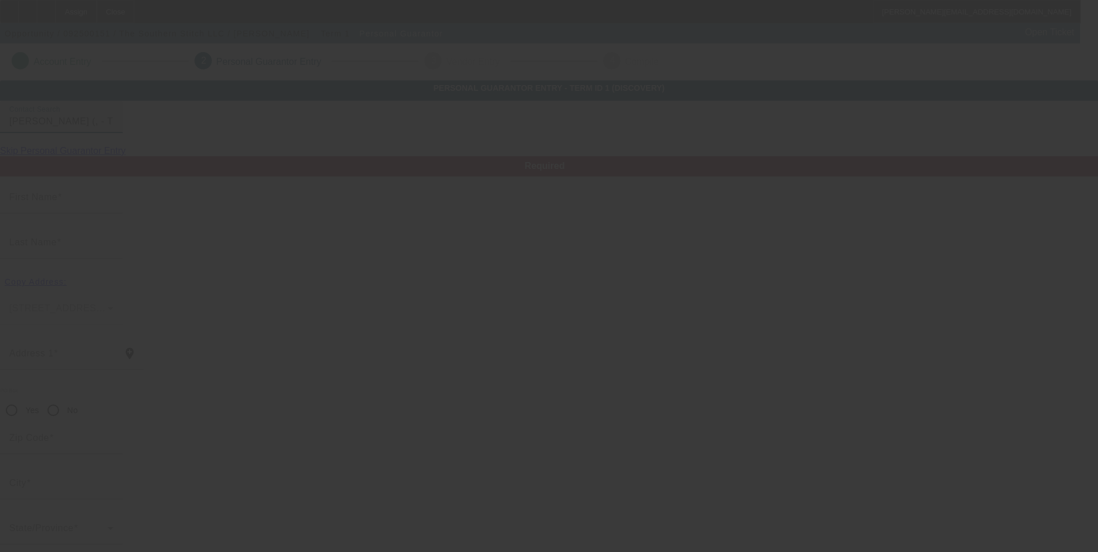
type input "[PHONE_NUMBER]"
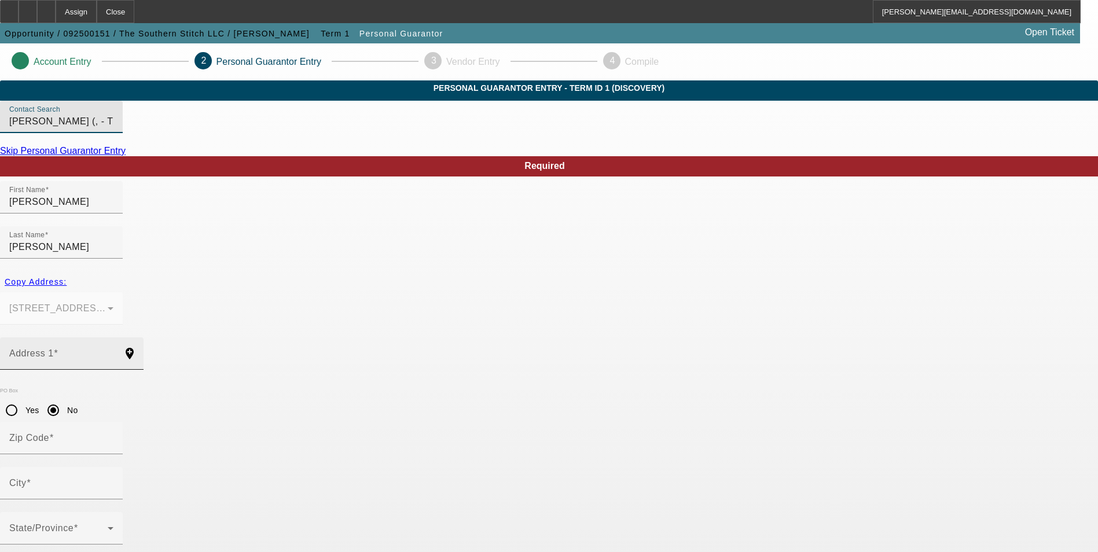
click at [113, 351] on input "Address 1" at bounding box center [61, 358] width 104 height 14
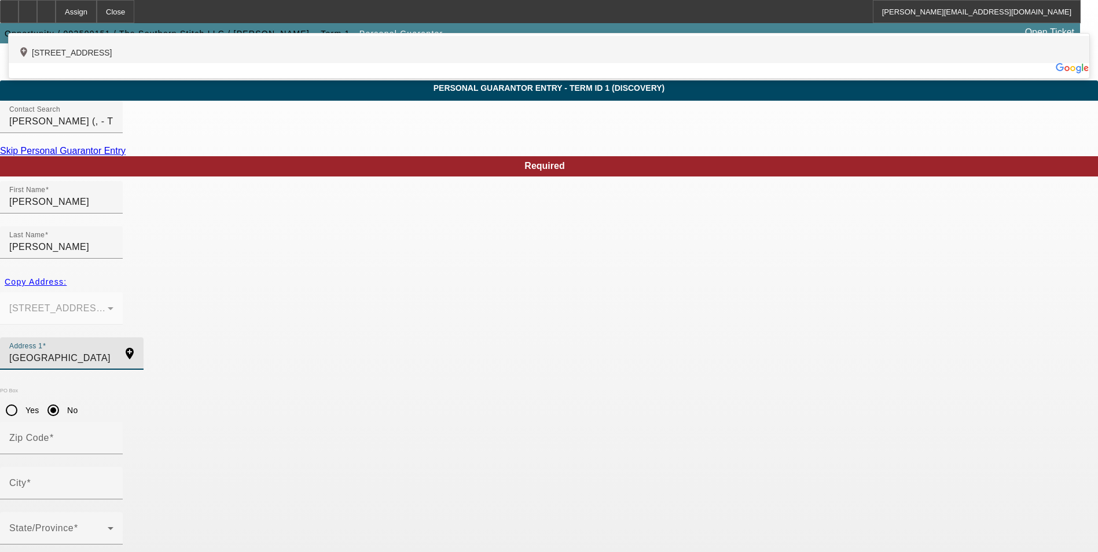
click at [364, 63] on div "add_location 6818 Flat Creek Road, College Grove, TN 37046, US" at bounding box center [549, 49] width 1081 height 27
type input "[STREET_ADDRESS]"
type input "37046"
type input "[GEOGRAPHIC_DATA]"
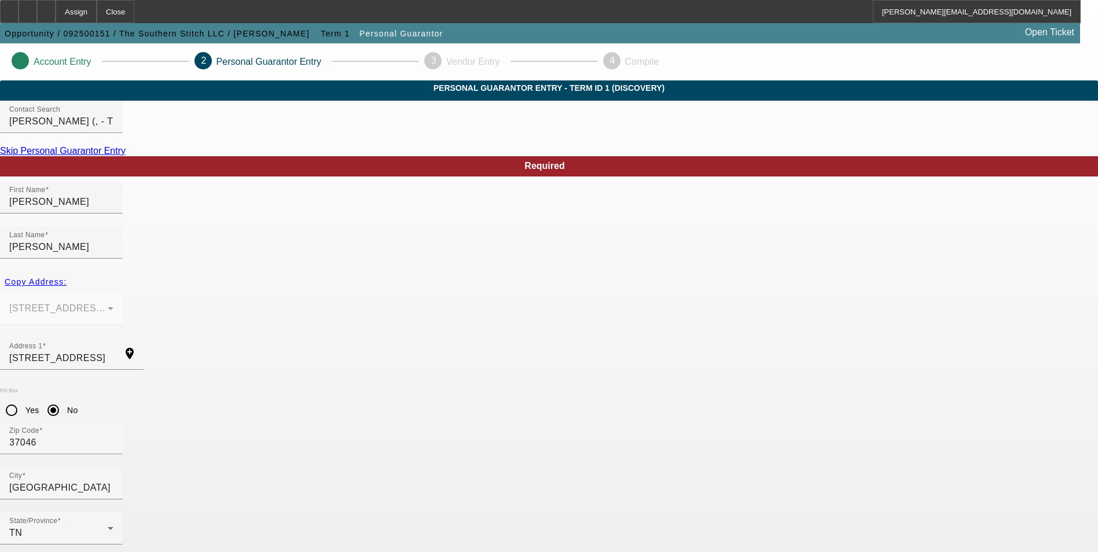
type input "0"
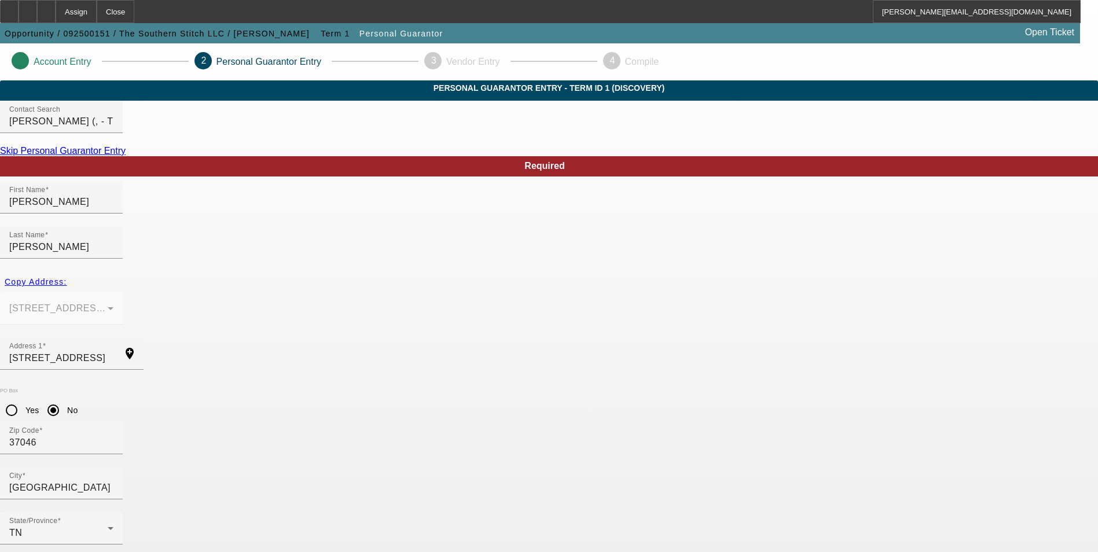
type input "273-82-3510"
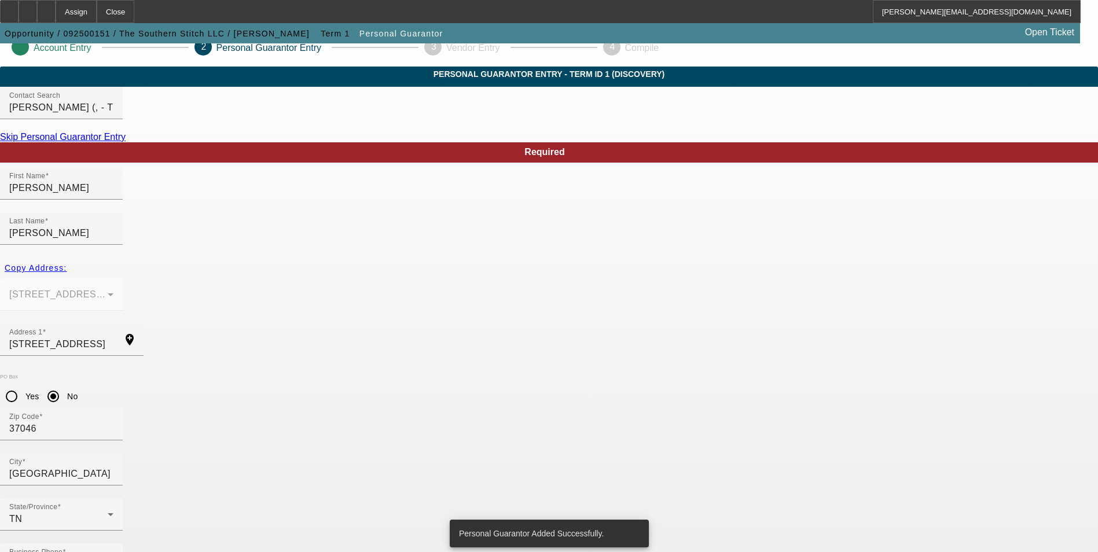
scroll to position [0, 0]
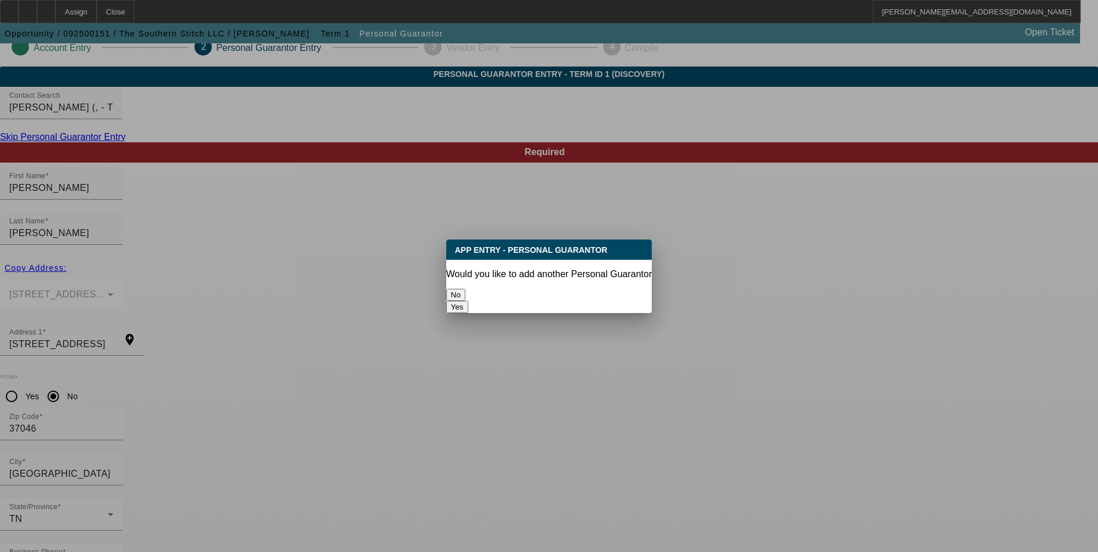
click at [466, 296] on button "No" at bounding box center [455, 295] width 19 height 12
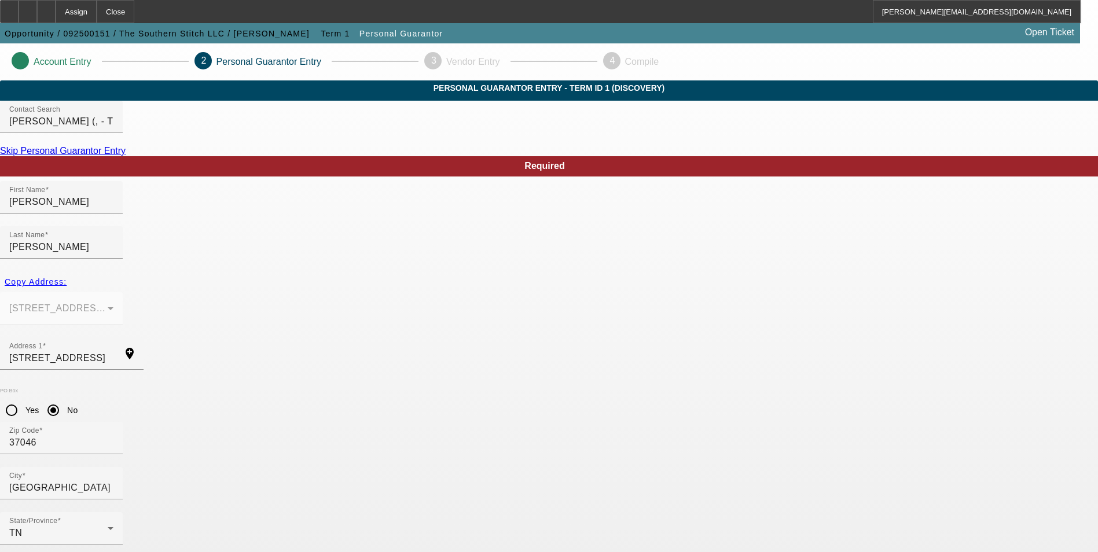
scroll to position [14, 0]
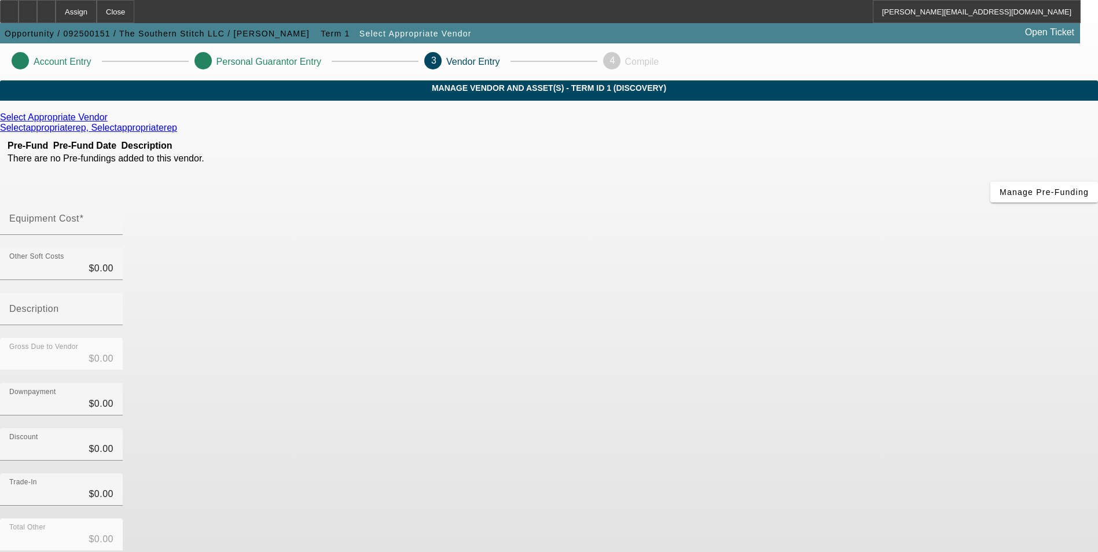
click at [111, 122] on icon at bounding box center [111, 117] width 0 height 10
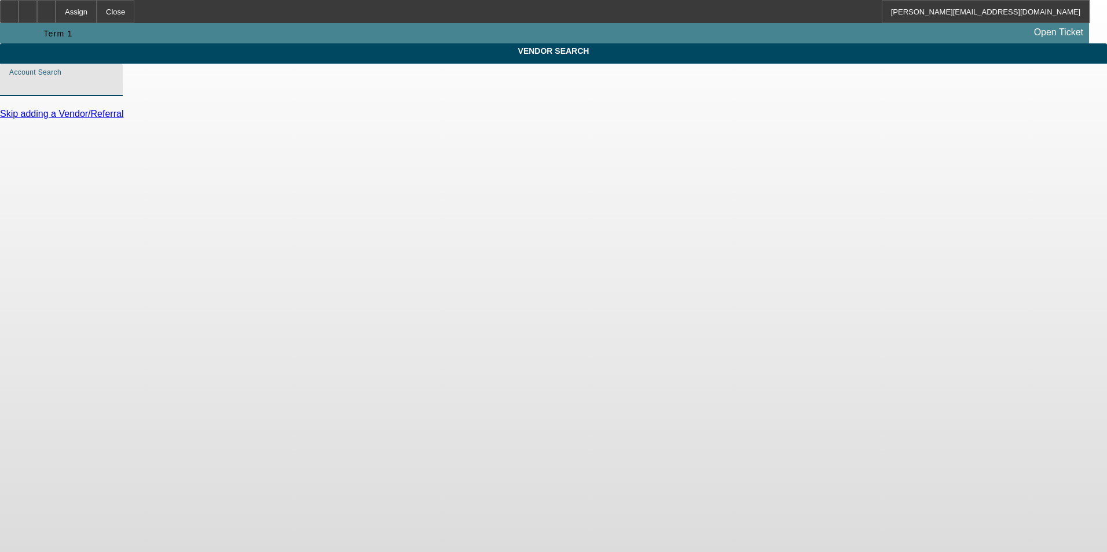
click at [113, 91] on input "Account Search" at bounding box center [61, 85] width 104 height 14
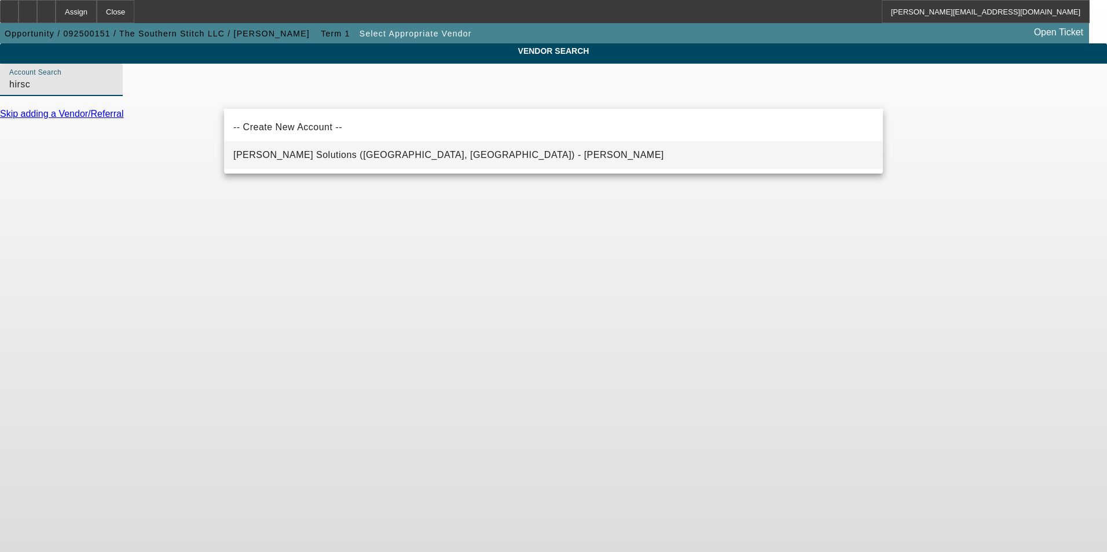
click at [375, 153] on span "Hirsch Solutions (Huntersville, NC) - Janowski, Kristof" at bounding box center [448, 155] width 431 height 10
type input "Hirsch Solutions (Huntersville, NC) - Janowski, Kristof"
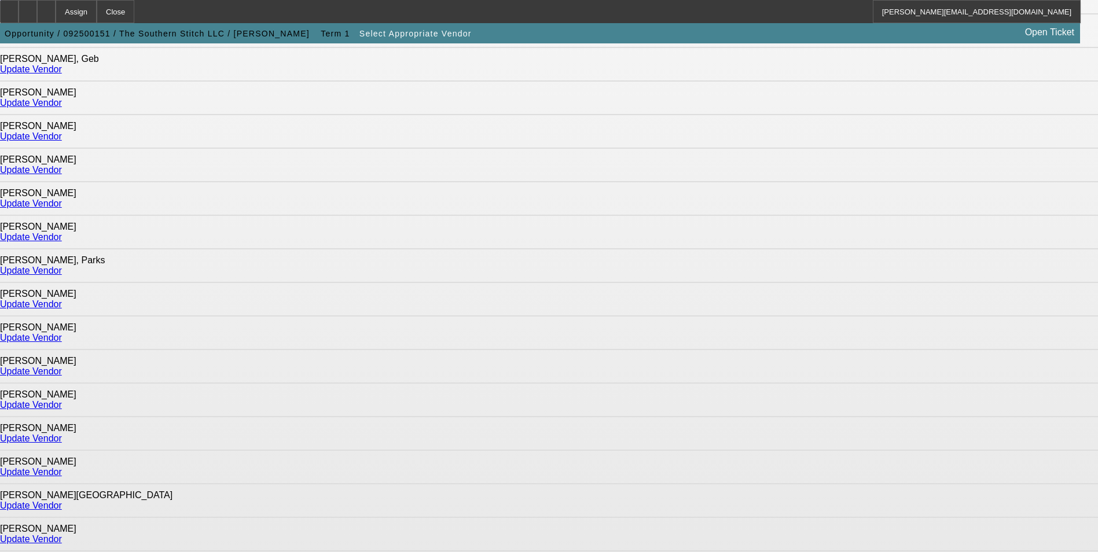
scroll to position [521, 0]
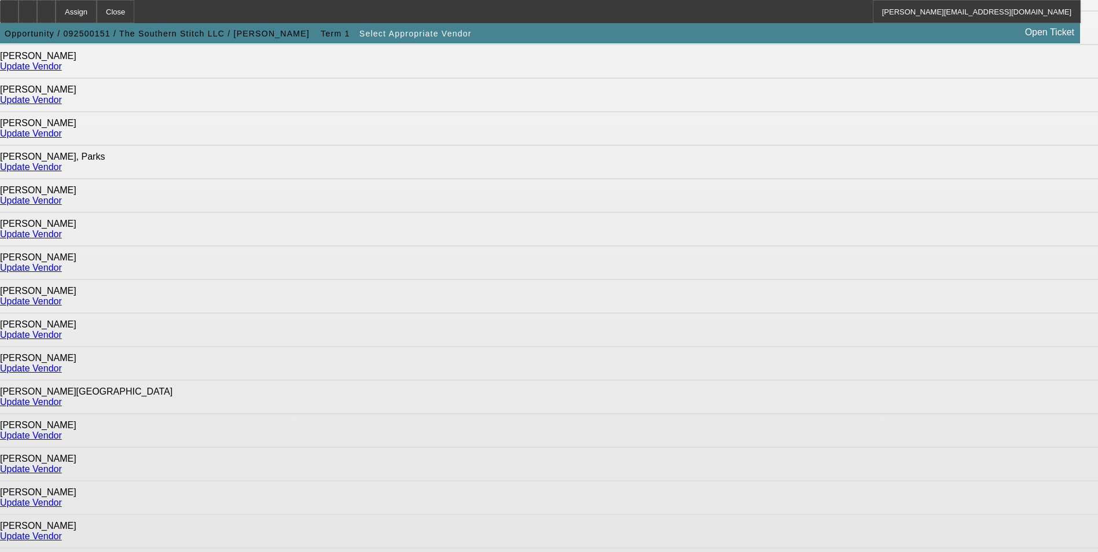
click at [62, 196] on link "Update Vendor" at bounding box center [31, 201] width 62 height 10
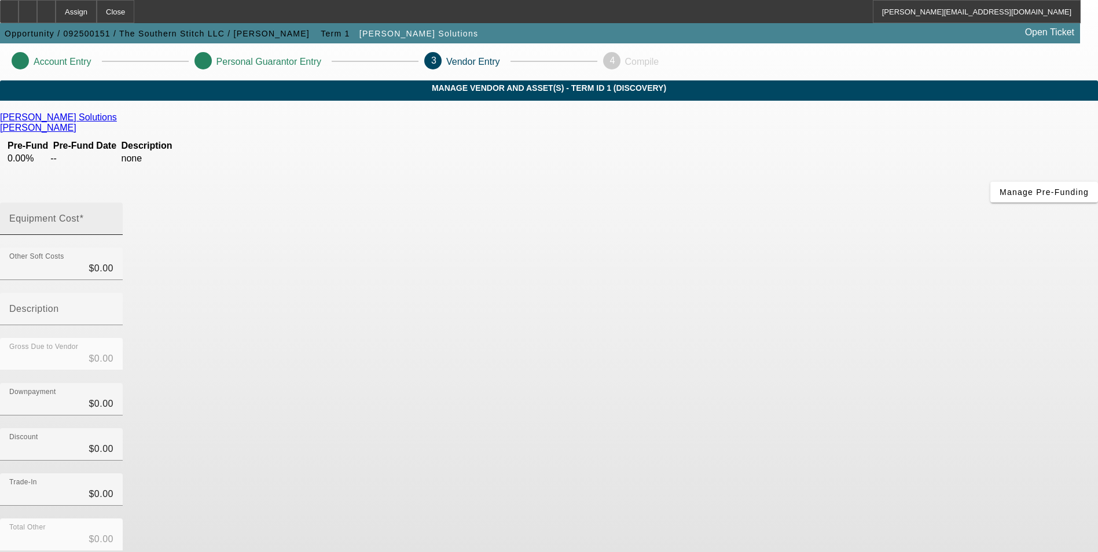
click at [79, 214] on mat-label "Equipment Cost" at bounding box center [44, 219] width 70 height 10
click at [113, 217] on input "Equipment Cost" at bounding box center [61, 224] width 104 height 14
type input "1"
type input "$1.00"
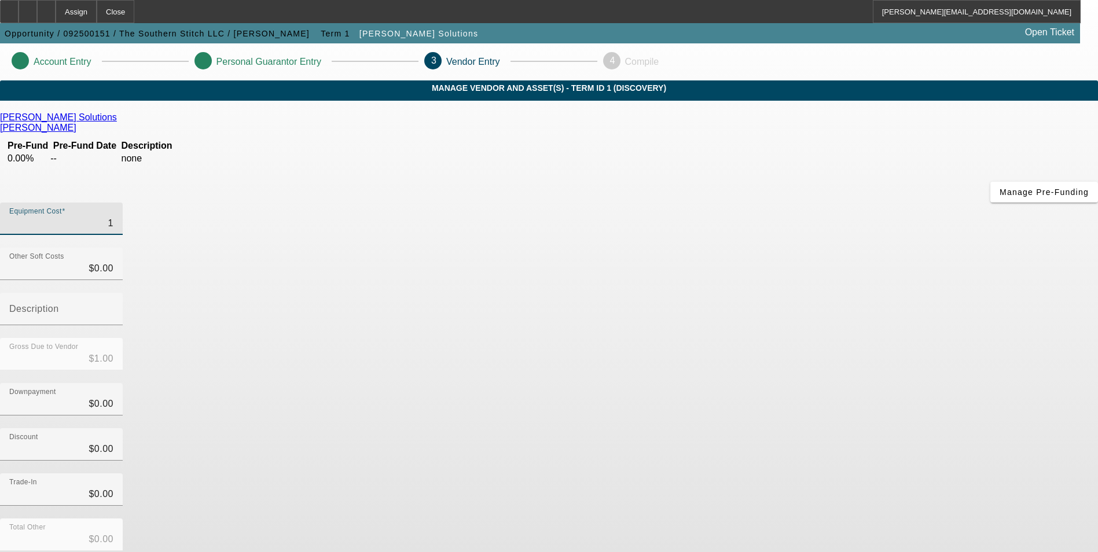
type input "12"
type input "$12.00"
type input "123"
type input "$123.00"
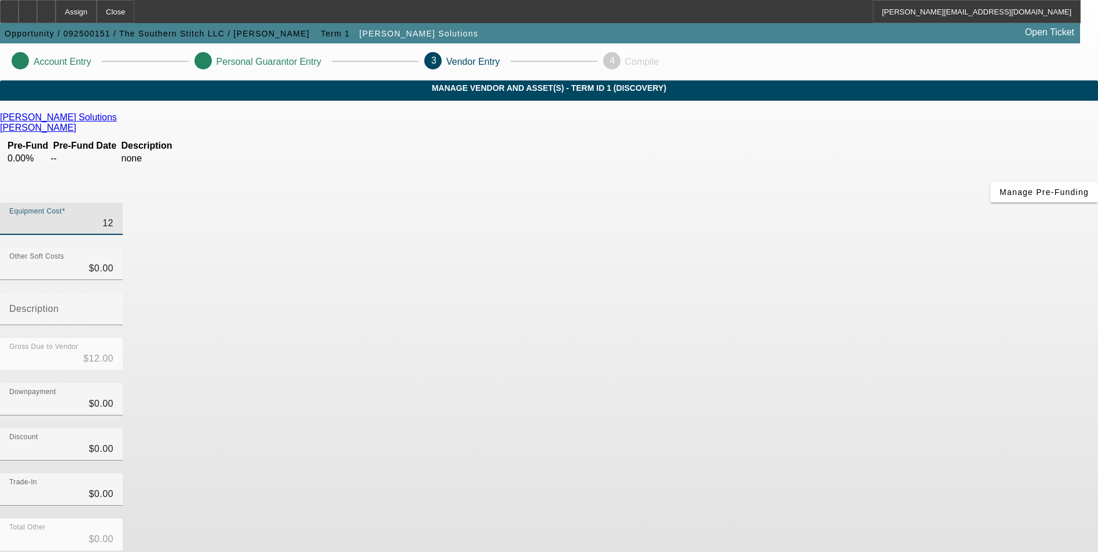
type input "$123.00"
type input "1235"
type input "$1,235.00"
type input "12353"
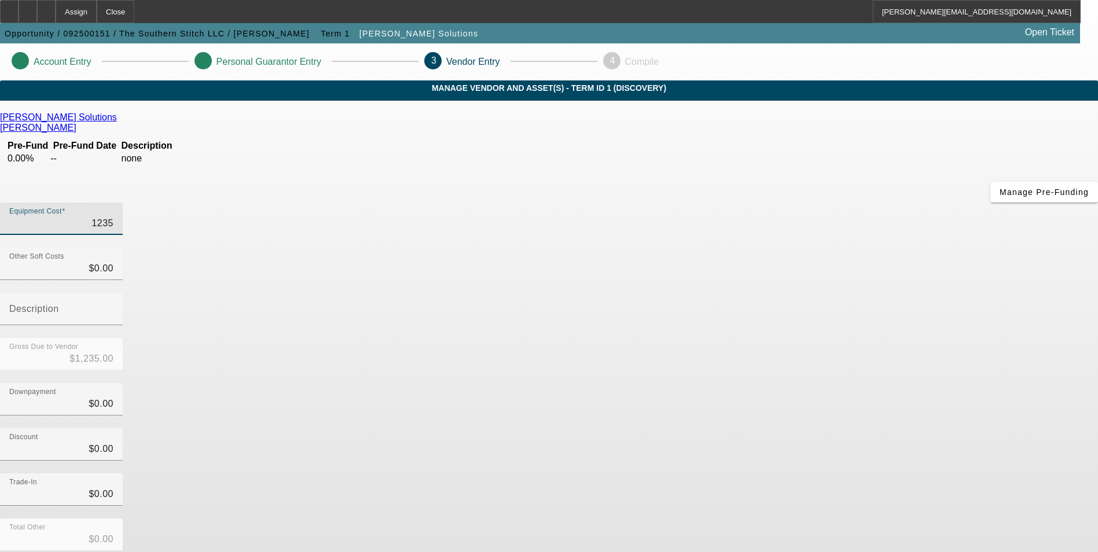
type input "$12,353.00"
type input "123530"
type input "$123,530.00"
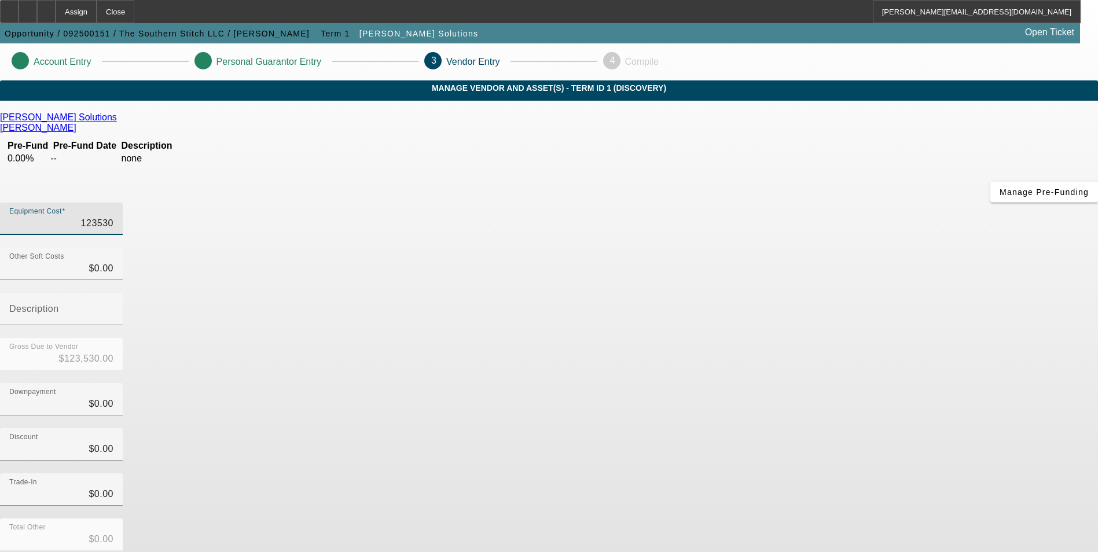
type input "$123,530.00"
click at [848, 429] on div "Discount $0.00" at bounding box center [549, 451] width 1098 height 45
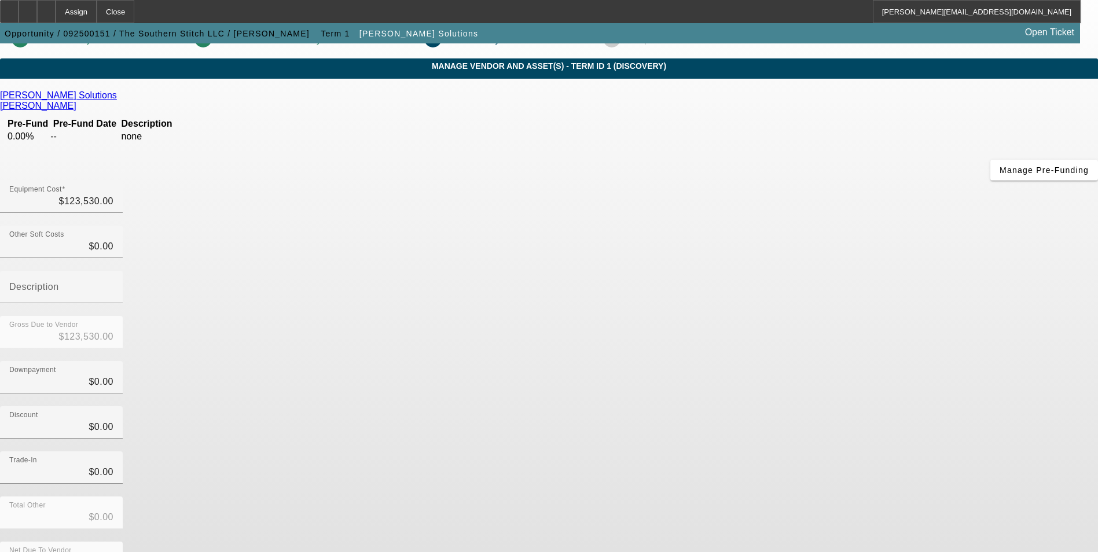
scroll to position [34, 0]
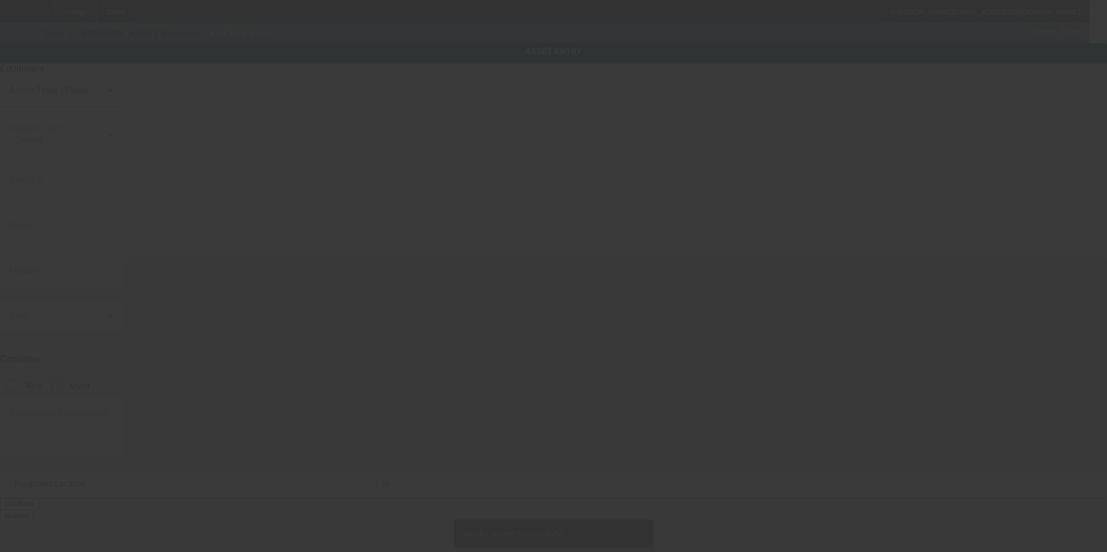
type input "8735 Horton Highway"
type input "College Grove"
type input "37046"
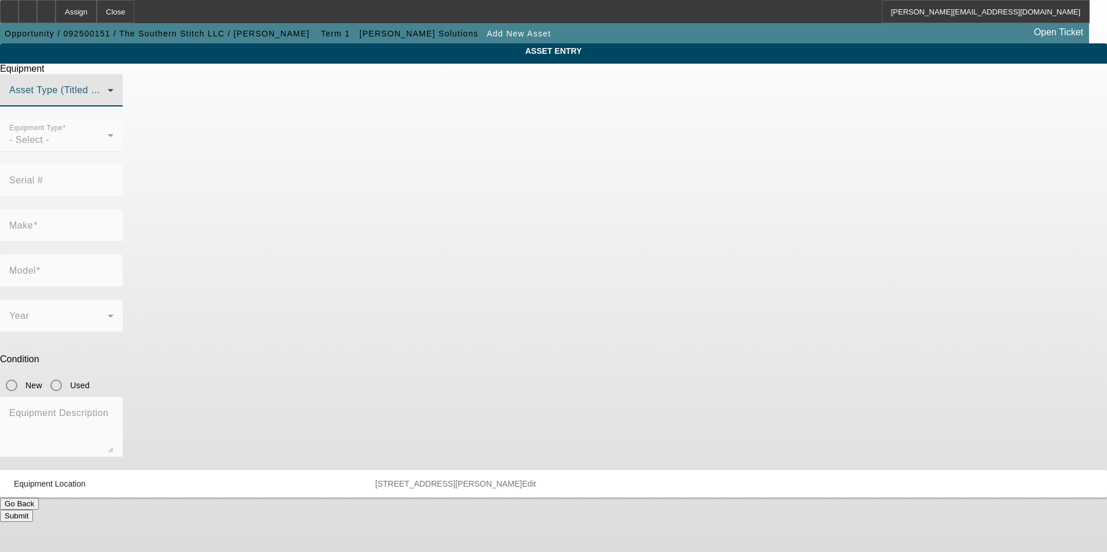
click at [113, 102] on mat-select at bounding box center [61, 95] width 104 height 14
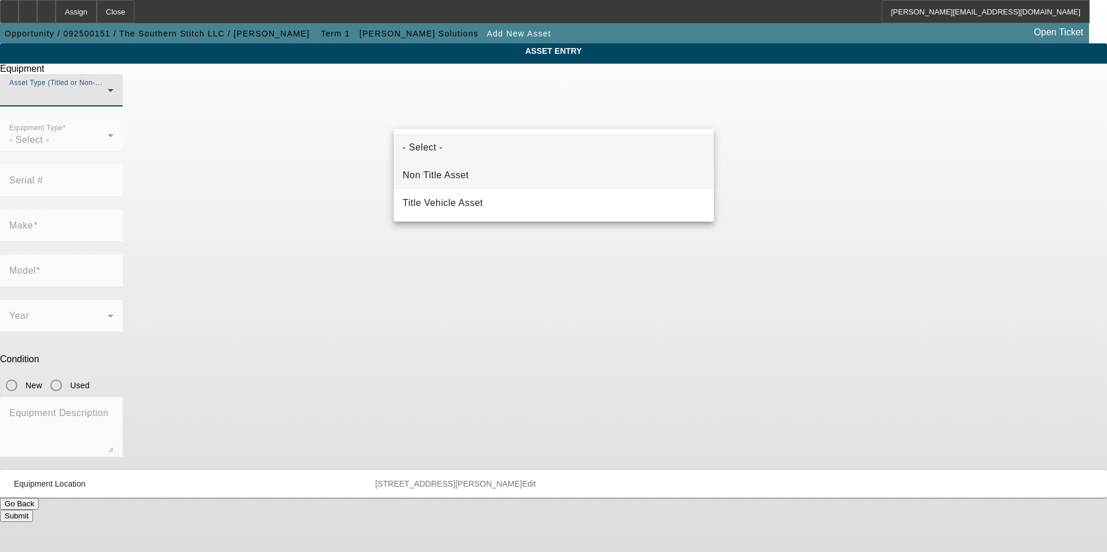
click at [570, 171] on mat-option "Non Title Asset" at bounding box center [554, 176] width 320 height 28
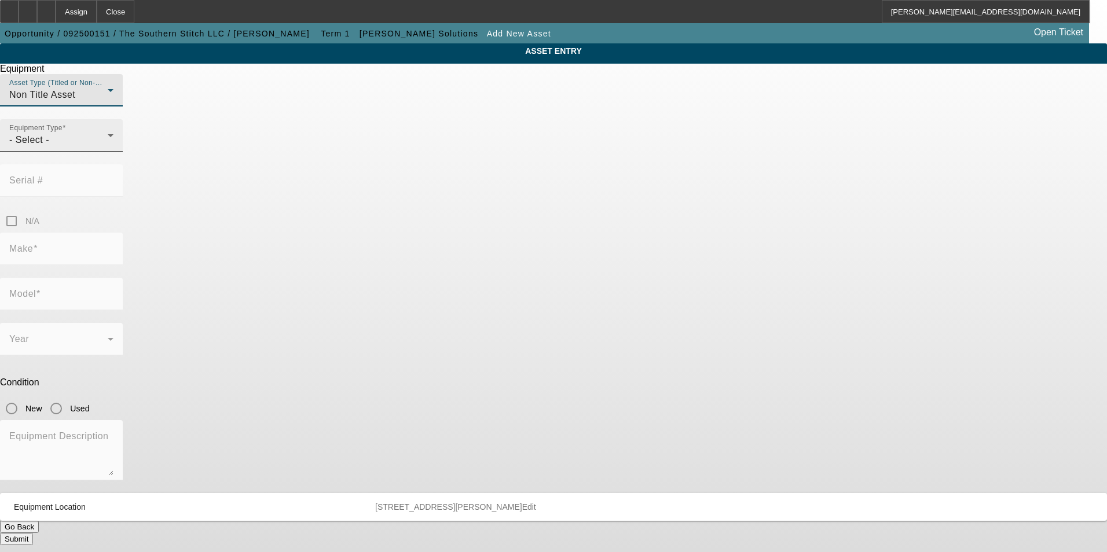
click at [108, 147] on div "- Select -" at bounding box center [58, 140] width 98 height 14
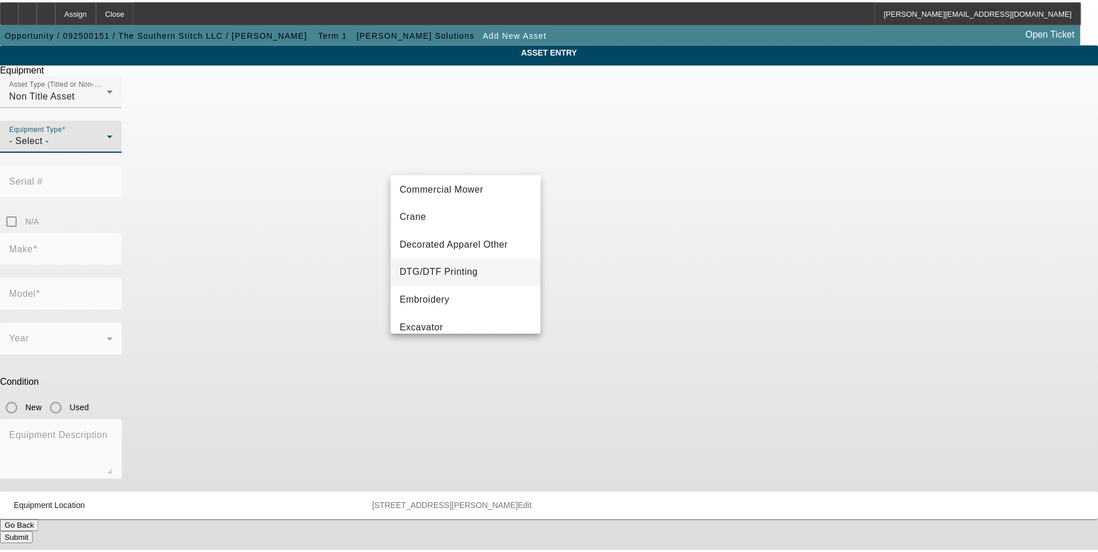
scroll to position [116, 0]
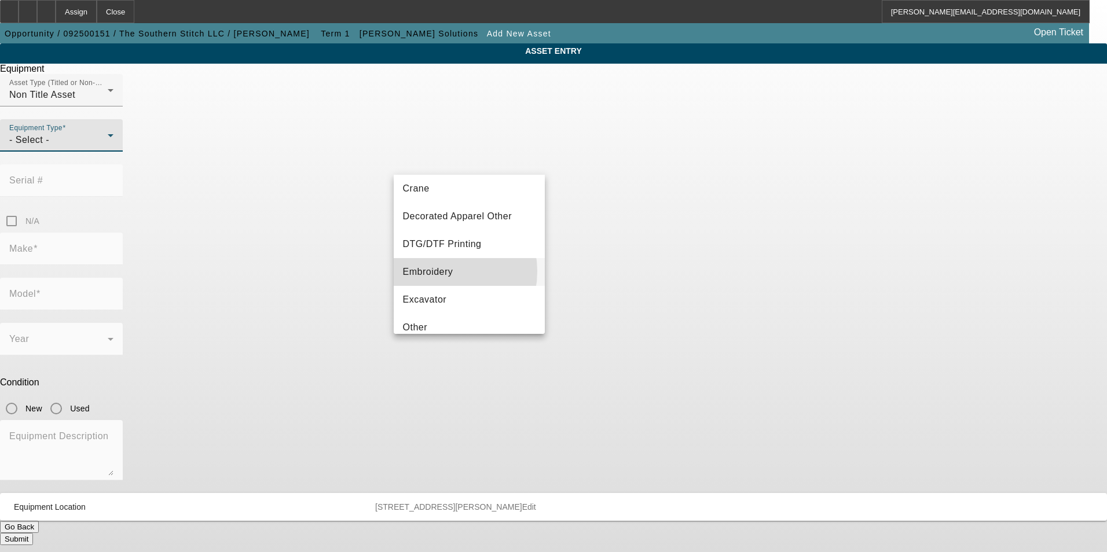
drag, startPoint x: 437, startPoint y: 272, endPoint x: 444, endPoint y: 255, distance: 17.6
click at [437, 269] on span "Embroidery" at bounding box center [428, 272] width 50 height 14
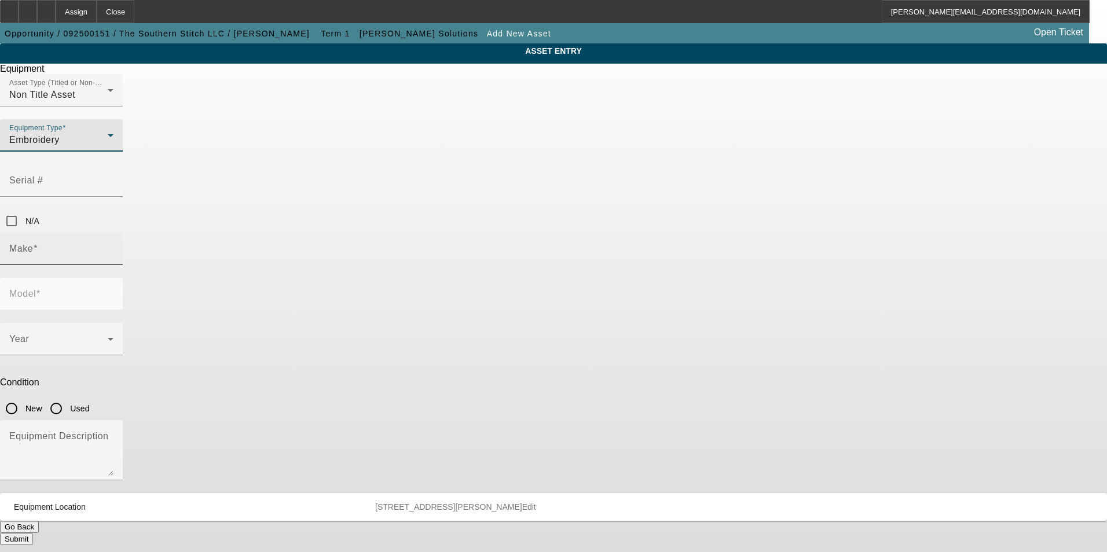
click at [113, 247] on input "Make" at bounding box center [61, 254] width 104 height 14
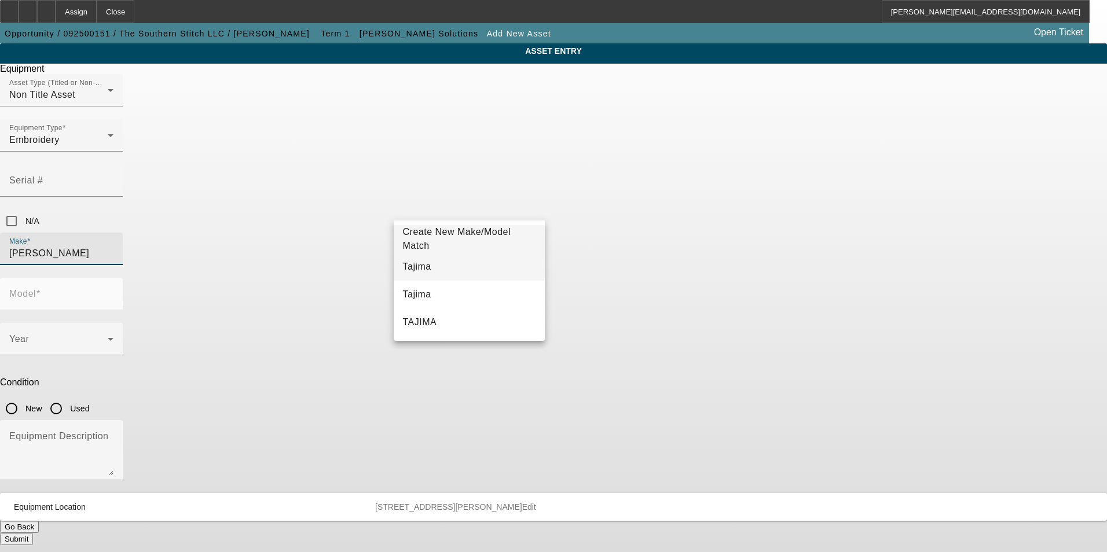
click at [463, 268] on mat-option "Tajima" at bounding box center [470, 267] width 152 height 28
type input "Tajima"
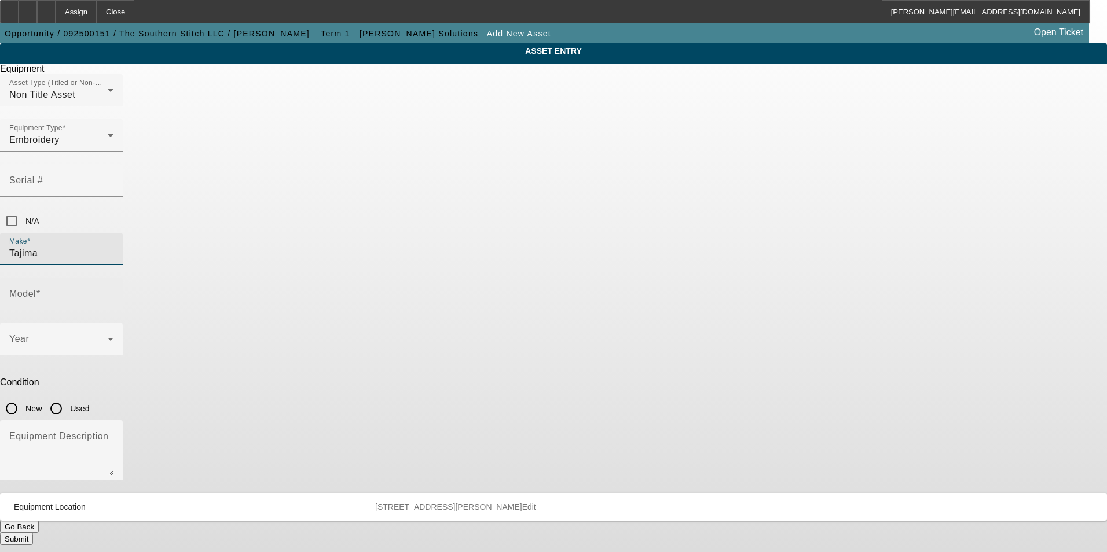
click at [113, 292] on input "Model" at bounding box center [61, 299] width 104 height 14
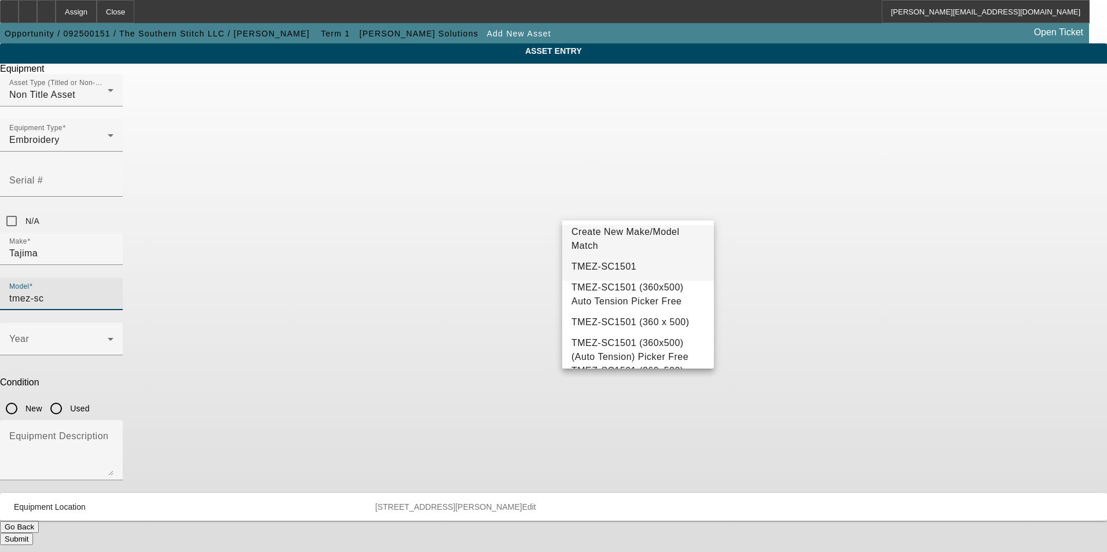
click at [631, 267] on mat-option "TMEZ-SC1501" at bounding box center [638, 267] width 152 height 28
type input "TMEZ-SC1501"
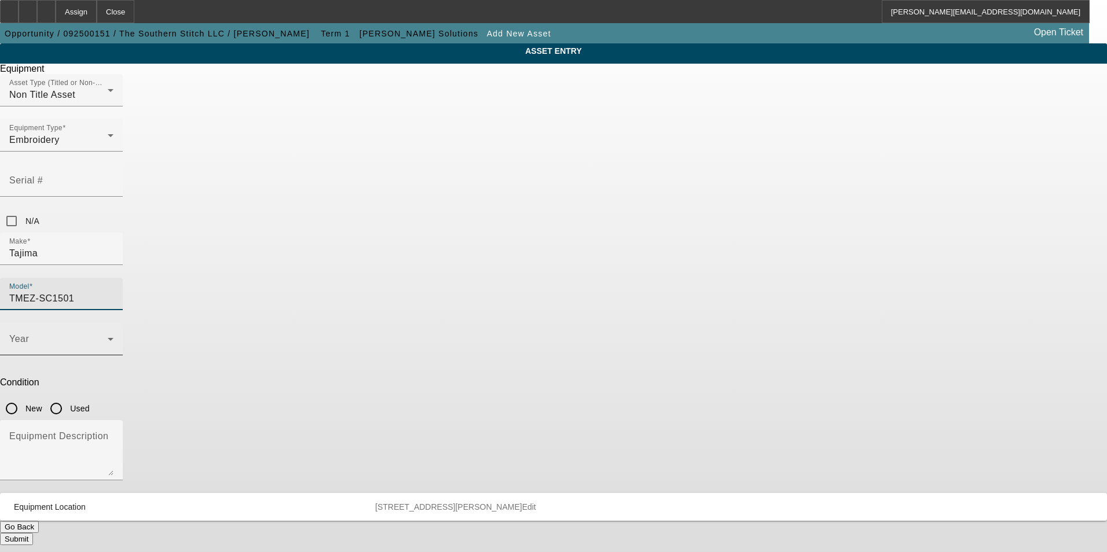
click at [108, 337] on span at bounding box center [58, 344] width 98 height 14
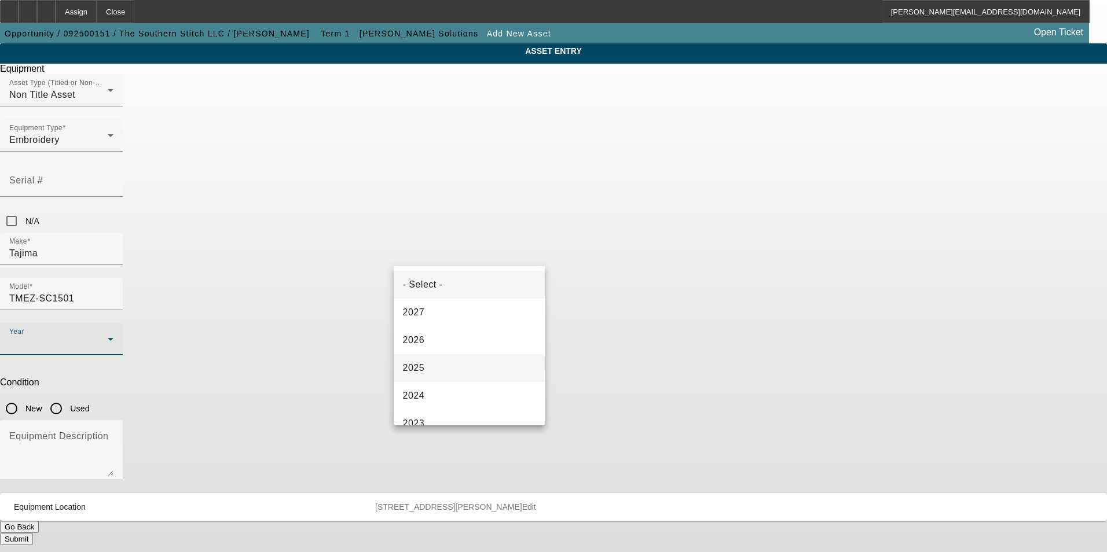
click at [442, 358] on mat-option "2025" at bounding box center [470, 368] width 152 height 28
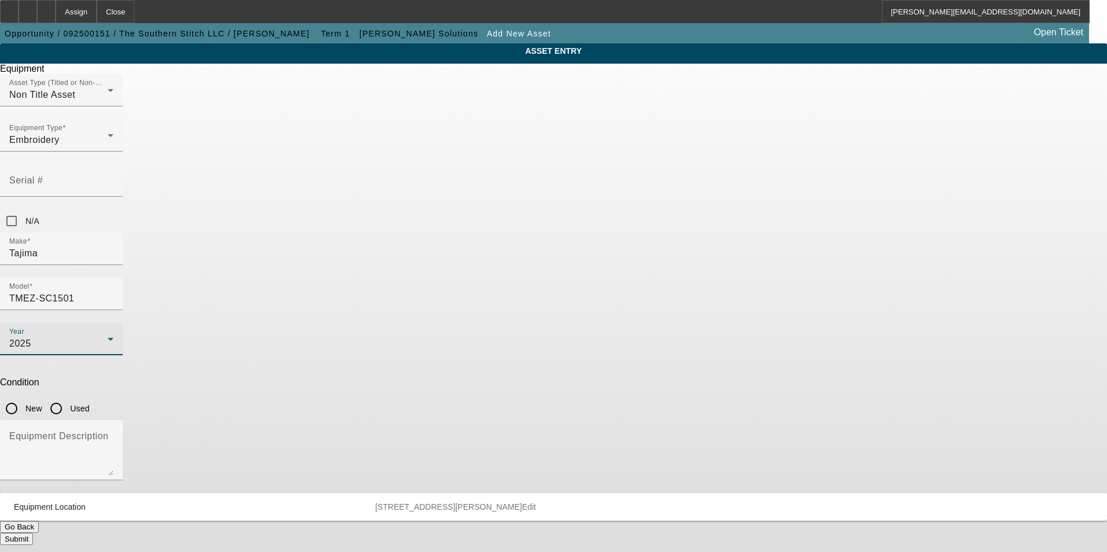
click at [23, 397] on input "New" at bounding box center [11, 408] width 23 height 23
radio input "true"
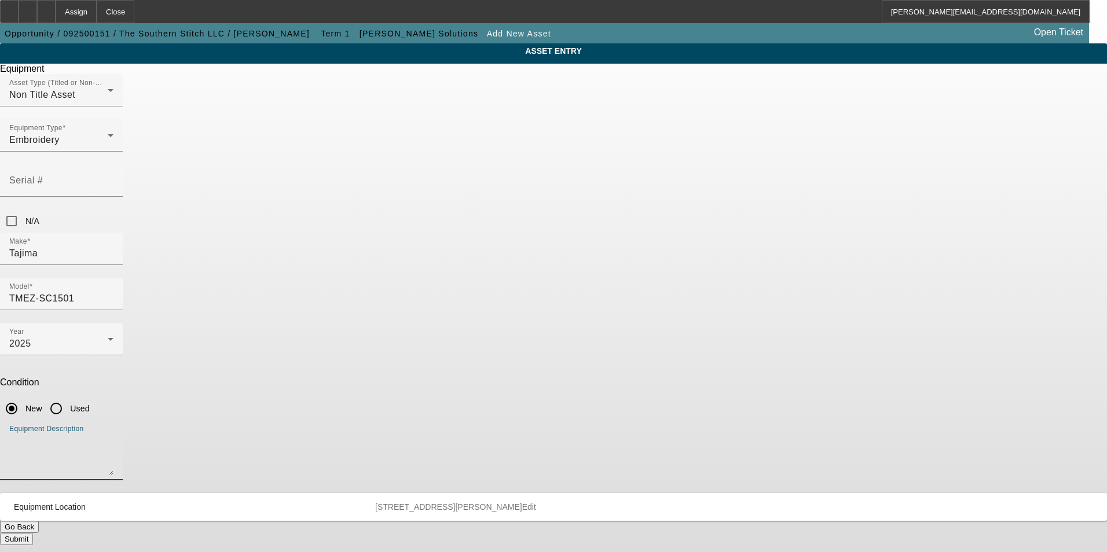
drag, startPoint x: 571, startPoint y: 296, endPoint x: 577, endPoint y: 276, distance: 21.2
click at [113, 434] on textarea "Equipment Description" at bounding box center [61, 455] width 104 height 42
type textarea "new single head embroidery machine"
click at [33, 533] on button "Submit" at bounding box center [16, 539] width 33 height 12
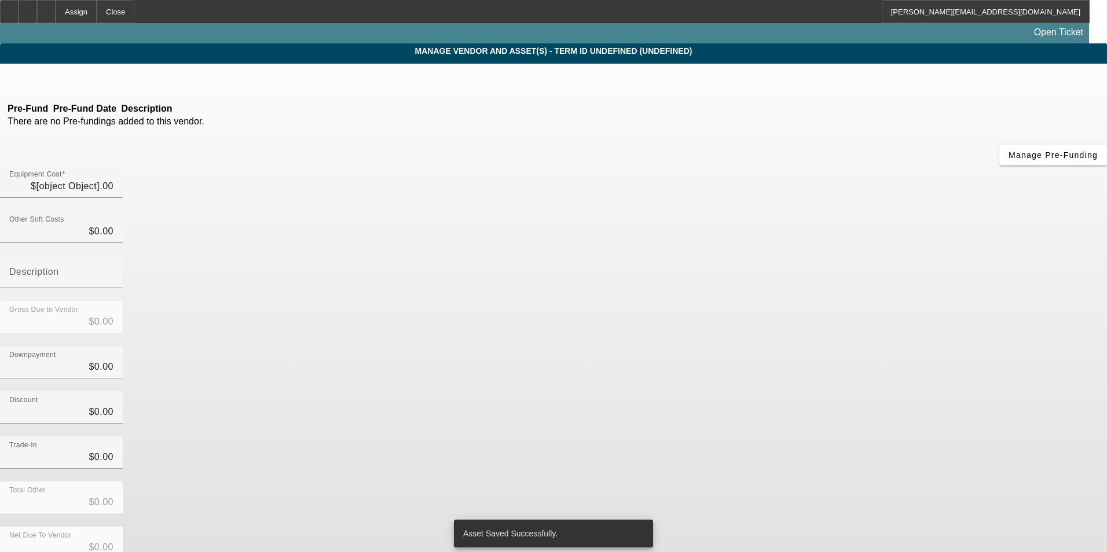
type input "$123,530.00"
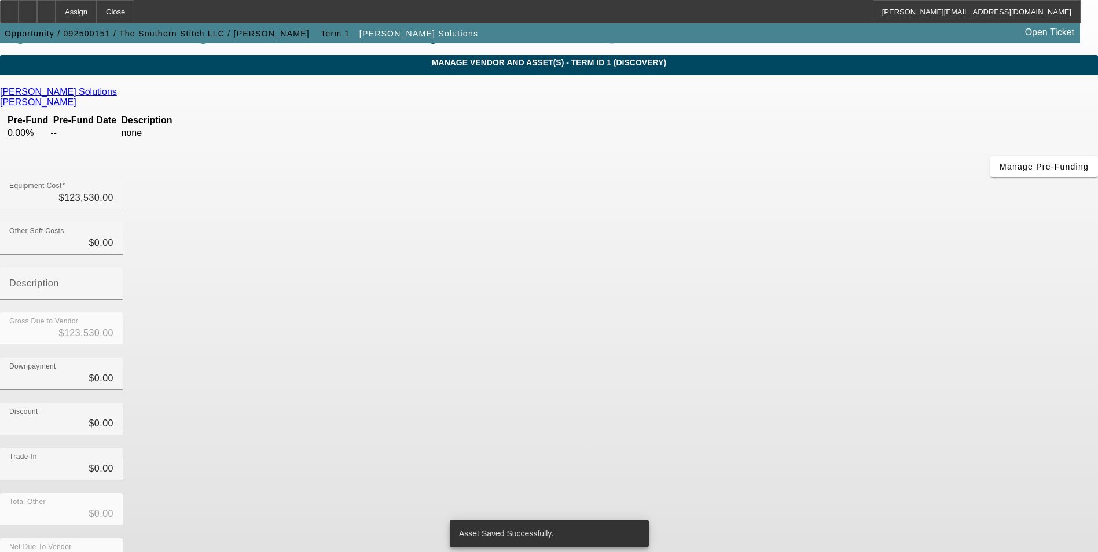
scroll to position [39, 0]
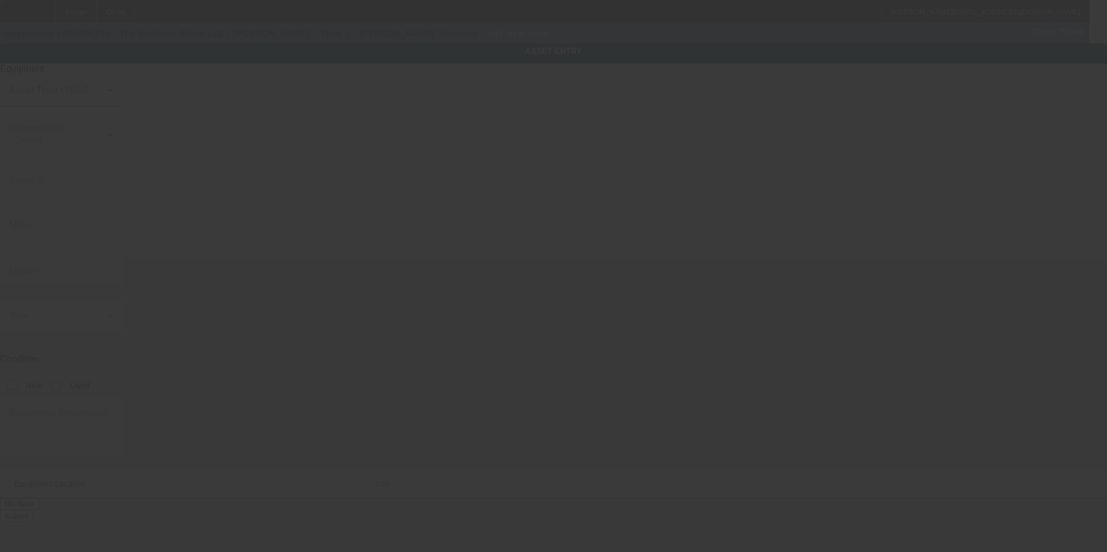
type input "8735 Horton Highway"
type input "College Grove"
type input "37046"
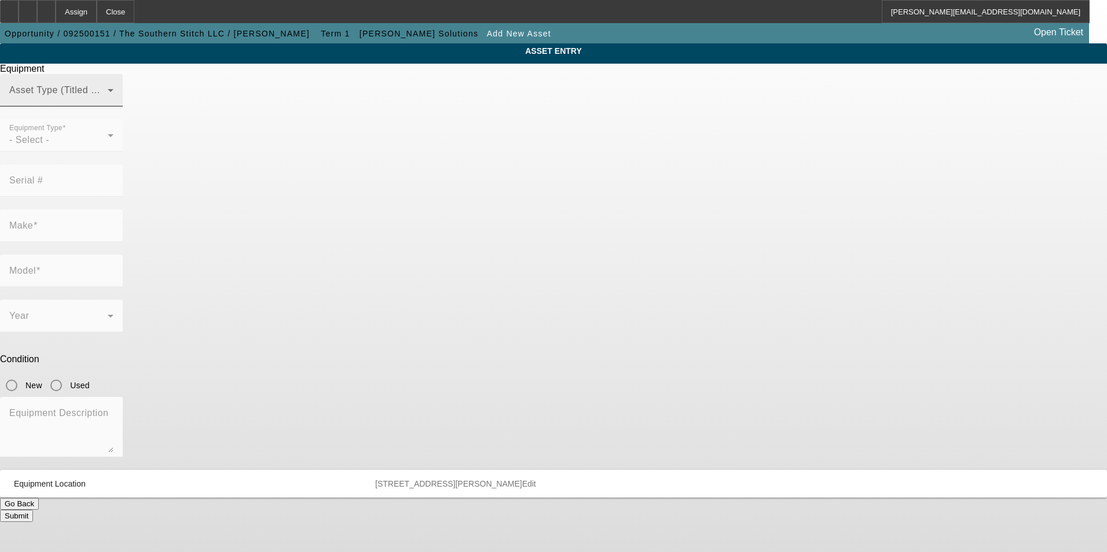
click at [108, 102] on span at bounding box center [58, 95] width 98 height 14
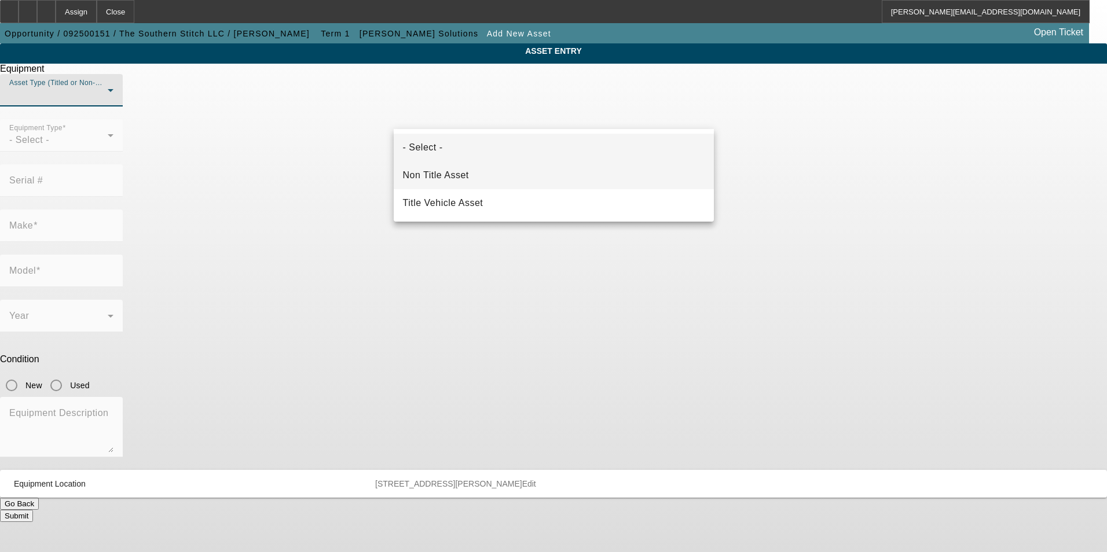
click at [500, 178] on mat-option "Non Title Asset" at bounding box center [554, 176] width 320 height 28
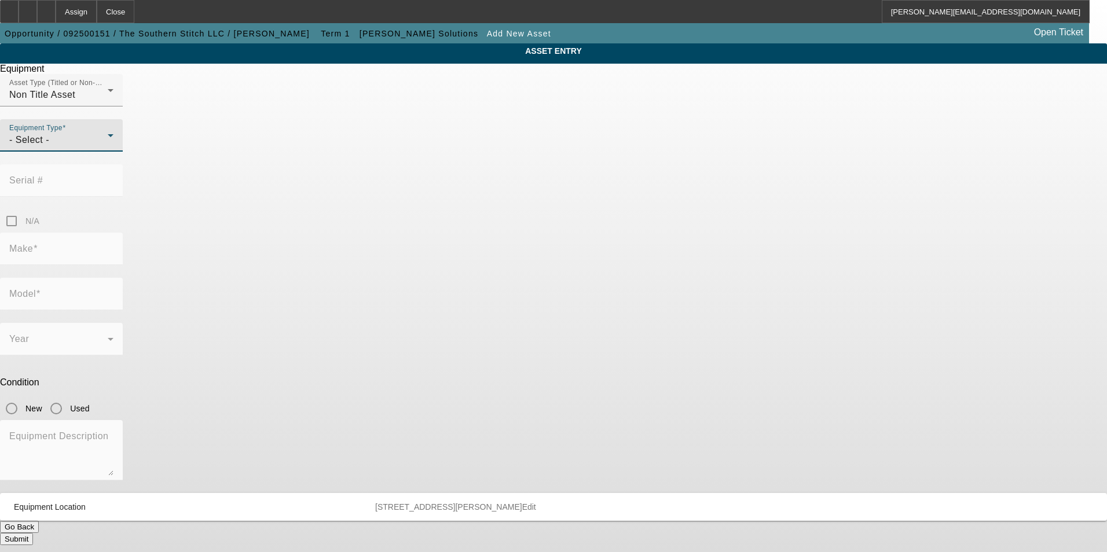
click at [108, 147] on div "- Select -" at bounding box center [58, 140] width 98 height 14
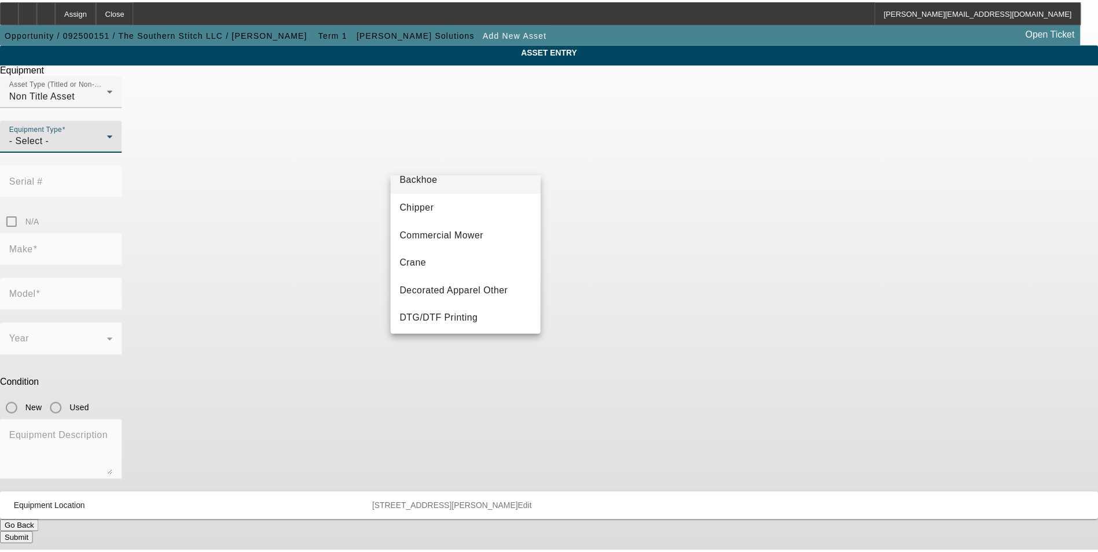
scroll to position [174, 0]
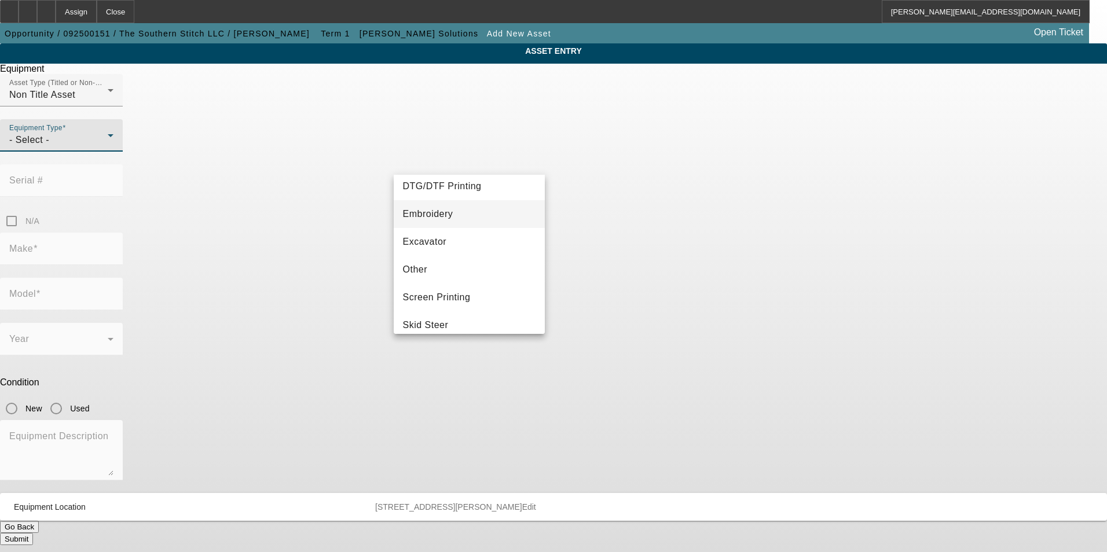
click at [446, 210] on span "Embroidery" at bounding box center [428, 214] width 50 height 14
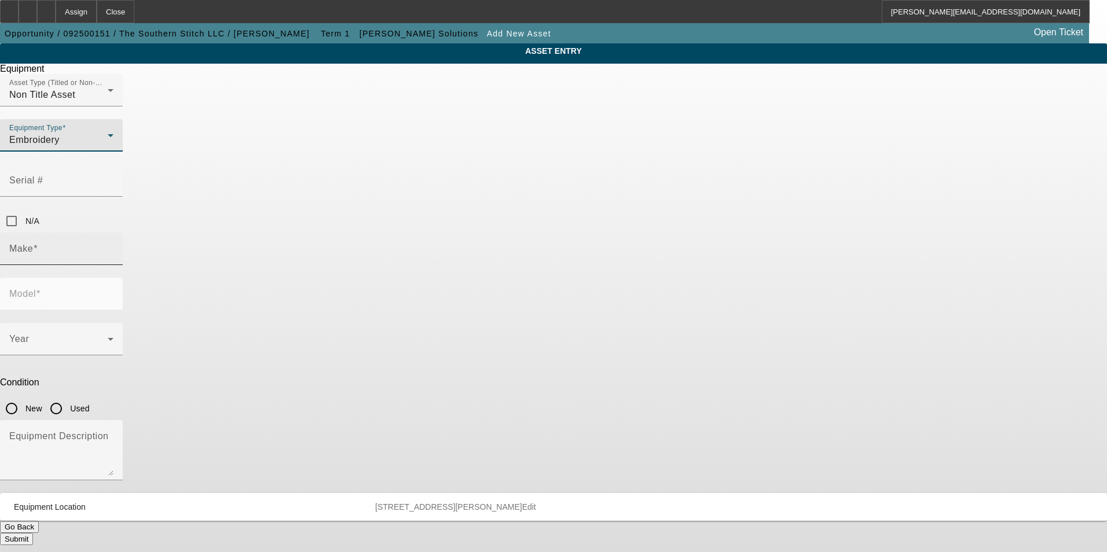
click at [113, 247] on input "Make" at bounding box center [61, 254] width 104 height 14
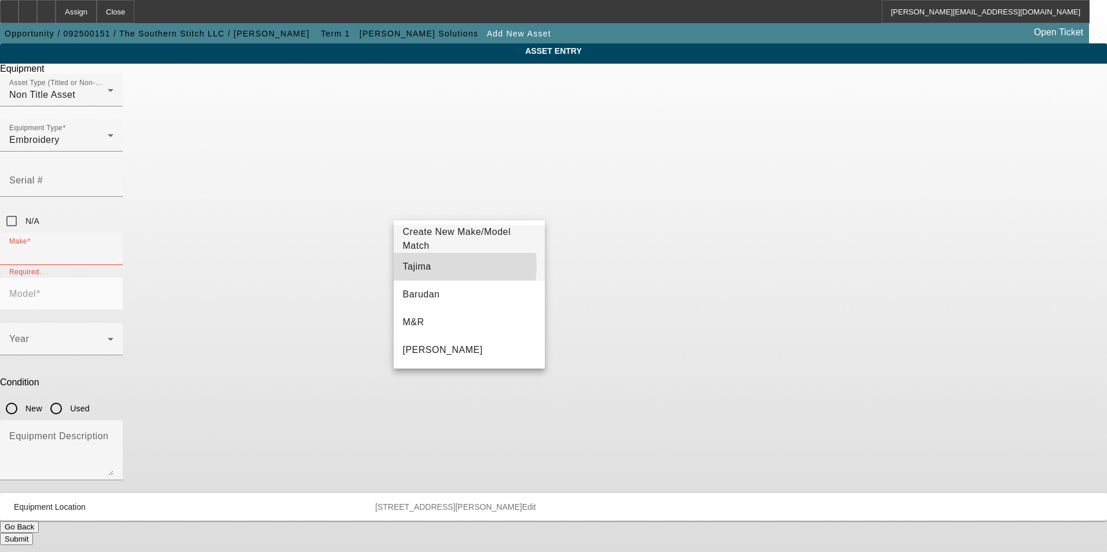
click at [446, 266] on mat-option "Tajima" at bounding box center [470, 267] width 152 height 28
type input "Tajima"
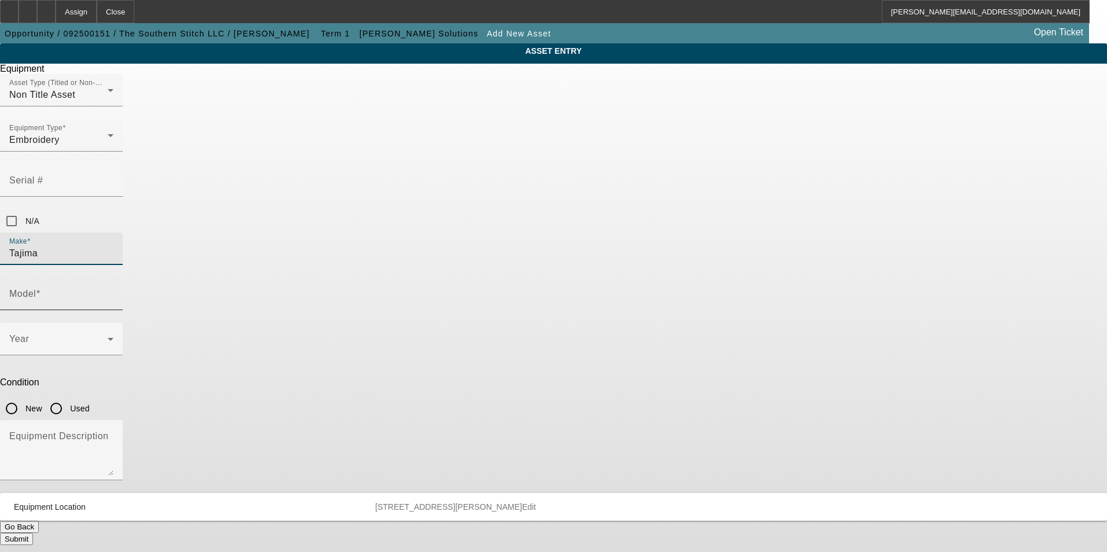
click at [113, 292] on input "Model" at bounding box center [61, 299] width 104 height 14
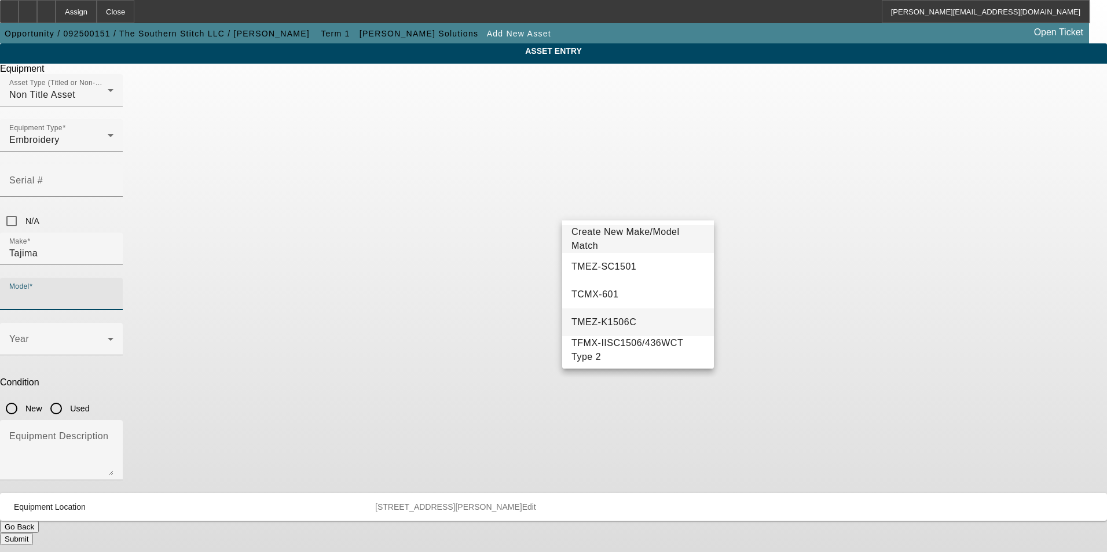
click at [633, 321] on mat-option "TMEZ-K1506C" at bounding box center [638, 323] width 152 height 28
type input "TMEZ-K1506C"
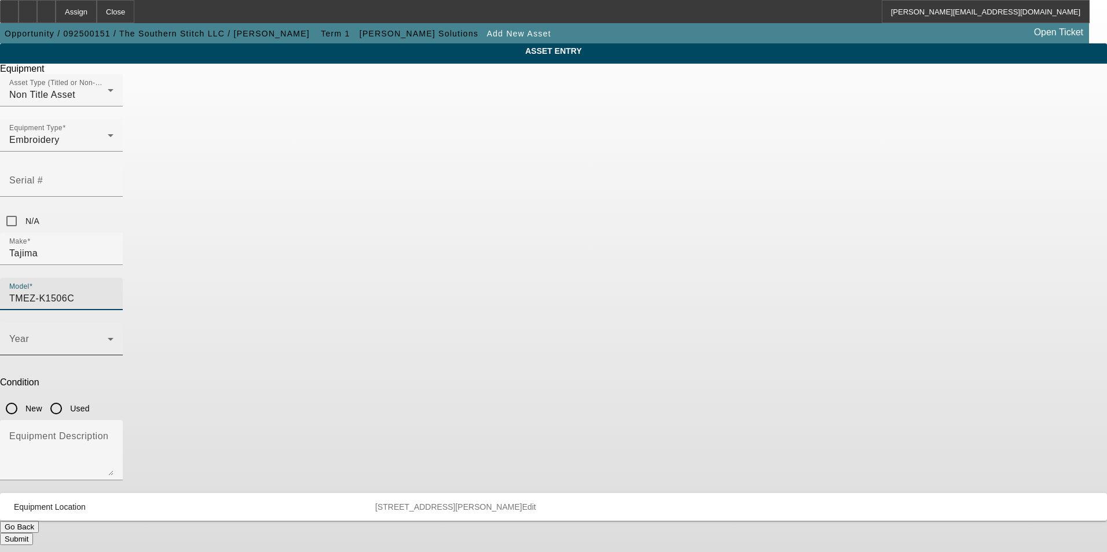
click at [108, 337] on span at bounding box center [58, 344] width 98 height 14
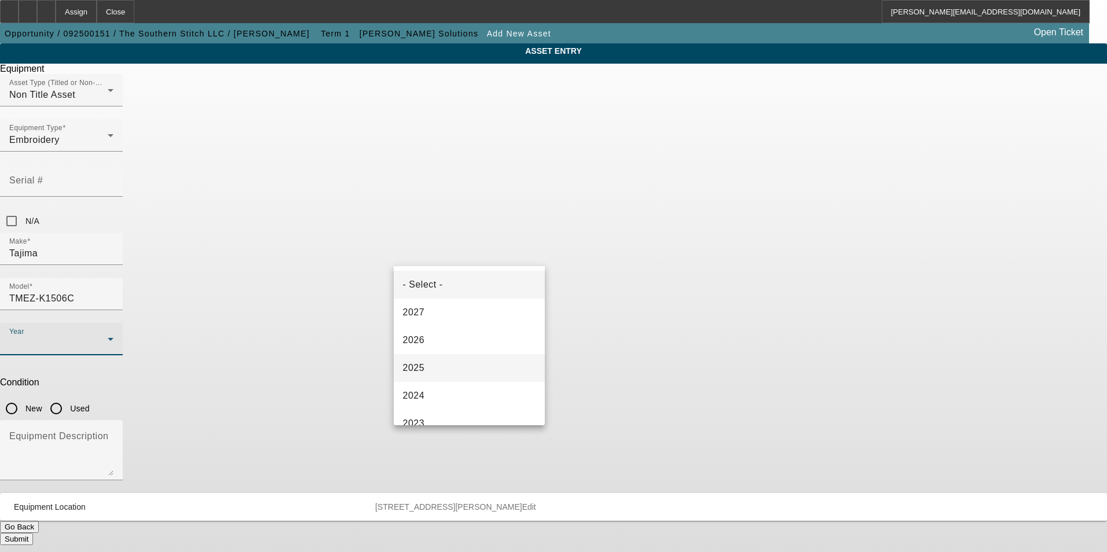
drag, startPoint x: 458, startPoint y: 368, endPoint x: 482, endPoint y: 347, distance: 32.0
click at [459, 366] on mat-option "2025" at bounding box center [470, 368] width 152 height 28
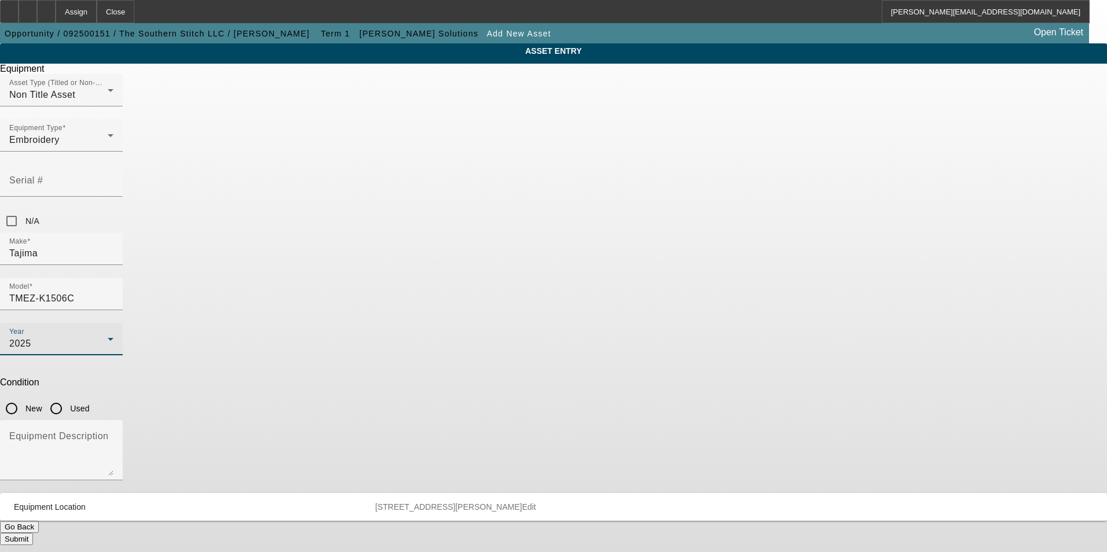
click at [23, 397] on input "New" at bounding box center [11, 408] width 23 height 23
radio input "true"
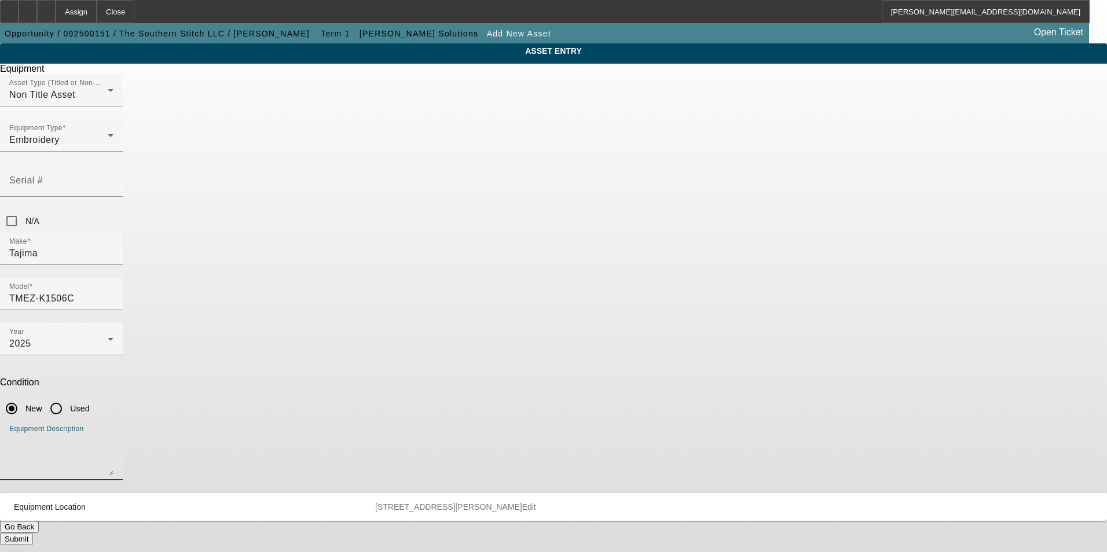
click at [113, 434] on textarea "Equipment Description" at bounding box center [61, 455] width 104 height 42
type textarea "new six head embroidery machine"
click at [33, 533] on button "Submit" at bounding box center [16, 539] width 33 height 12
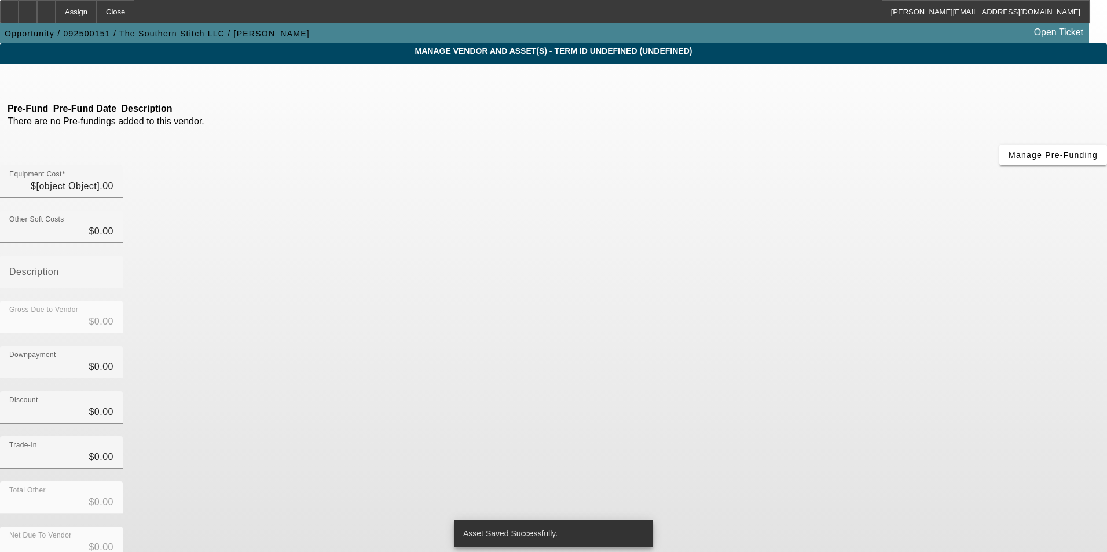
type input "$123,530.00"
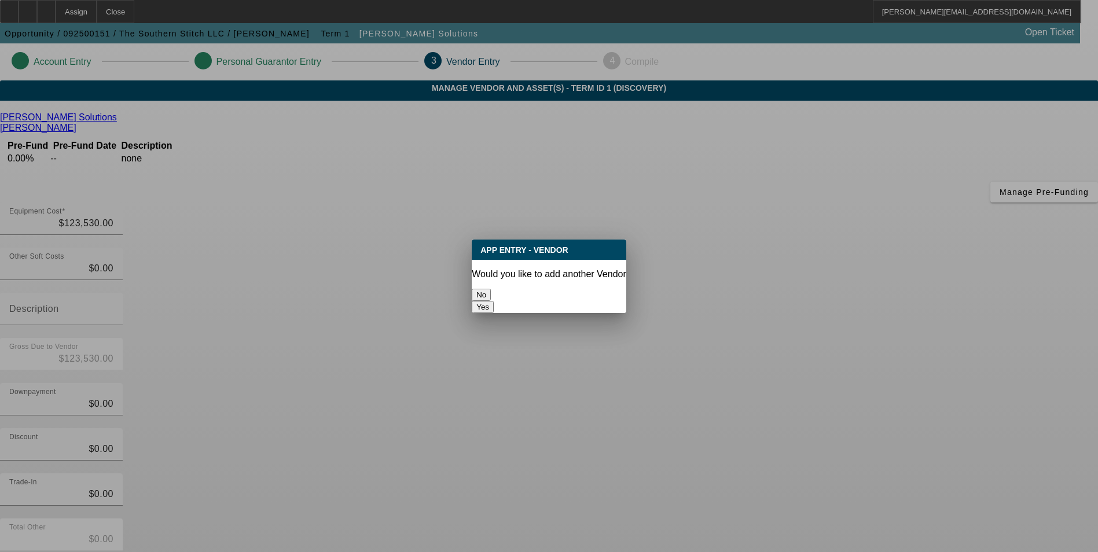
click at [491, 290] on button "No" at bounding box center [481, 295] width 19 height 12
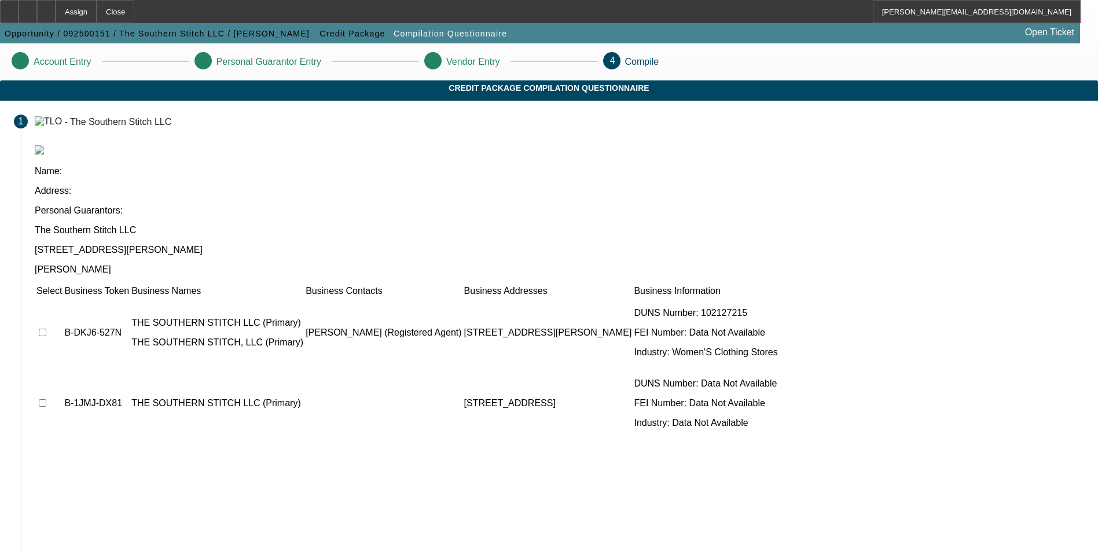
drag, startPoint x: 250, startPoint y: 230, endPoint x: 247, endPoint y: 240, distance: 10.1
click at [46, 329] on input "checkbox" at bounding box center [43, 333] width 8 height 8
checkbox input "true"
click at [46, 400] on input "checkbox" at bounding box center [43, 404] width 8 height 8
checkbox input "true"
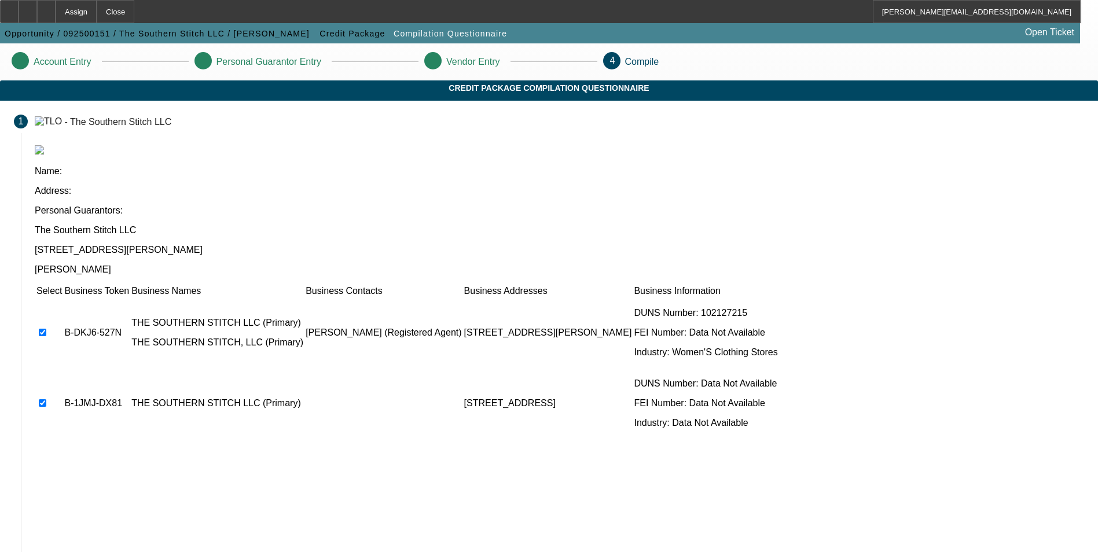
click at [46, 329] on input "checkbox" at bounding box center [43, 333] width 8 height 8
checkbox input "false"
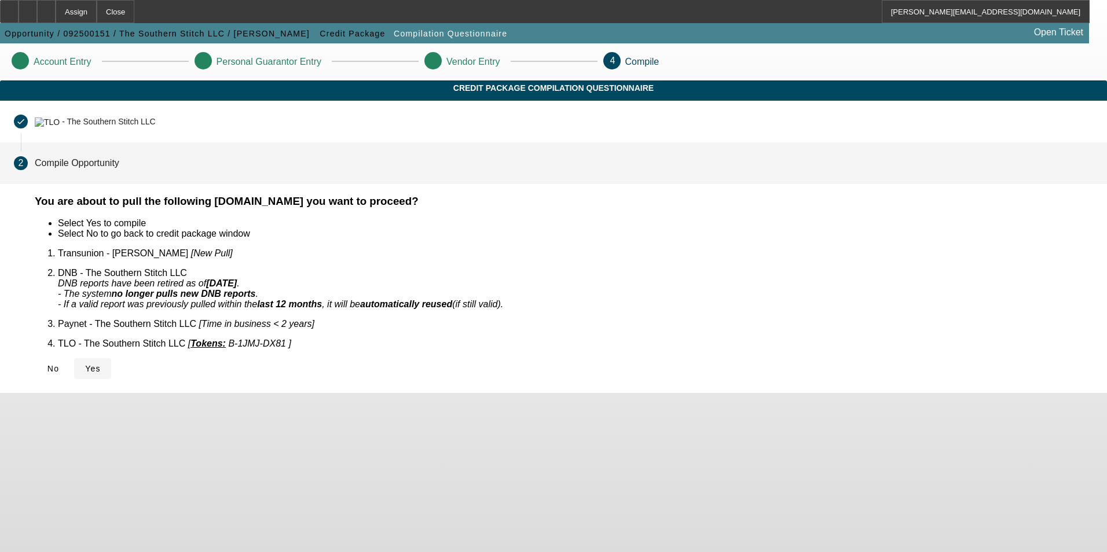
click at [101, 364] on span "Yes" at bounding box center [93, 368] width 16 height 9
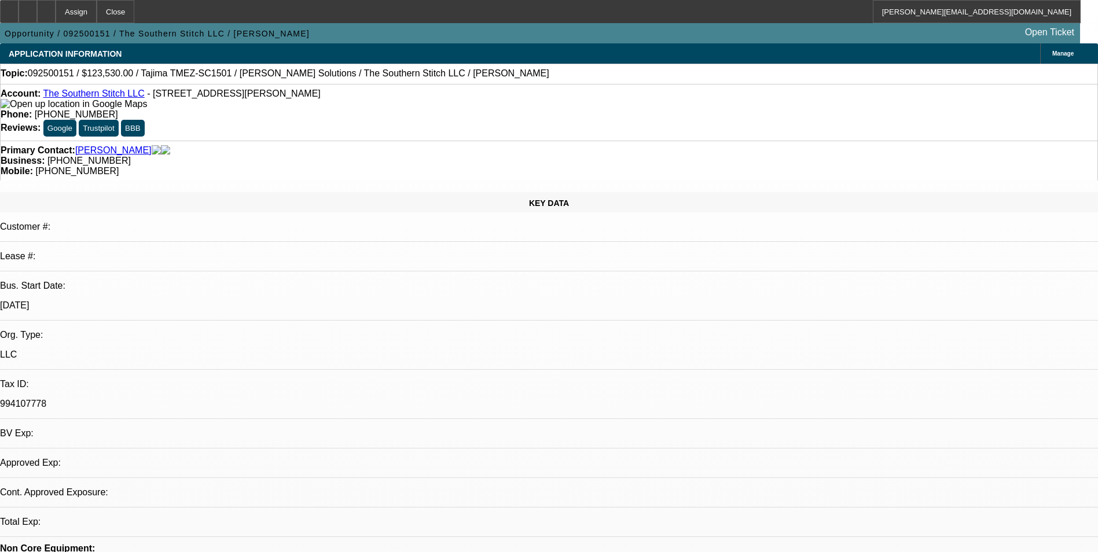
select select "0"
select select "2"
select select "0.1"
select select "1"
select select "2"
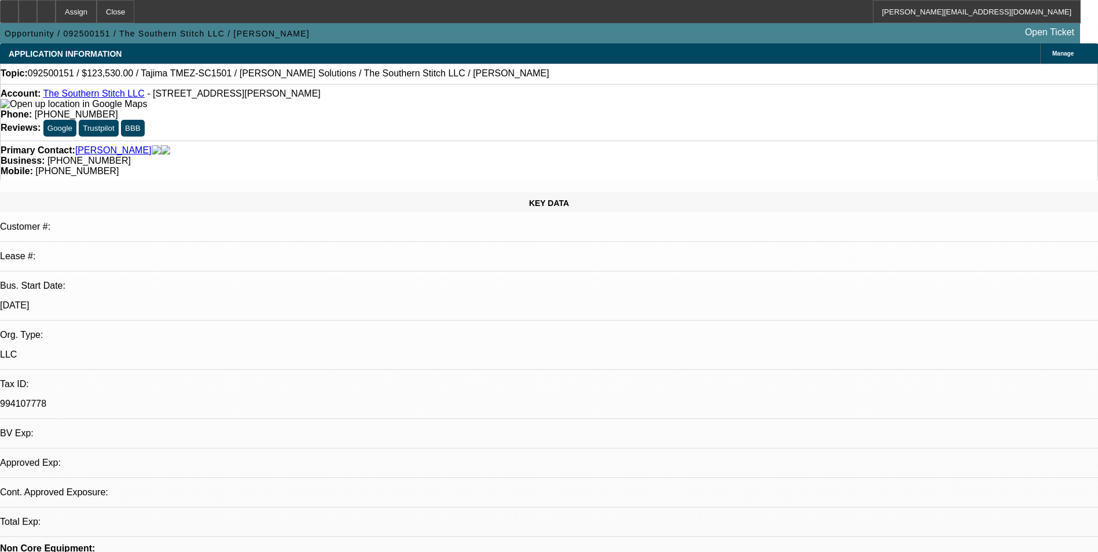
select select "4"
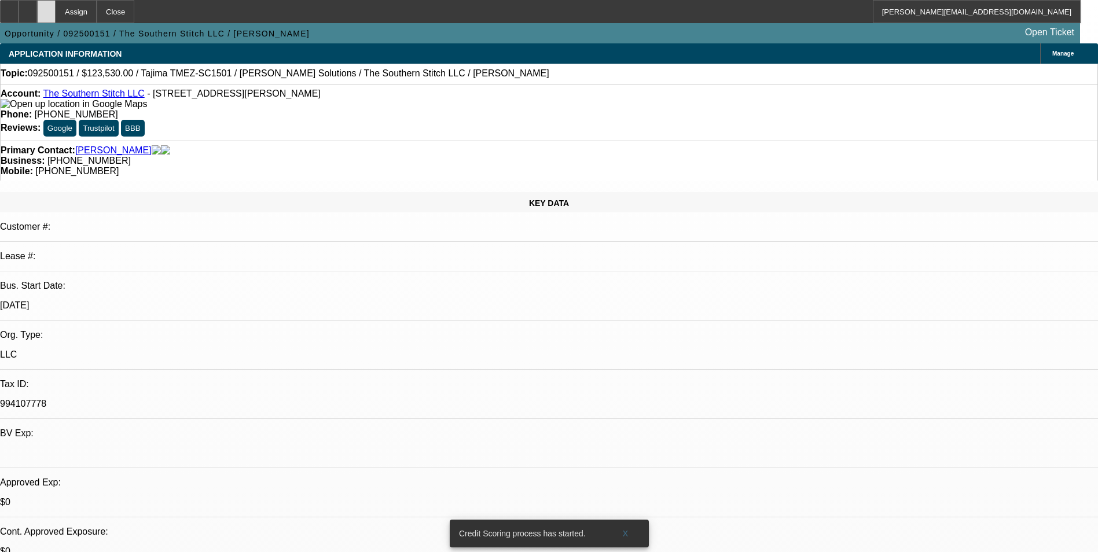
click at [46, 8] on icon at bounding box center [46, 8] width 0 height 0
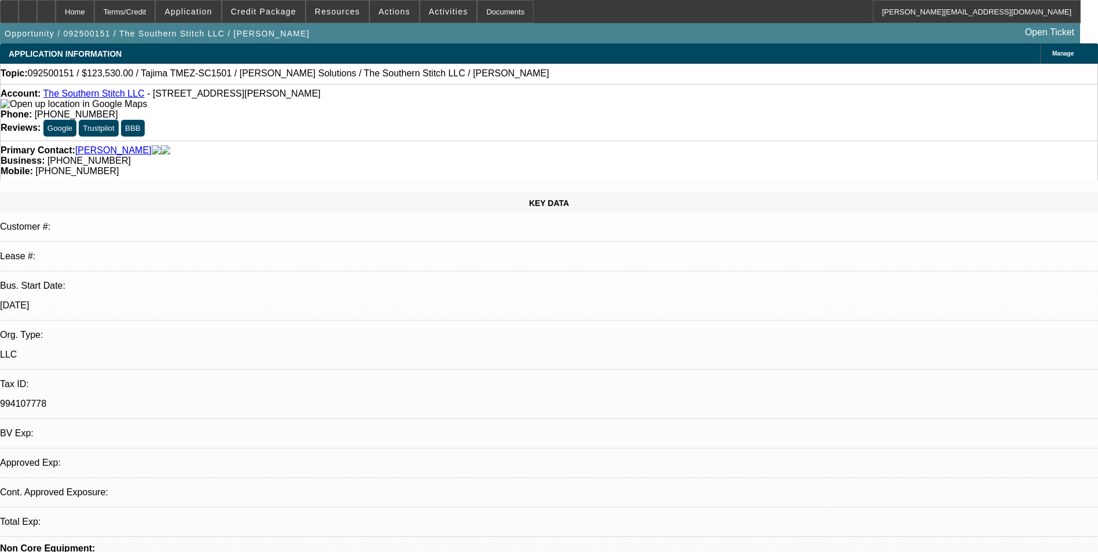
select select "0"
select select "2"
select select "0.1"
select select "4"
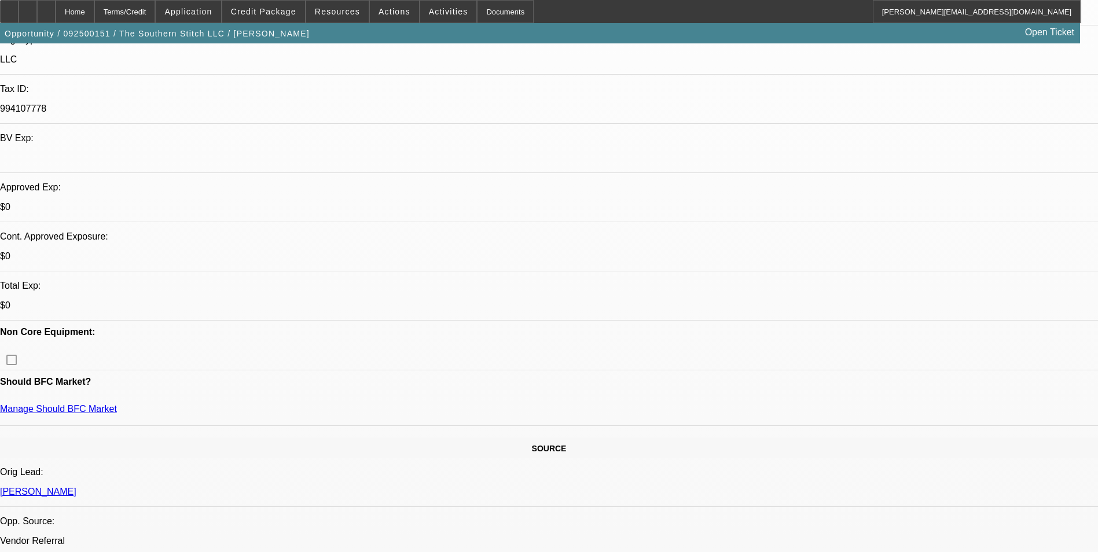
scroll to position [58, 0]
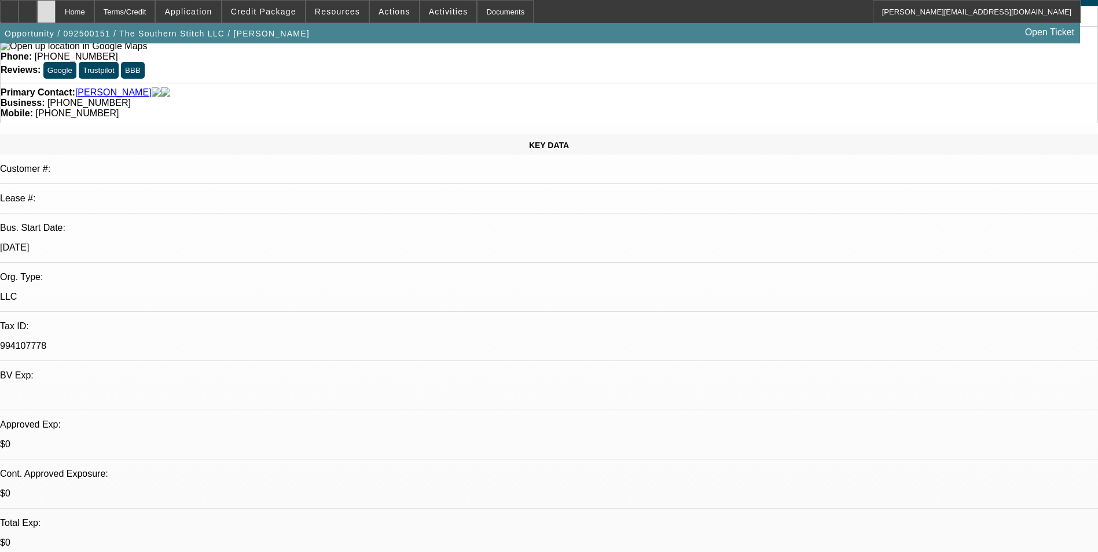
click at [46, 8] on icon at bounding box center [46, 8] width 0 height 0
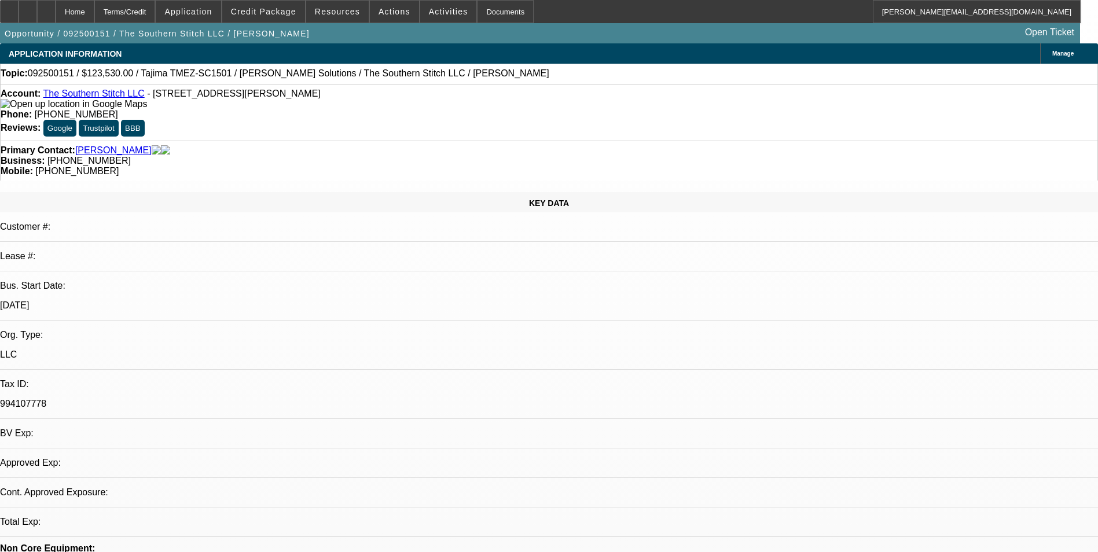
select select "0"
select select "2"
select select "0.1"
select select "4"
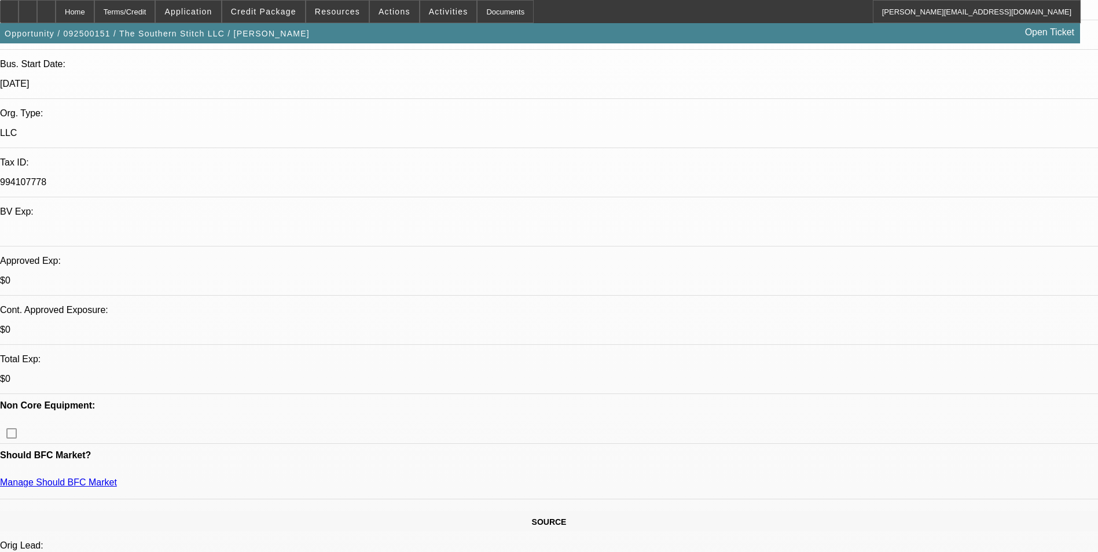
scroll to position [232, 0]
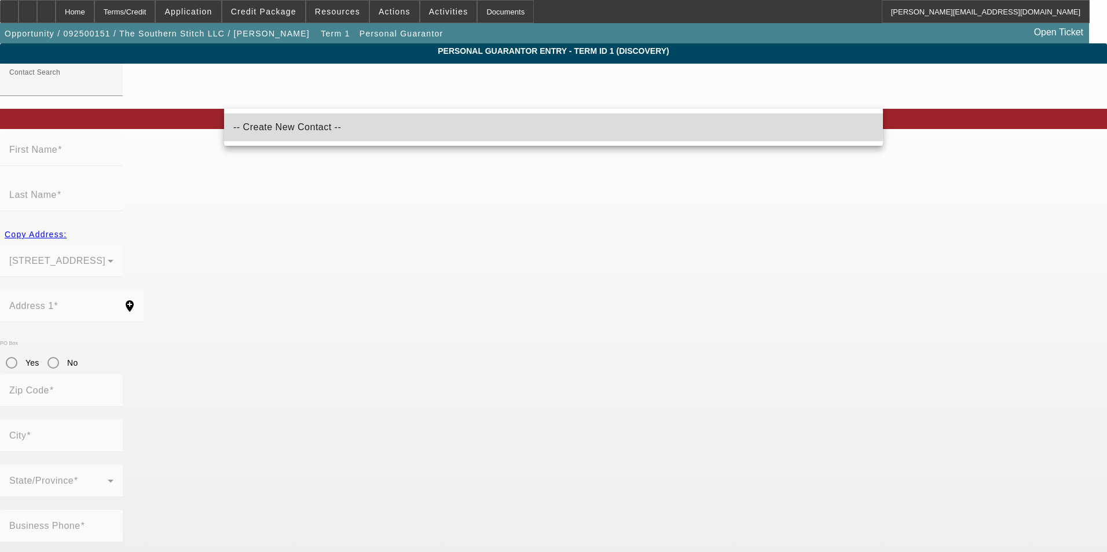
click at [336, 129] on mat-option "-- Create New Contact --" at bounding box center [553, 127] width 659 height 28
type input "-- Create New Contact --"
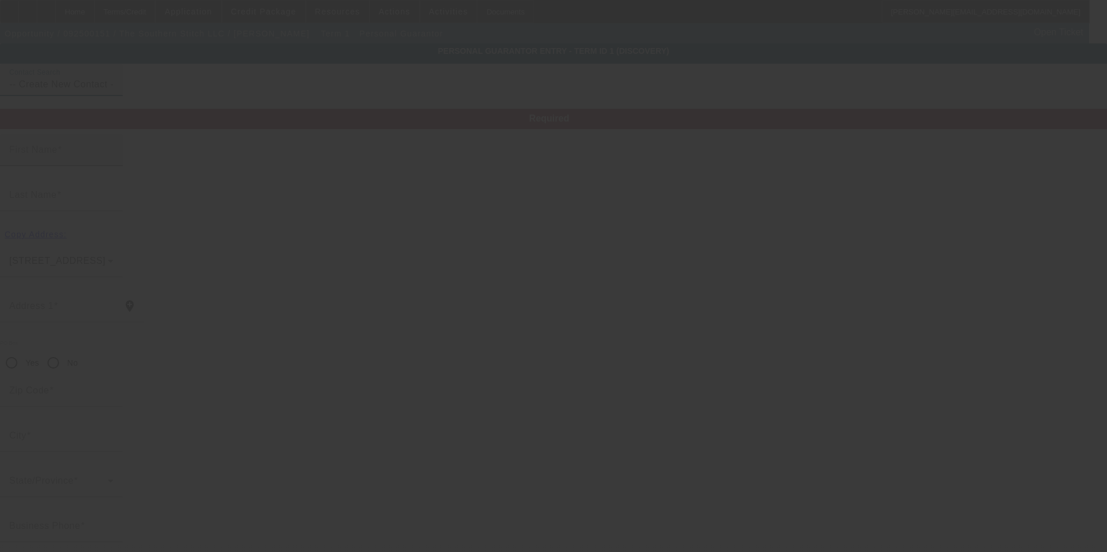
click at [113, 162] on input "First Name" at bounding box center [61, 155] width 104 height 14
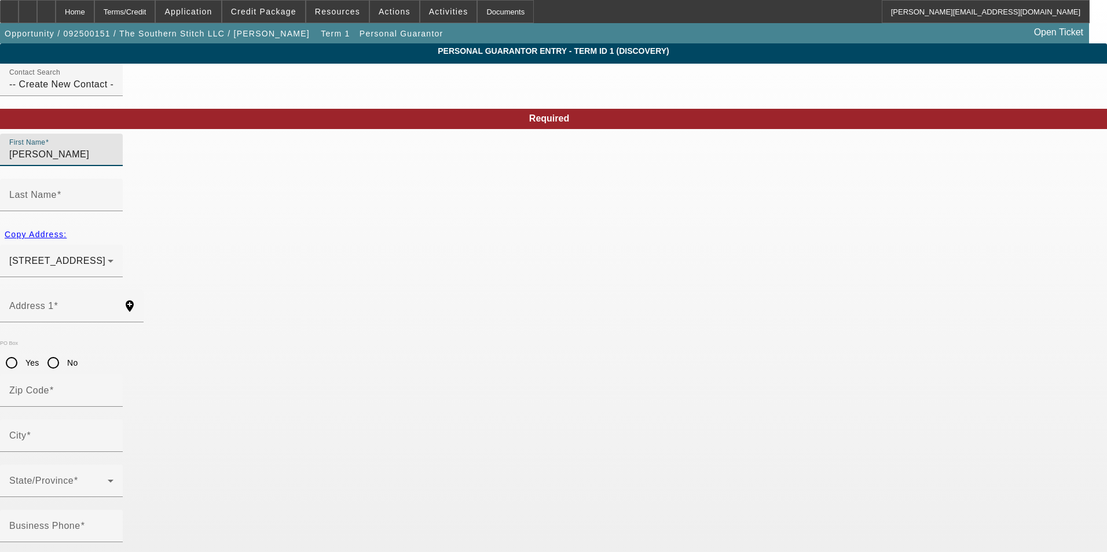
type input "Tabitha"
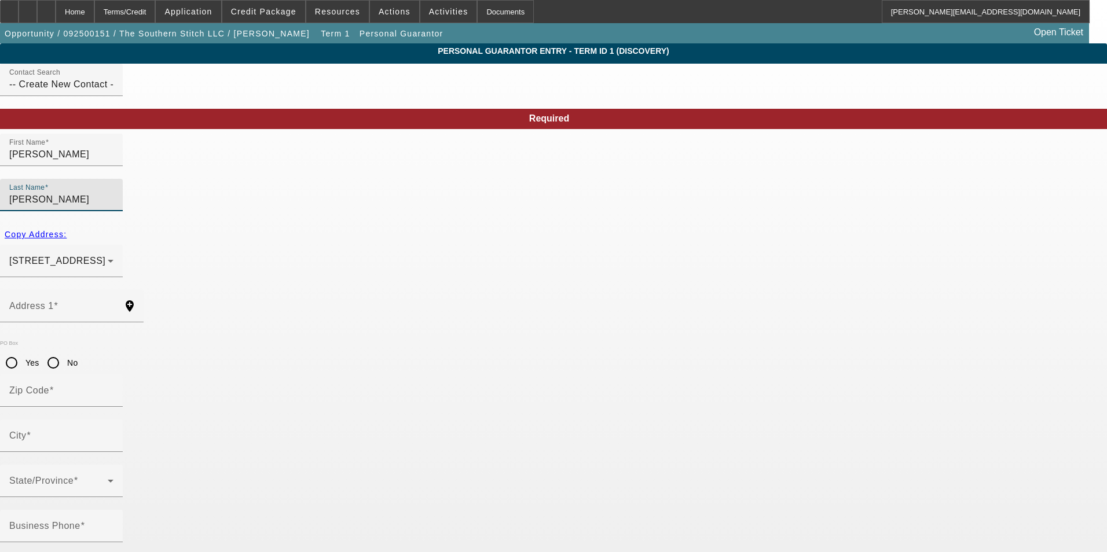
type input "Humerick"
drag, startPoint x: 327, startPoint y: 265, endPoint x: 345, endPoint y: 252, distance: 21.5
click at [113, 304] on input "Address 1" at bounding box center [61, 311] width 104 height 14
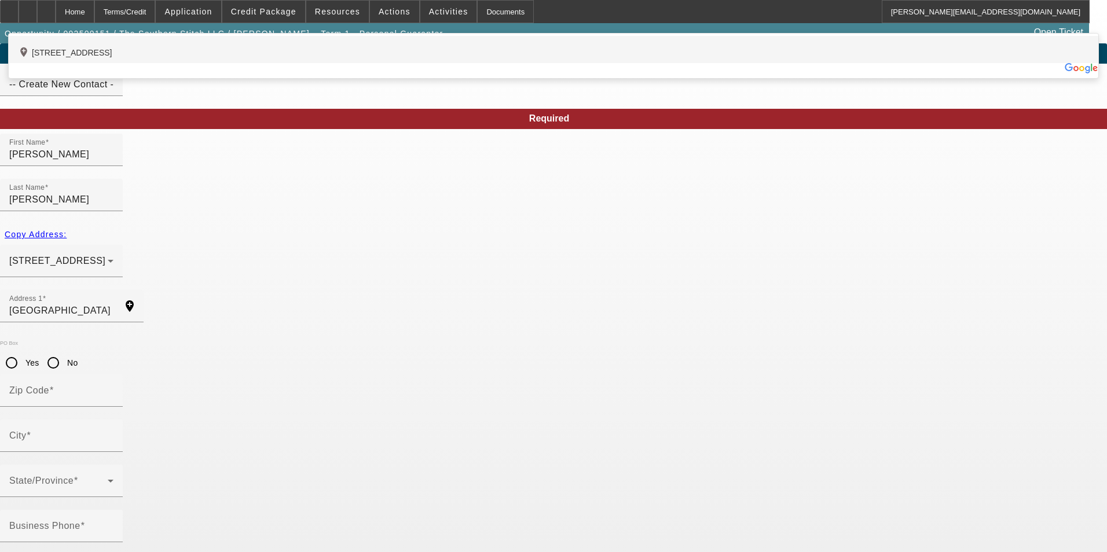
click at [285, 63] on div "add_location 6818 Flat Creek Road, College Grove, TN 37046, US" at bounding box center [554, 49] width 1090 height 27
type input "6818 Flat Creek Road"
type input "37046"
type input "College Grove"
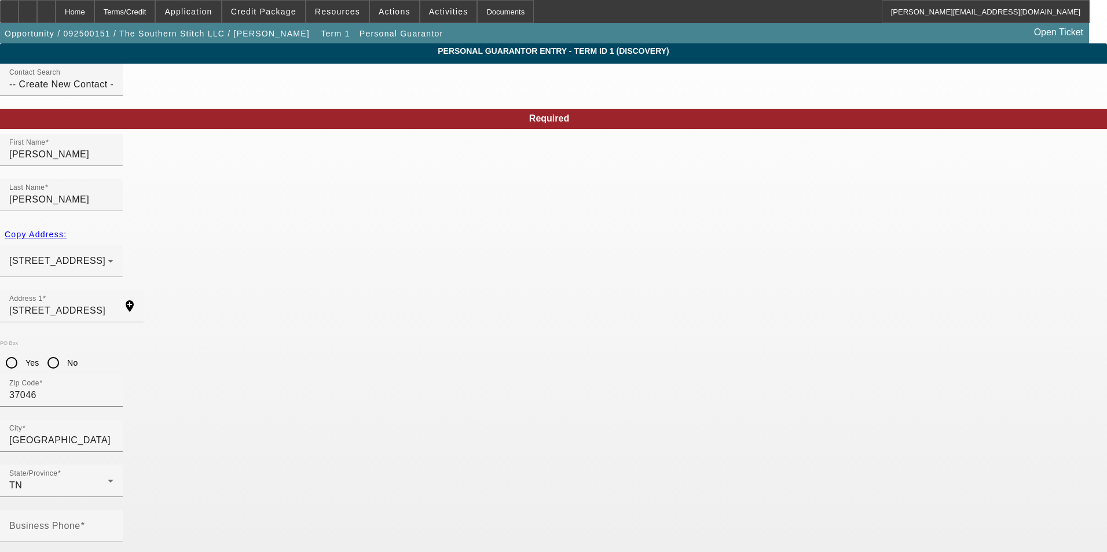
drag, startPoint x: 435, startPoint y: 404, endPoint x: 431, endPoint y: 397, distance: 7.8
type input "100"
click at [113, 524] on input "Business Phone" at bounding box center [61, 531] width 104 height 14
type input "[PHONE_NUMBER]"
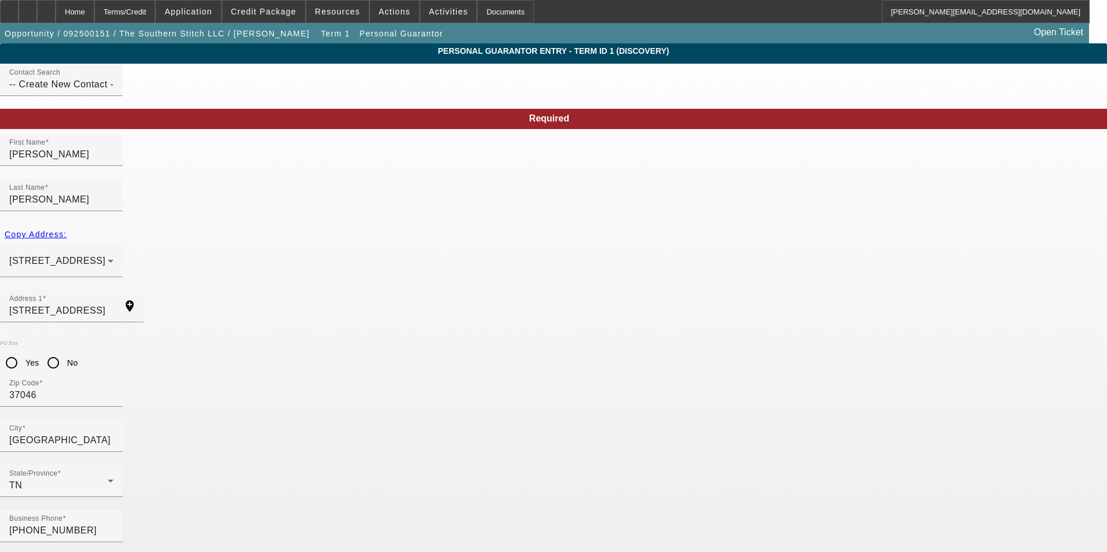
type input "285-04-5005"
type input "southernstitchtn@outlook.com"
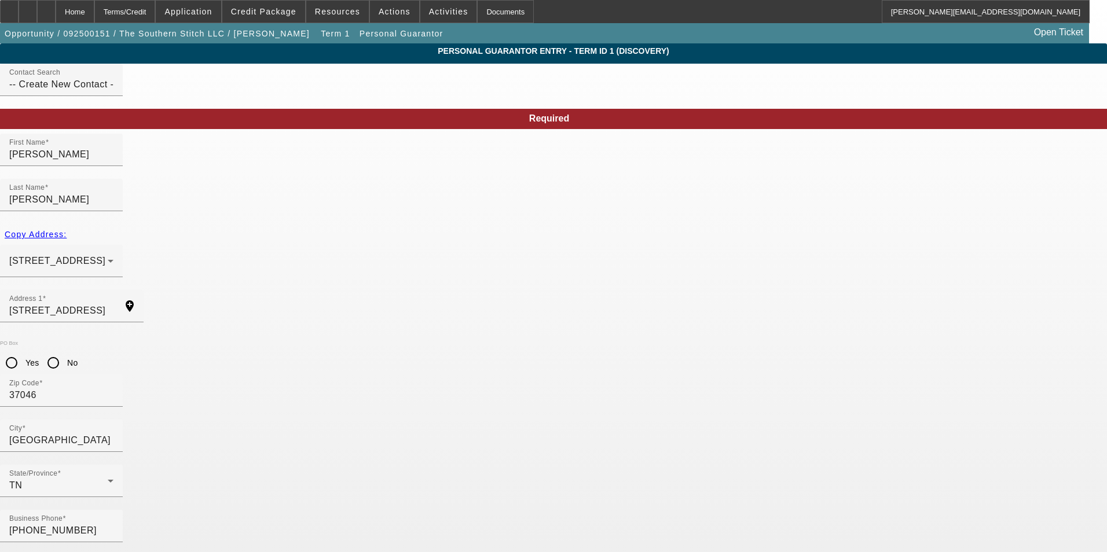
type input "(615) 416-1324"
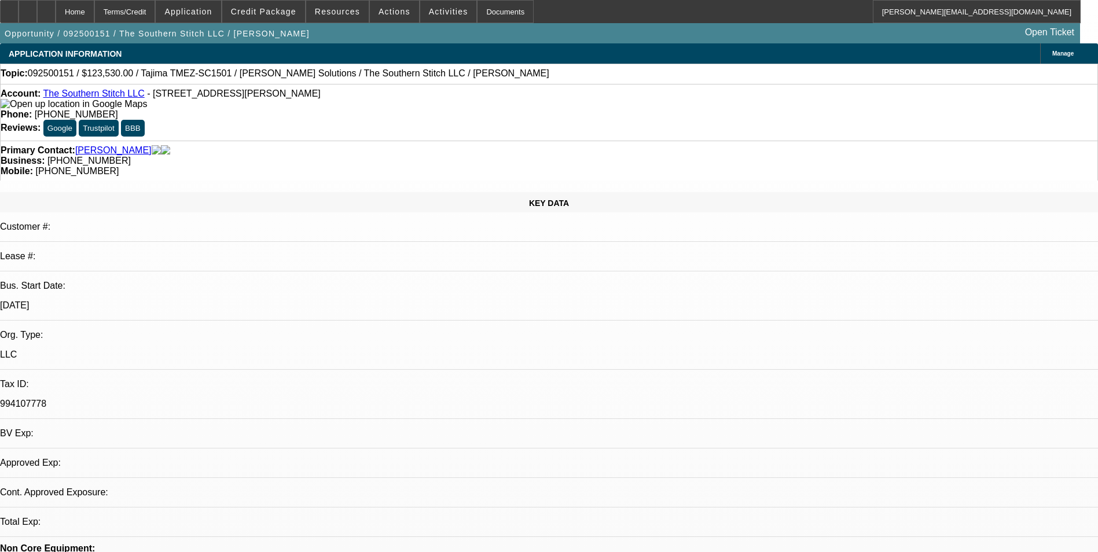
select select "0"
select select "2"
select select "0.1"
select select "4"
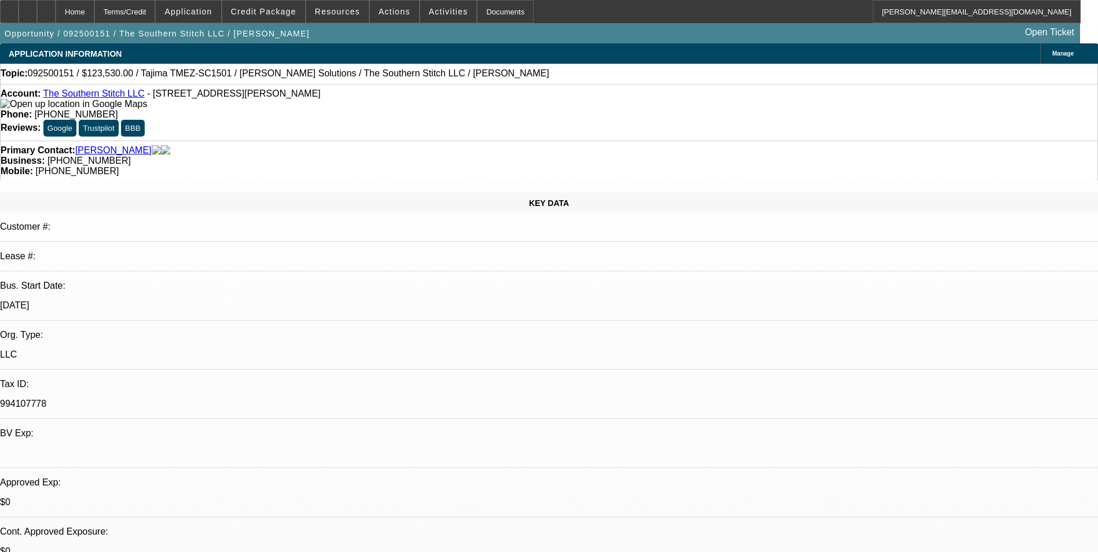
scroll to position [58, 0]
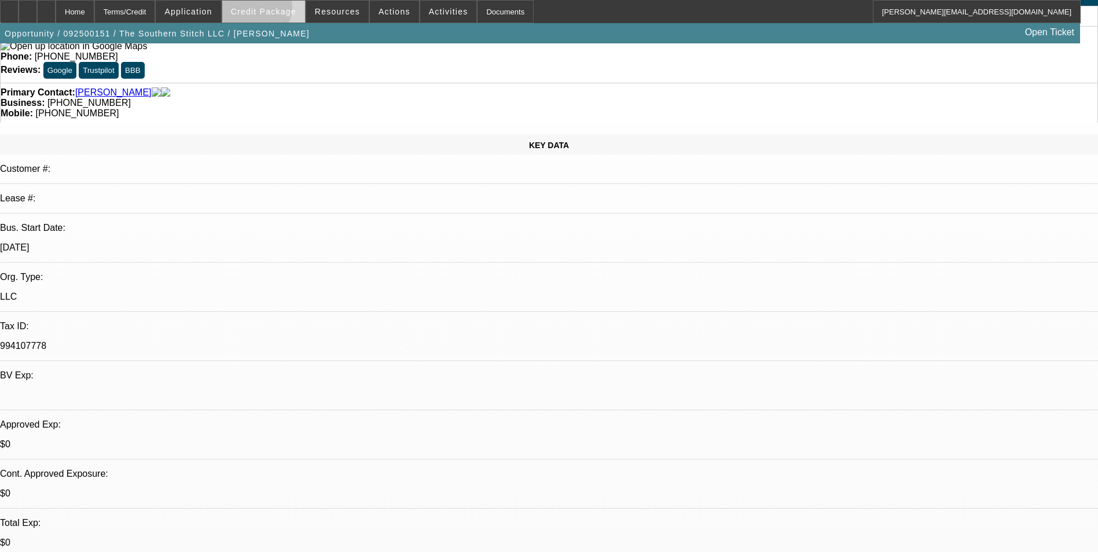
click at [274, 10] on span "Credit Package" at bounding box center [263, 11] width 65 height 9
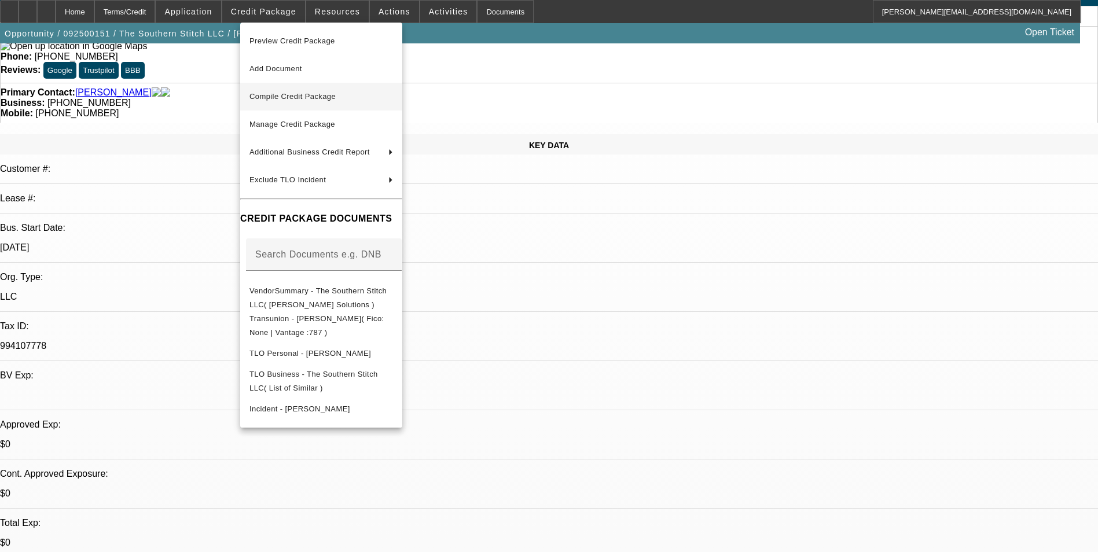
click at [318, 91] on span "Compile Credit Package" at bounding box center [322, 97] width 144 height 14
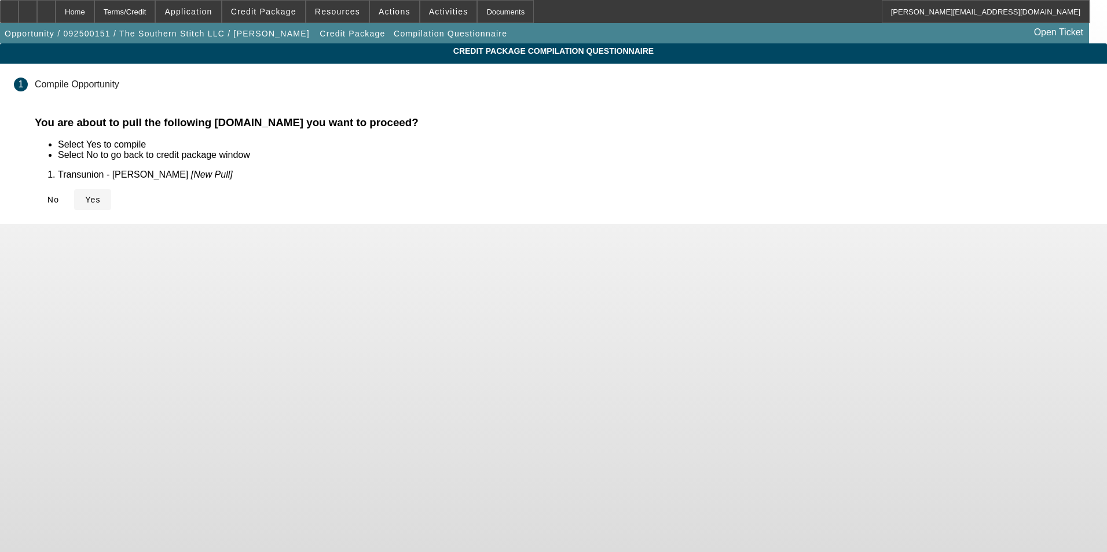
click at [101, 201] on span "Yes" at bounding box center [93, 199] width 16 height 9
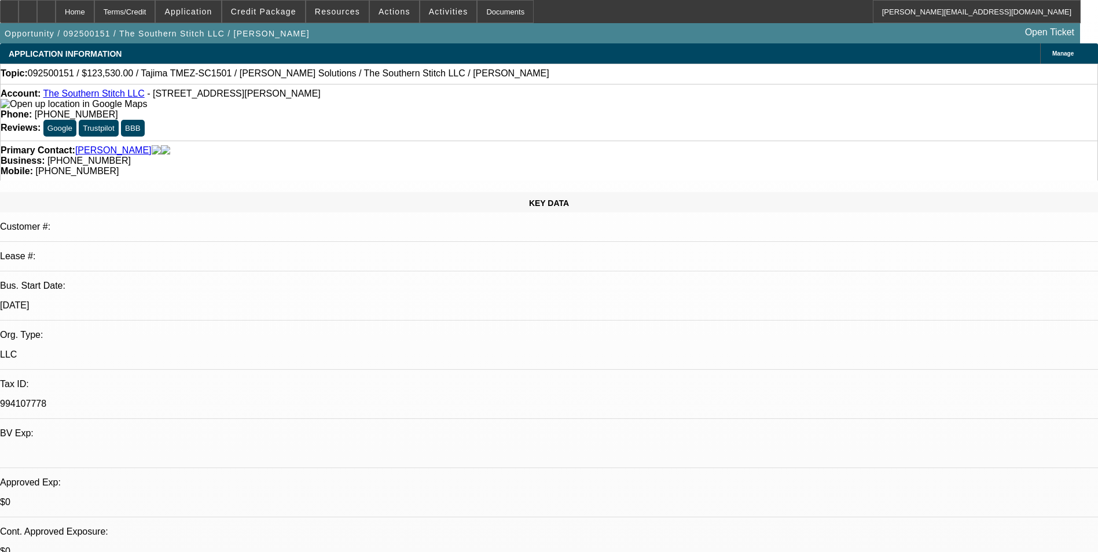
select select "0"
select select "2"
select select "0.1"
select select "4"
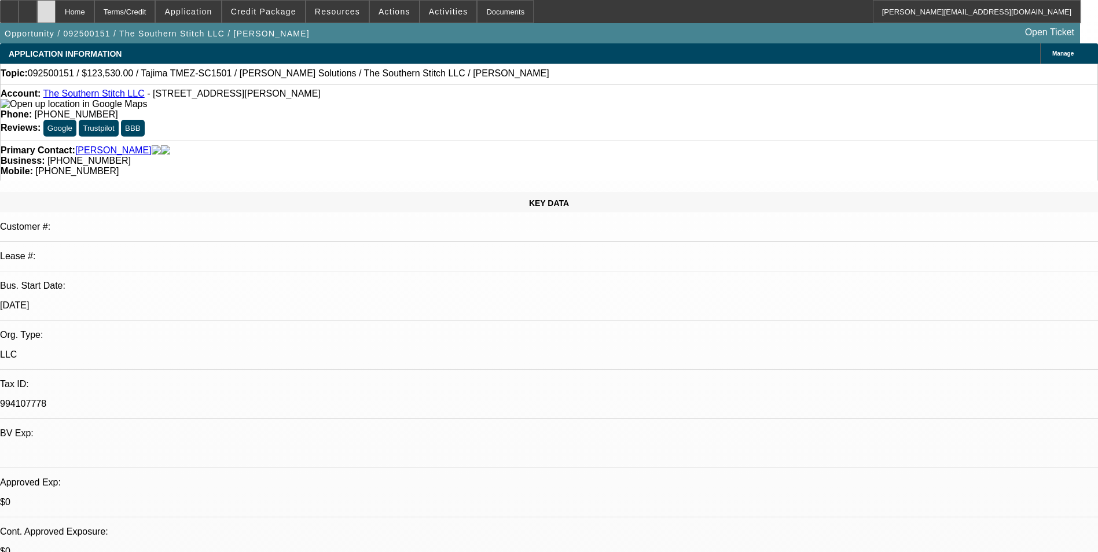
click at [56, 12] on div at bounding box center [46, 11] width 19 height 23
select select "0"
select select "2"
select select "0.1"
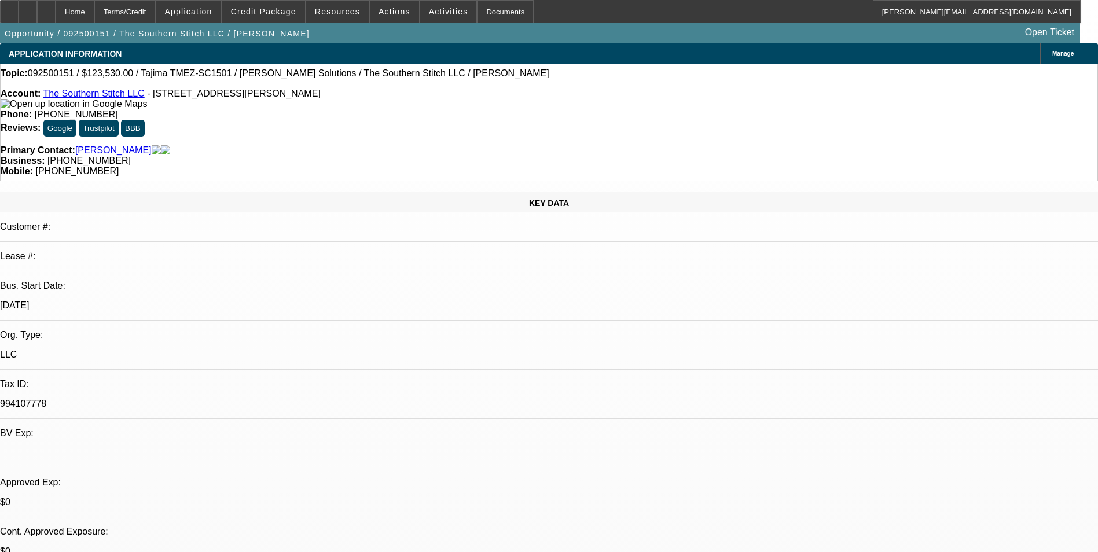
select select "4"
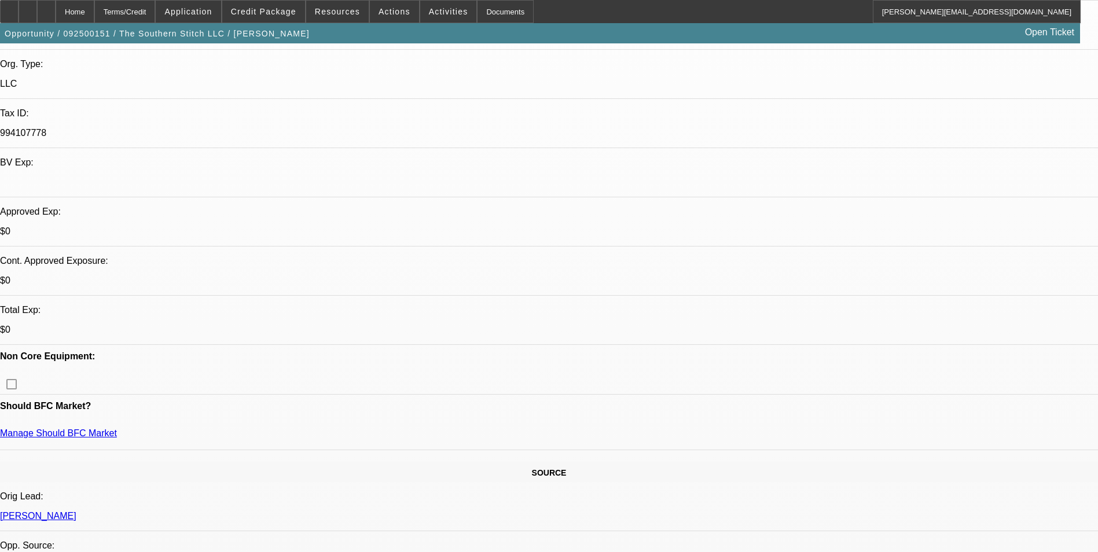
scroll to position [116, 0]
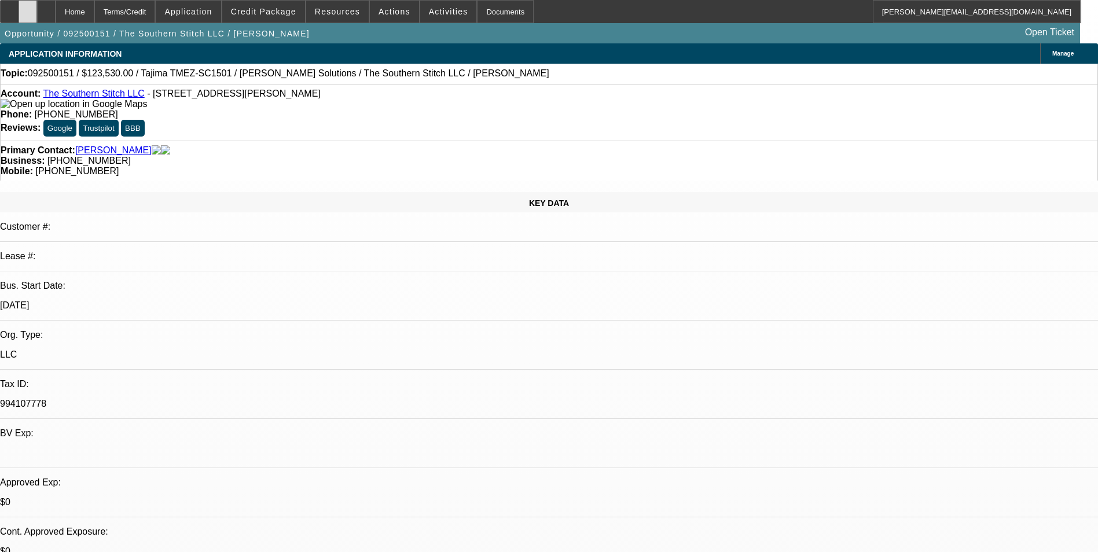
click at [37, 7] on div at bounding box center [28, 11] width 19 height 23
click at [28, 8] on icon at bounding box center [28, 8] width 0 height 0
